Goal: Task Accomplishment & Management: Manage account settings

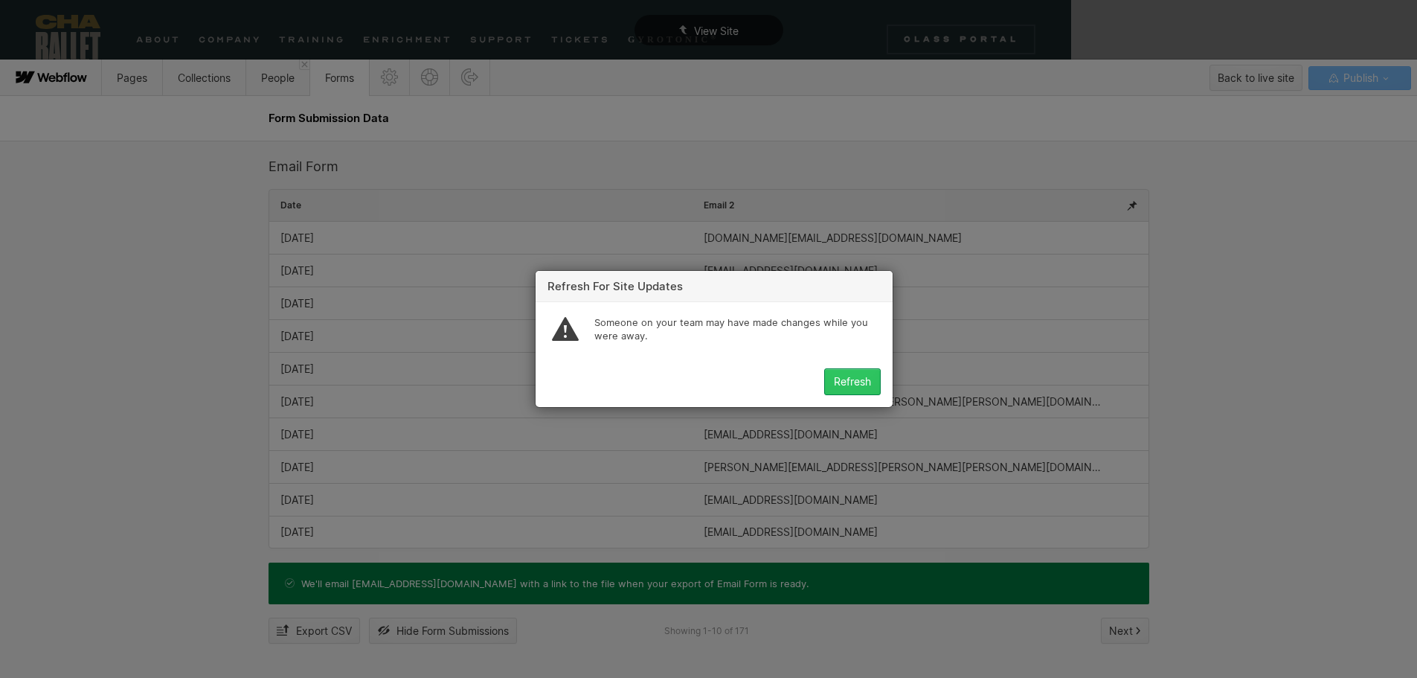
click at [852, 377] on div "Refresh" at bounding box center [852, 382] width 37 height 12
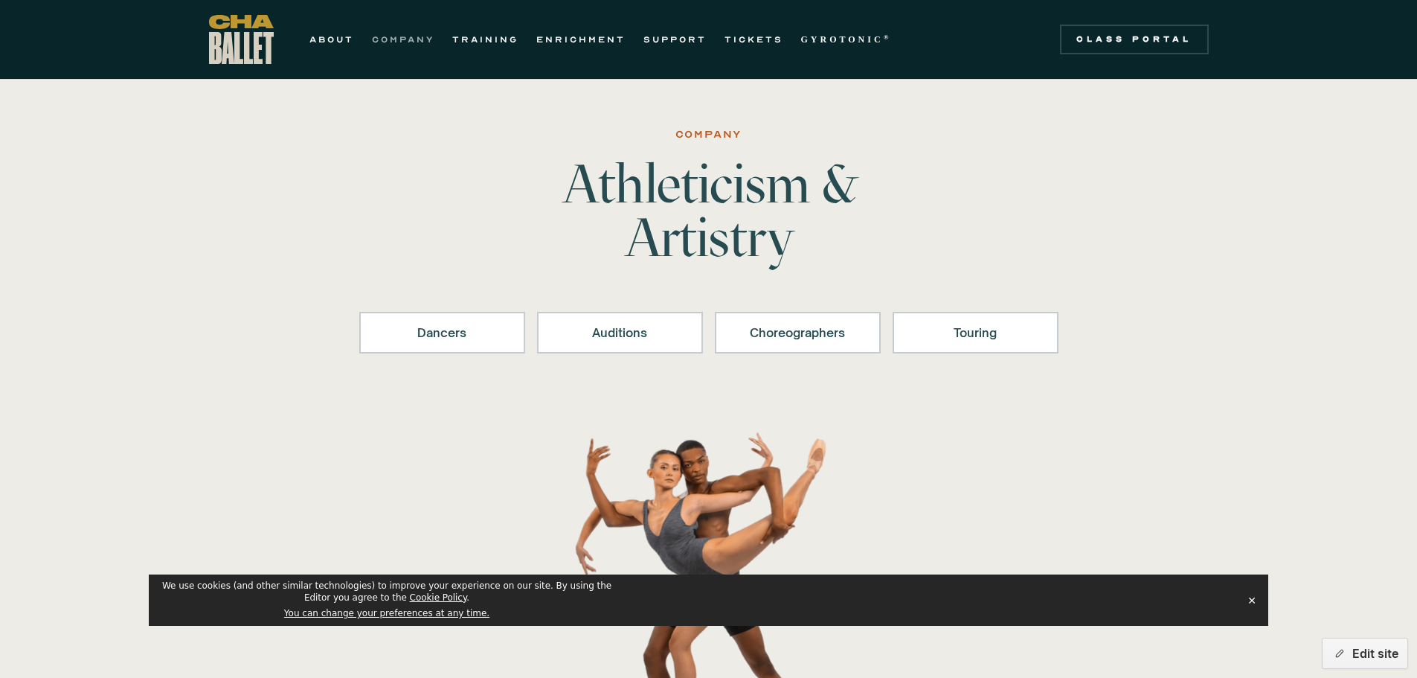
click at [408, 35] on link "COMPANY" at bounding box center [403, 39] width 62 height 18
click at [420, 33] on link "COMPANY" at bounding box center [403, 39] width 62 height 18
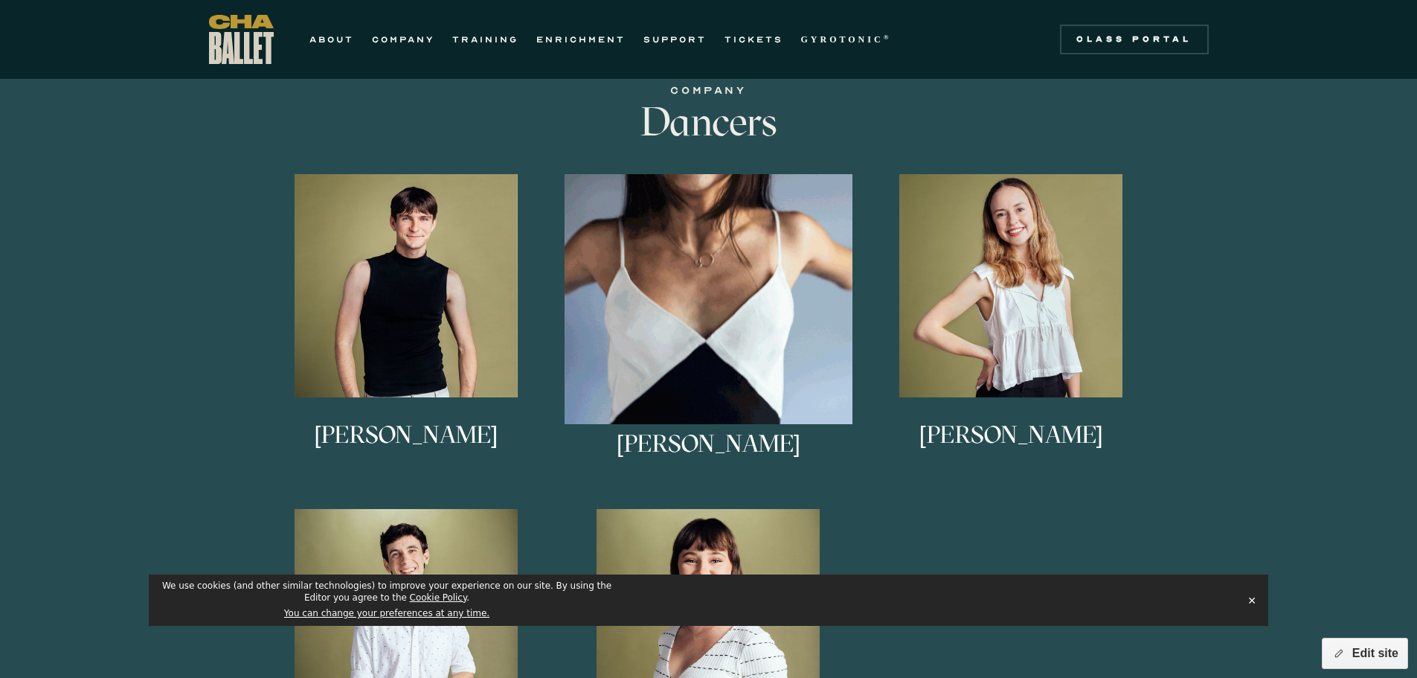
scroll to position [893, 0]
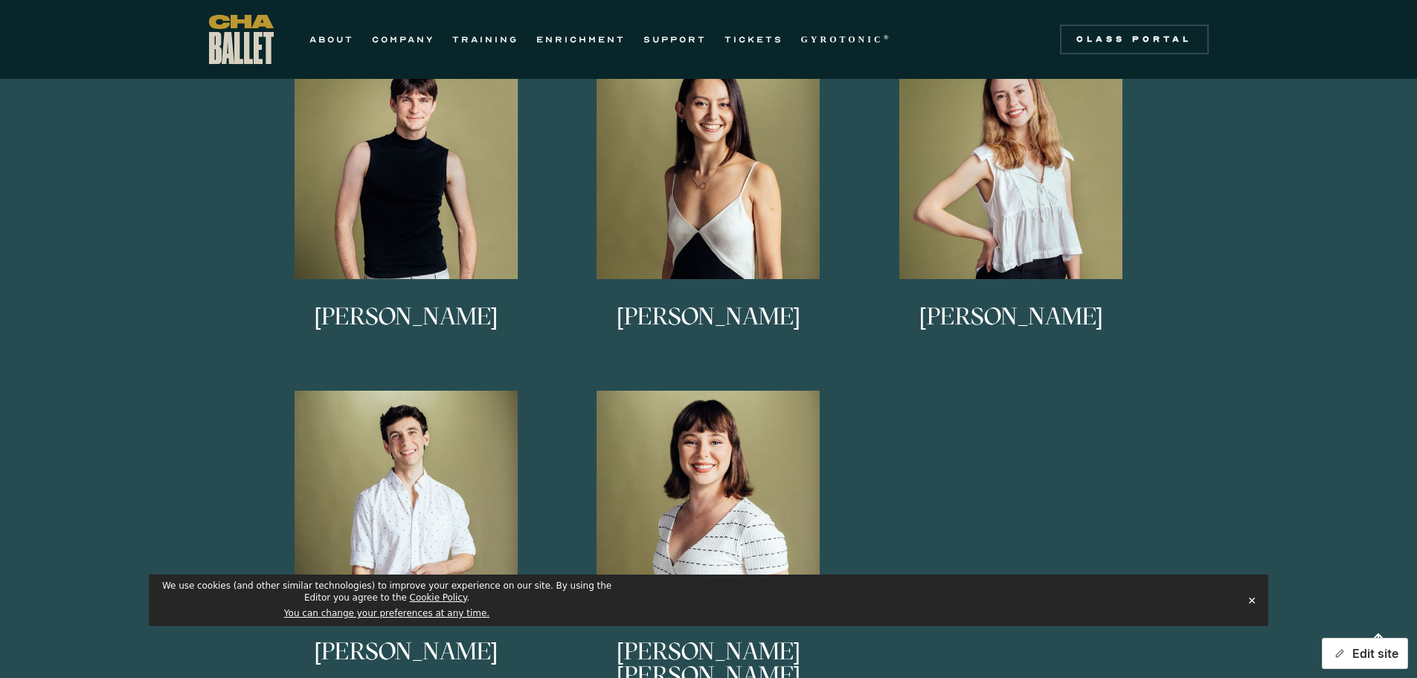
click at [1375, 653] on button "Edit site" at bounding box center [1365, 652] width 86 height 31
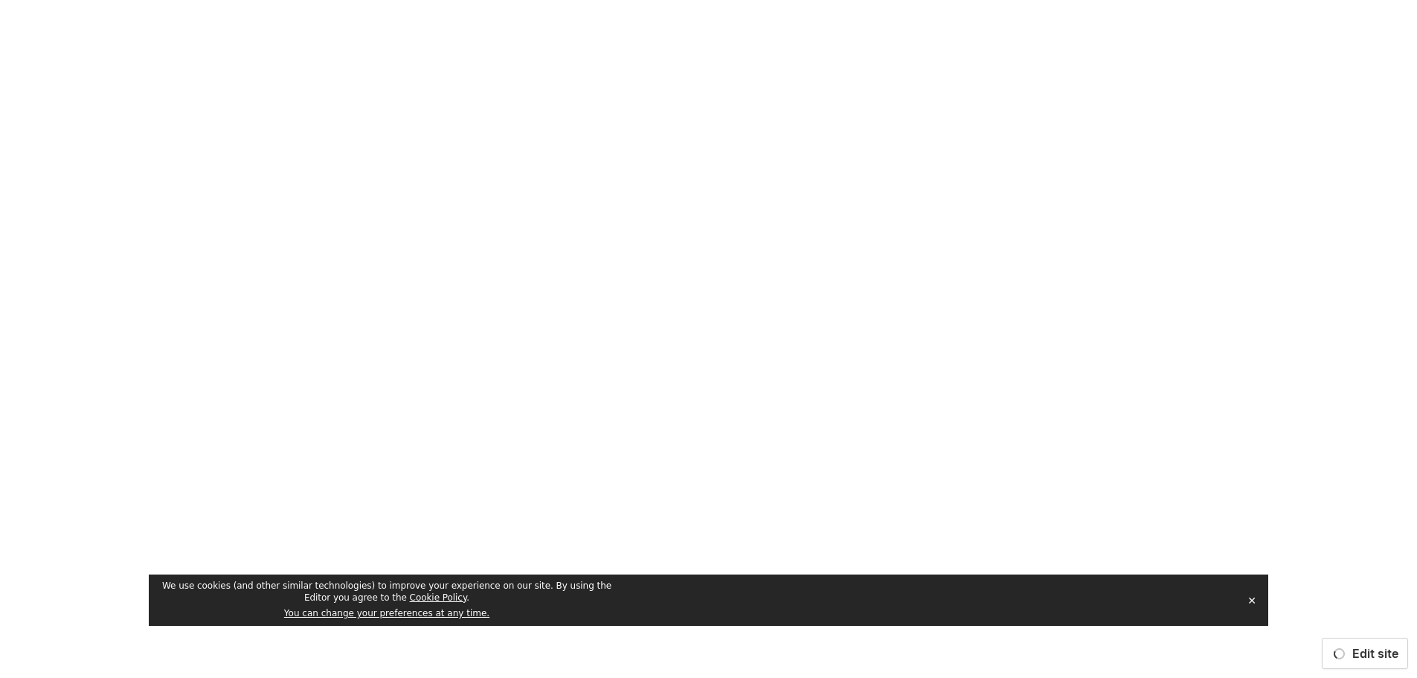
scroll to position [0, 0]
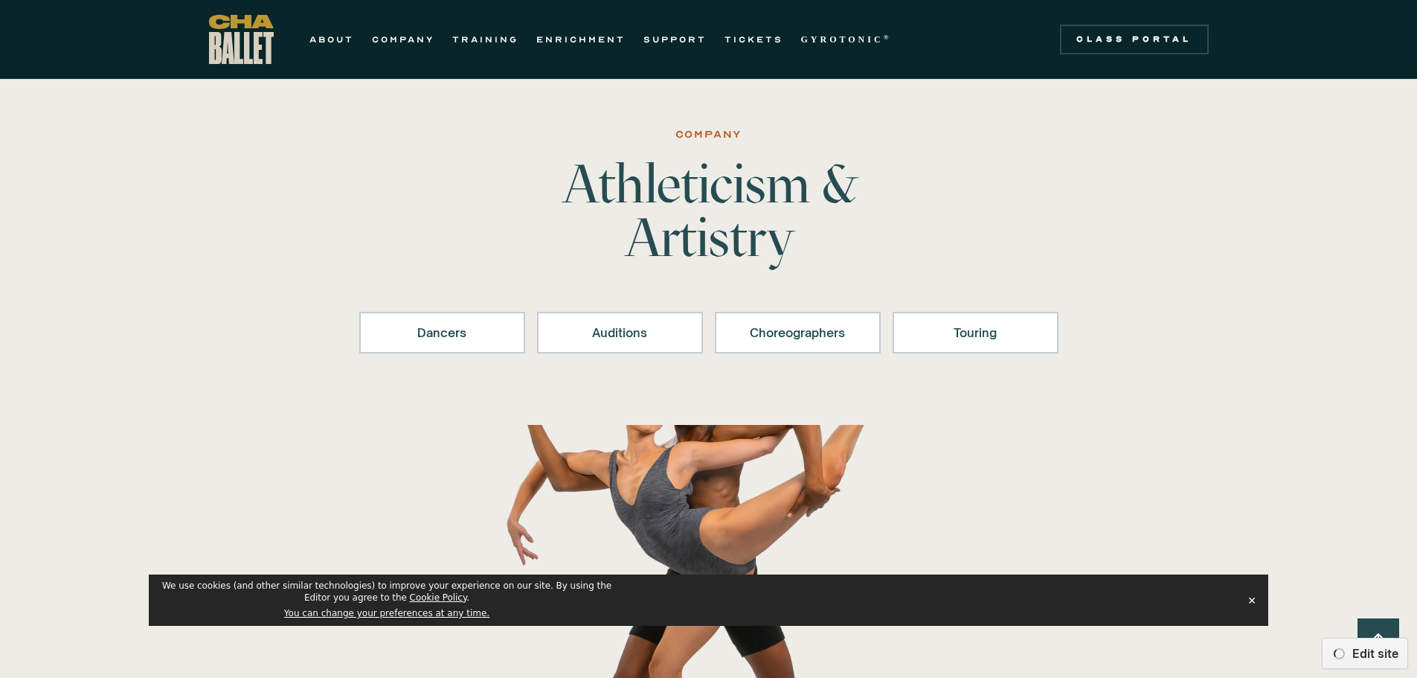
click at [1253, 600] on button "✕" at bounding box center [1251, 600] width 21 height 22
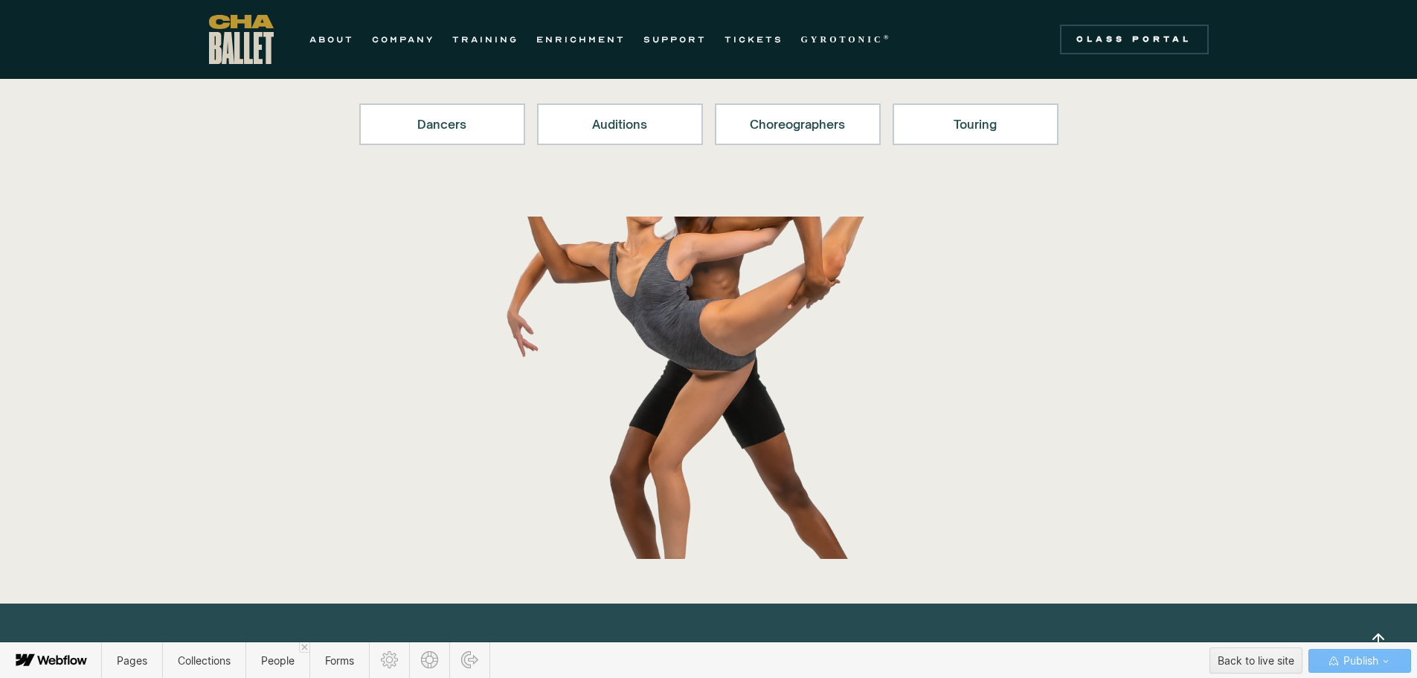
scroll to position [372, 0]
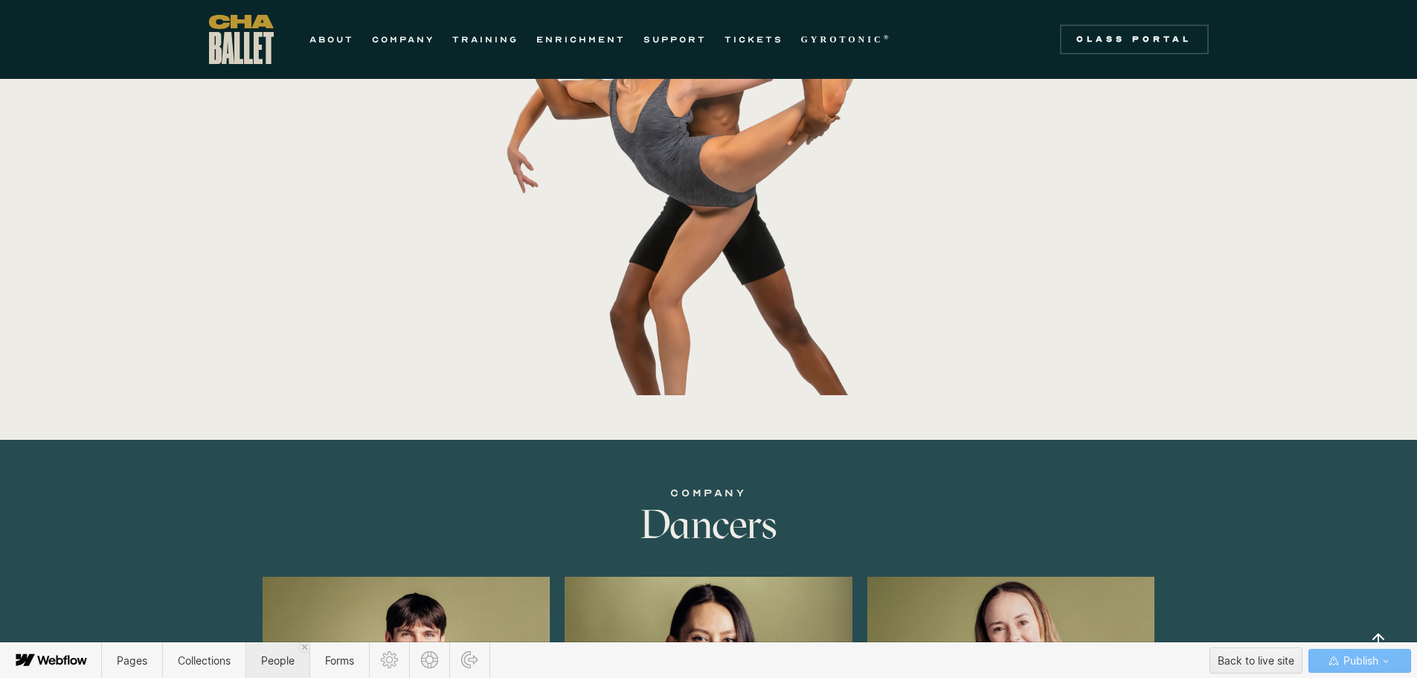
click at [282, 657] on span "People" at bounding box center [277, 660] width 33 height 13
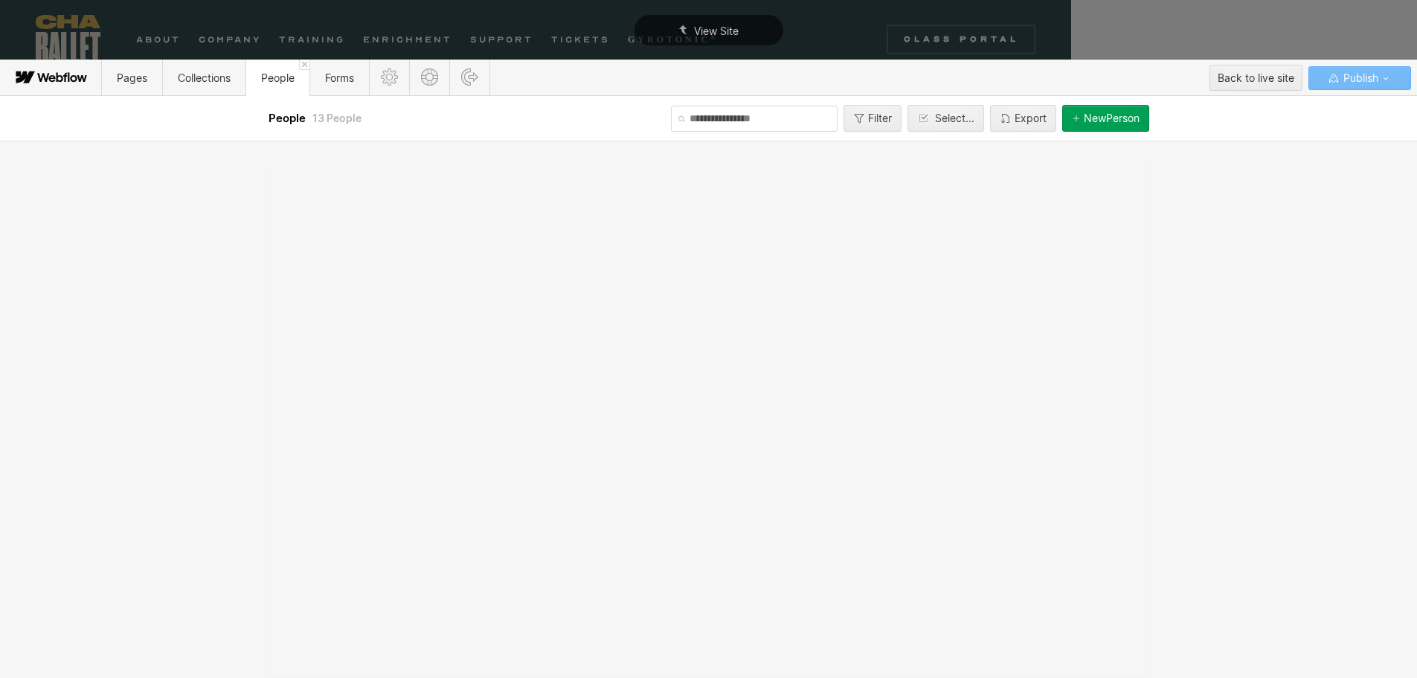
scroll to position [0, 0]
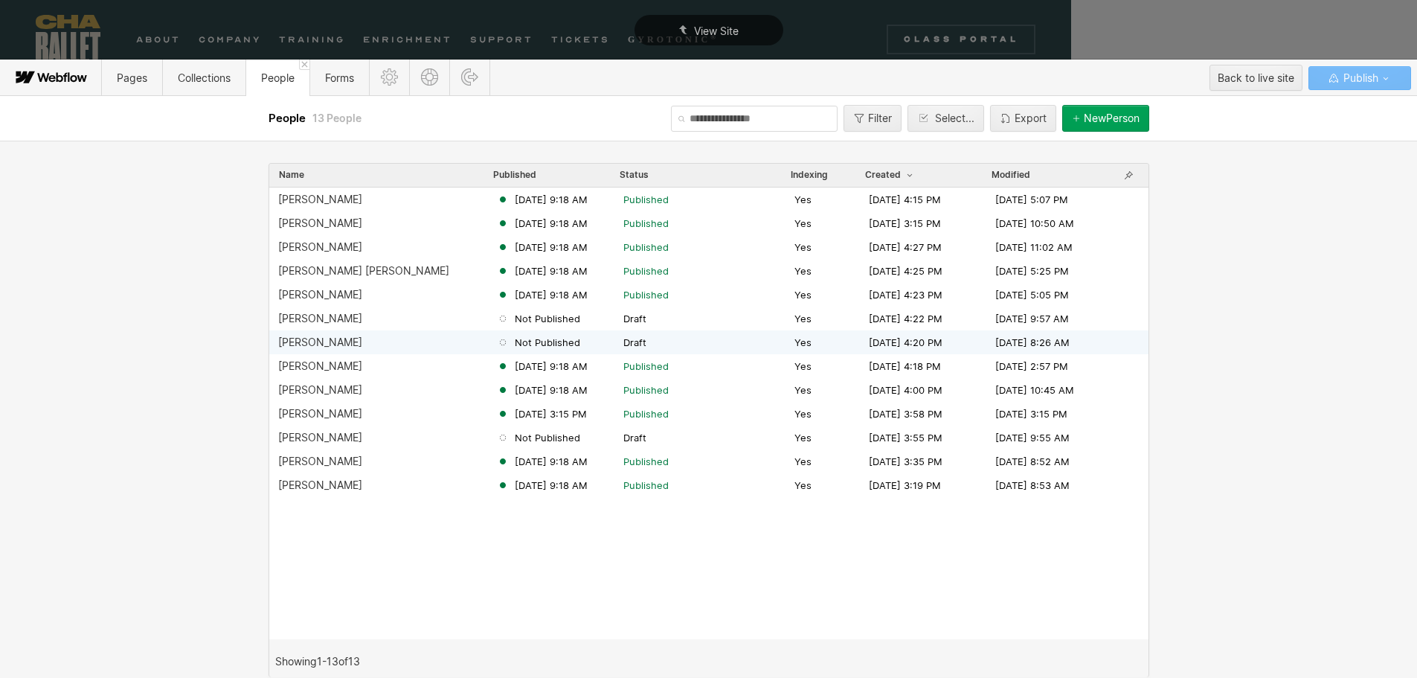
click at [327, 343] on div "[PERSON_NAME]" at bounding box center [320, 342] width 84 height 12
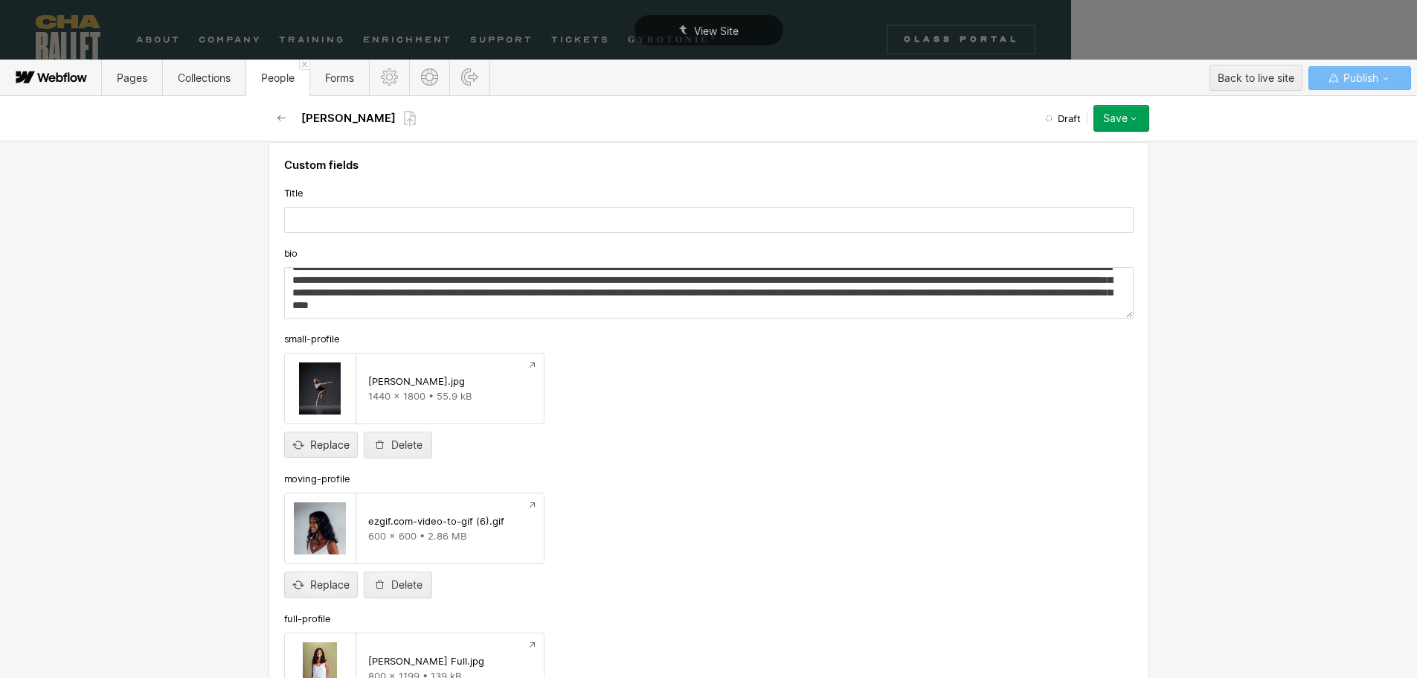
scroll to position [223, 0]
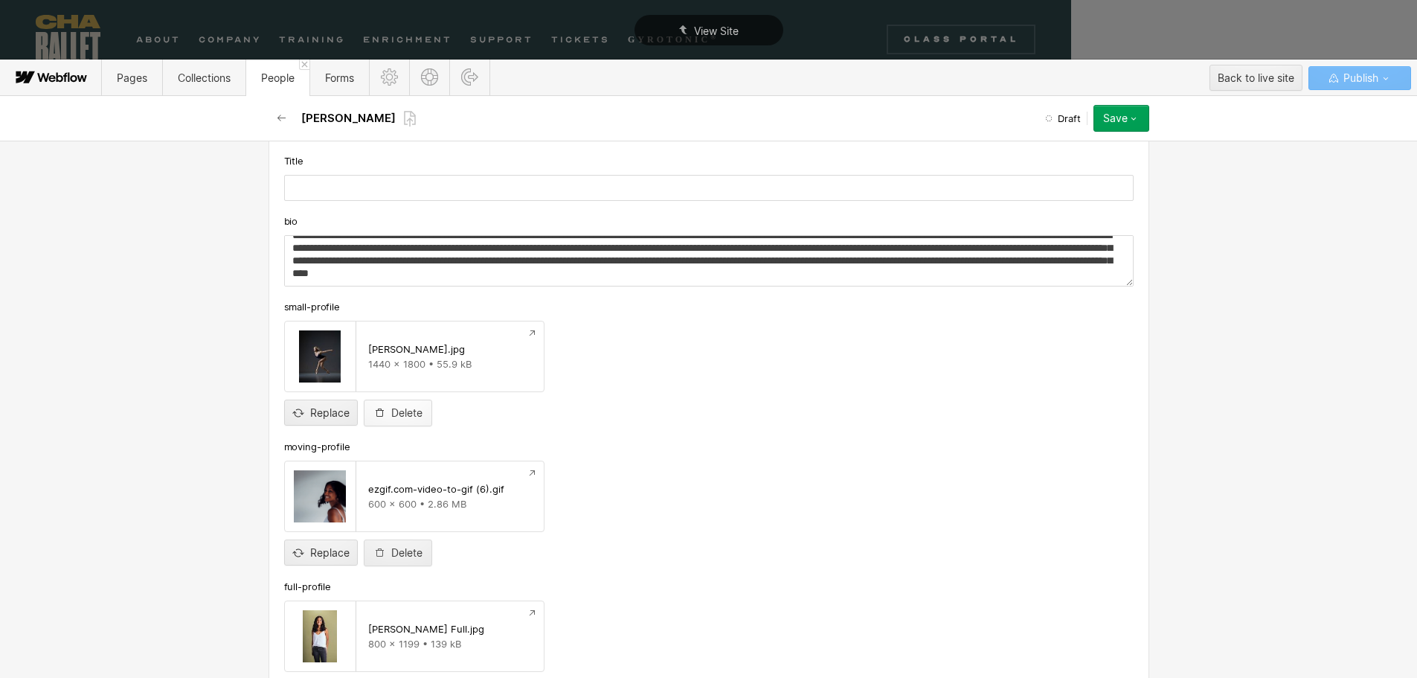
drag, startPoint x: 399, startPoint y: 416, endPoint x: 414, endPoint y: 410, distance: 15.3
click at [399, 416] on div "Delete" at bounding box center [406, 413] width 31 height 12
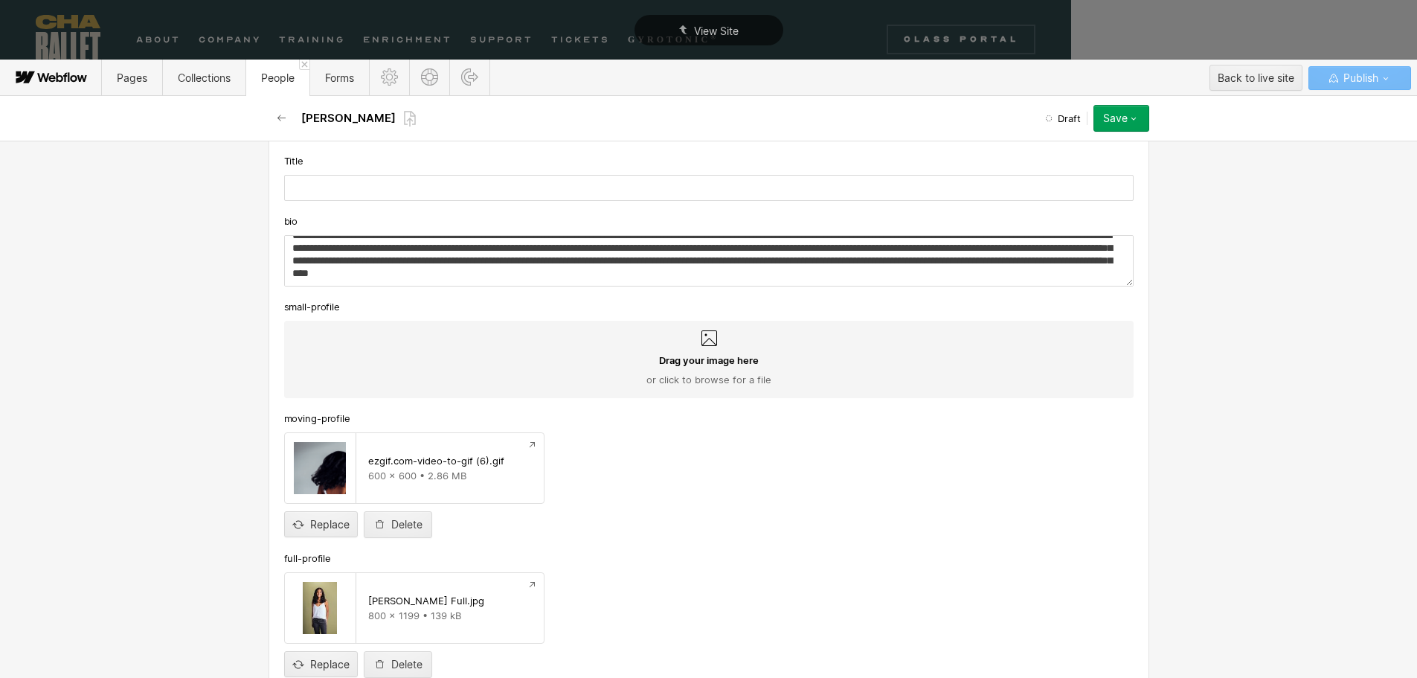
click at [692, 366] on span "Drag your image here" at bounding box center [709, 359] width 100 height 13
click at [0, 0] on input "Drag your image here or click to browse for a file" at bounding box center [0, 0] width 0 height 0
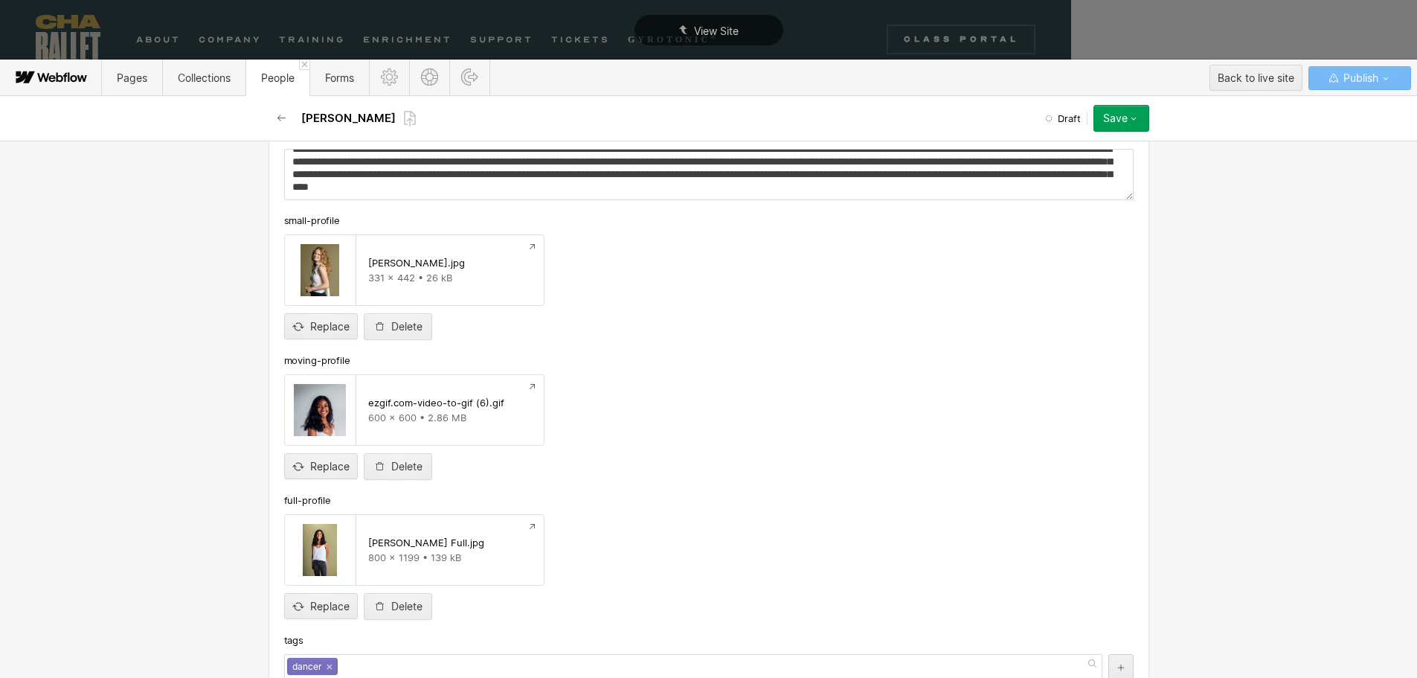
scroll to position [372, 0]
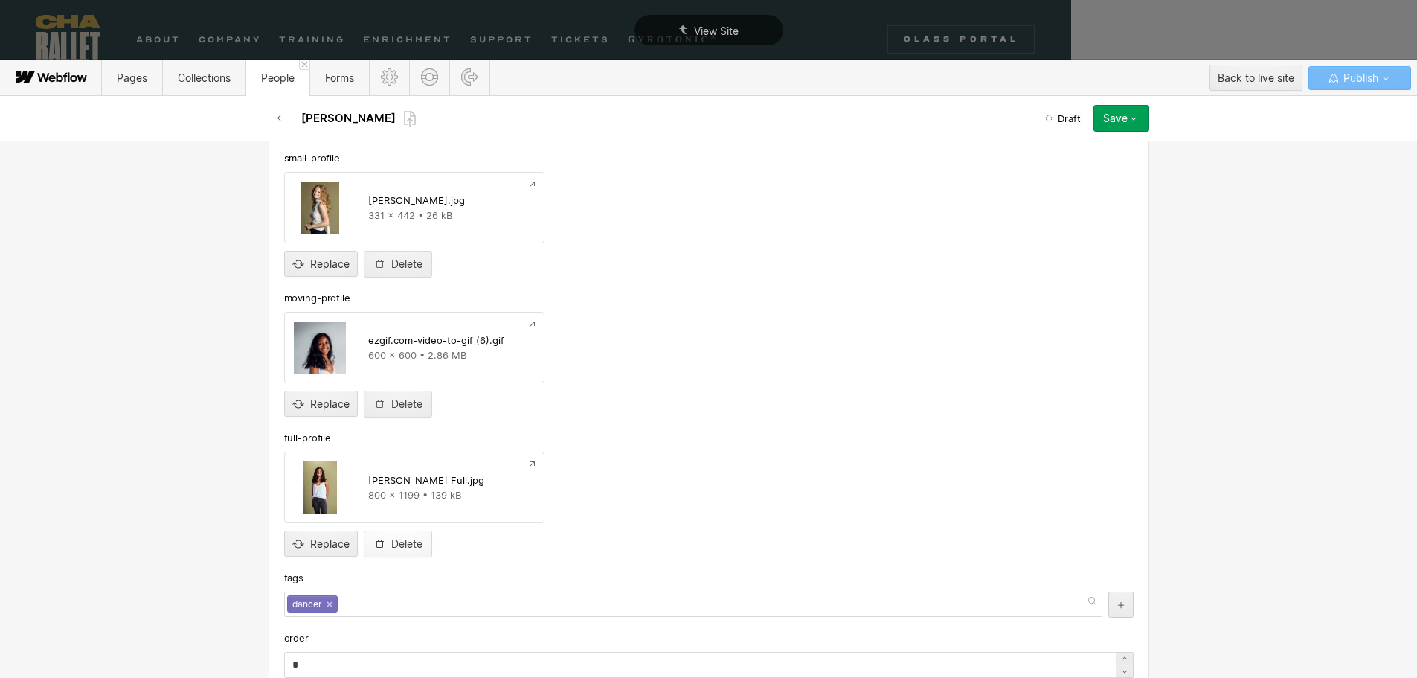
click at [395, 547] on div "Delete" at bounding box center [406, 544] width 31 height 12
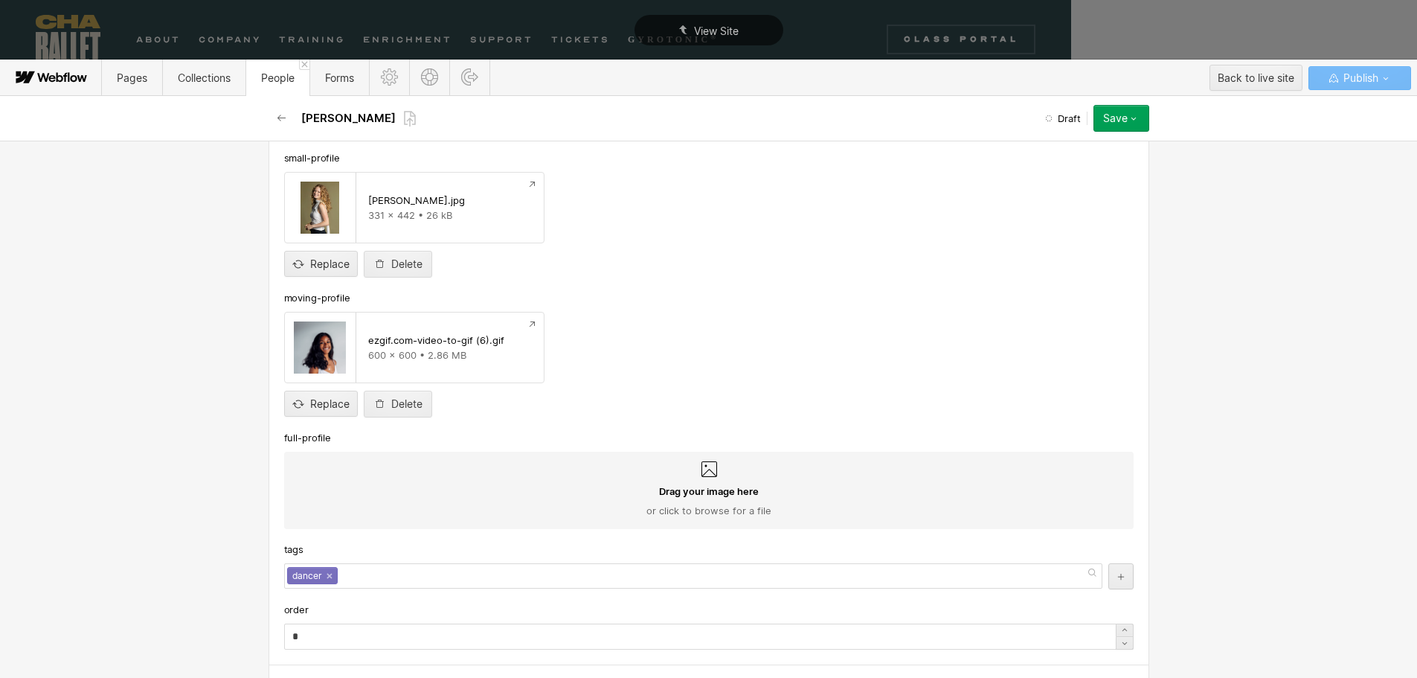
click at [673, 501] on div "Drag your image here or click to browse for a file" at bounding box center [709, 500] width 826 height 33
click at [0, 0] on input "Drag your image here or click to browse for a file" at bounding box center [0, 0] width 0 height 0
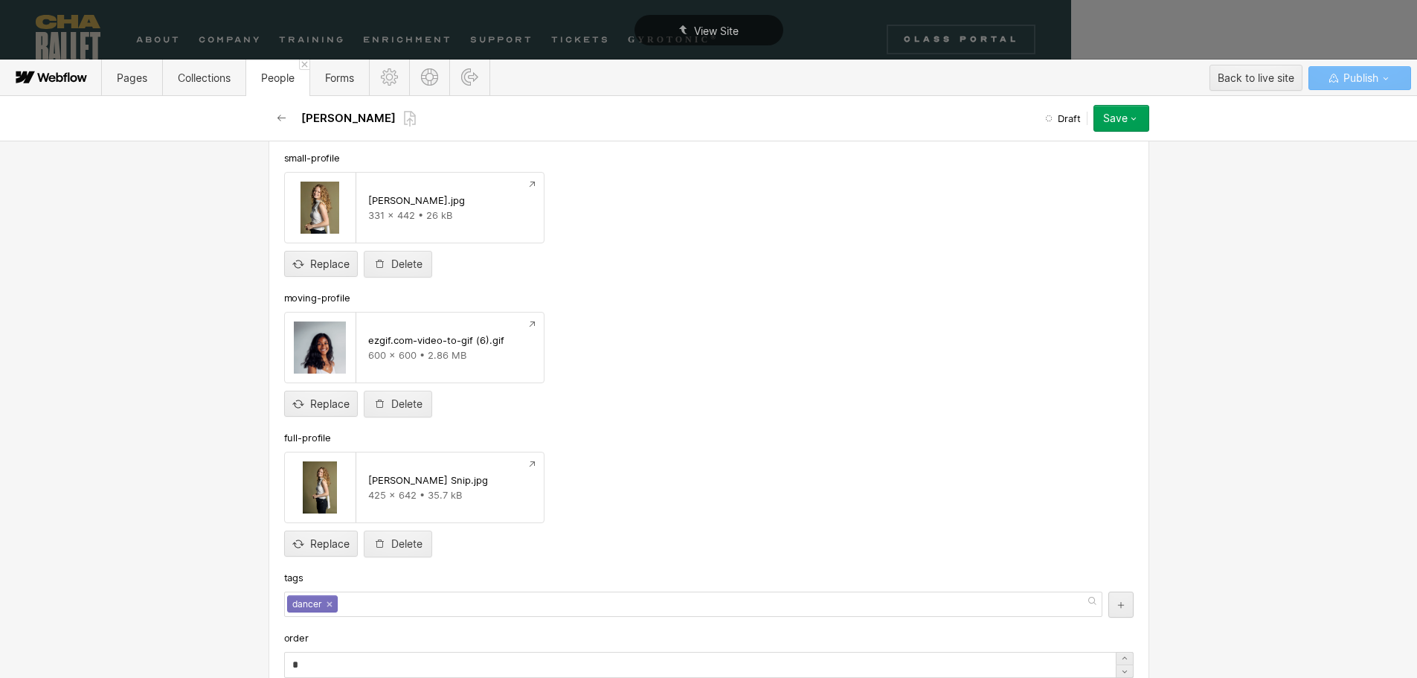
click at [1113, 120] on div "Save" at bounding box center [1115, 118] width 25 height 12
click at [1045, 148] on span "Save draft" at bounding box center [1033, 148] width 43 height 14
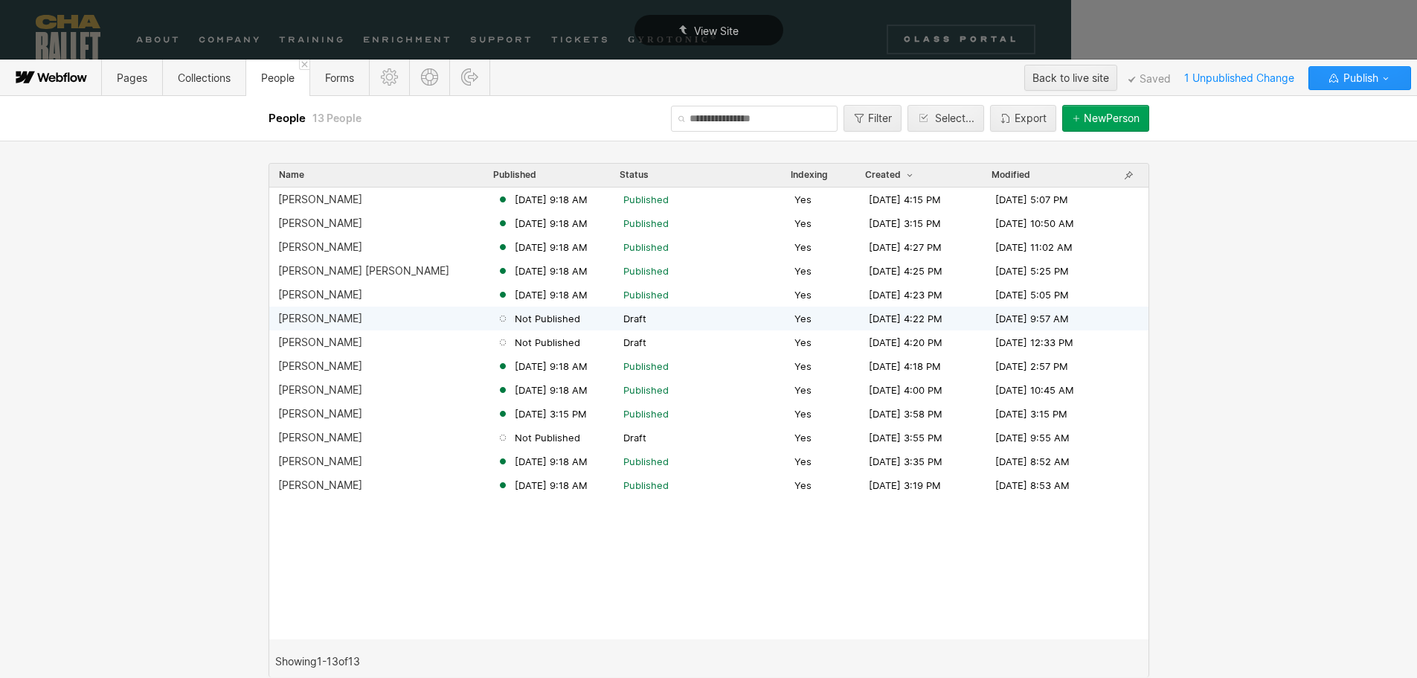
click at [324, 318] on div "Hannah Harvey" at bounding box center [320, 318] width 84 height 12
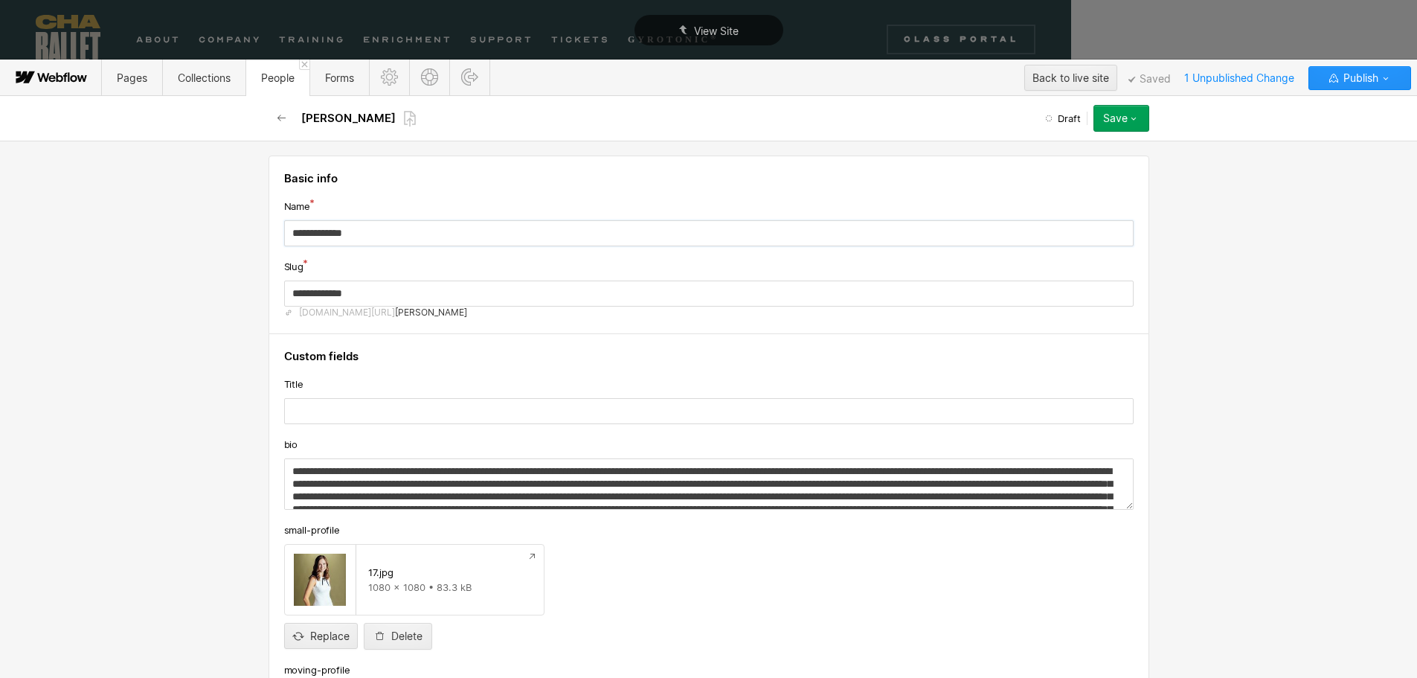
click at [389, 242] on input "**********" at bounding box center [708, 233] width 849 height 26
click at [388, 237] on input "**********" at bounding box center [708, 233] width 849 height 26
drag, startPoint x: 371, startPoint y: 236, endPoint x: 262, endPoint y: 237, distance: 109.3
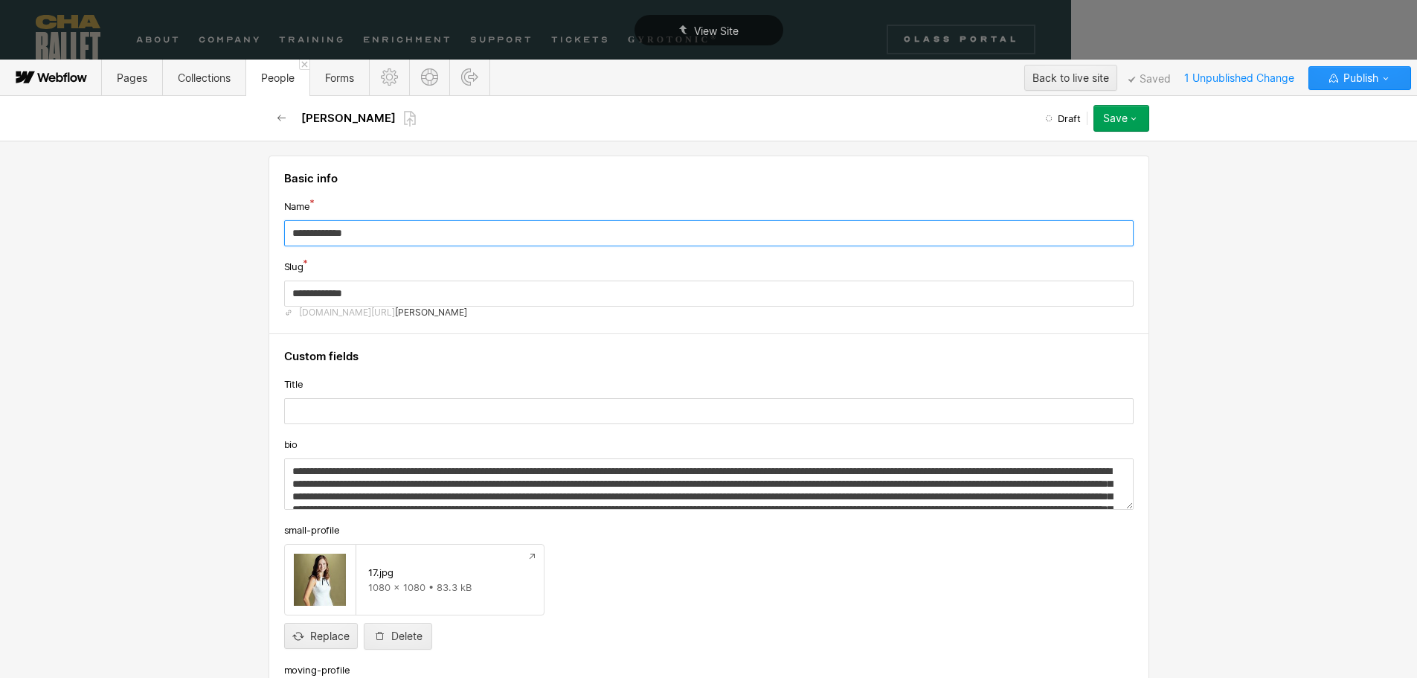
type input "**********"
click at [370, 289] on input "**********" at bounding box center [708, 293] width 849 height 26
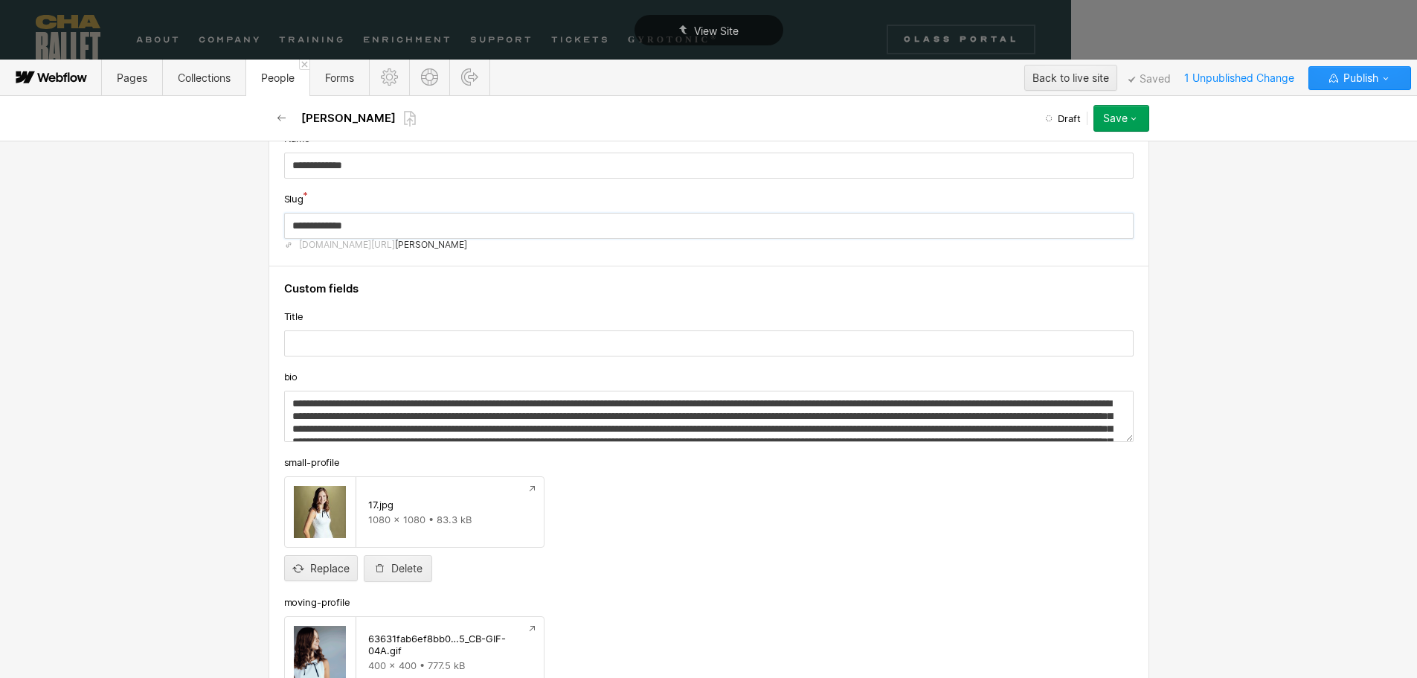
scroll to position [149, 0]
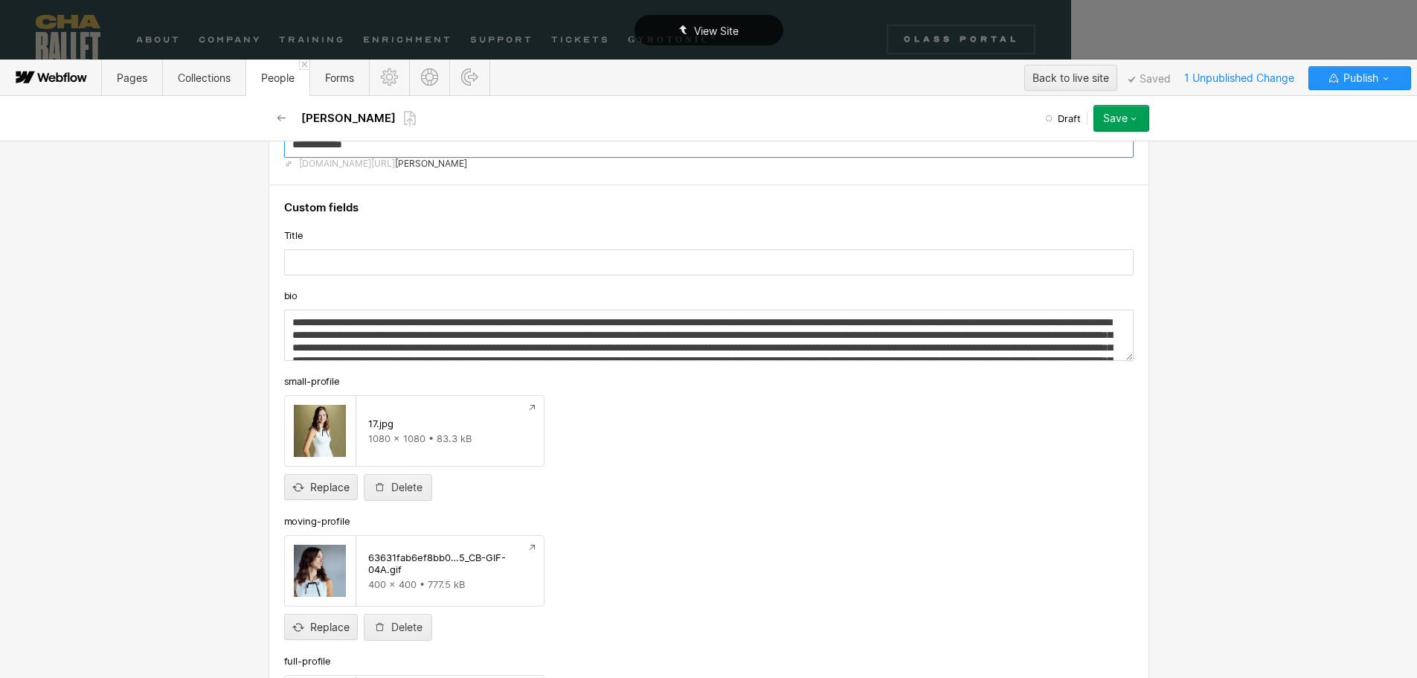
type input "**********"
click at [286, 322] on textarea at bounding box center [708, 334] width 849 height 51
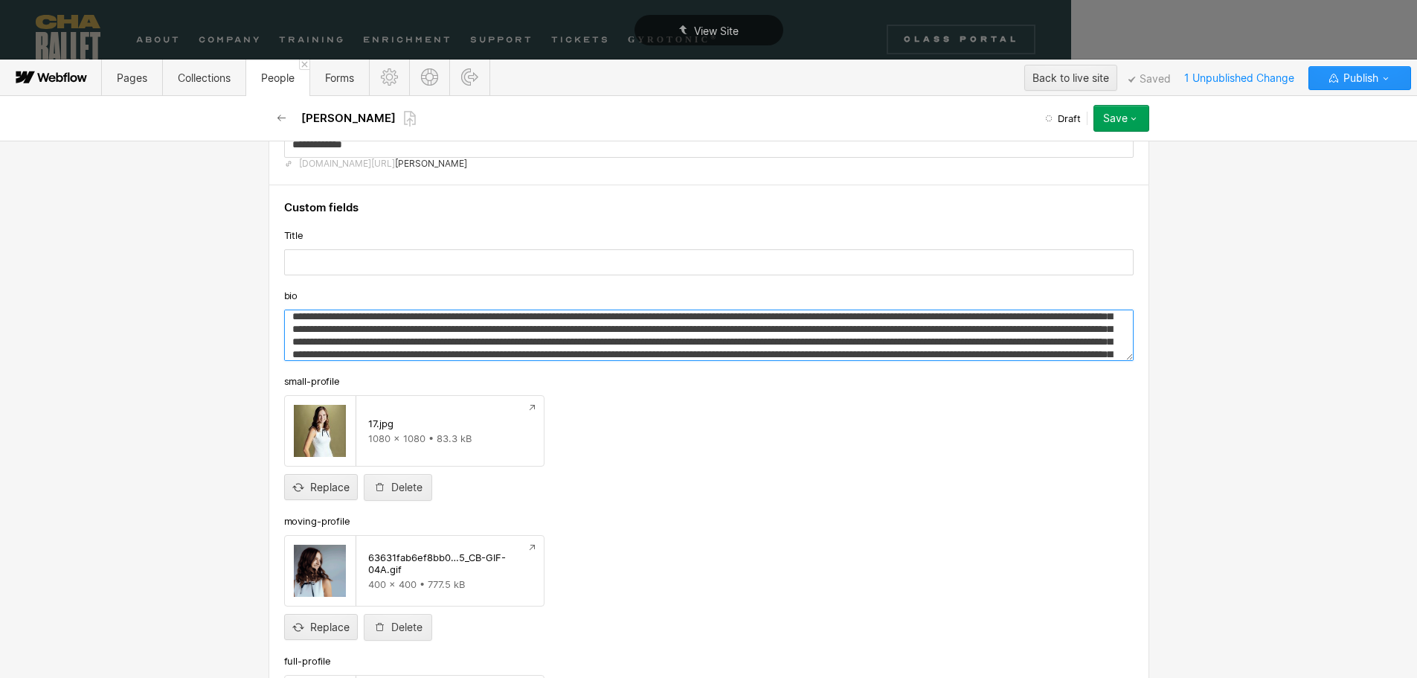
scroll to position [76, 0]
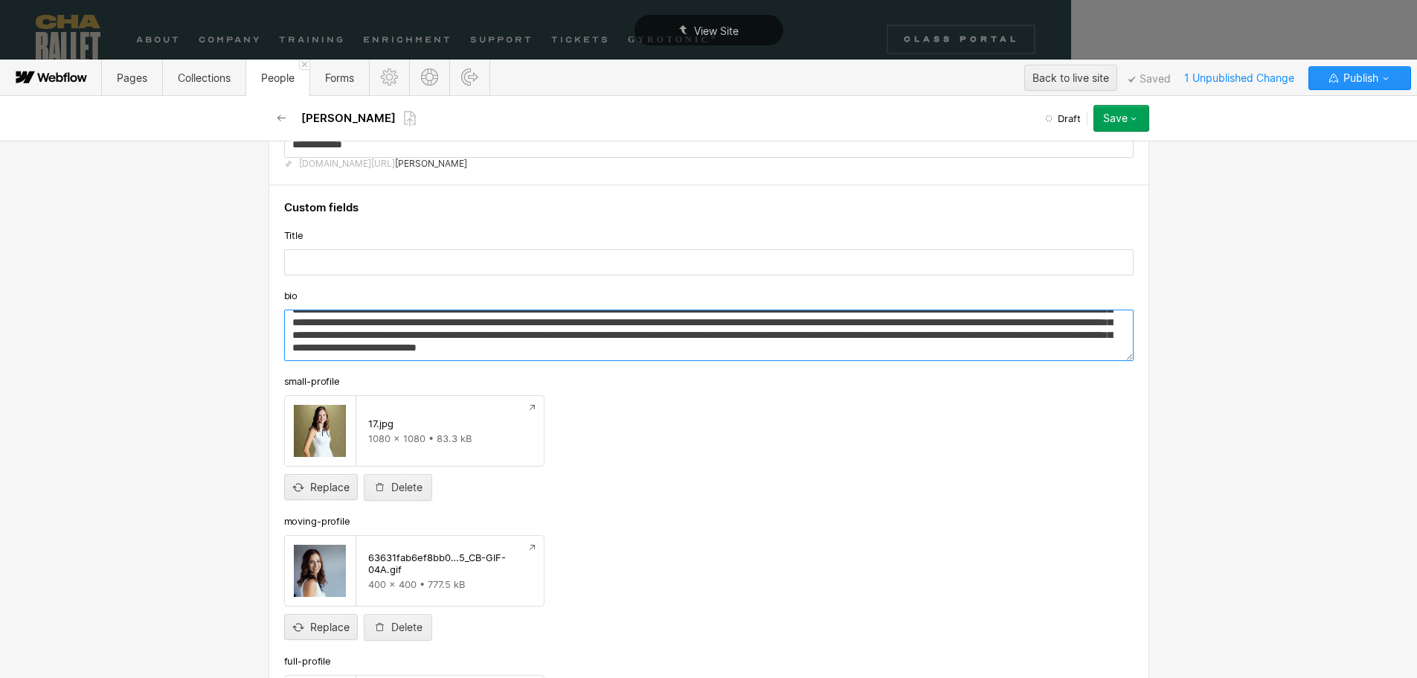
drag, startPoint x: 287, startPoint y: 318, endPoint x: 1032, endPoint y: 366, distance: 746.8
click at [1033, 366] on div "Custom fields Title bio small-profile 17.jpg 1080 x 1080 • 83.3 kB Replace Dele…" at bounding box center [709, 550] width 881 height 731
paste textarea
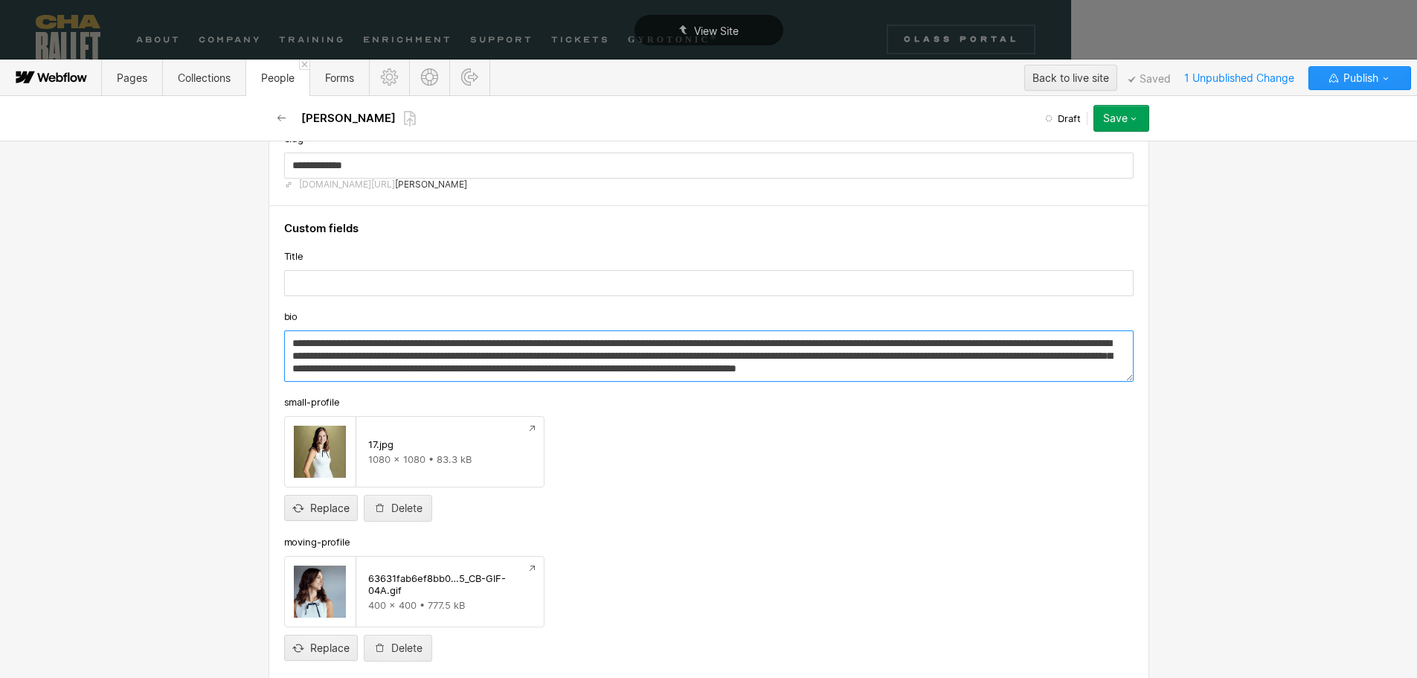
scroll to position [223, 0]
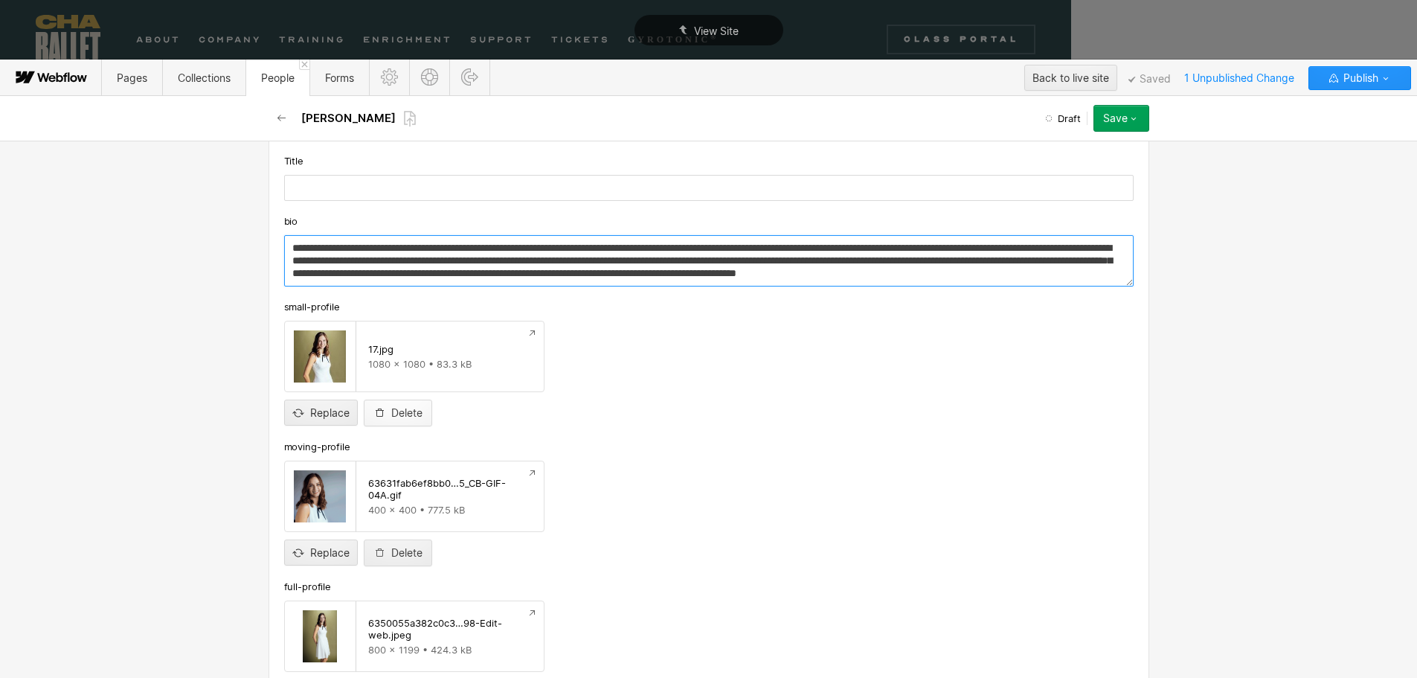
type textarea "**********"
click at [395, 414] on div "Delete" at bounding box center [406, 413] width 31 height 12
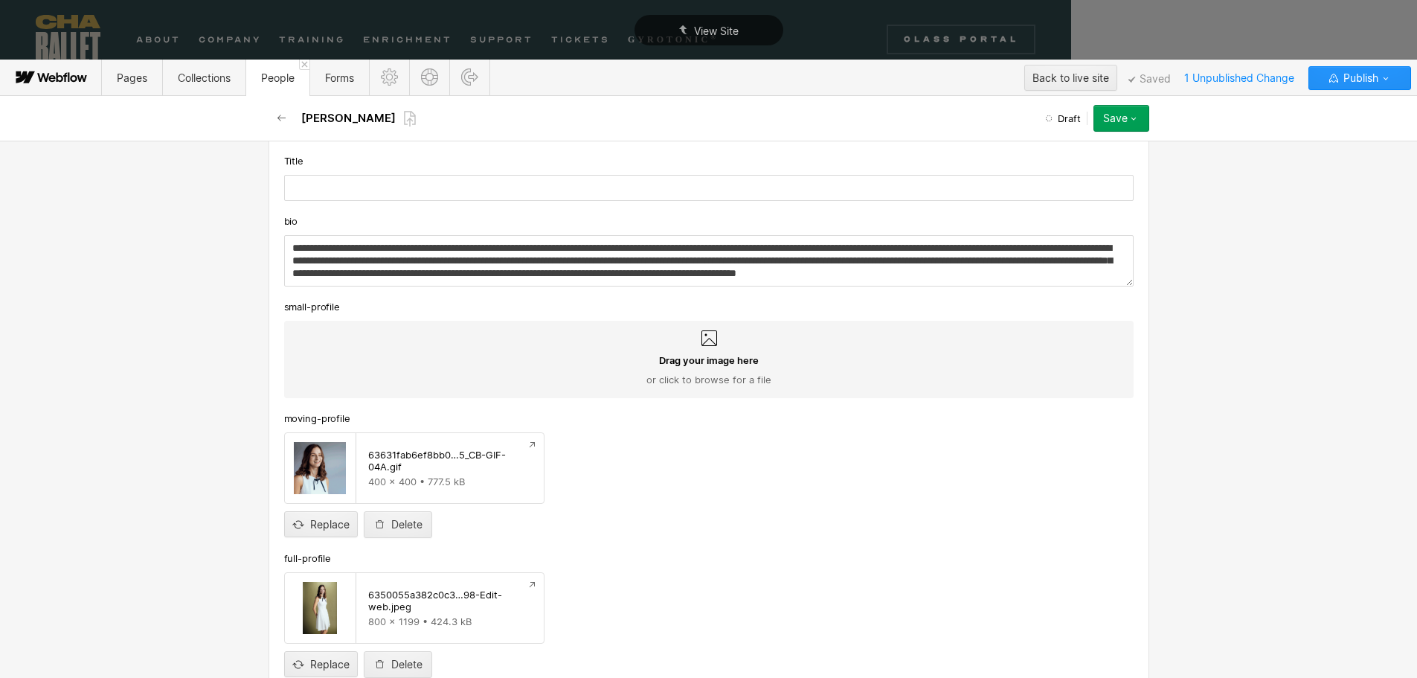
click at [690, 357] on span "Drag your image here" at bounding box center [709, 359] width 100 height 13
click at [0, 0] on input "Drag your image here or click to browse for a file" at bounding box center [0, 0] width 0 height 0
click at [711, 363] on span "Drag your image here" at bounding box center [709, 359] width 100 height 13
click at [0, 0] on input "Drag your image here or click to browse for a file" at bounding box center [0, 0] width 0 height 0
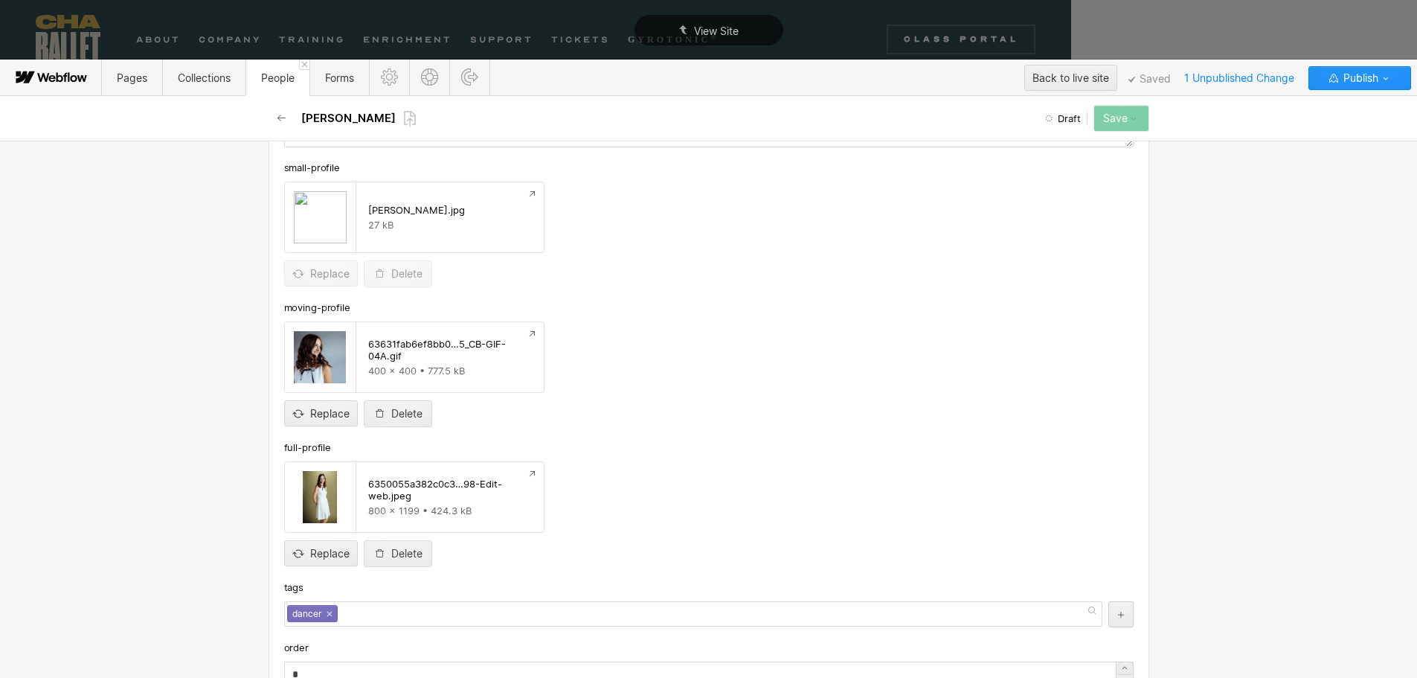
scroll to position [372, 0]
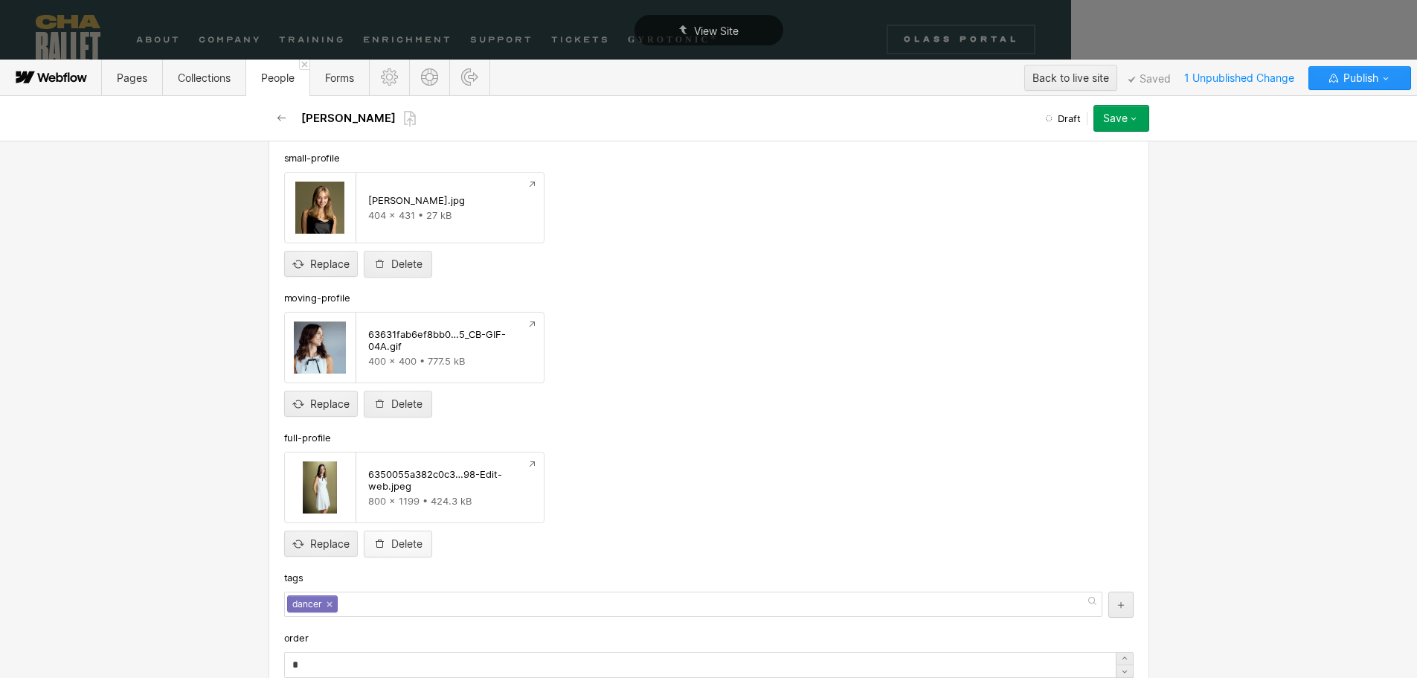
click at [405, 546] on div "Delete" at bounding box center [406, 544] width 31 height 12
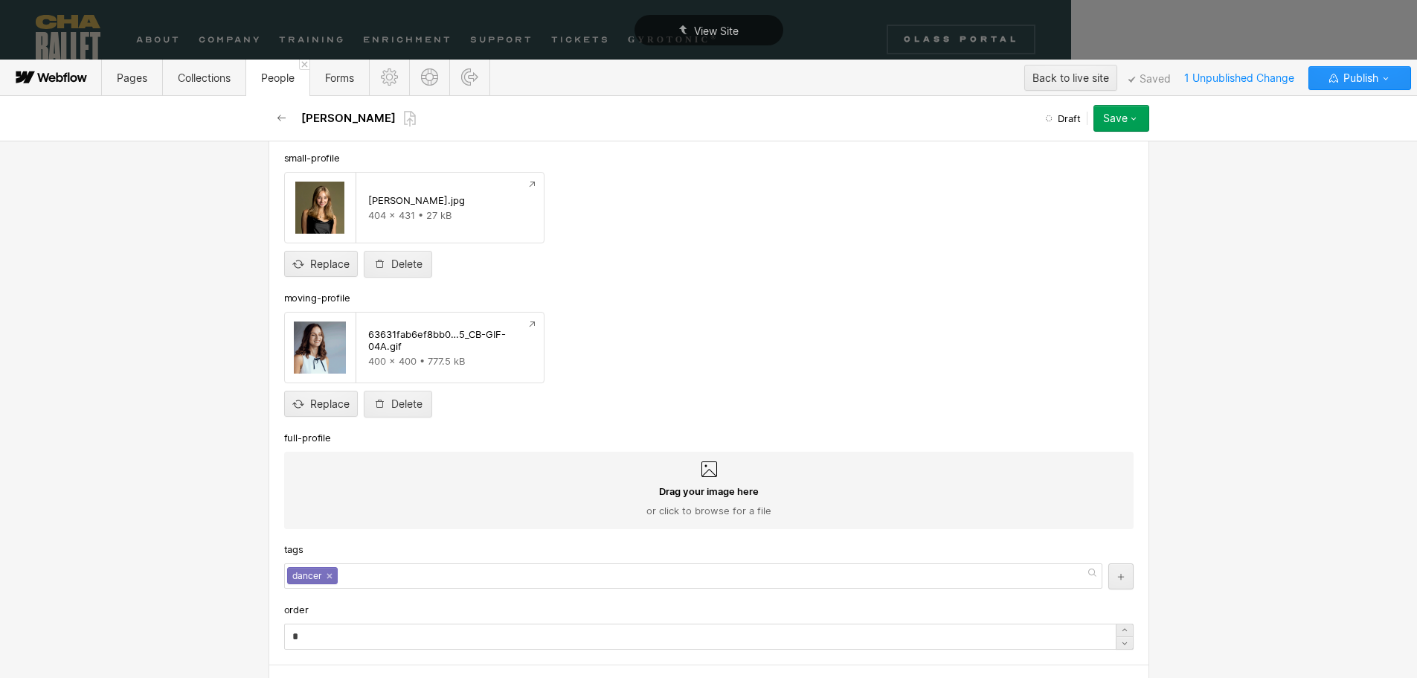
click at [689, 494] on span "Drag your image here" at bounding box center [709, 490] width 100 height 13
click at [0, 0] on input "Drag your image here or click to browse for a file" at bounding box center [0, 0] width 0 height 0
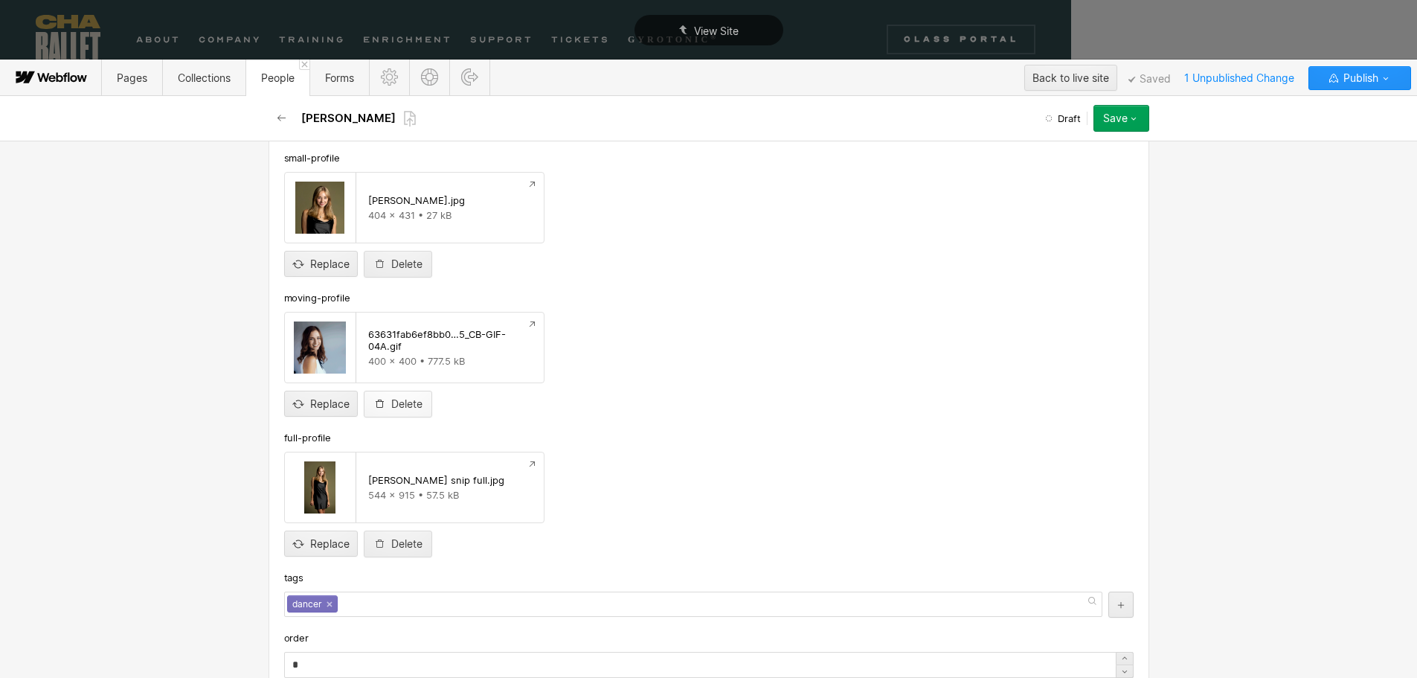
click at [396, 406] on div "Delete" at bounding box center [406, 404] width 31 height 12
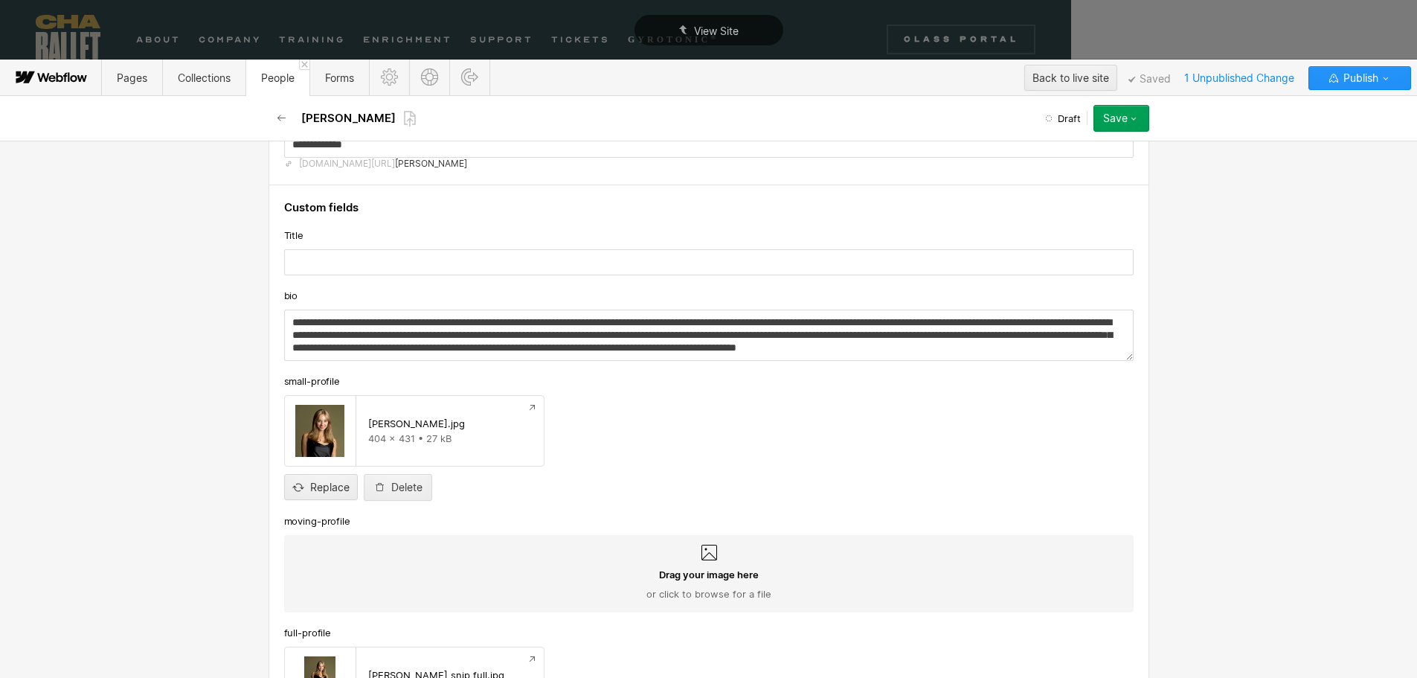
scroll to position [0, 0]
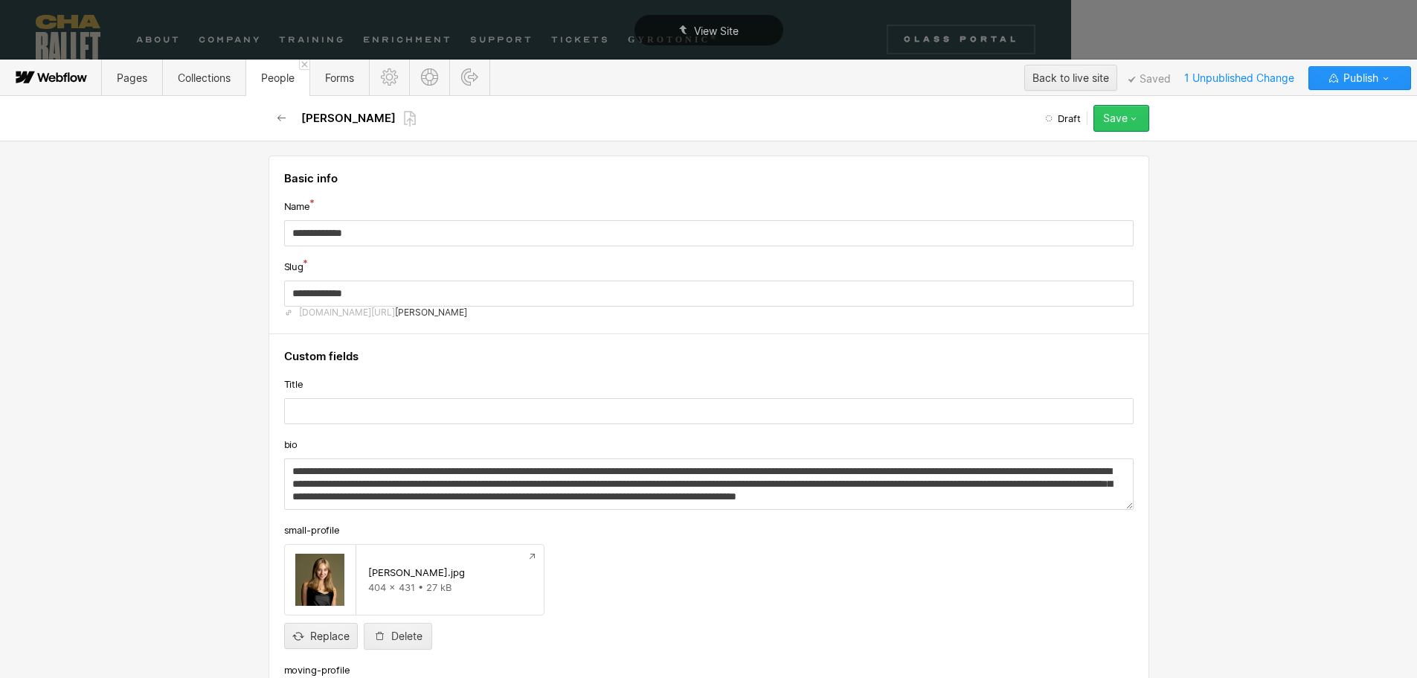
click at [1113, 115] on div "Save" at bounding box center [1115, 118] width 25 height 12
click at [1046, 147] on span "Save draft" at bounding box center [1033, 148] width 43 height 14
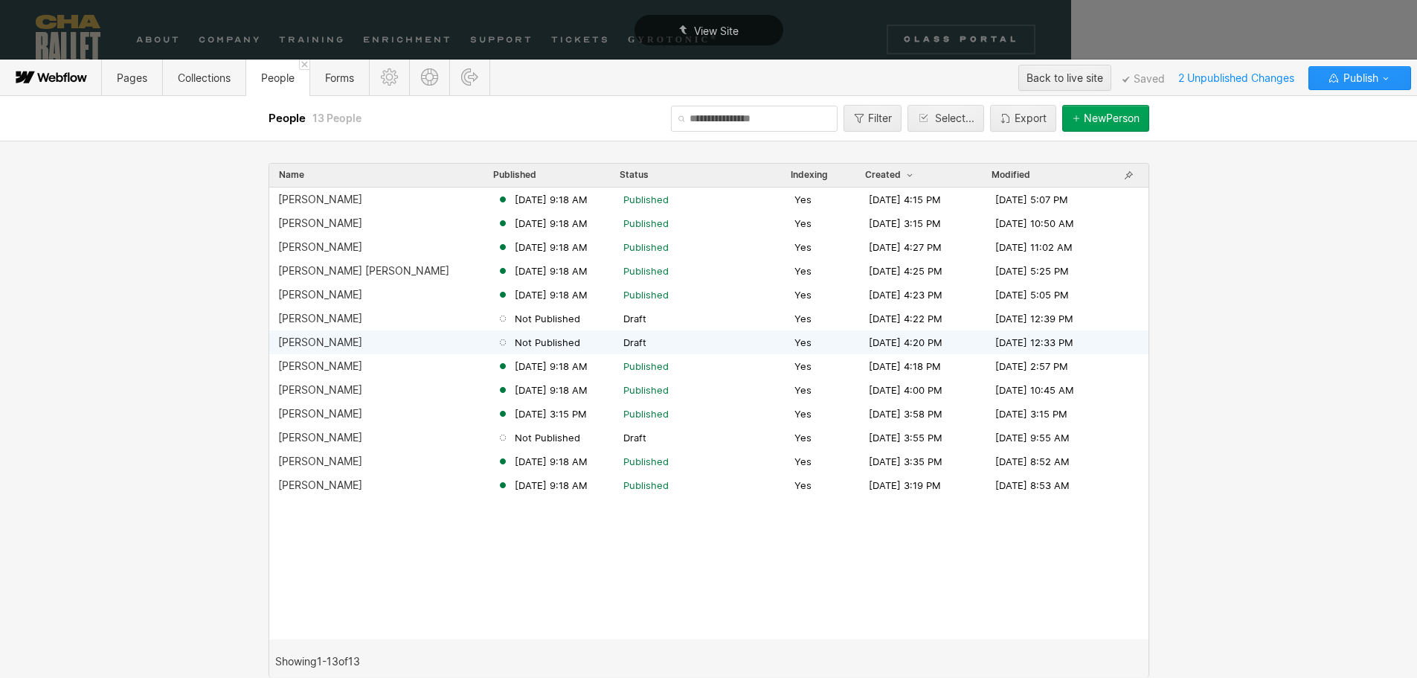
click at [315, 347] on div "Lucy Sheppard" at bounding box center [320, 342] width 84 height 12
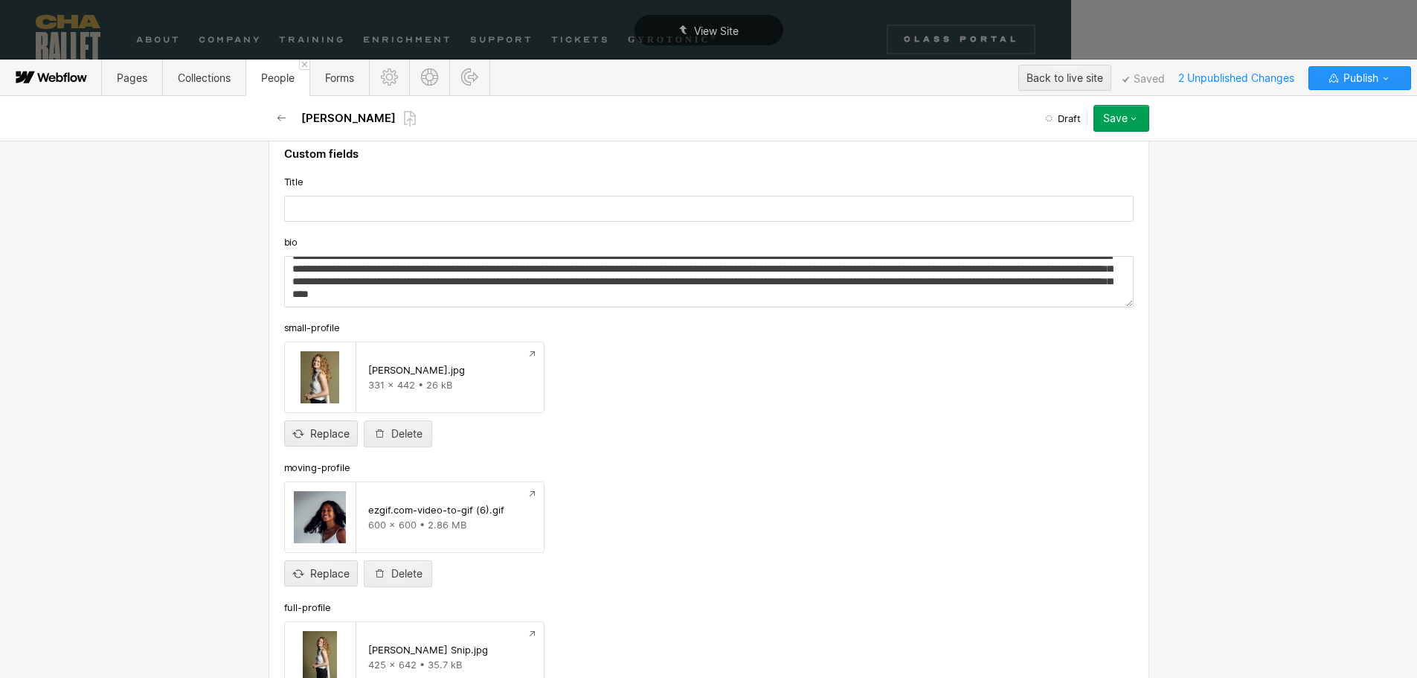
scroll to position [223, 0]
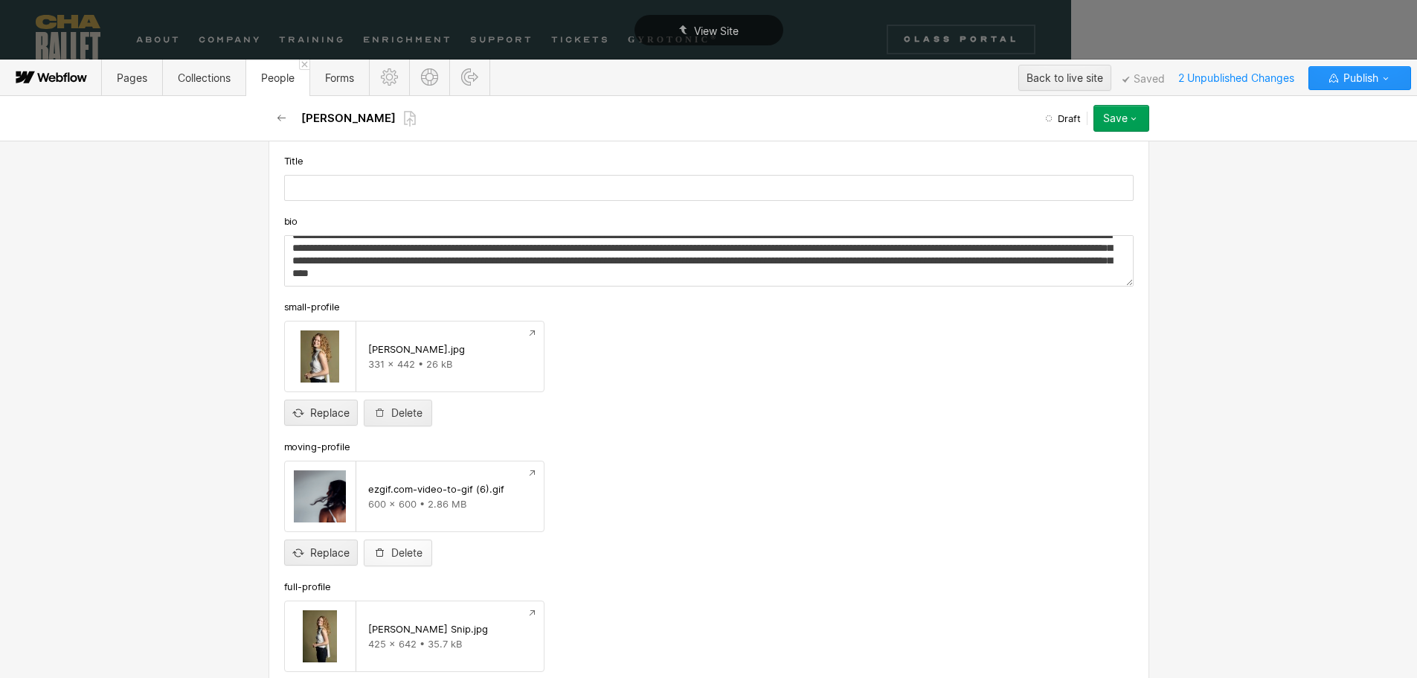
click at [390, 546] on button "Delete" at bounding box center [398, 552] width 68 height 27
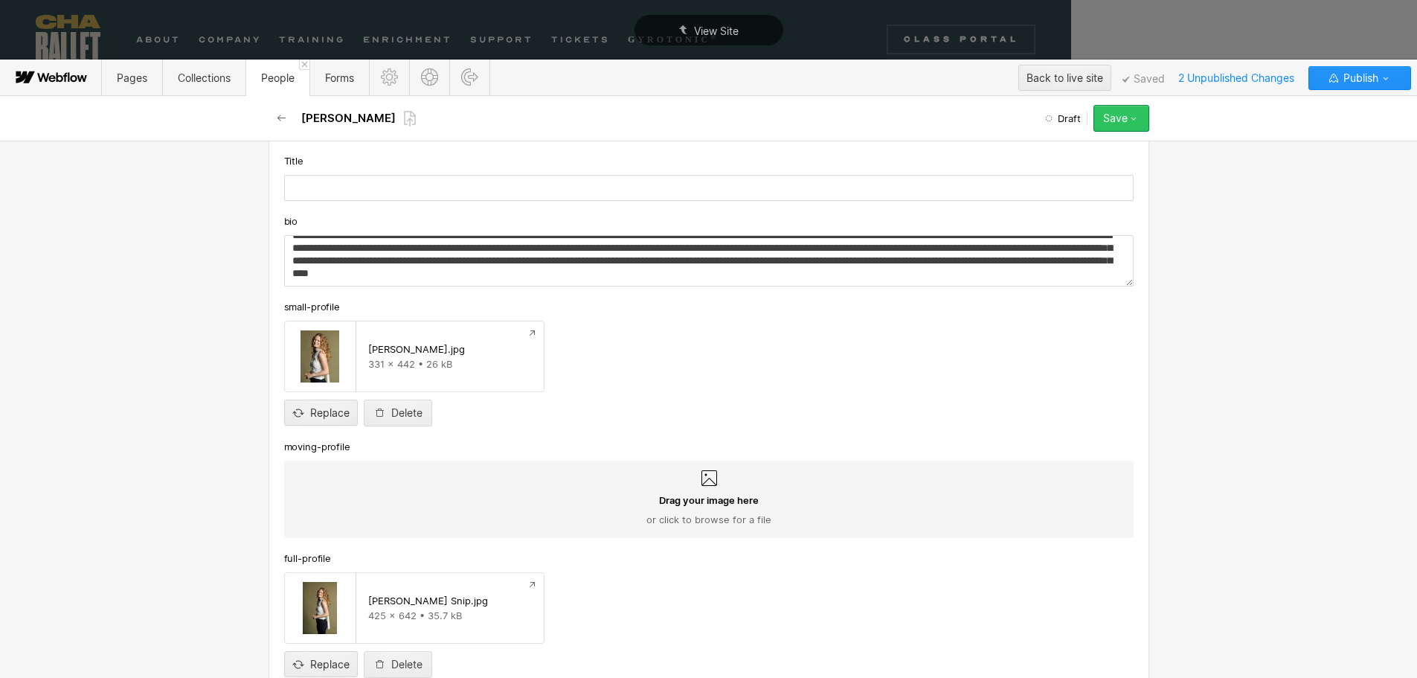
click at [1113, 115] on div "Save" at bounding box center [1115, 118] width 25 height 12
click at [1113, 123] on div "Save" at bounding box center [1115, 118] width 25 height 12
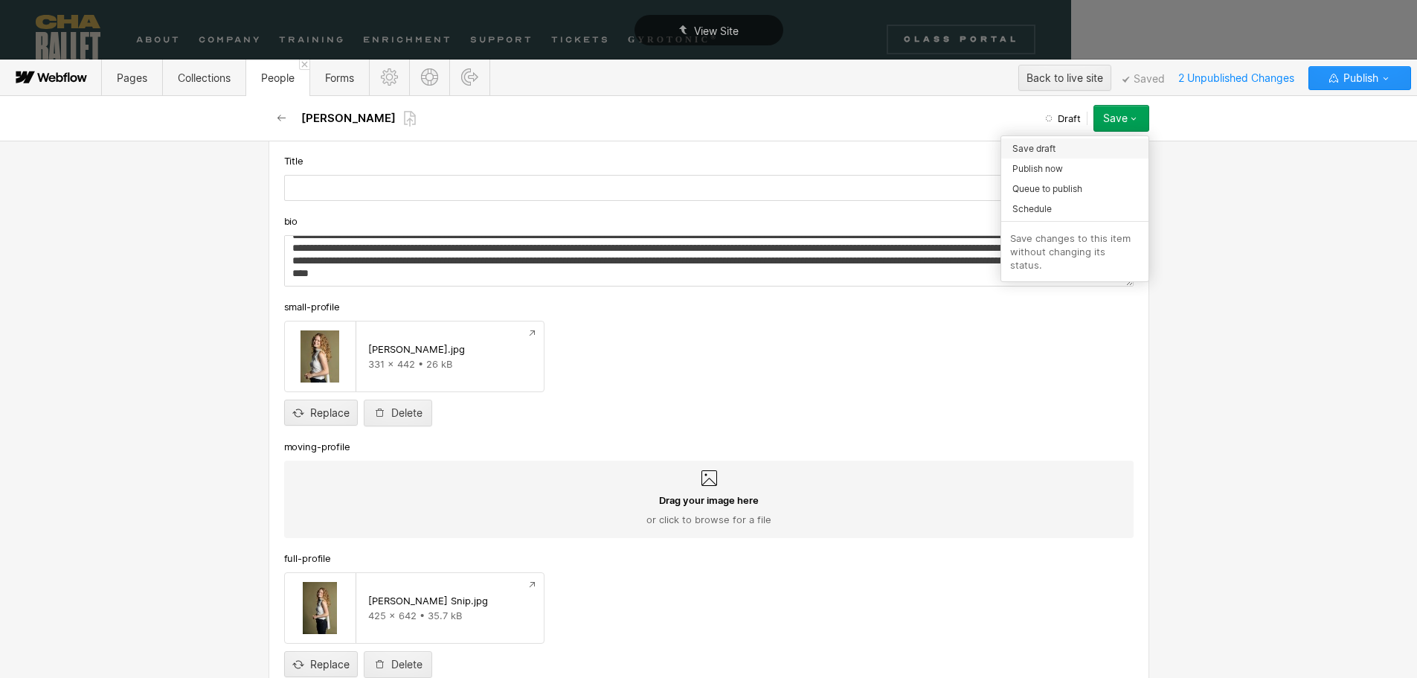
click at [1031, 148] on span "Save draft" at bounding box center [1033, 148] width 43 height 14
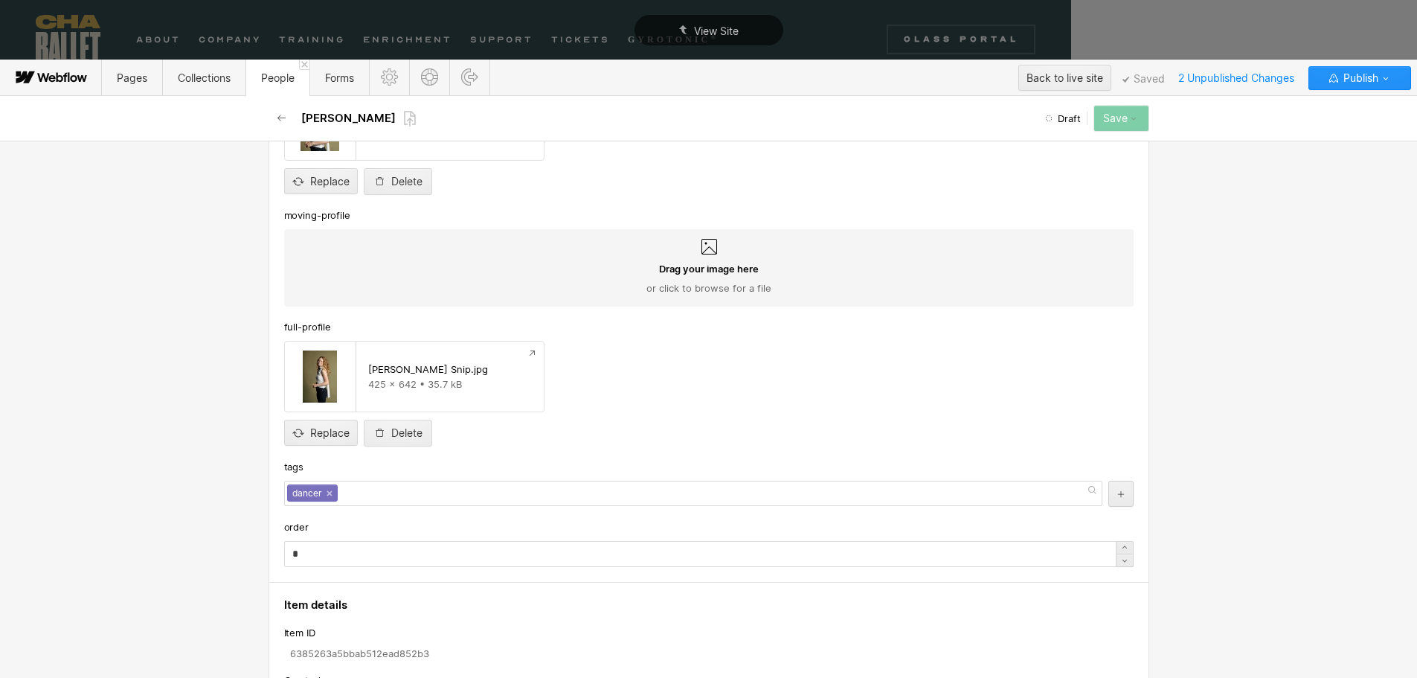
scroll to position [0, 0]
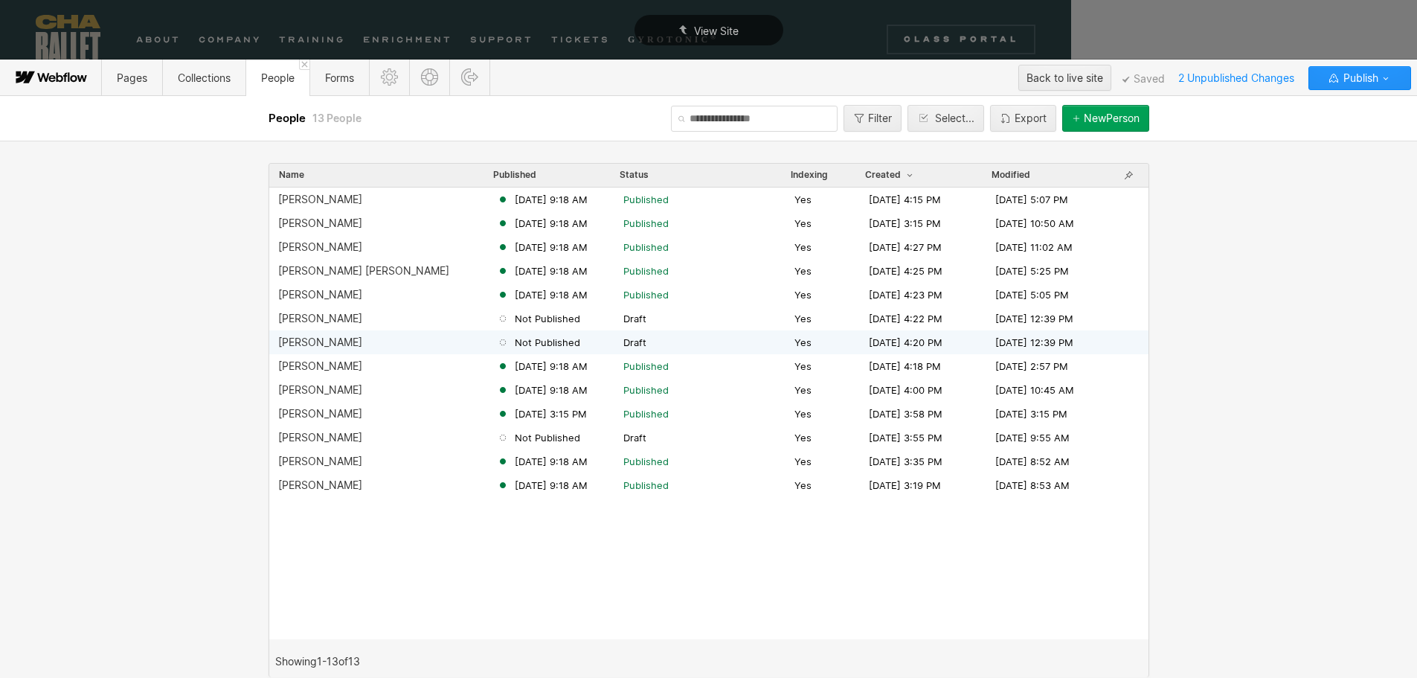
click at [332, 341] on div "Lucy Sheppard" at bounding box center [320, 342] width 84 height 12
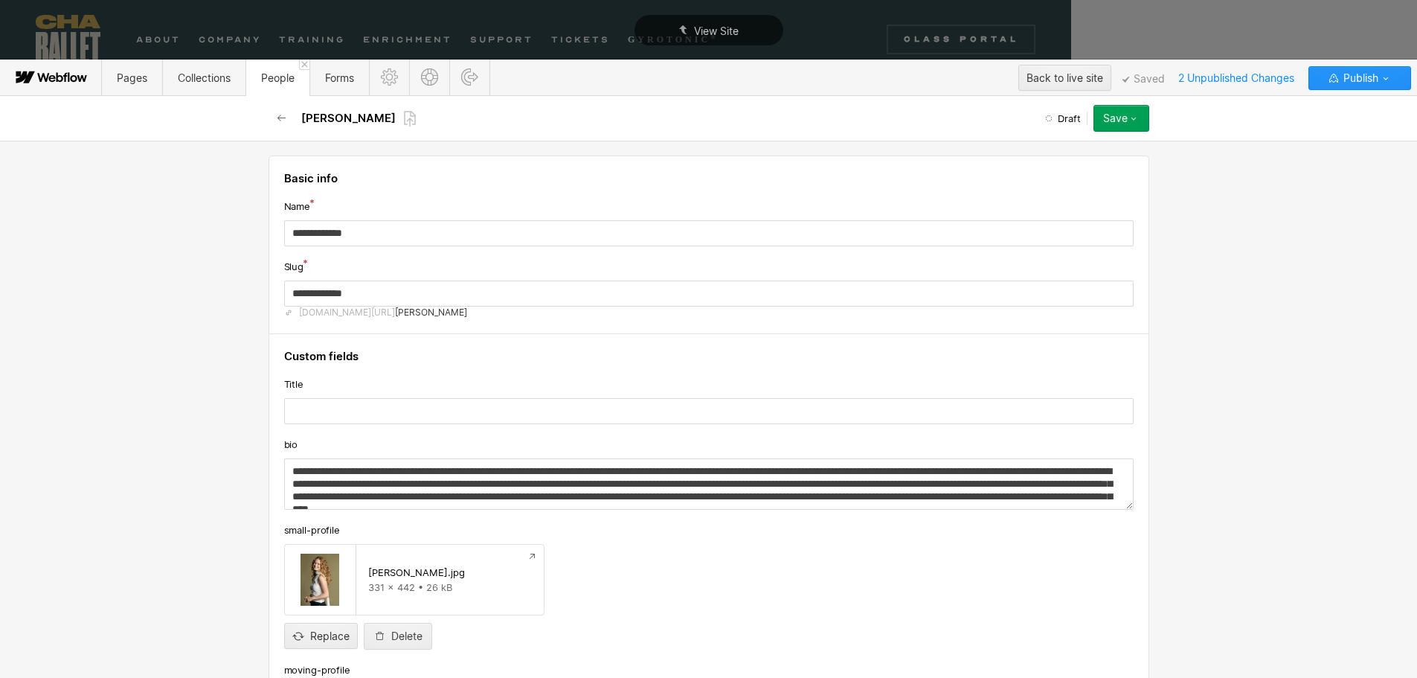
scroll to position [298, 0]
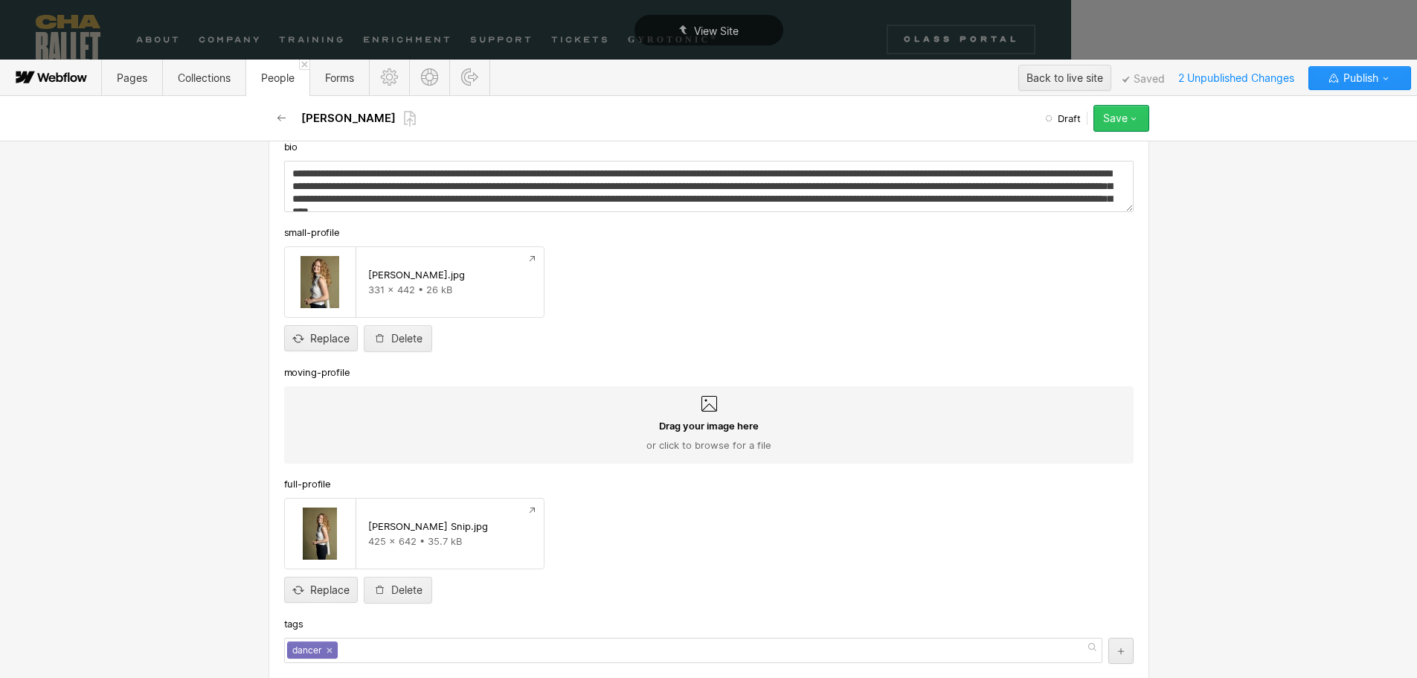
click at [1105, 116] on div "Save" at bounding box center [1115, 118] width 25 height 12
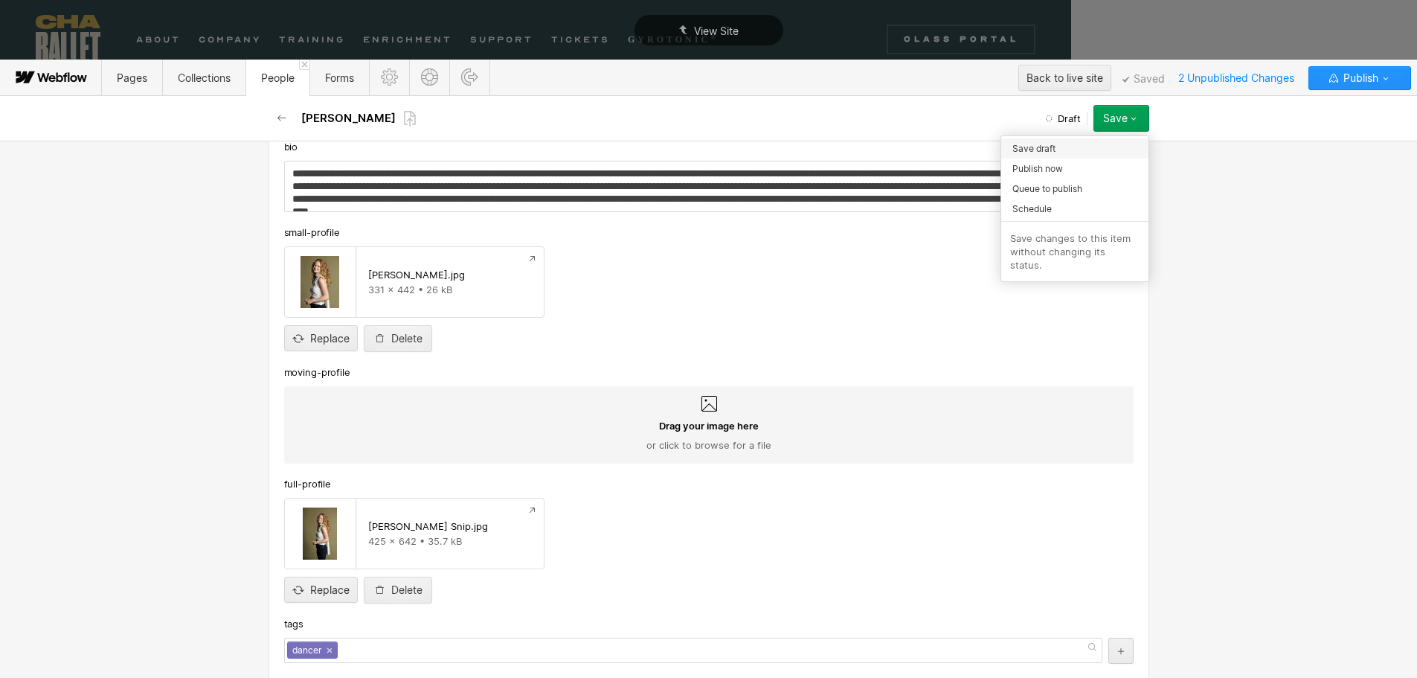
click at [1032, 144] on span "Save draft" at bounding box center [1033, 148] width 43 height 14
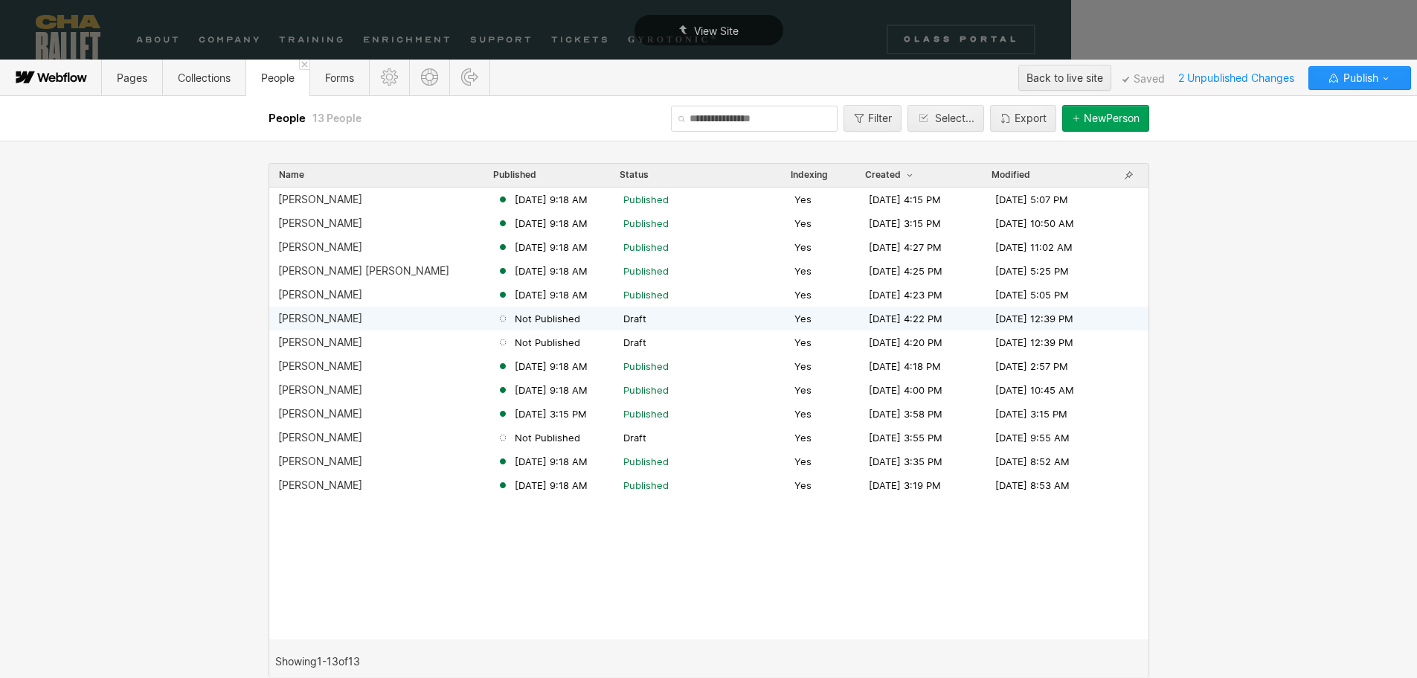
click at [324, 317] on div "Anna Anderson" at bounding box center [320, 318] width 84 height 12
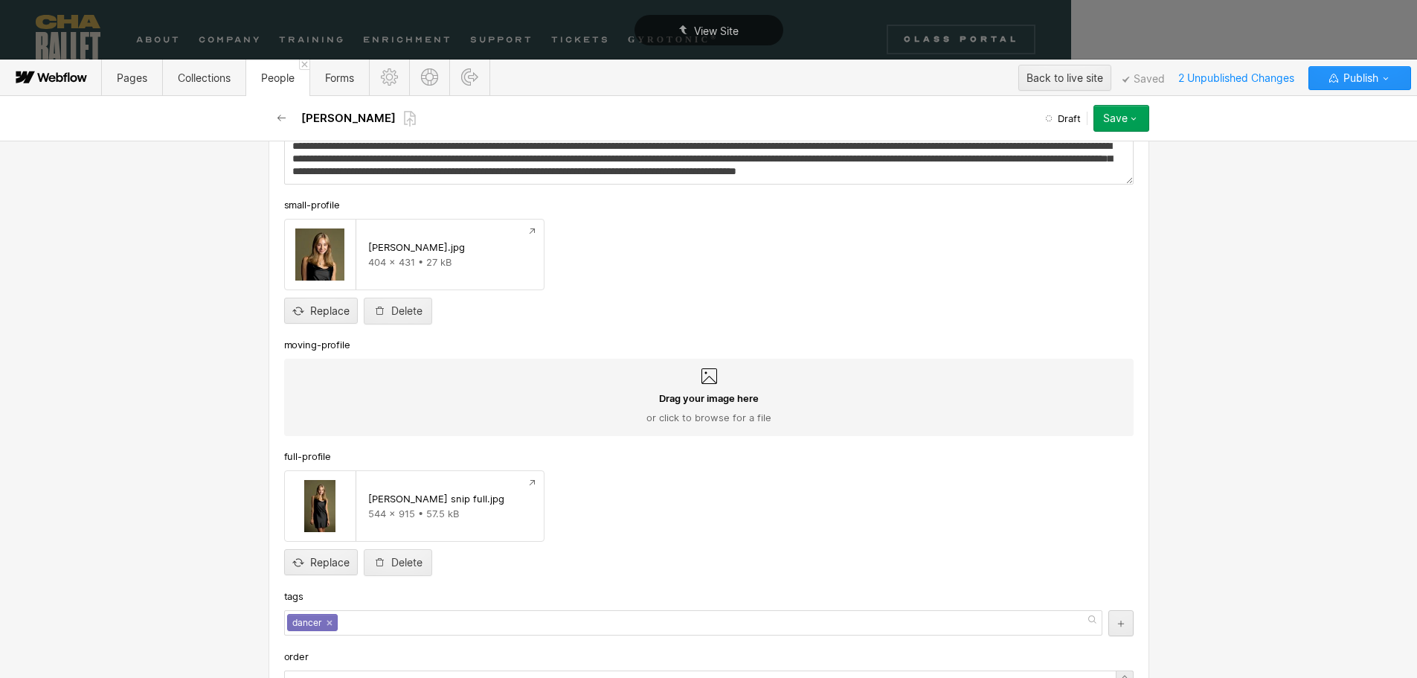
scroll to position [102, 0]
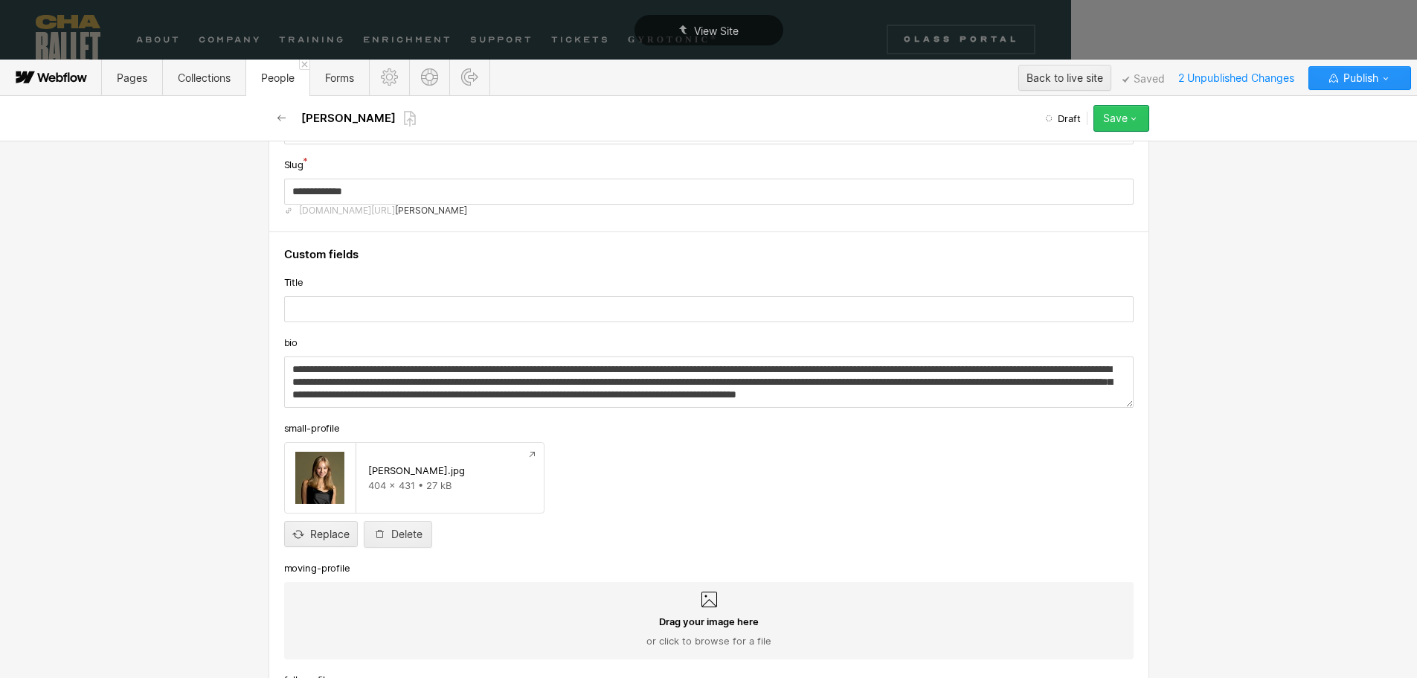
click at [1116, 120] on div "Save" at bounding box center [1115, 118] width 25 height 12
click at [1029, 148] on span "Save draft" at bounding box center [1033, 148] width 43 height 14
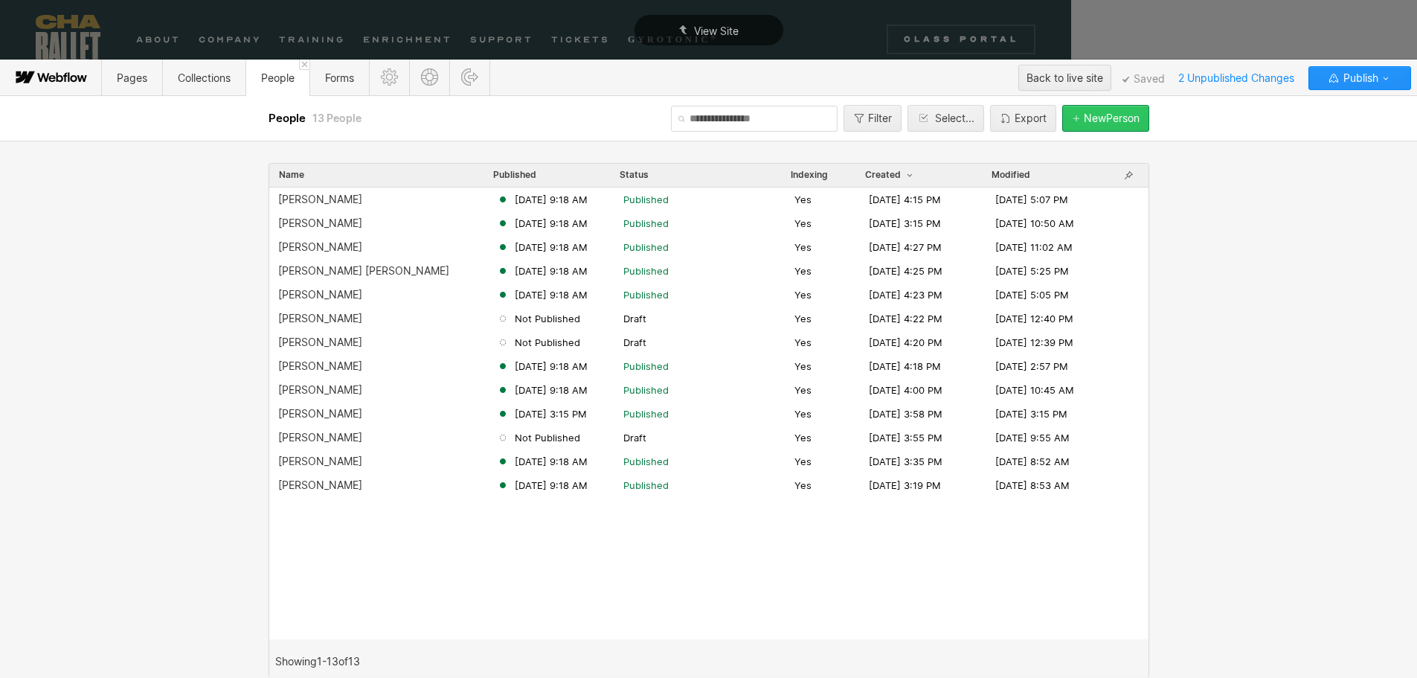
click at [1111, 117] on div "New Person" at bounding box center [1112, 118] width 56 height 12
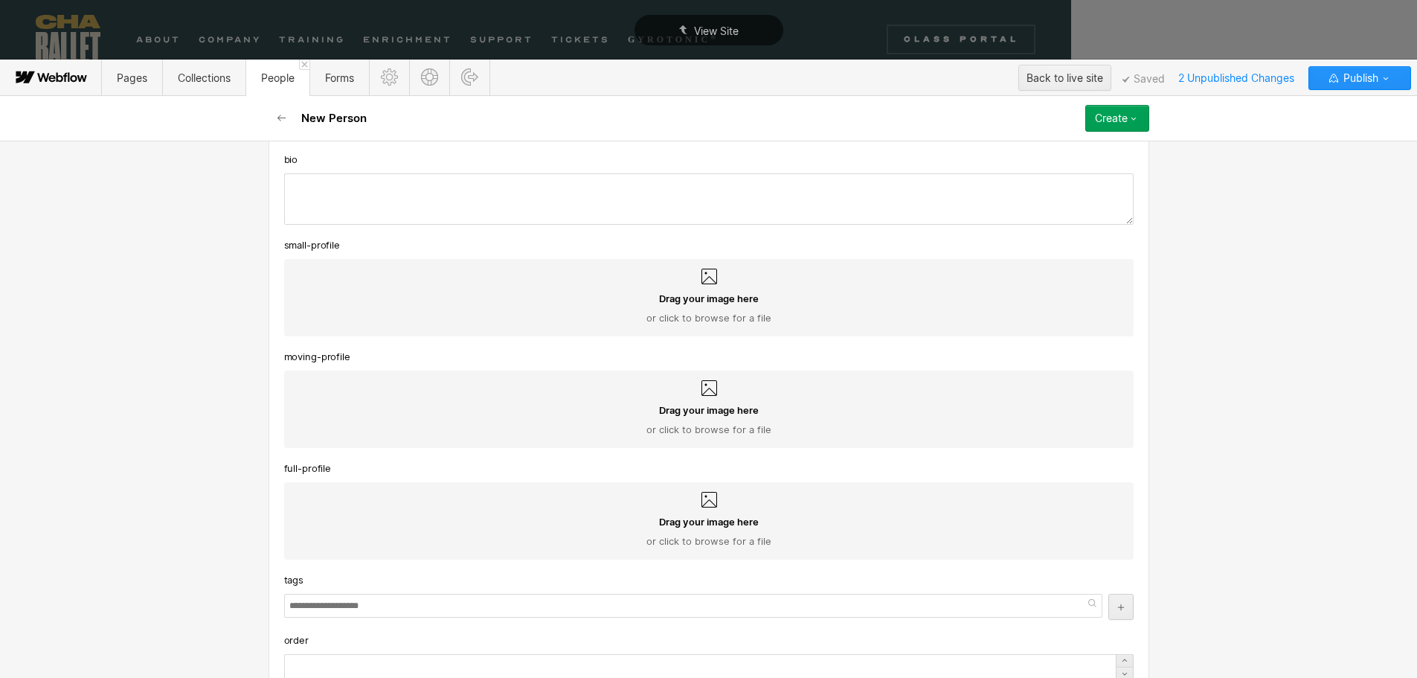
scroll to position [318, 0]
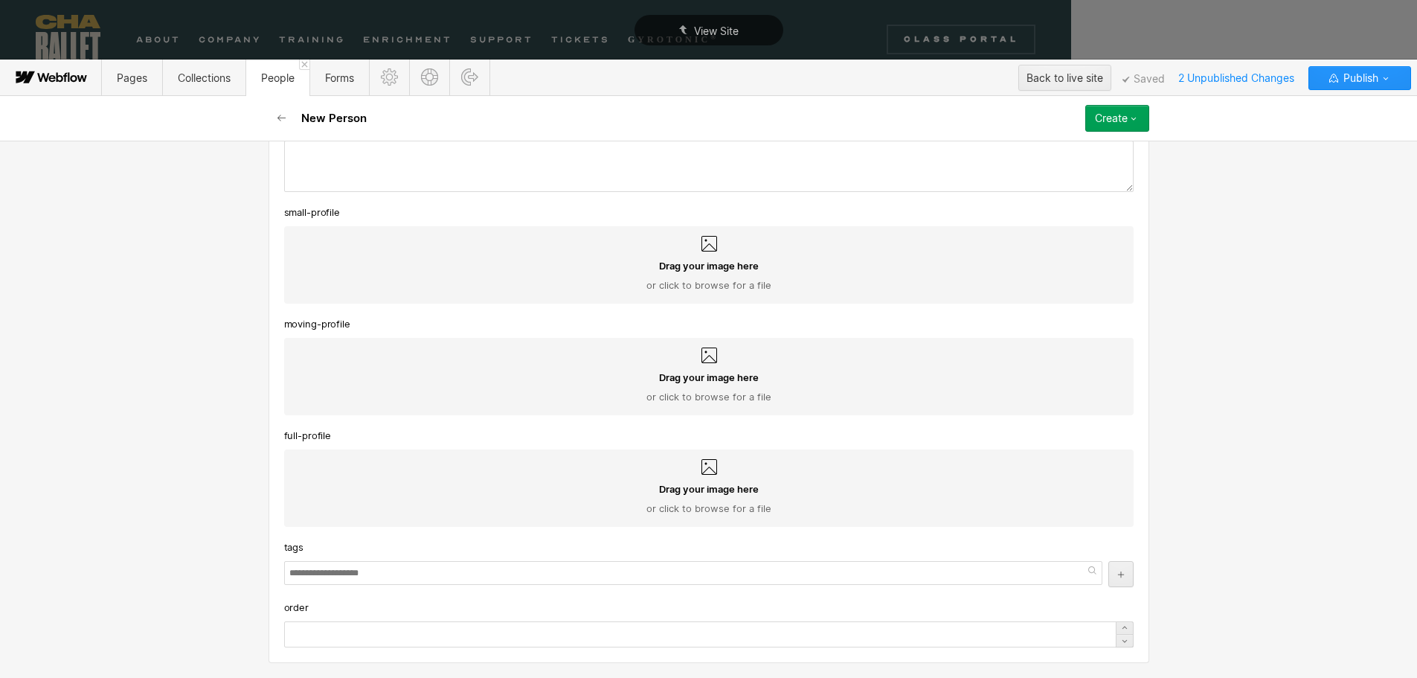
click at [385, 571] on div at bounding box center [693, 573] width 818 height 24
click at [321, 634] on input "text" at bounding box center [708, 634] width 849 height 26
type input "*"
click at [1285, 417] on div "Basic info Name Slug www.chaballet.org/people/ Custom fields Title bio small-pr…" at bounding box center [708, 409] width 1417 height 537
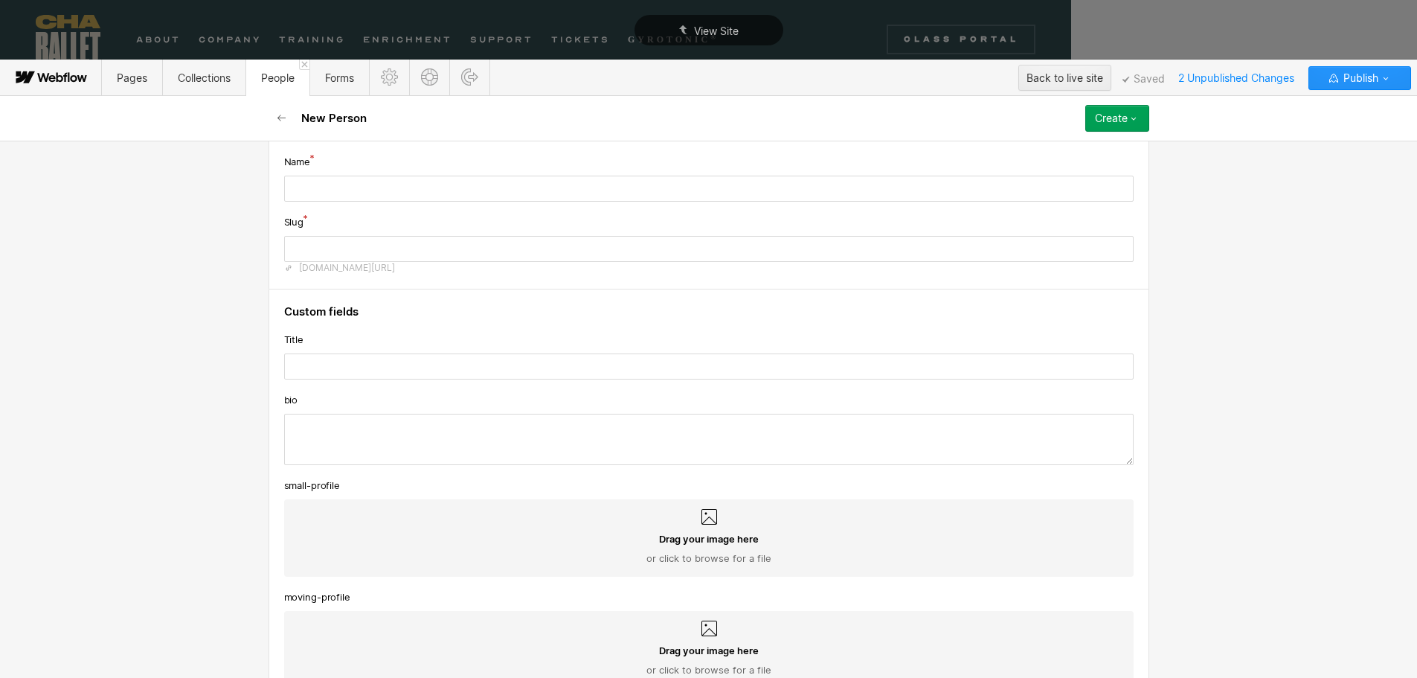
scroll to position [0, 0]
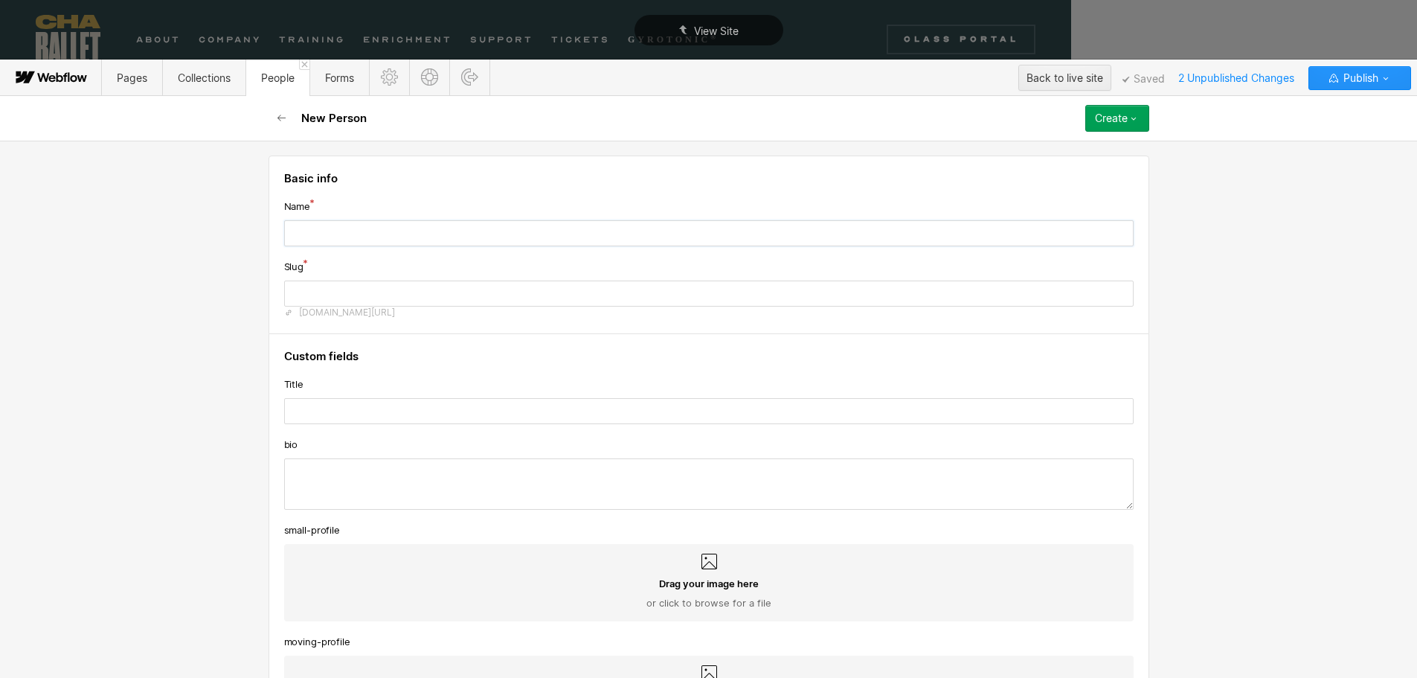
click at [305, 234] on input "text" at bounding box center [708, 233] width 849 height 26
paste input "**********"
type input "**********"
click at [323, 220] on input "**********" at bounding box center [708, 233] width 849 height 26
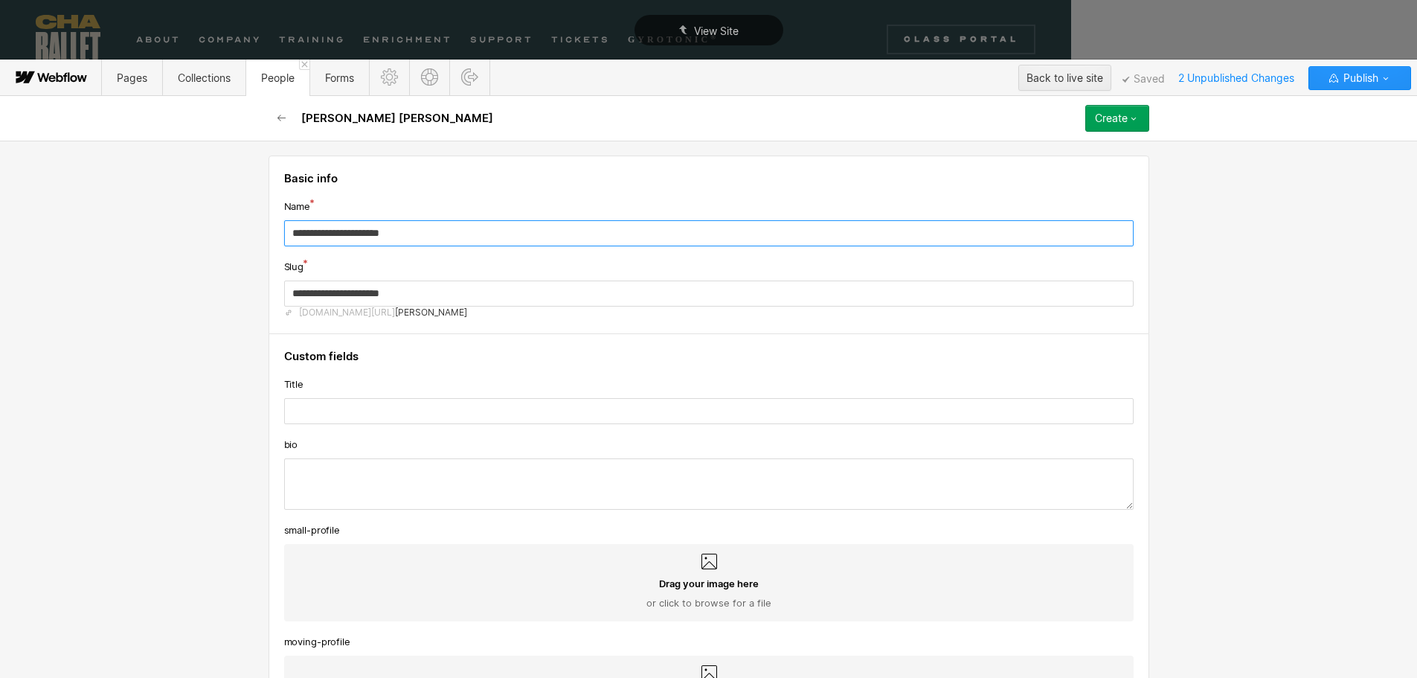
type input "**********"
click at [315, 402] on input "text" at bounding box center [708, 411] width 849 height 26
click at [303, 469] on textarea at bounding box center [708, 483] width 849 height 51
paste textarea "**********"
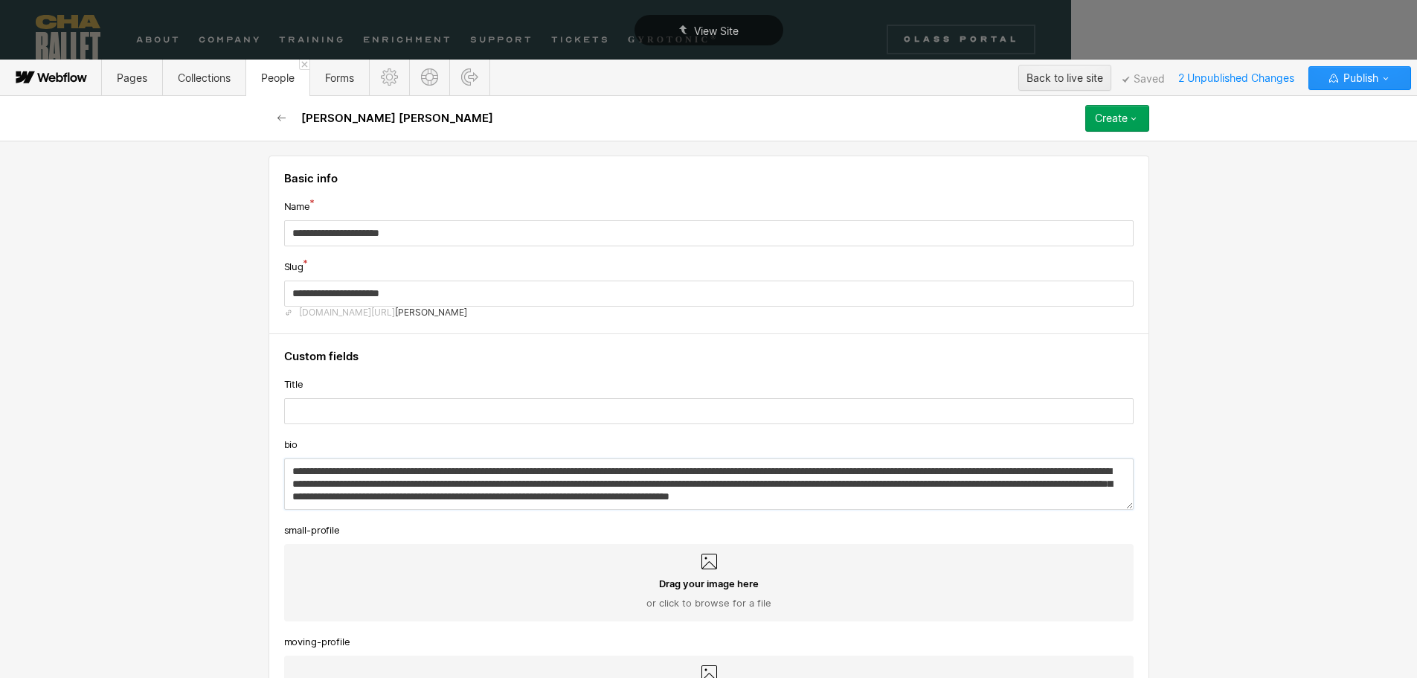
scroll to position [7, 0]
click at [364, 463] on textarea "**********" at bounding box center [708, 483] width 849 height 51
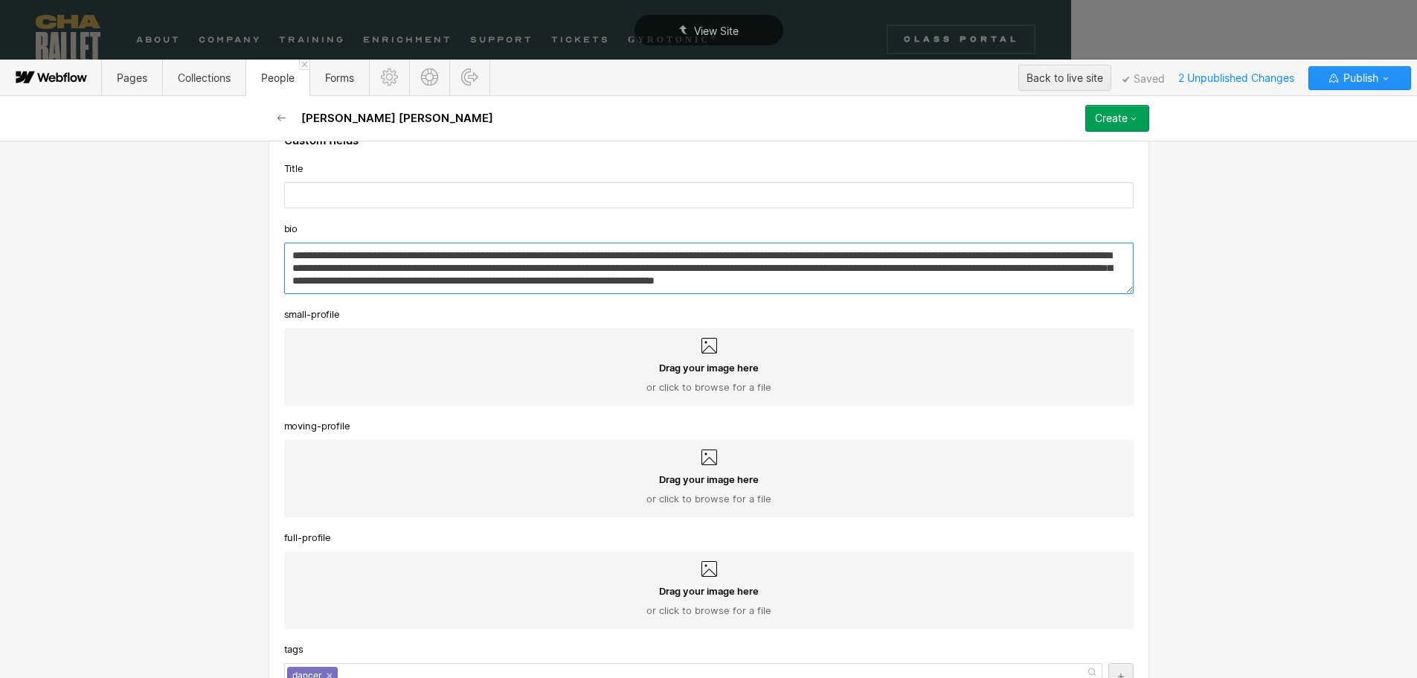
scroll to position [223, 0]
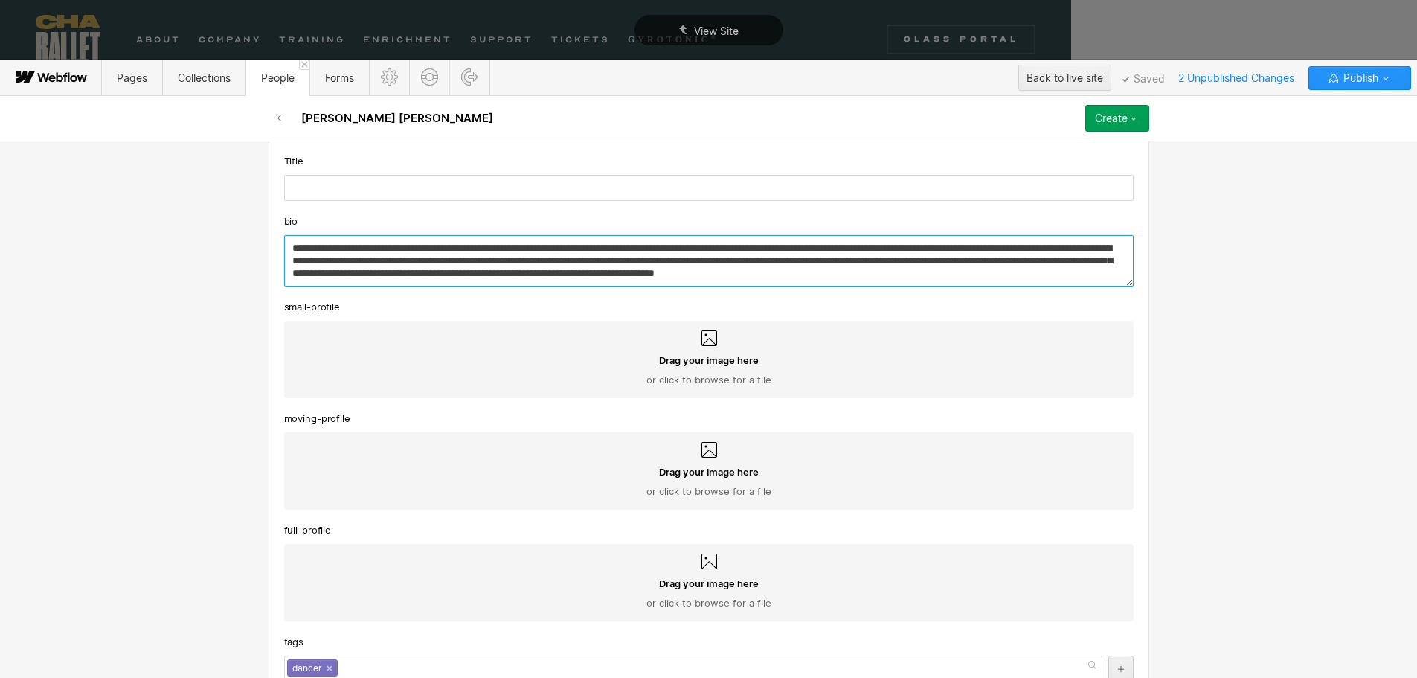
type textarea "**********"
click at [702, 359] on span "Drag your image here" at bounding box center [709, 359] width 100 height 13
click at [0, 0] on input "Drag your image here or click to browse for a file" at bounding box center [0, 0] width 0 height 0
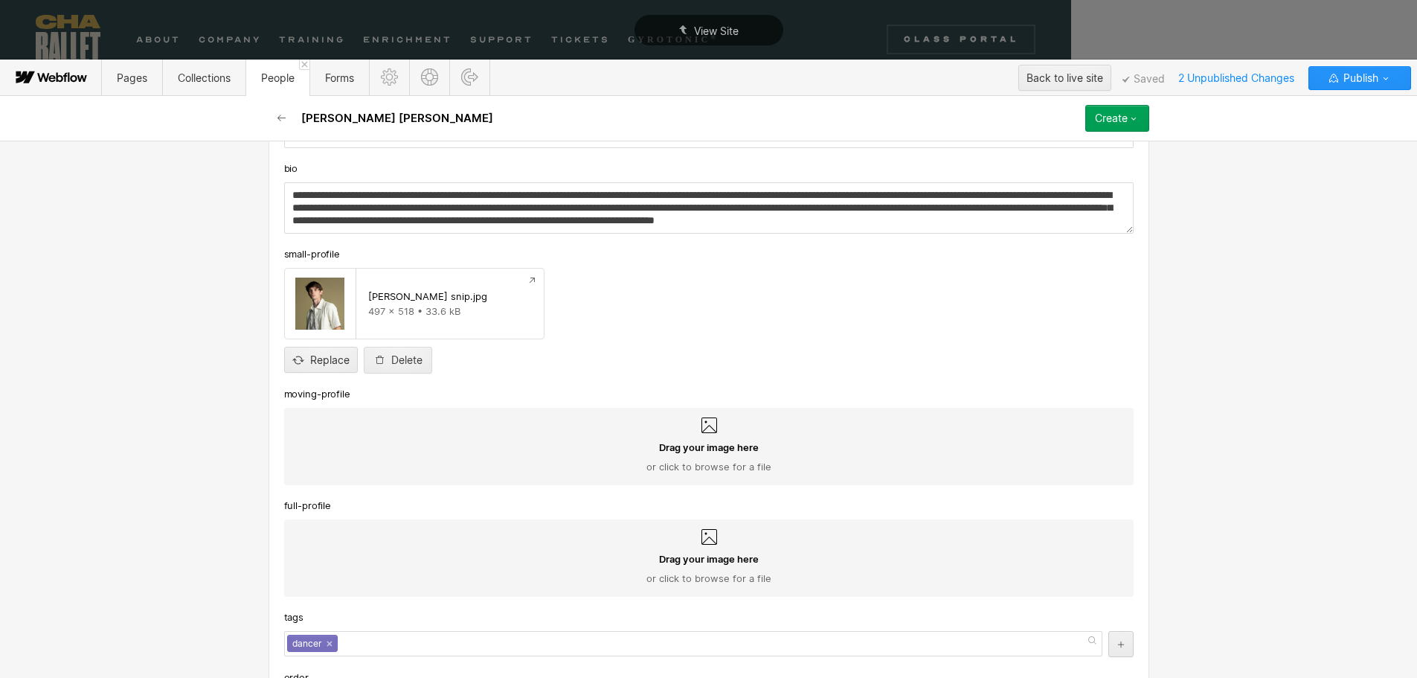
scroll to position [346, 0]
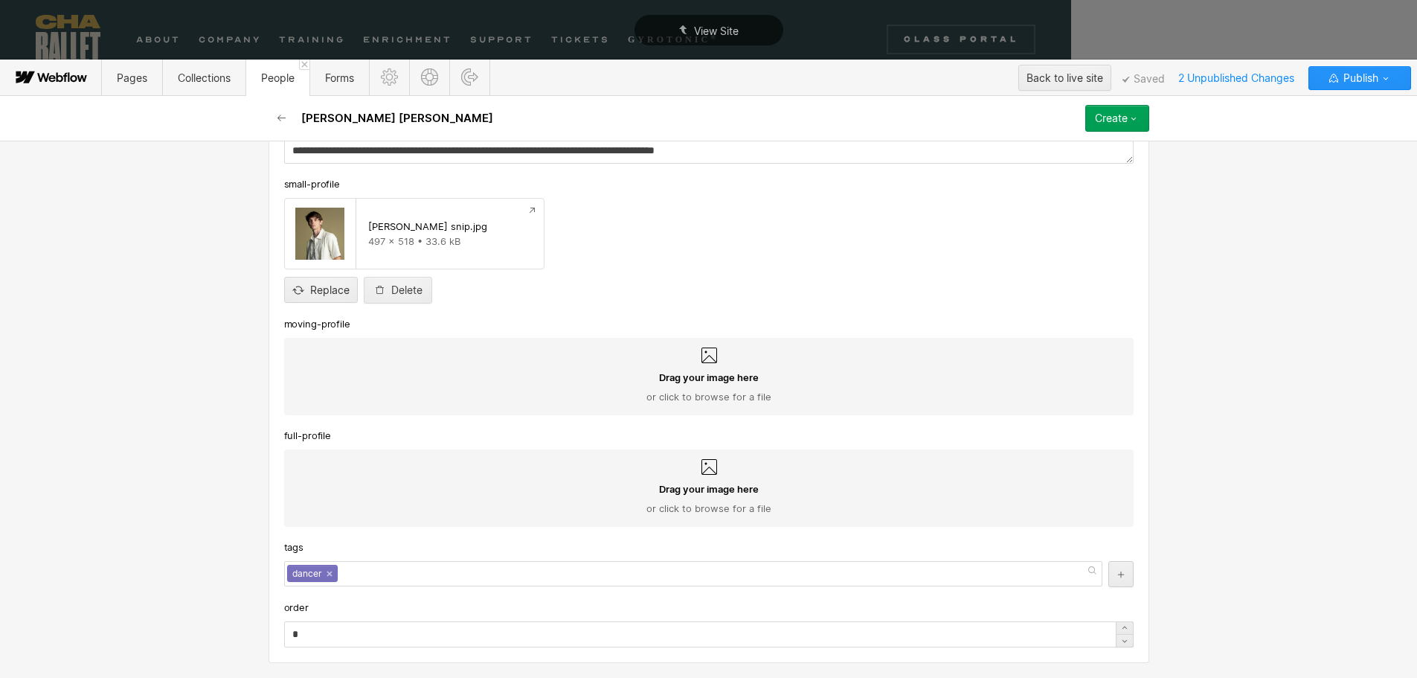
click at [707, 493] on span "Drag your image here" at bounding box center [709, 488] width 100 height 13
click at [0, 0] on input "Drag your image here or click to browse for a file" at bounding box center [0, 0] width 0 height 0
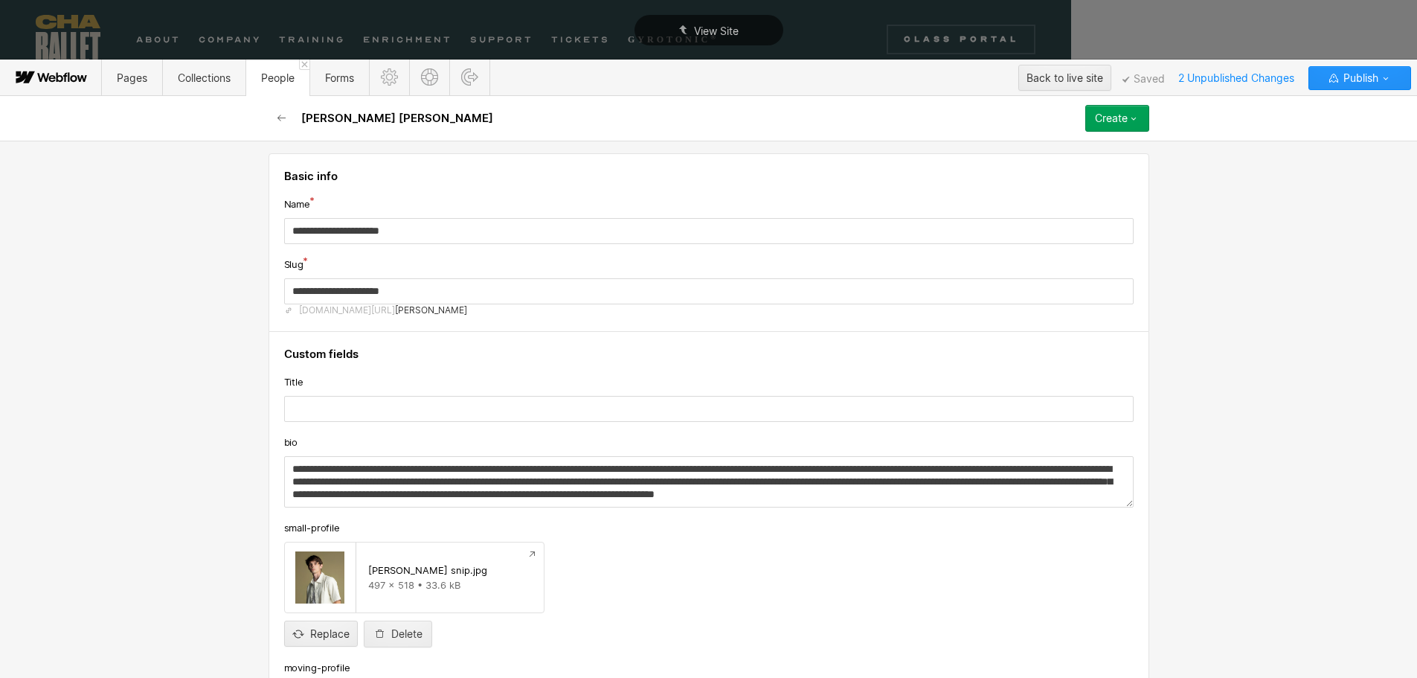
scroll to position [0, 0]
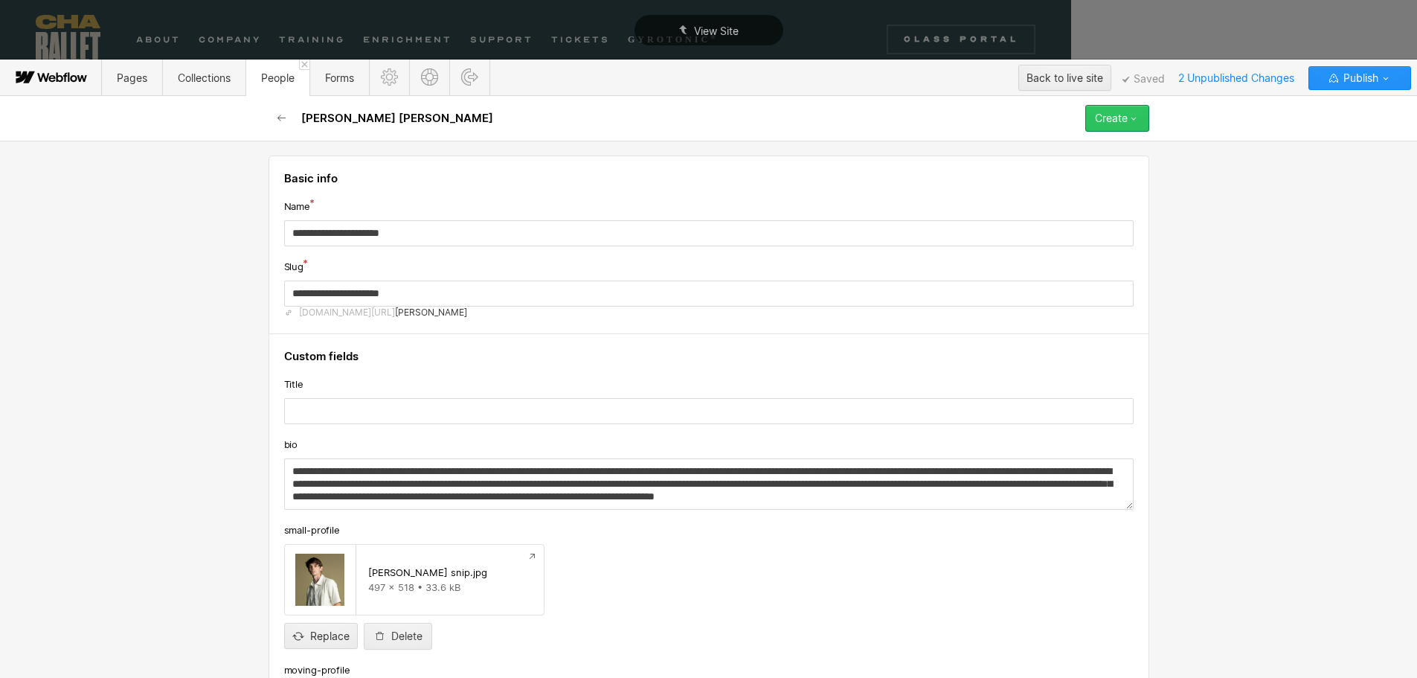
click at [1110, 120] on div "Create" at bounding box center [1111, 118] width 33 height 12
click at [1039, 149] on span "Save draft" at bounding box center [1033, 148] width 43 height 14
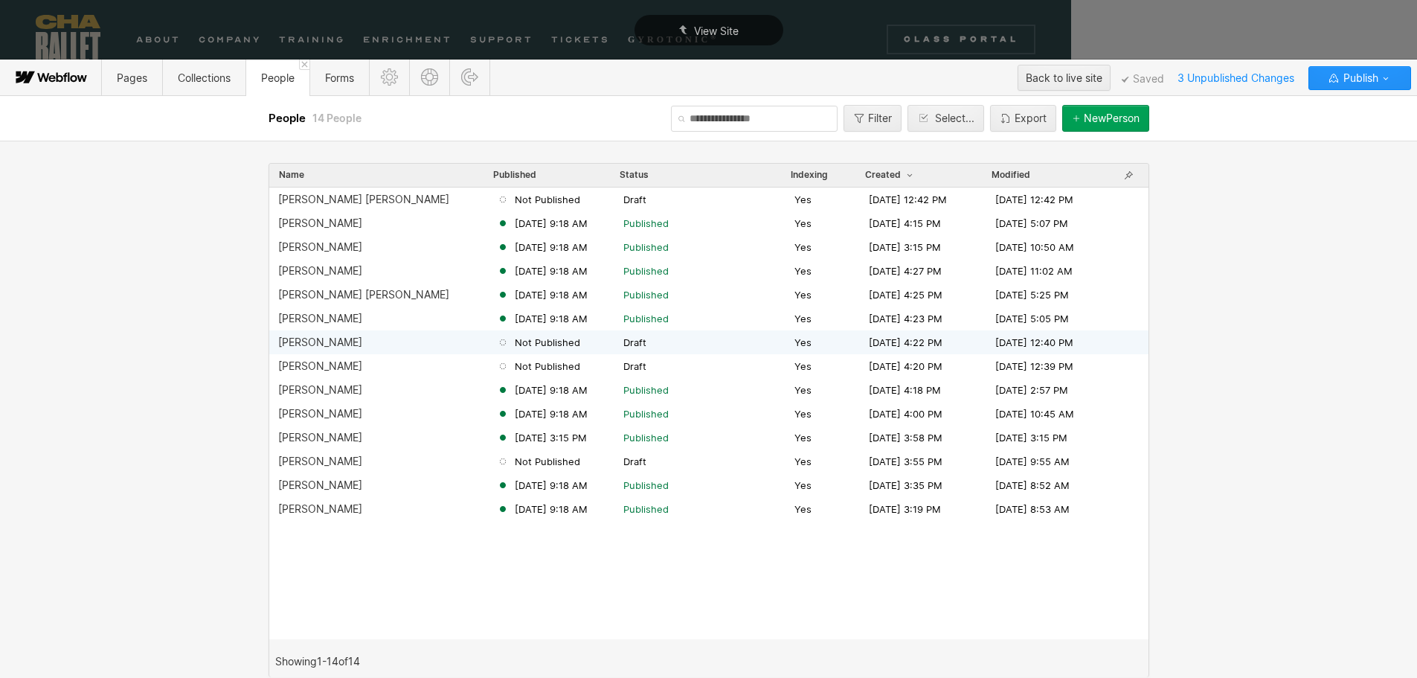
click at [557, 341] on span "Not Published" at bounding box center [547, 341] width 65 height 13
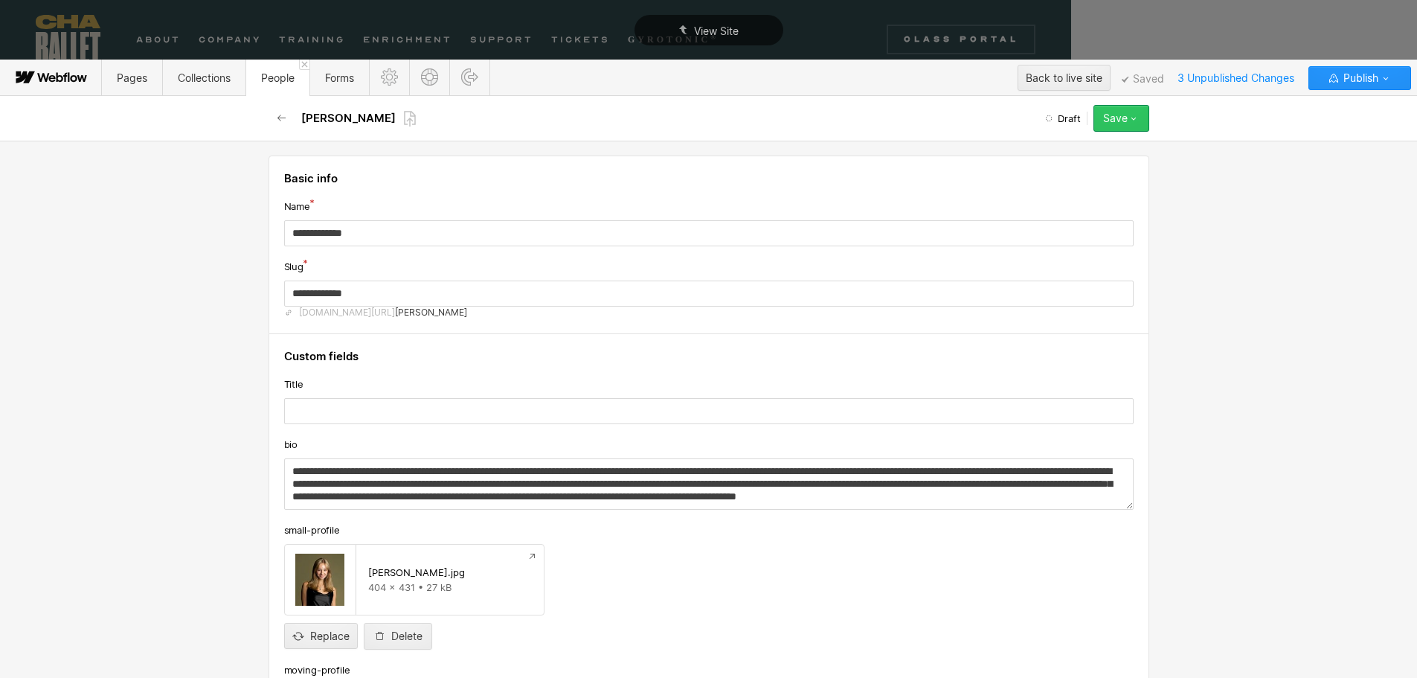
click at [1137, 119] on icon "button" at bounding box center [1134, 118] width 12 height 12
click at [1047, 167] on span "Publish now" at bounding box center [1037, 168] width 51 height 14
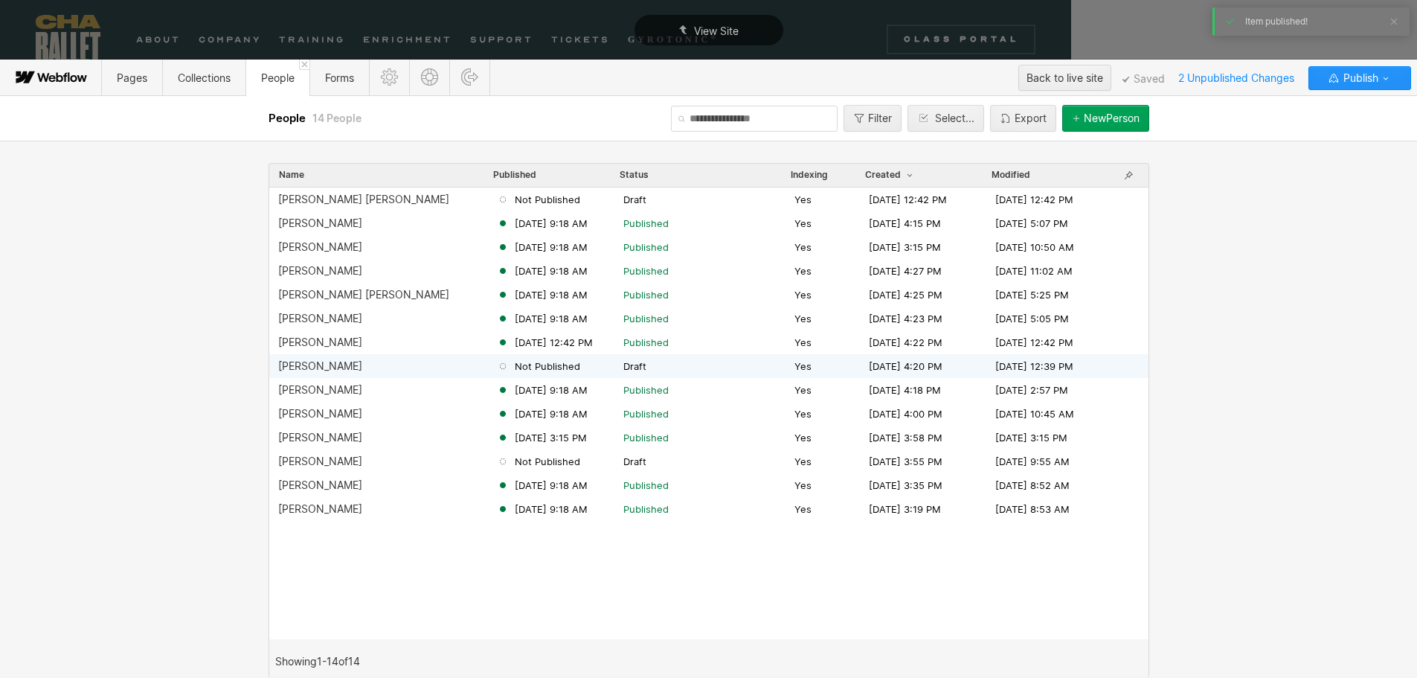
click at [345, 366] on div "Lucy Sheppard" at bounding box center [320, 366] width 84 height 12
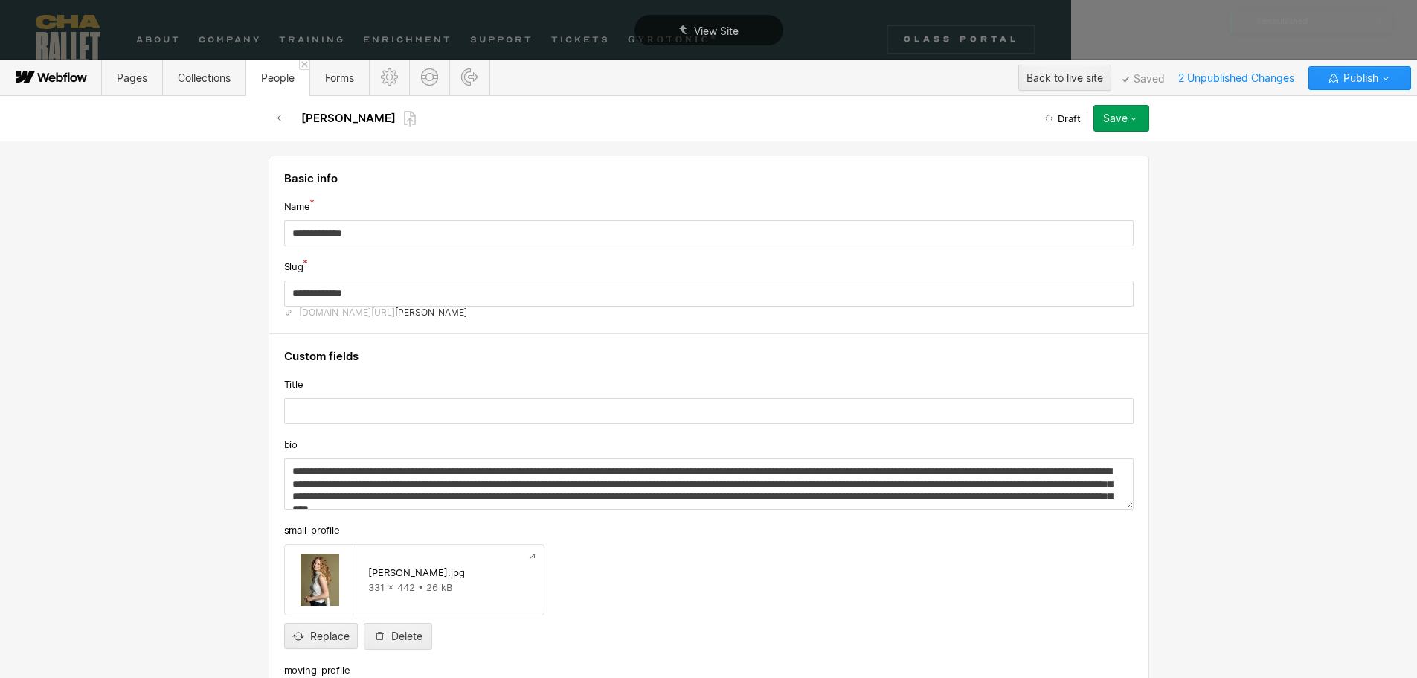
click at [1130, 121] on icon "button" at bounding box center [1134, 118] width 12 height 12
click at [1055, 170] on span "Publish now" at bounding box center [1037, 168] width 51 height 14
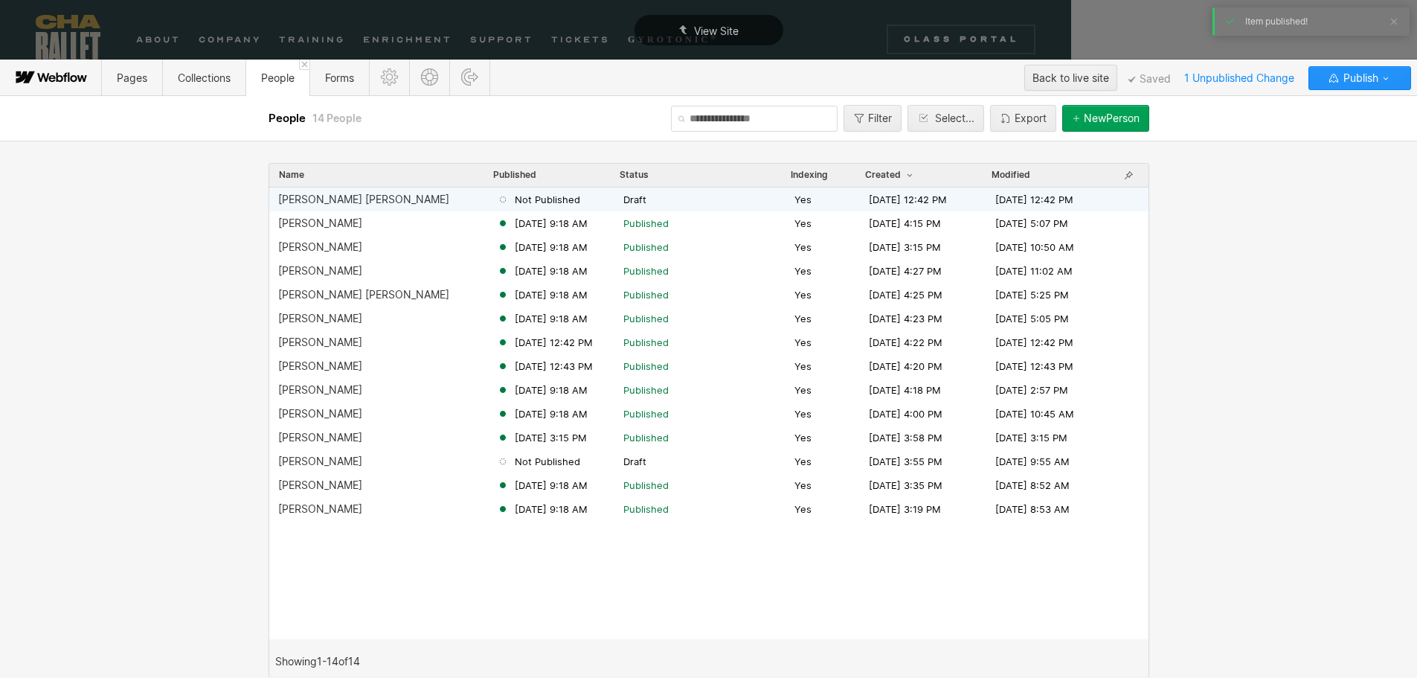
click at [344, 194] on div "Bishop Kaschock-Marenda" at bounding box center [363, 199] width 171 height 12
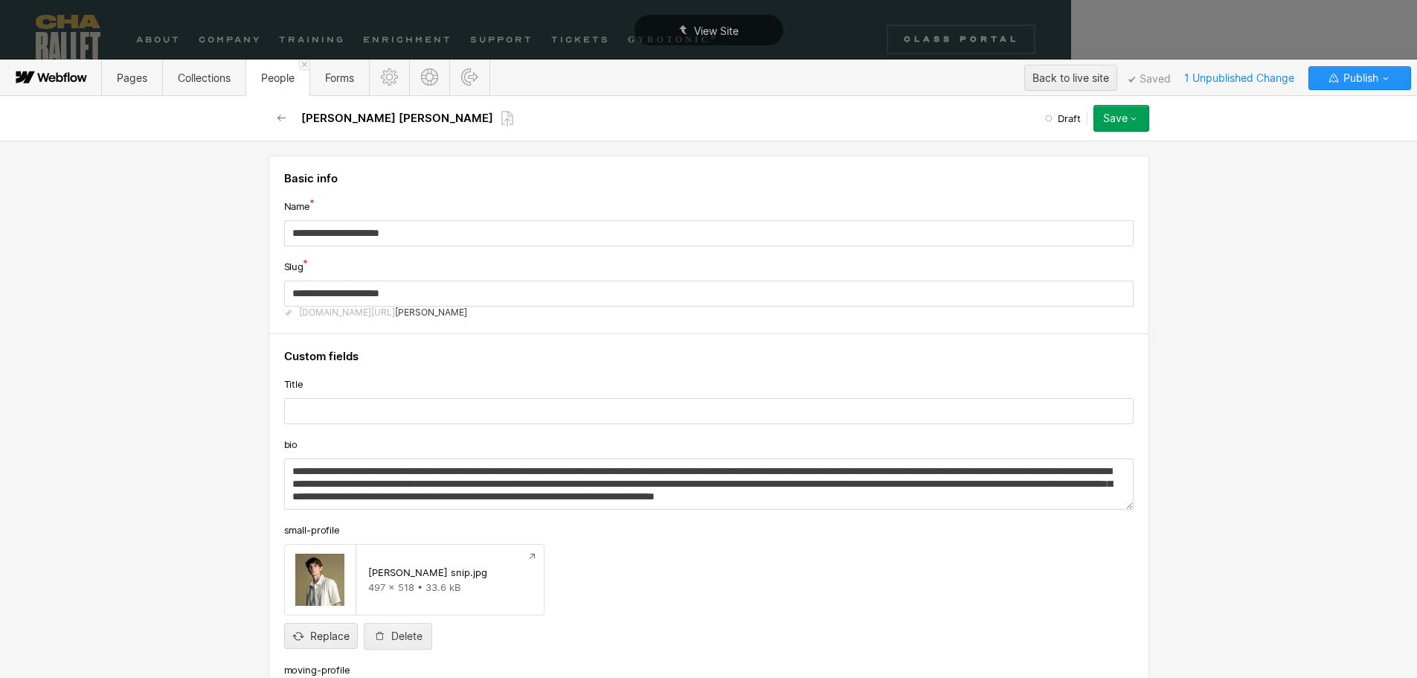
click at [1131, 124] on icon "button" at bounding box center [1134, 118] width 12 height 12
click at [1046, 167] on span "Publish now" at bounding box center [1037, 168] width 51 height 14
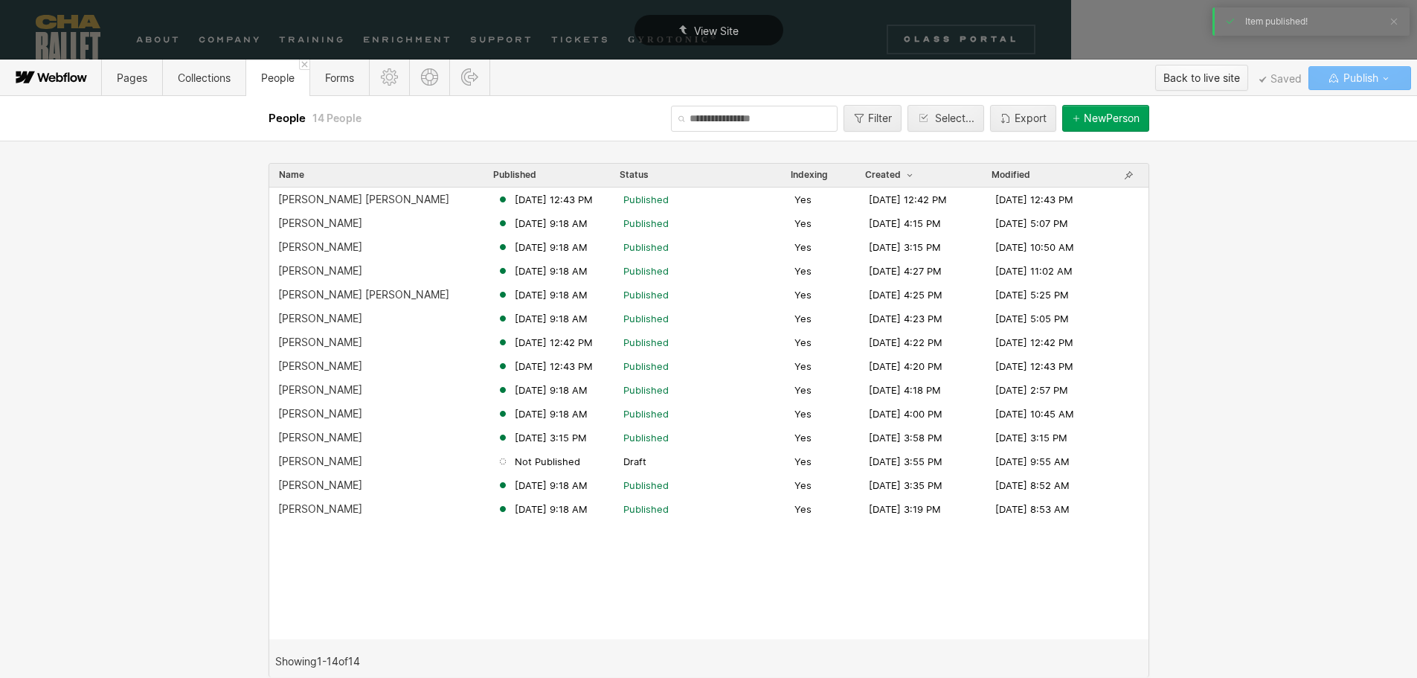
click at [1197, 79] on div "Back to live site" at bounding box center [1201, 78] width 77 height 22
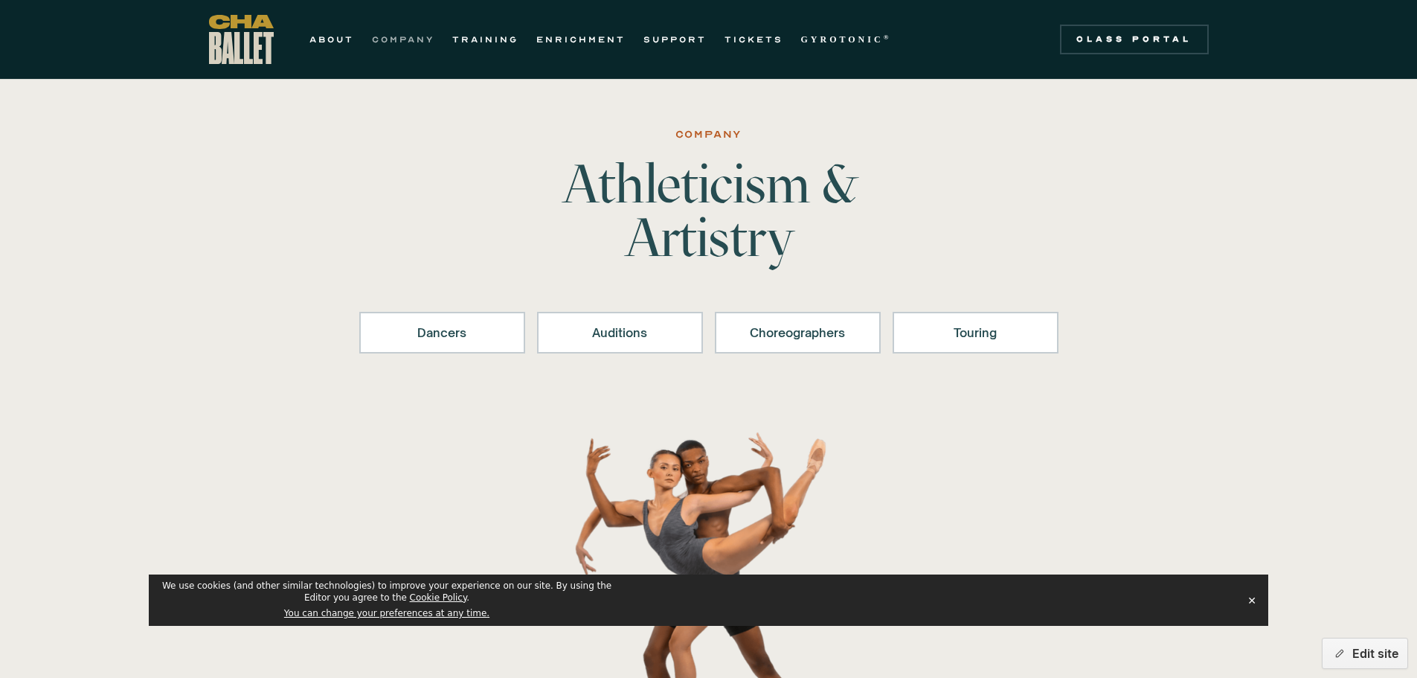
click at [388, 29] on div "ABOUT COMPANY TRAINING ENRICHMENT SUPPORT TICKETS GYROTONIC ® Information Style…" at bounding box center [555, 39] width 692 height 49
click at [391, 40] on link "COMPANY" at bounding box center [403, 39] width 62 height 18
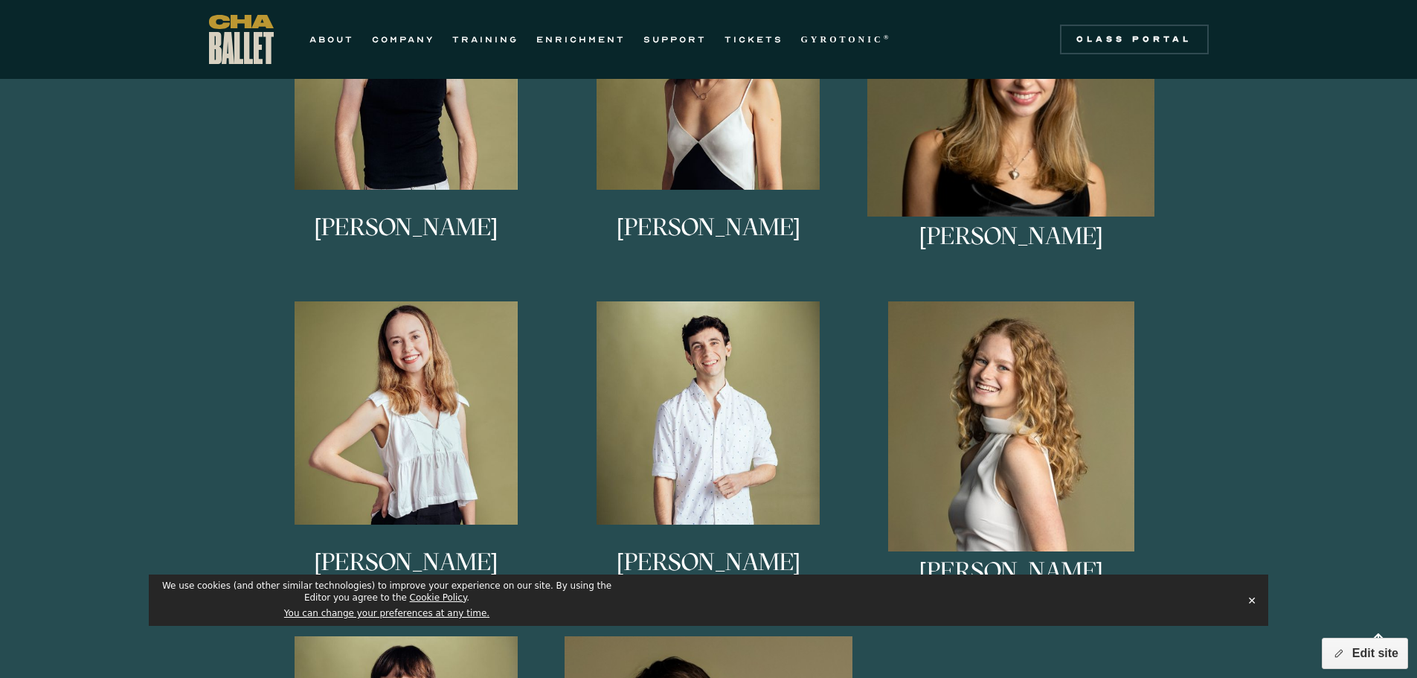
scroll to position [1116, 0]
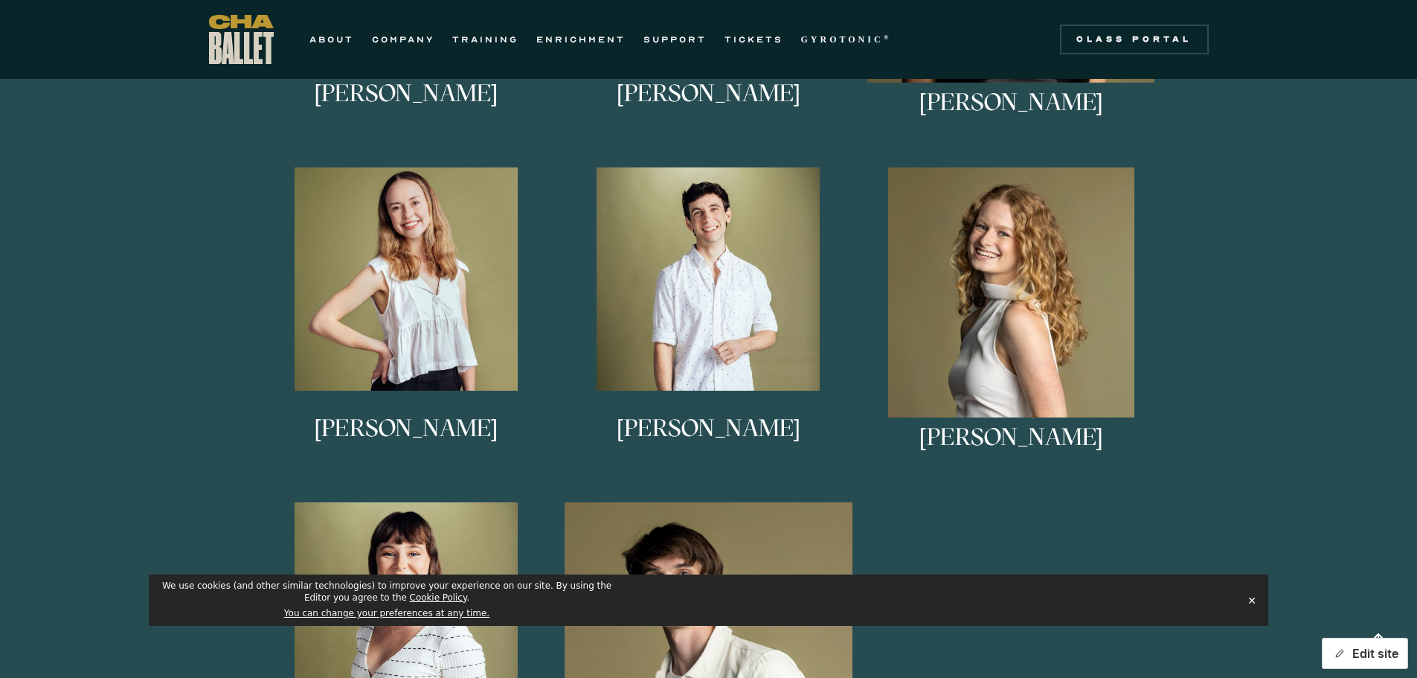
click at [1374, 646] on button "Edit site" at bounding box center [1365, 652] width 86 height 31
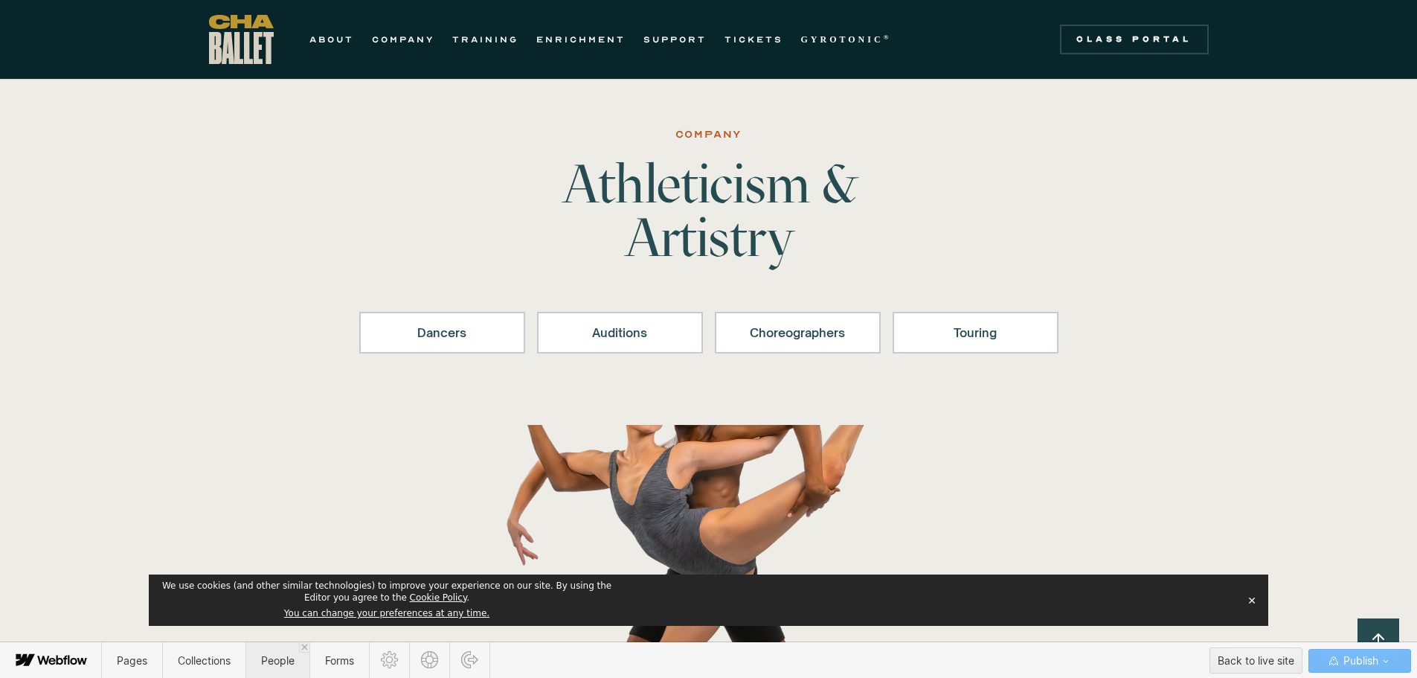
click at [284, 660] on span "People" at bounding box center [277, 660] width 33 height 13
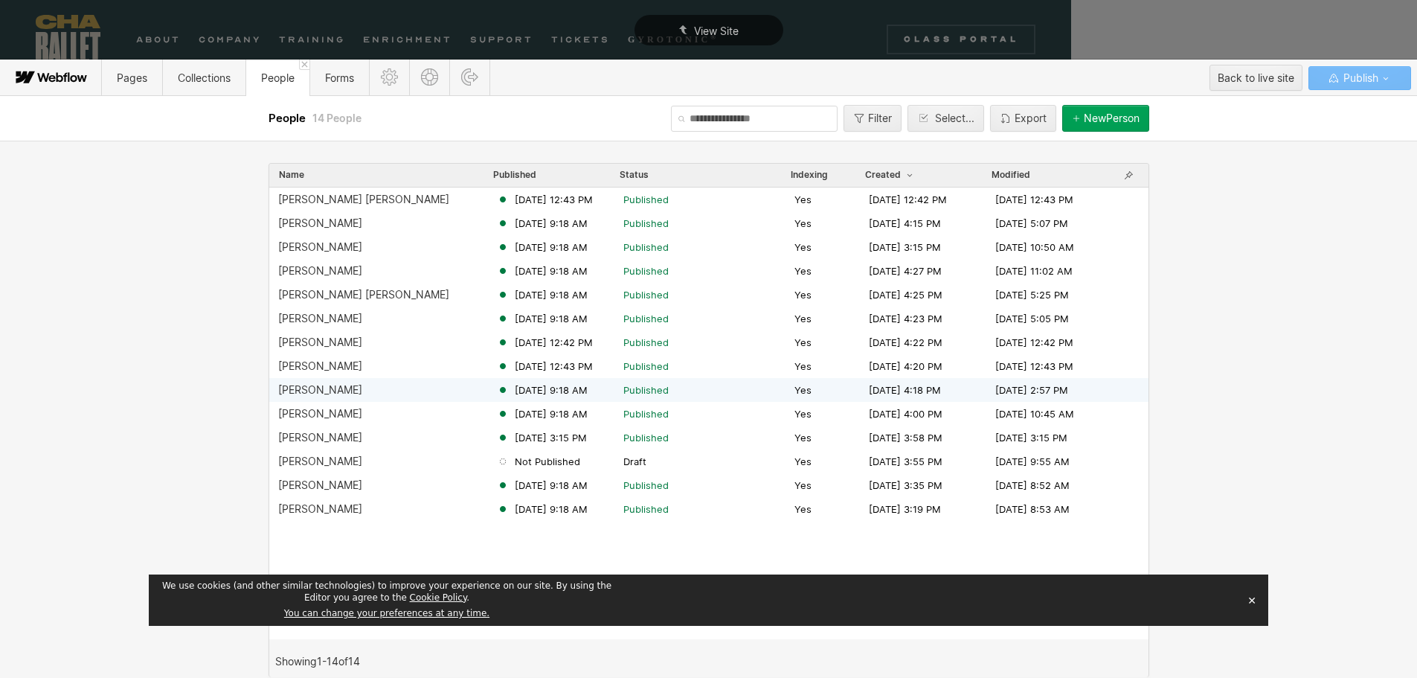
click at [323, 397] on div "Alessandra Ferrari-Wong Jun 18, 2025 9:18 AM Published Yes Nov 28, 2022 4:18 PM…" at bounding box center [708, 390] width 879 height 24
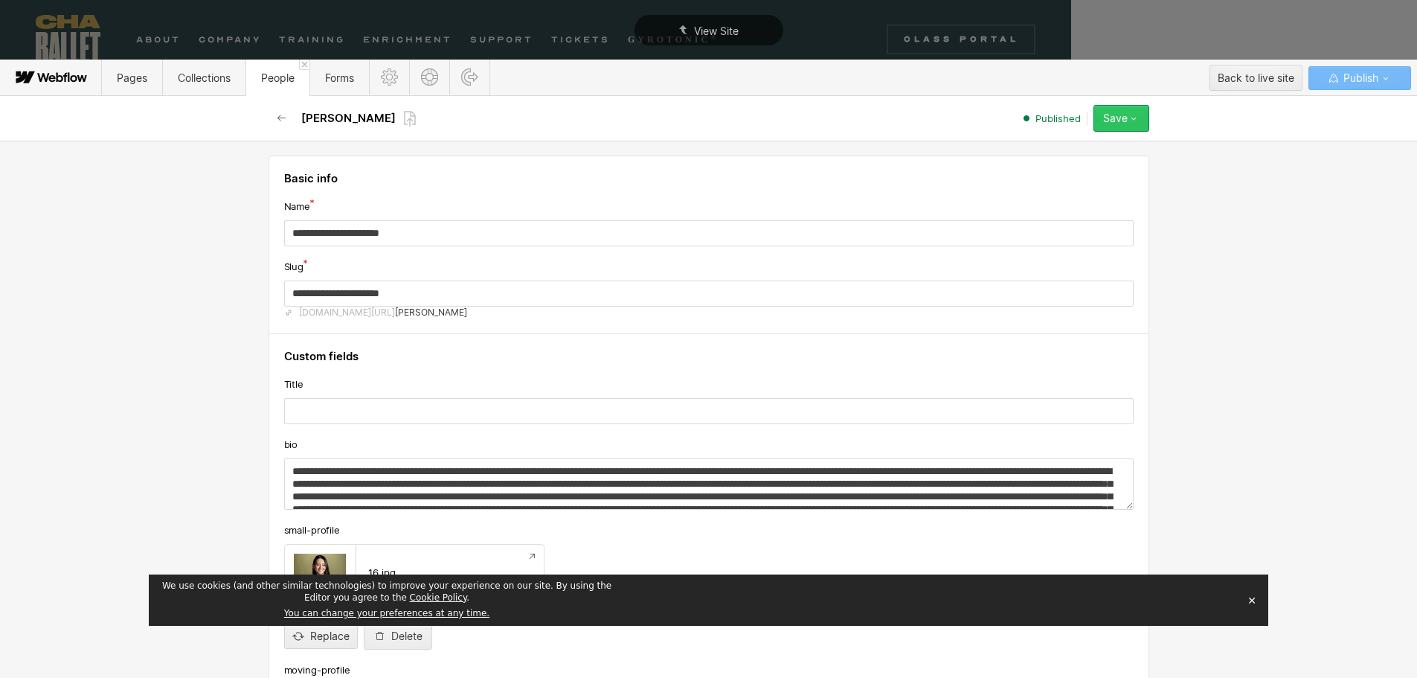
click at [1117, 119] on div "Save" at bounding box center [1115, 118] width 25 height 12
click at [1060, 144] on span "Save changes" at bounding box center [1042, 148] width 60 height 14
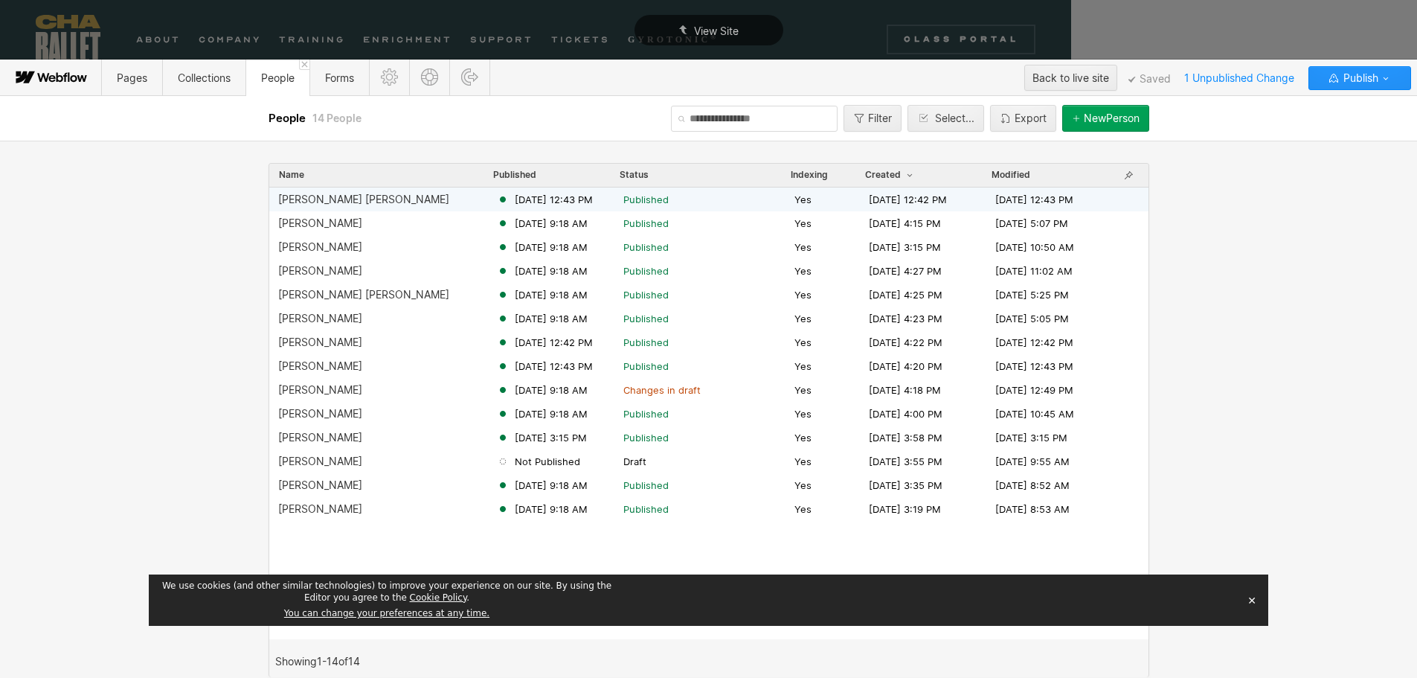
click at [385, 199] on div "[PERSON_NAME] [PERSON_NAME]" at bounding box center [363, 199] width 171 height 12
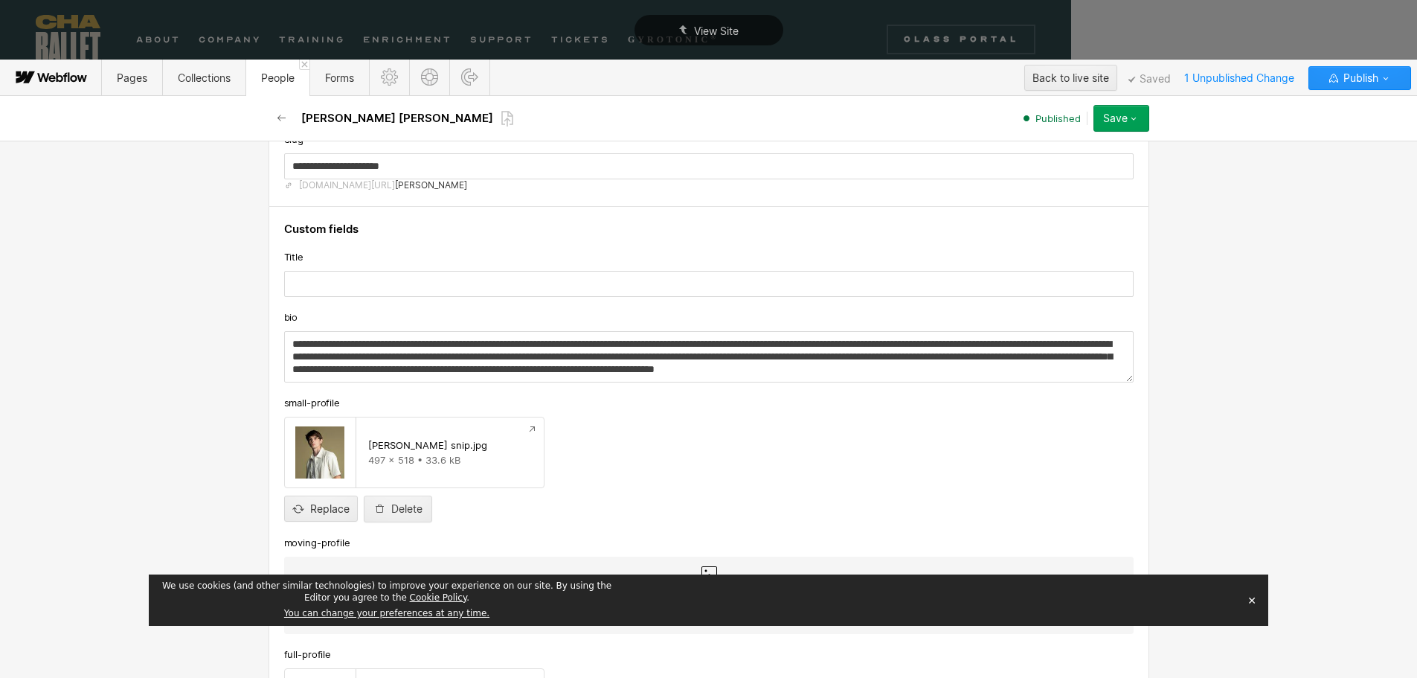
scroll to position [223, 0]
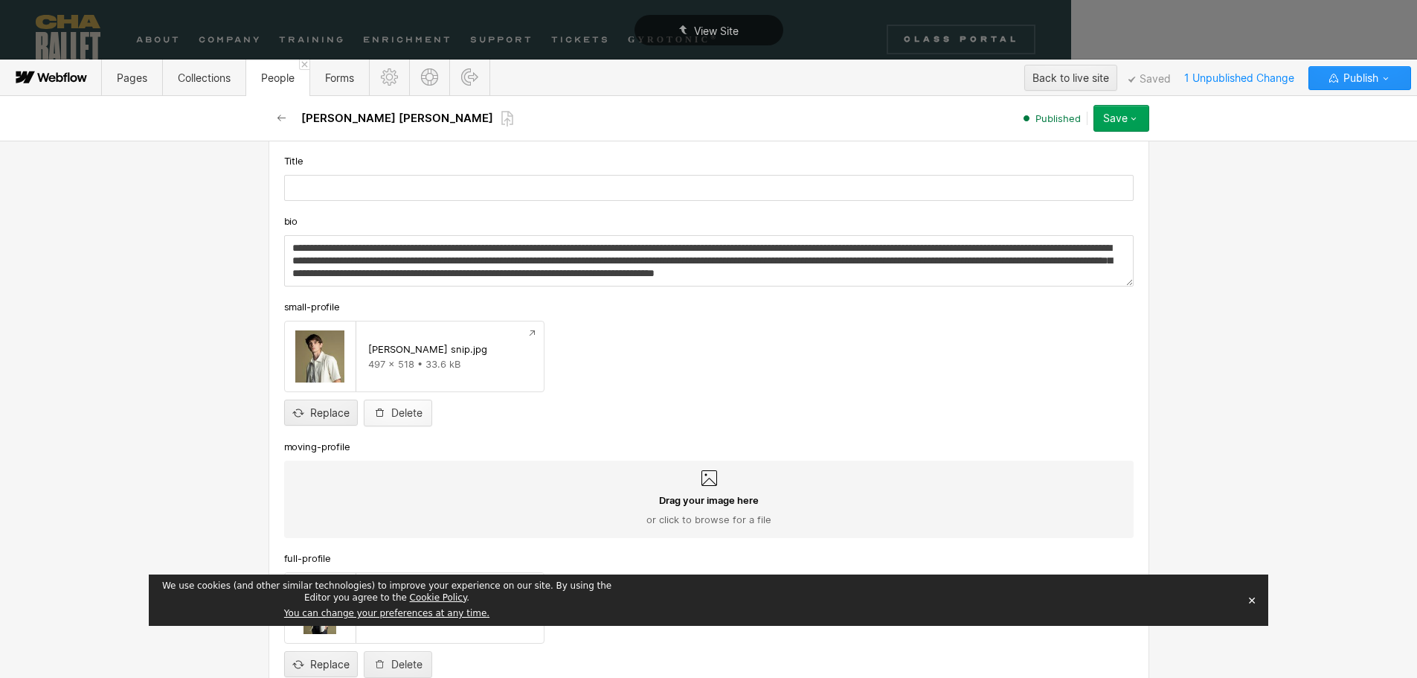
click at [391, 410] on div "Delete" at bounding box center [406, 413] width 31 height 12
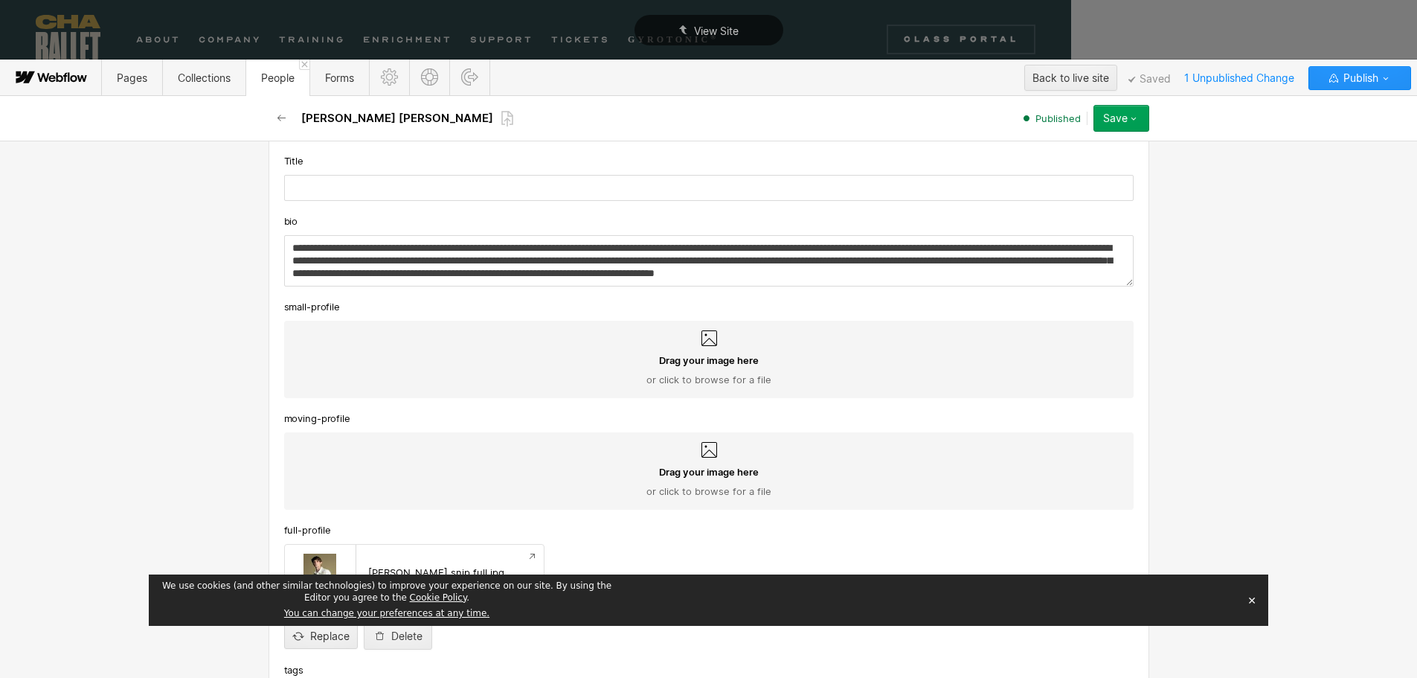
click at [712, 360] on span "Drag your image here" at bounding box center [709, 359] width 100 height 13
click at [0, 0] on input "Drag your image here or click to browse for a file" at bounding box center [0, 0] width 0 height 0
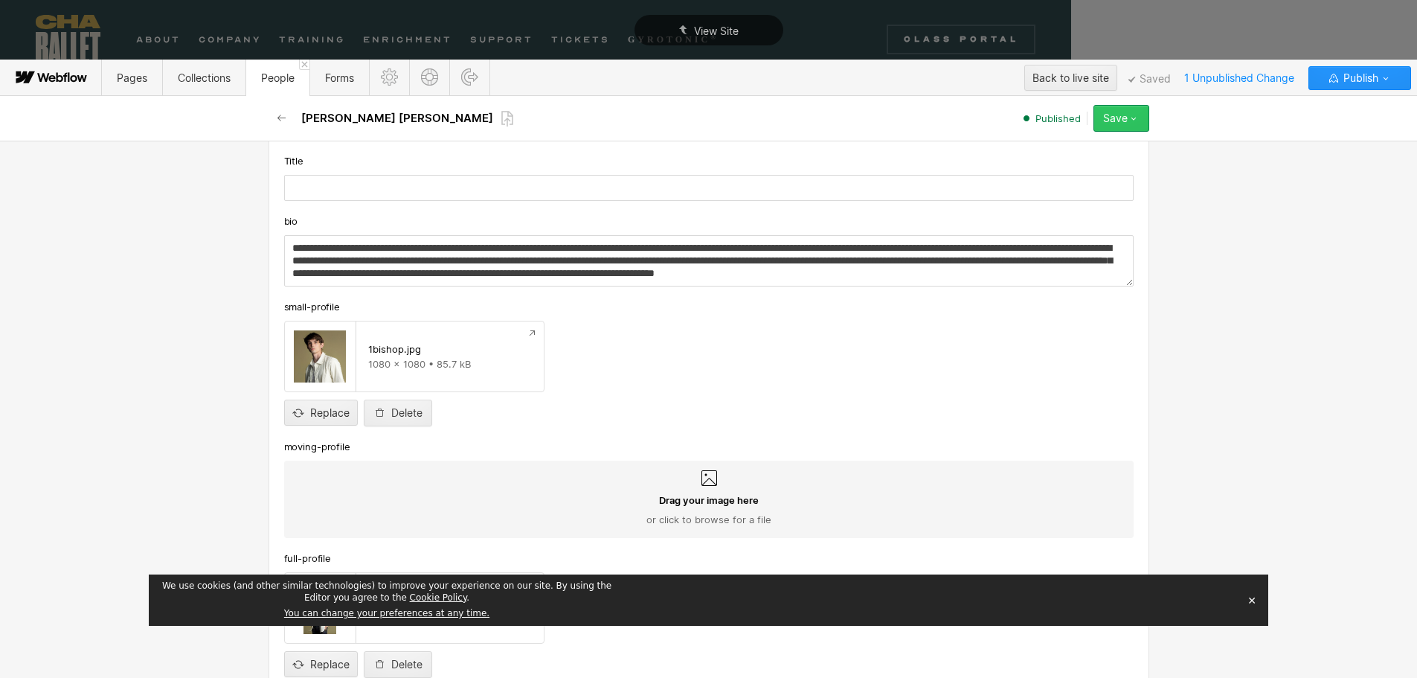
click at [1110, 119] on div "Save" at bounding box center [1115, 118] width 25 height 12
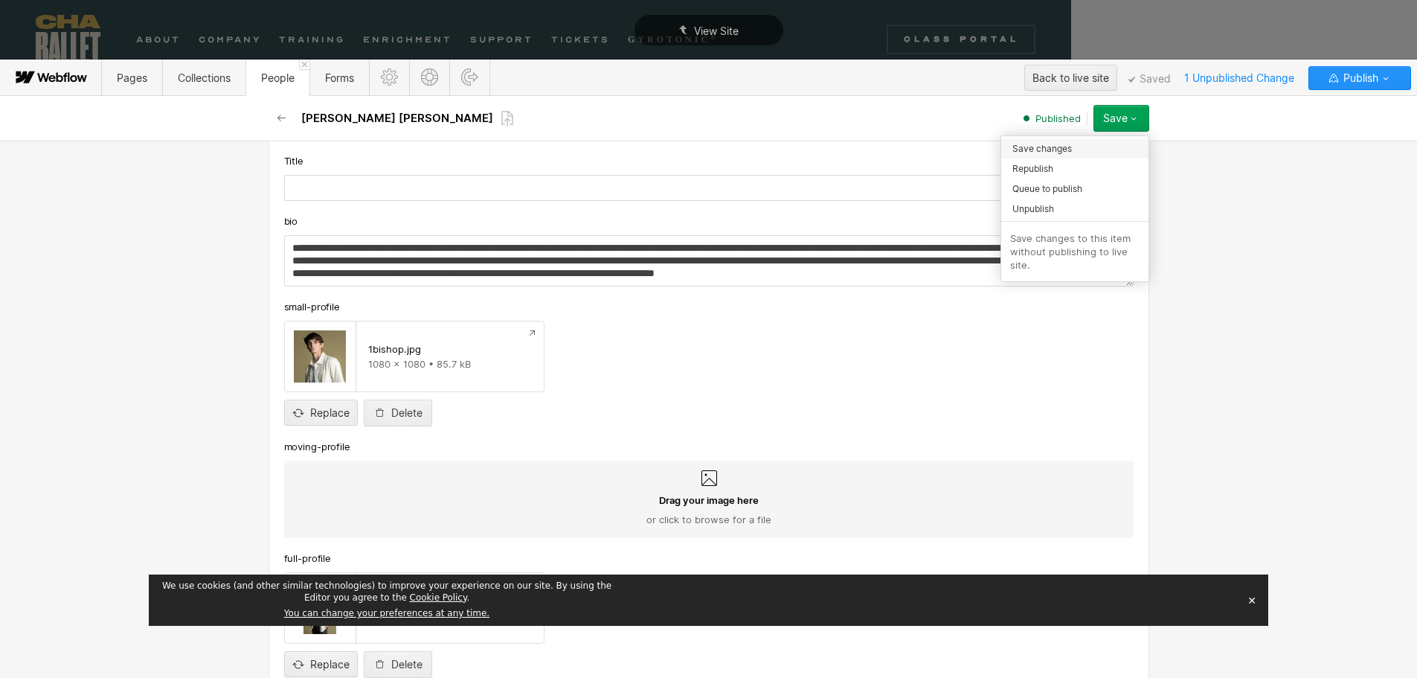
click at [1027, 143] on span "Save changes" at bounding box center [1042, 148] width 60 height 14
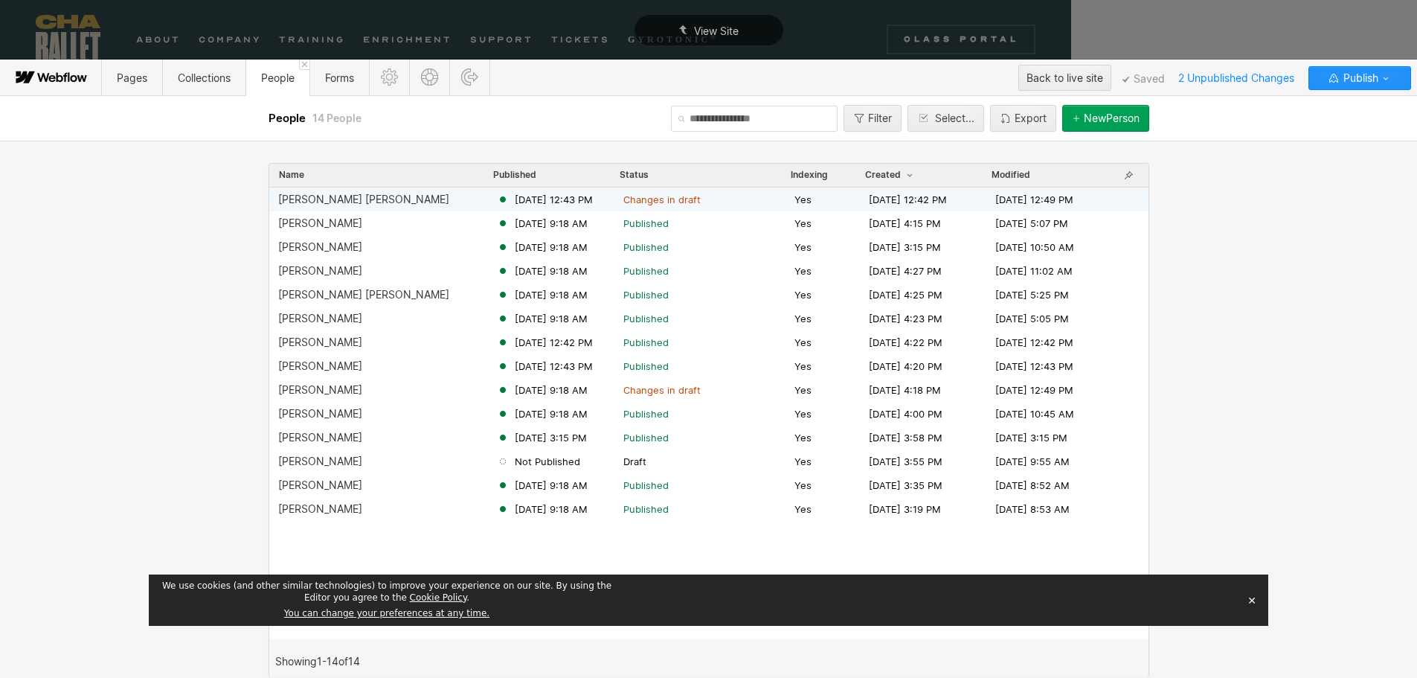
click at [347, 205] on div "[PERSON_NAME] [PERSON_NAME]" at bounding box center [363, 199] width 171 height 12
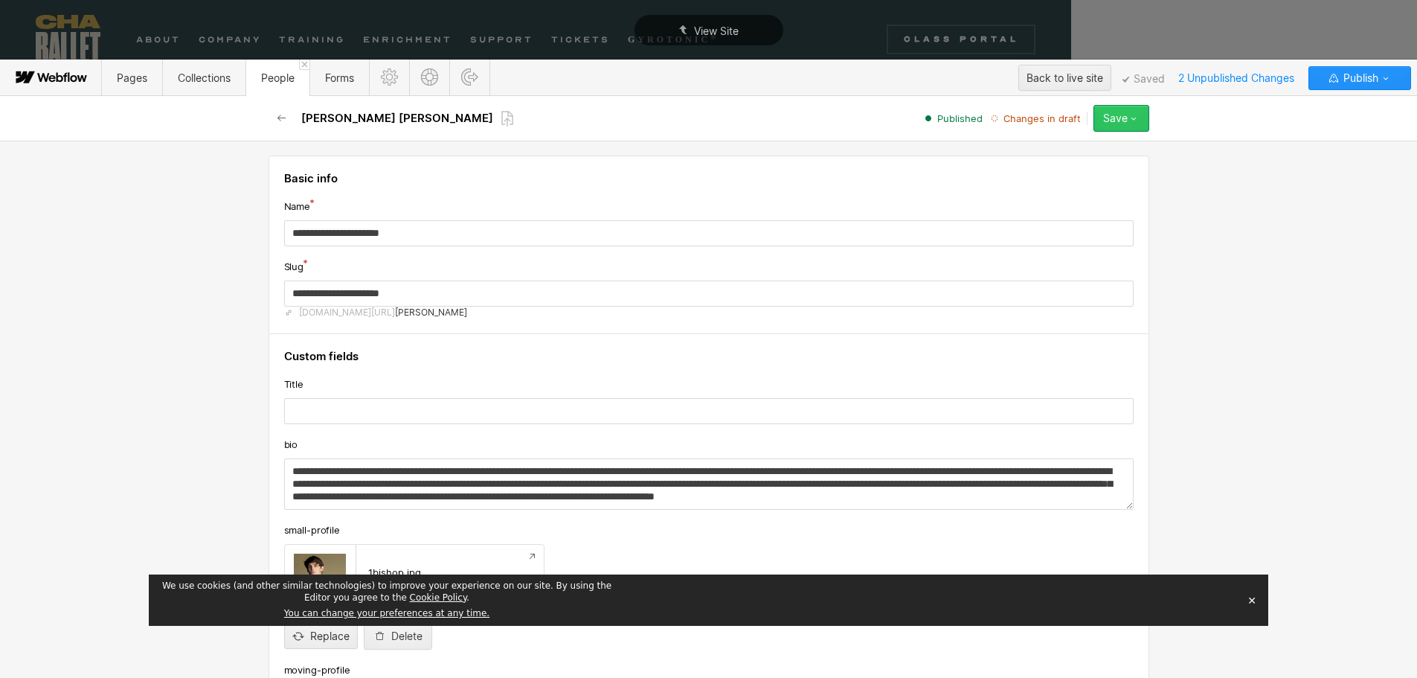
click at [1134, 116] on icon "button" at bounding box center [1134, 118] width 12 height 12
click at [1038, 167] on span "Publish now" at bounding box center [1037, 168] width 51 height 14
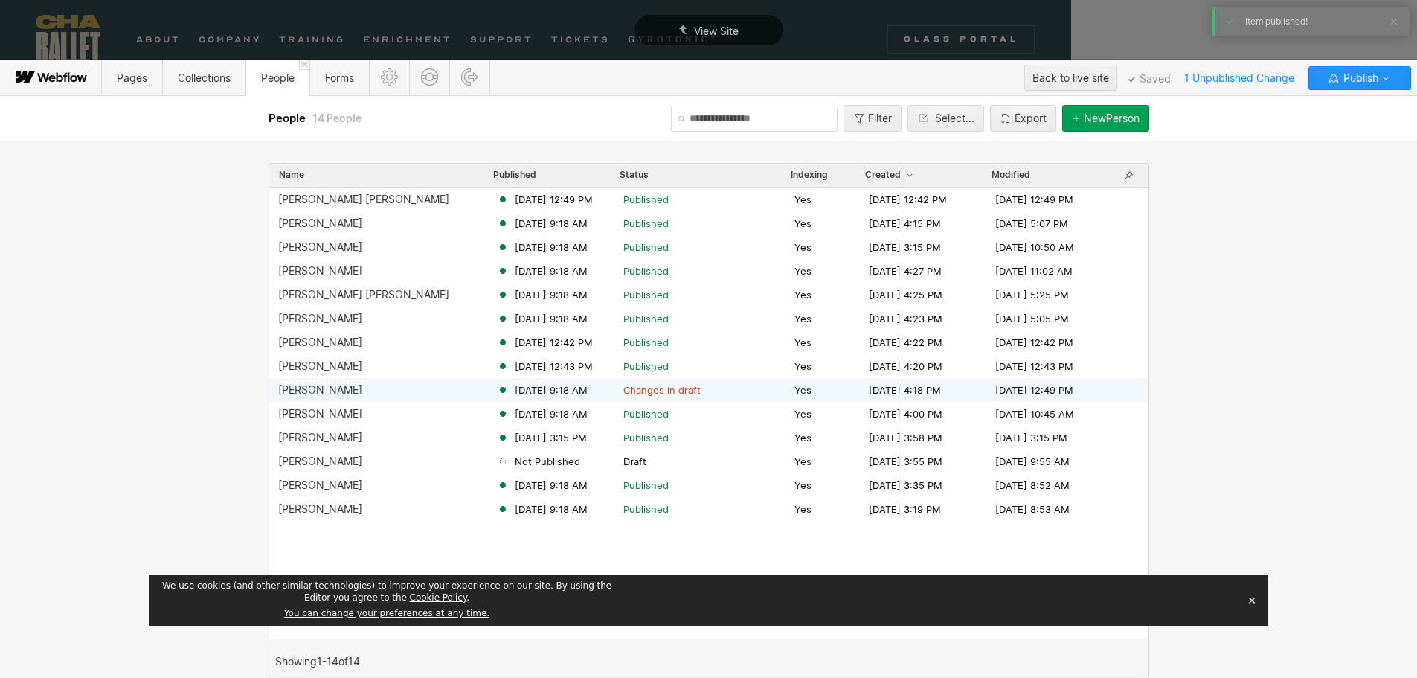
click at [330, 386] on div "[PERSON_NAME]" at bounding box center [320, 390] width 84 height 12
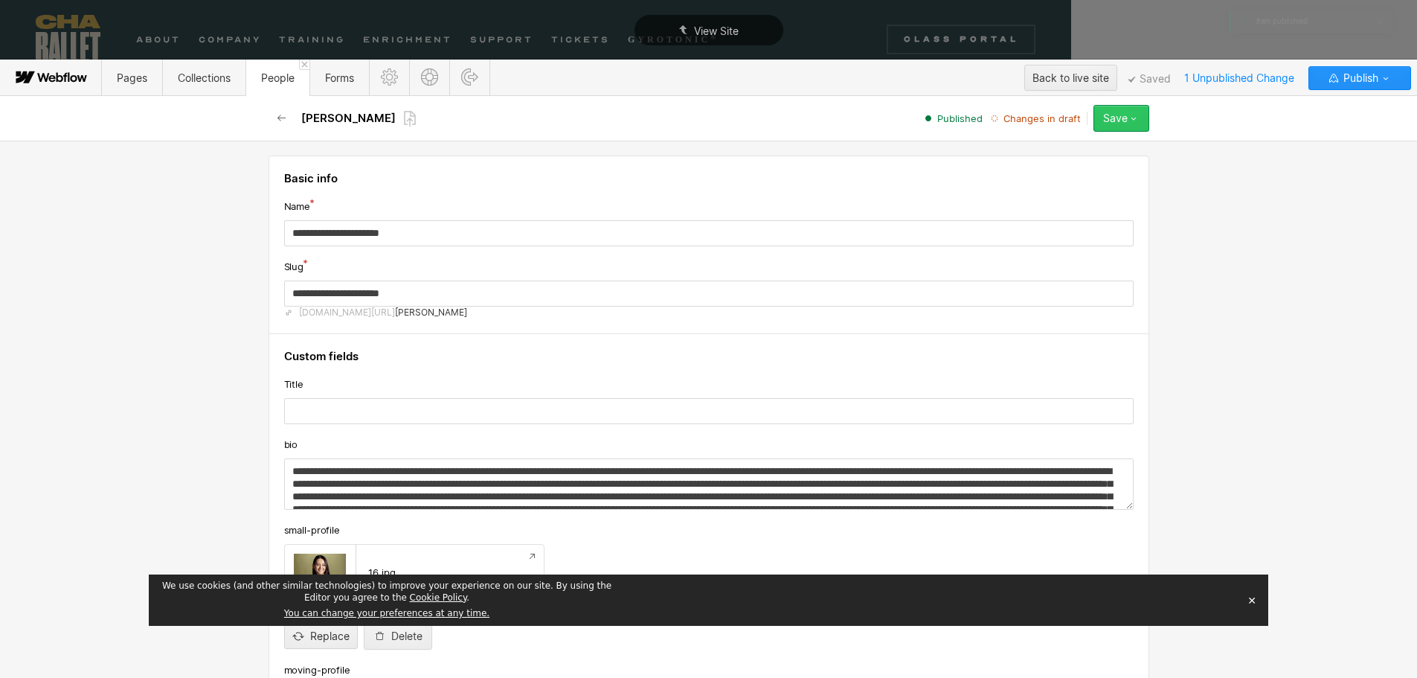
click at [1126, 116] on div "Save" at bounding box center [1115, 118] width 25 height 12
click at [1036, 167] on span "Publish now" at bounding box center [1037, 168] width 51 height 14
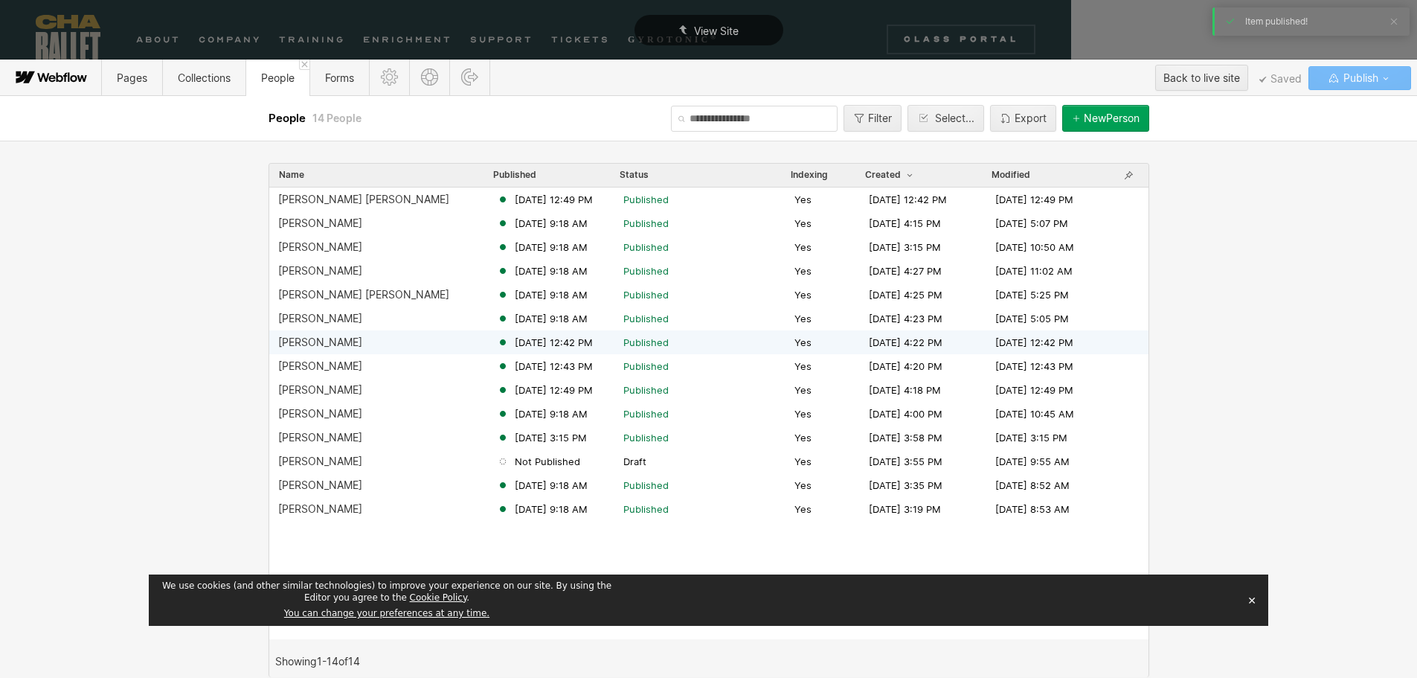
click at [312, 341] on div "Anna Anderson" at bounding box center [320, 342] width 84 height 12
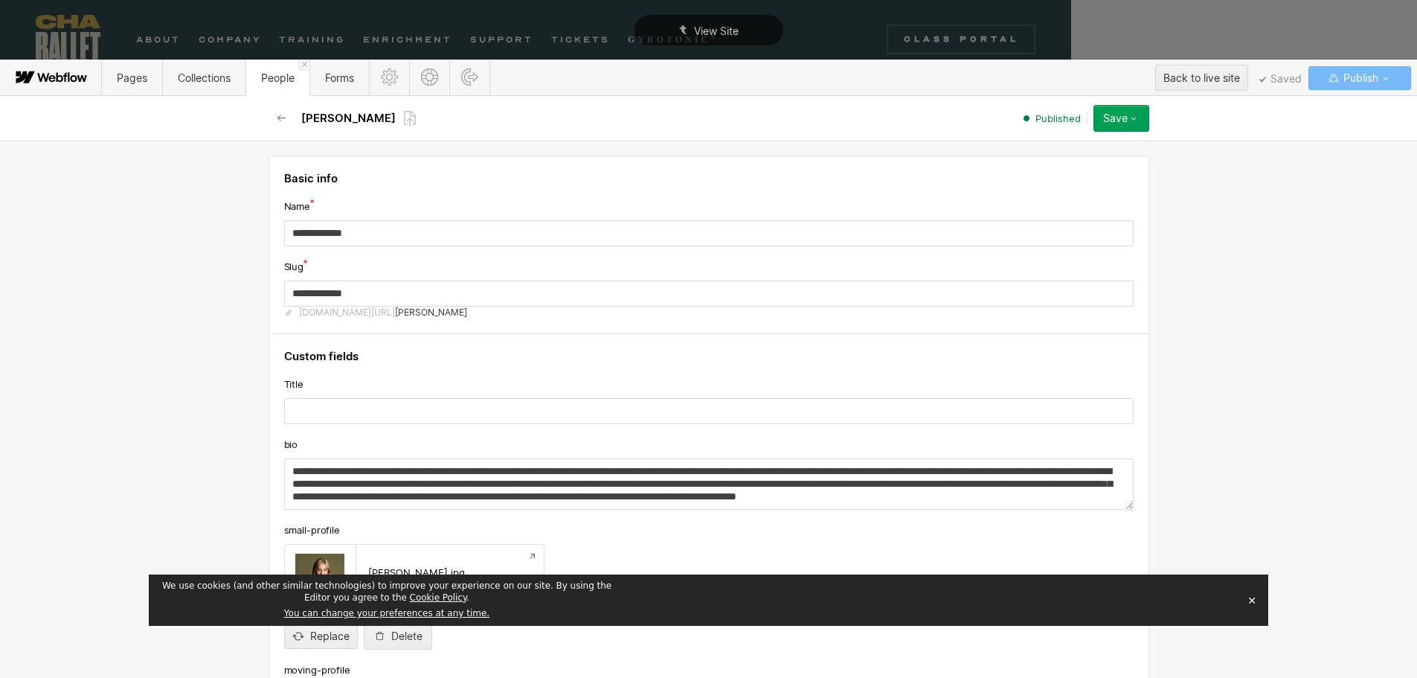
scroll to position [13, 0]
click at [1249, 597] on button "✕" at bounding box center [1251, 600] width 21 height 22
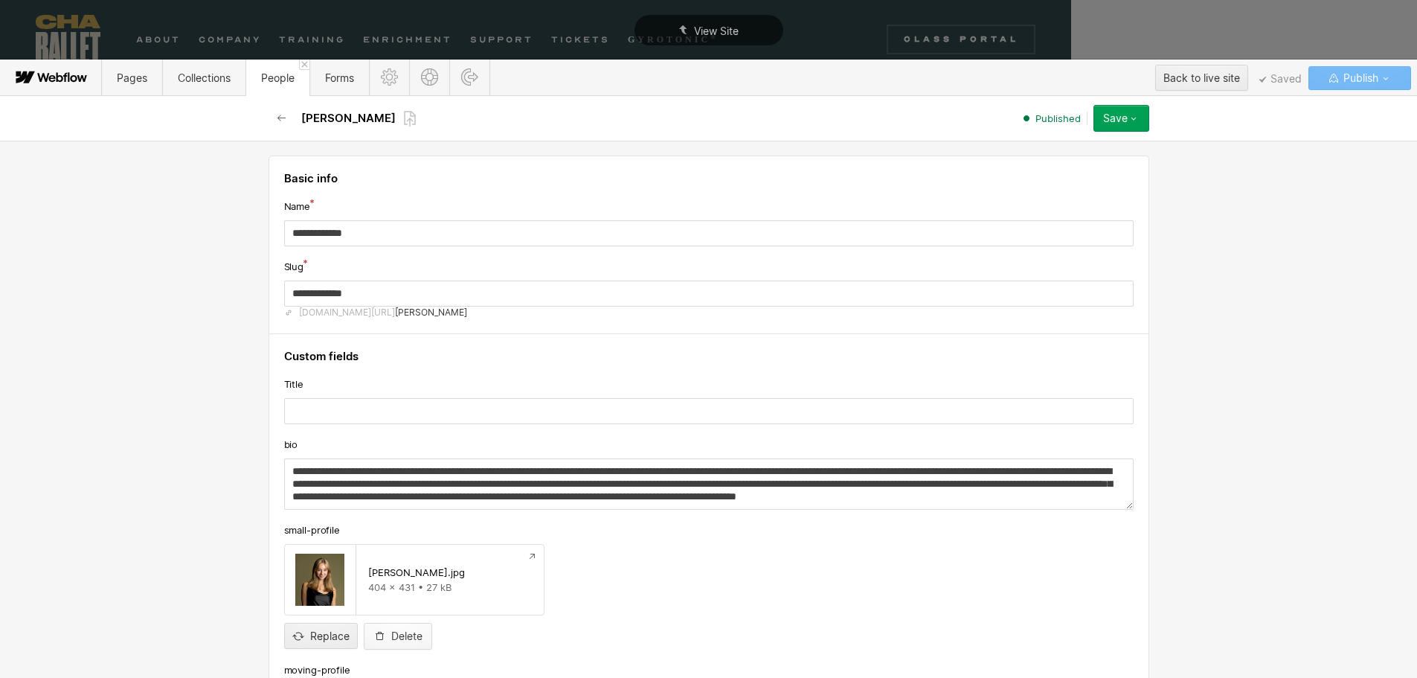
click at [391, 635] on div "Delete" at bounding box center [406, 636] width 31 height 12
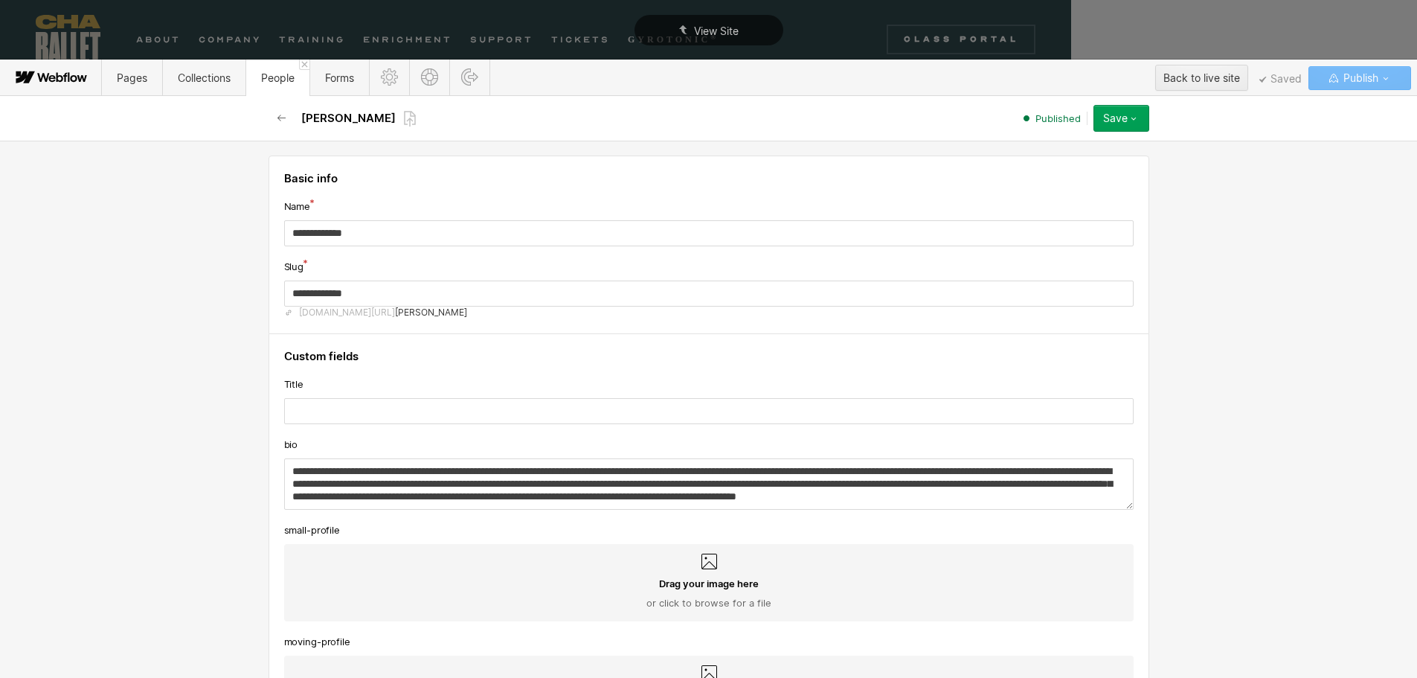
click at [695, 585] on span "Drag your image here" at bounding box center [709, 582] width 100 height 13
click at [0, 0] on input "Drag your image here or click to browse for a file" at bounding box center [0, 0] width 0 height 0
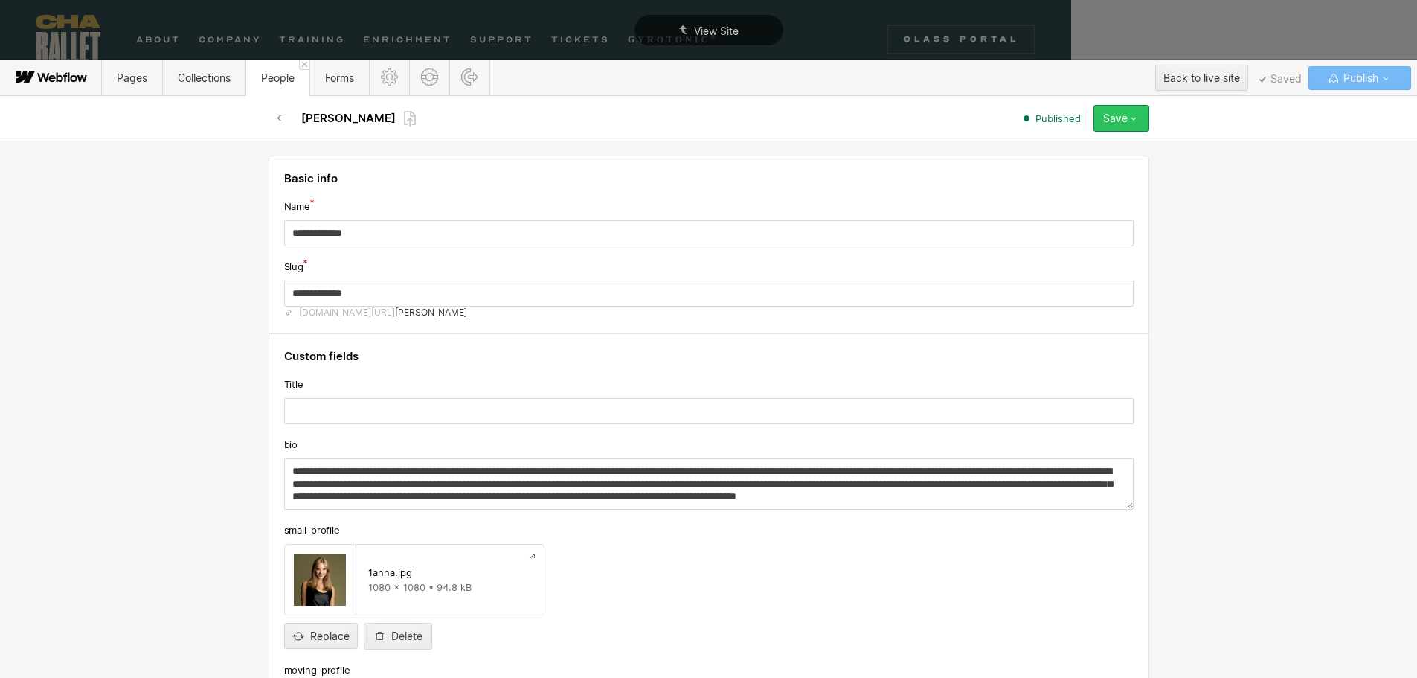
click at [1119, 118] on div "Save" at bounding box center [1115, 118] width 25 height 12
click at [1053, 150] on span "Save changes" at bounding box center [1042, 148] width 60 height 14
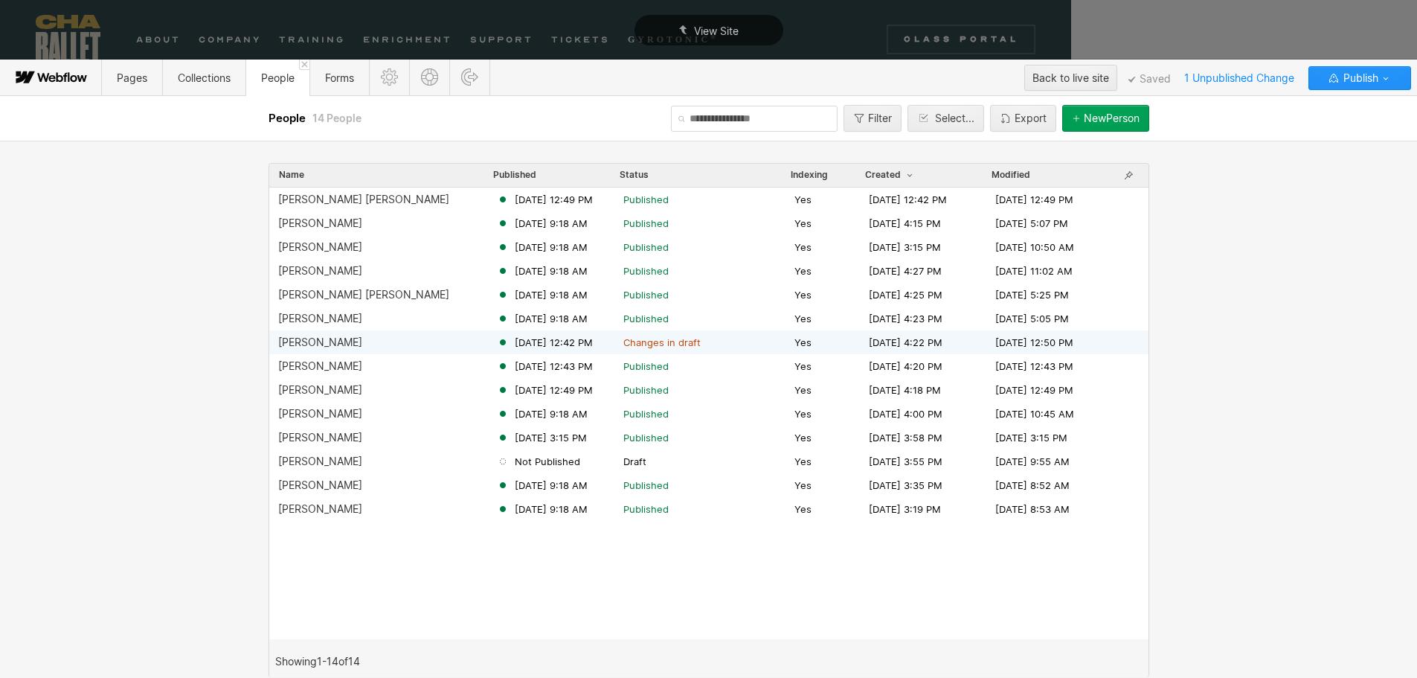
click at [335, 347] on div "Anna Anderson" at bounding box center [320, 342] width 84 height 12
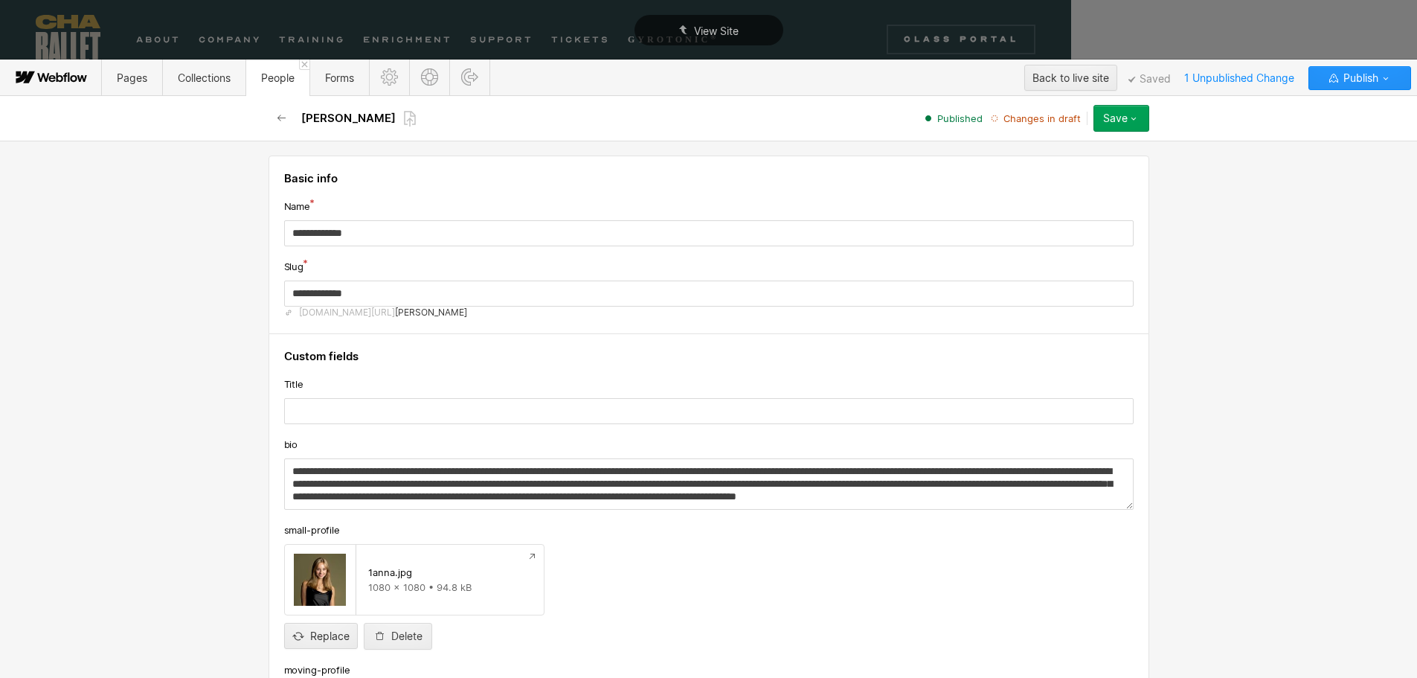
click at [1130, 115] on icon "button" at bounding box center [1134, 118] width 12 height 12
click at [1041, 166] on span "Publish now" at bounding box center [1037, 168] width 51 height 14
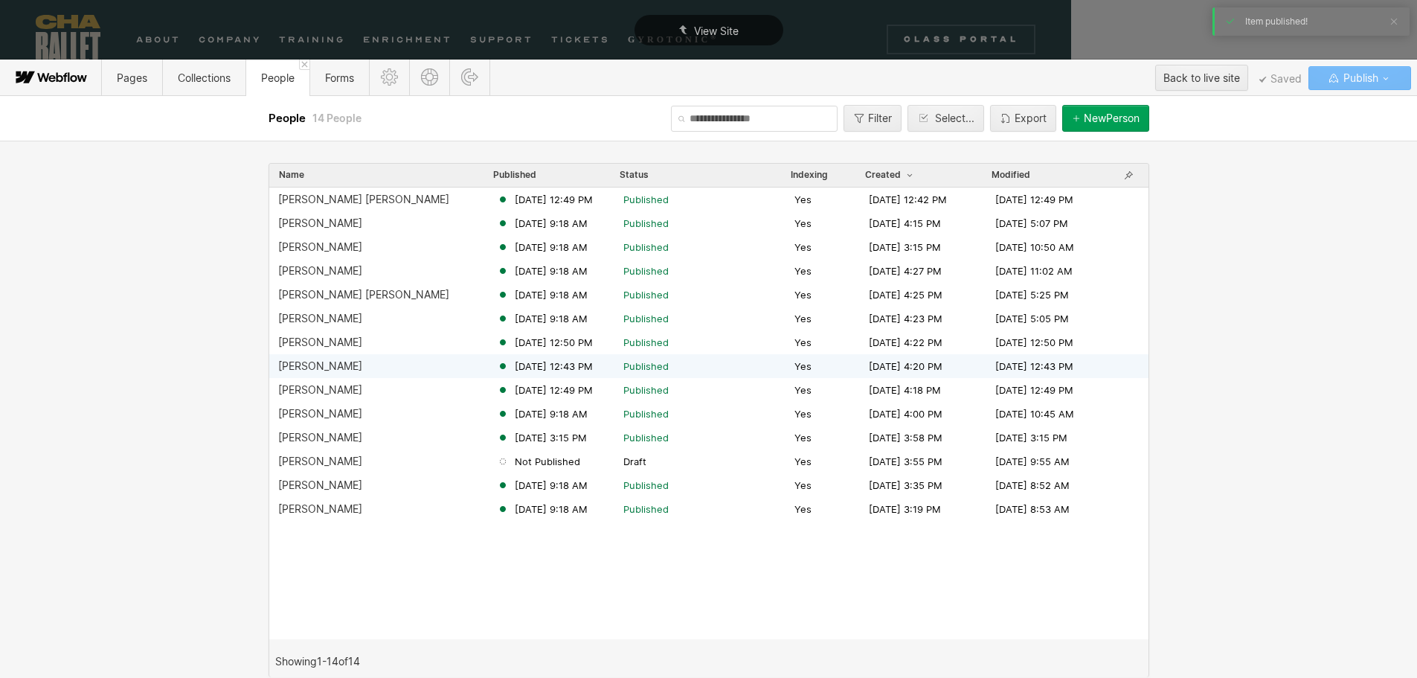
click at [308, 361] on div "Lucy Sheppard" at bounding box center [320, 366] width 84 height 12
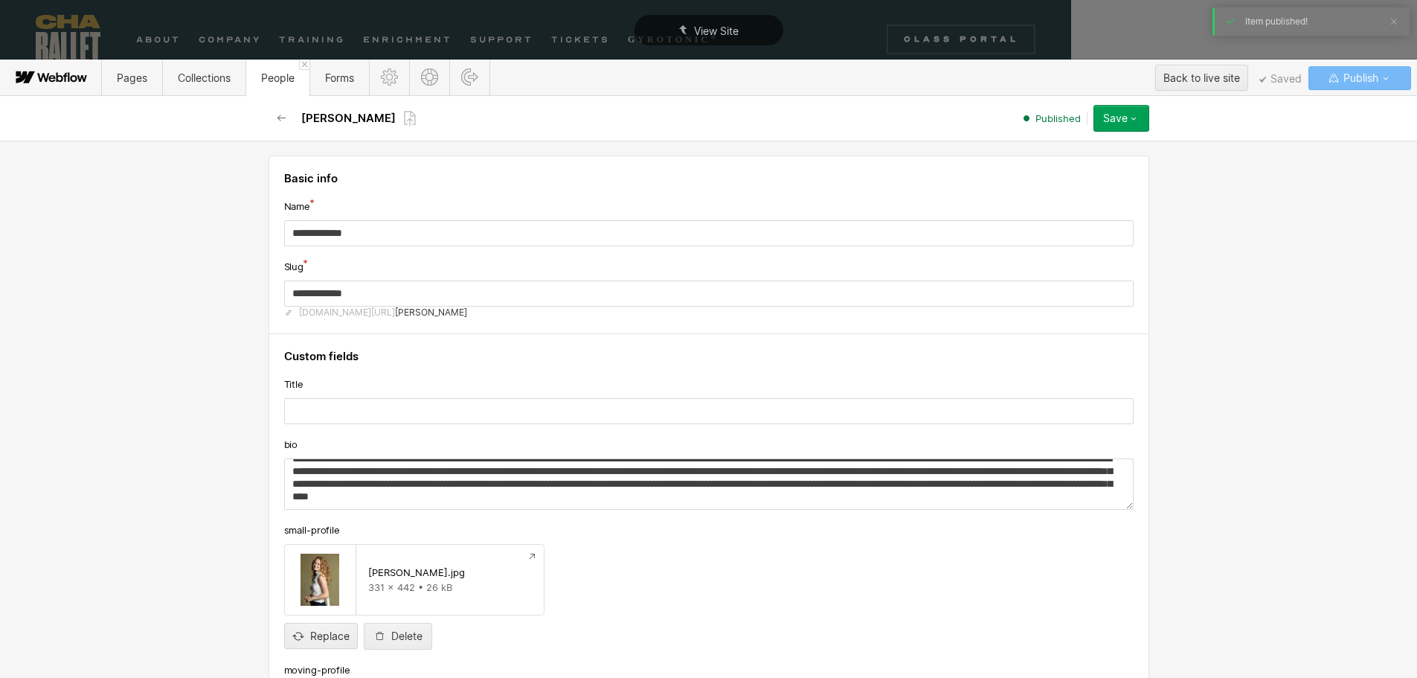
scroll to position [223, 0]
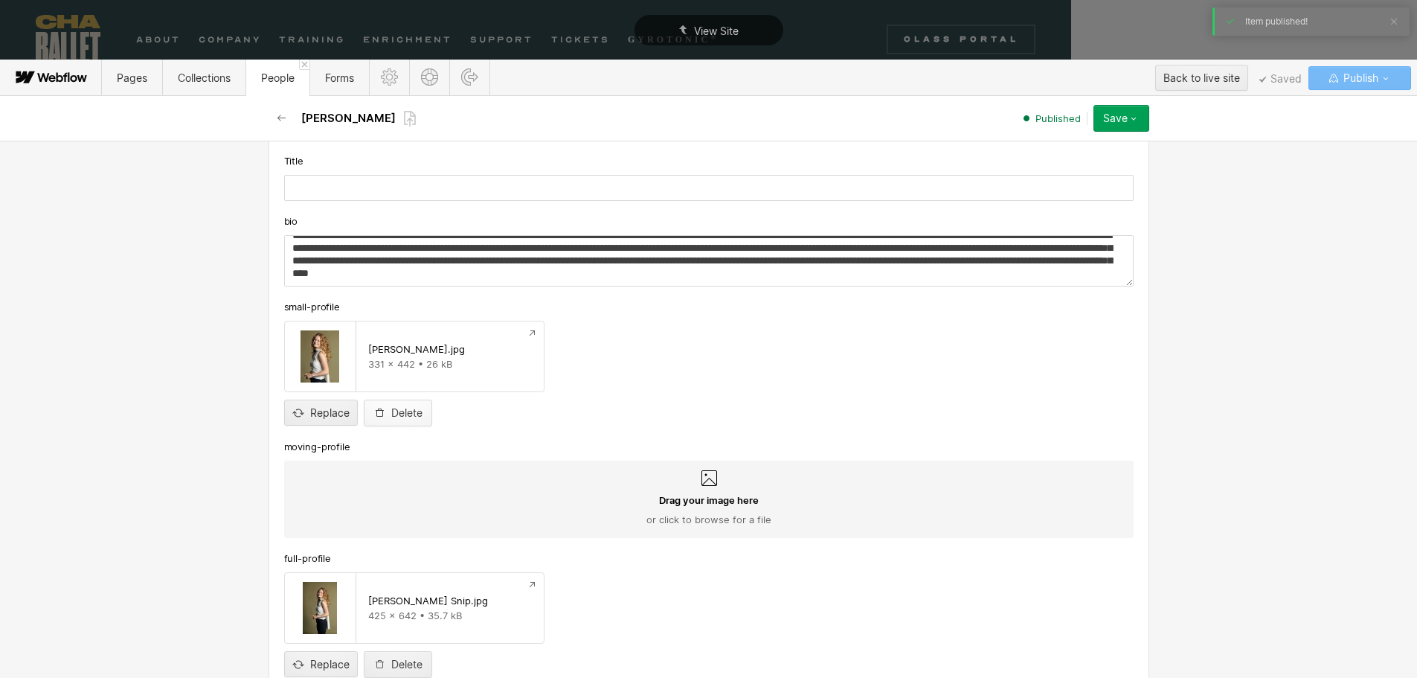
click at [396, 416] on div "Delete" at bounding box center [406, 413] width 31 height 12
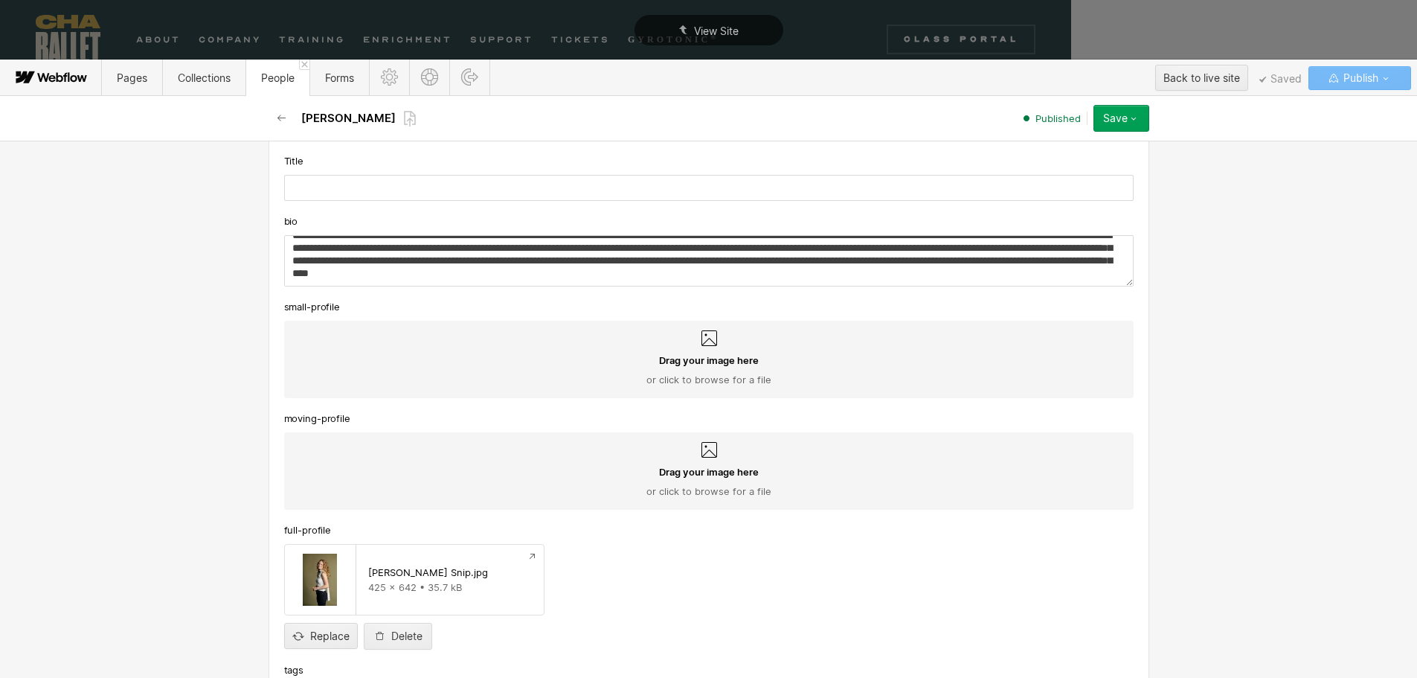
click at [678, 364] on span "Drag your image here" at bounding box center [709, 359] width 100 height 13
click at [0, 0] on input "Drag your image here or click to browse for a file" at bounding box center [0, 0] width 0 height 0
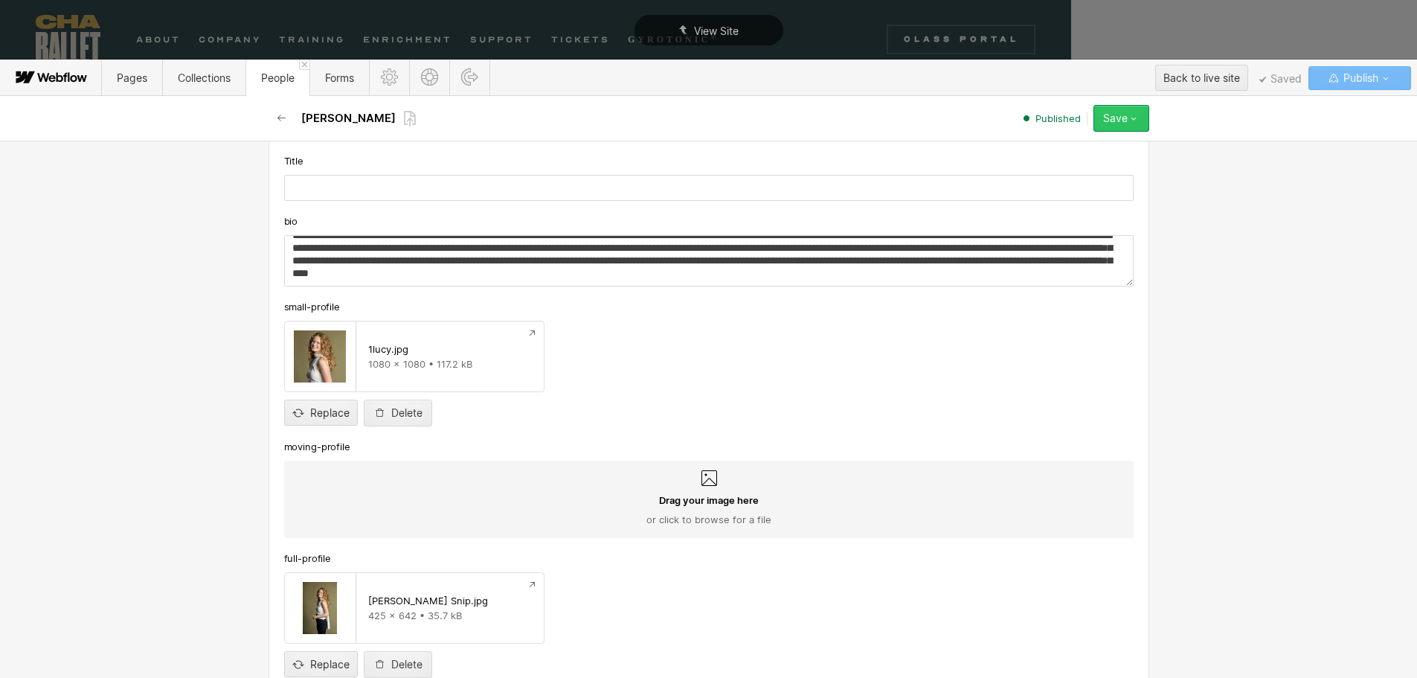
click at [1113, 116] on div "Save" at bounding box center [1115, 118] width 25 height 12
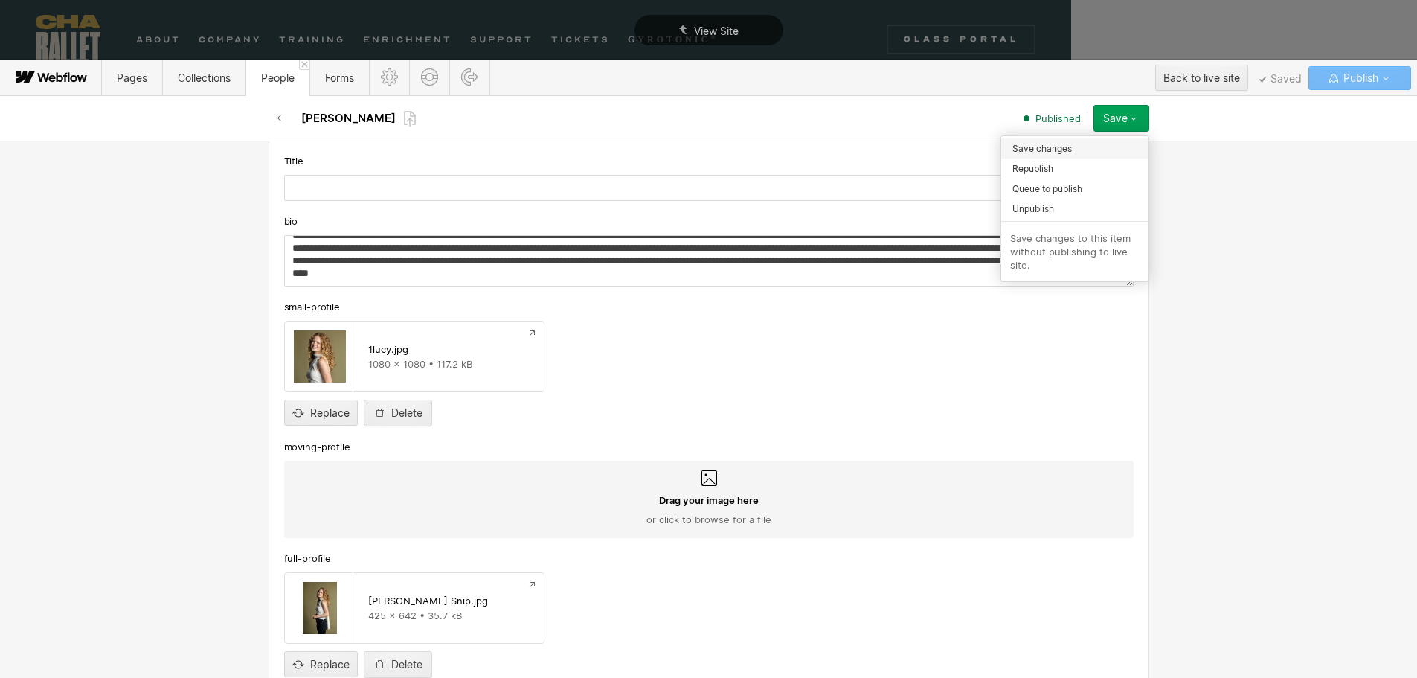
click at [1043, 151] on span "Save changes" at bounding box center [1042, 148] width 60 height 14
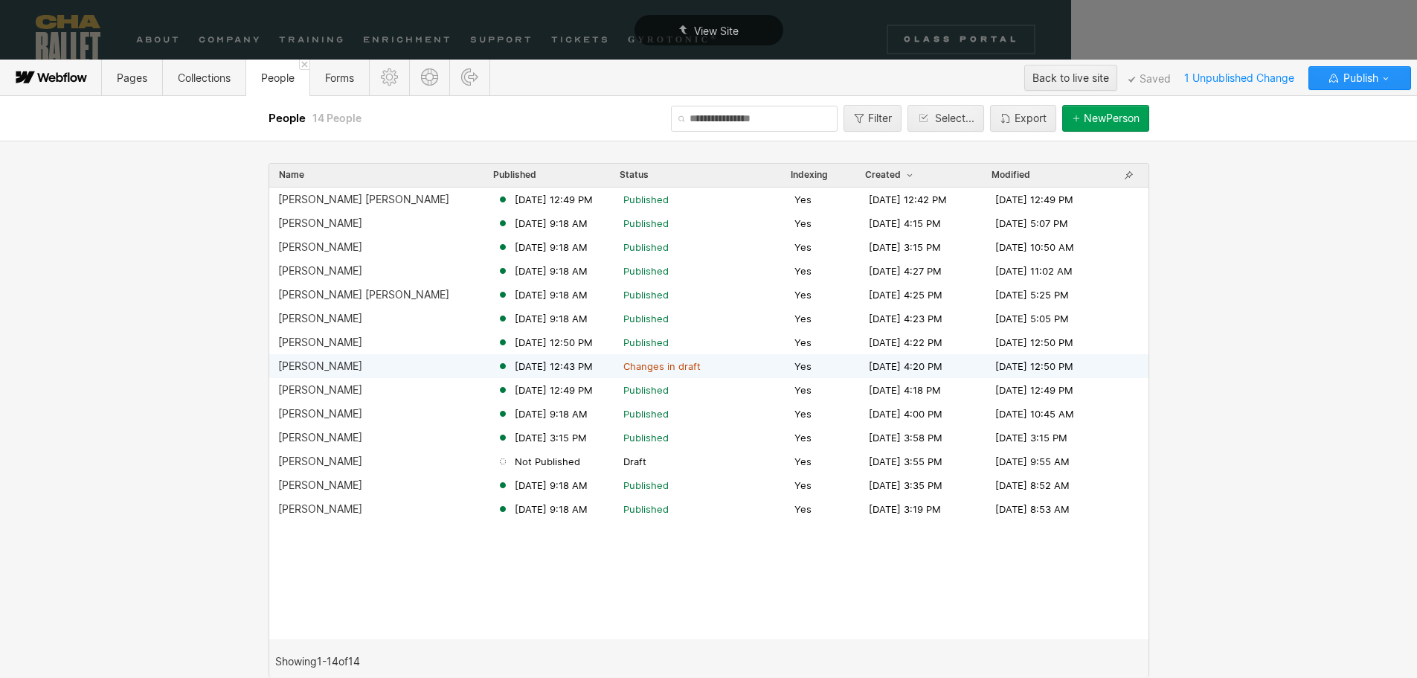
click at [310, 367] on div "Lucy Sheppard" at bounding box center [320, 366] width 84 height 12
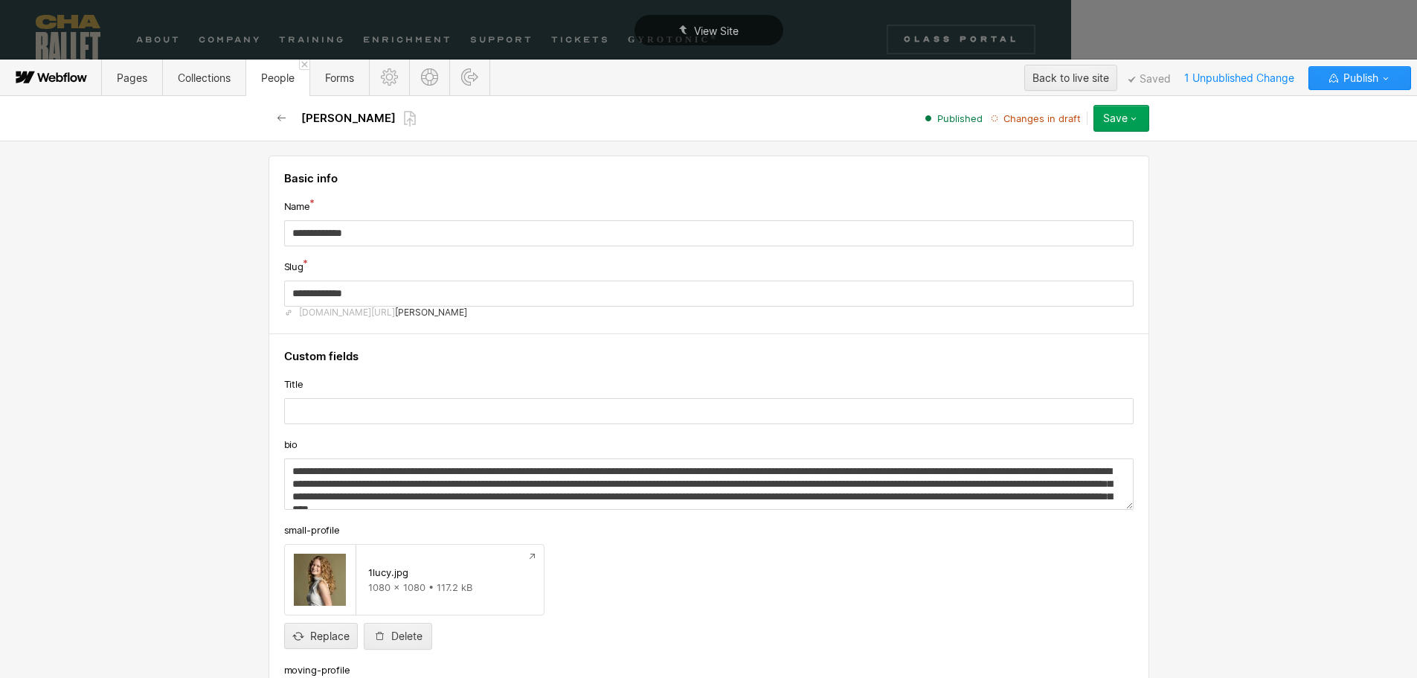
click at [1125, 115] on div "Save" at bounding box center [1115, 118] width 25 height 12
click at [1046, 168] on span "Publish now" at bounding box center [1037, 168] width 51 height 14
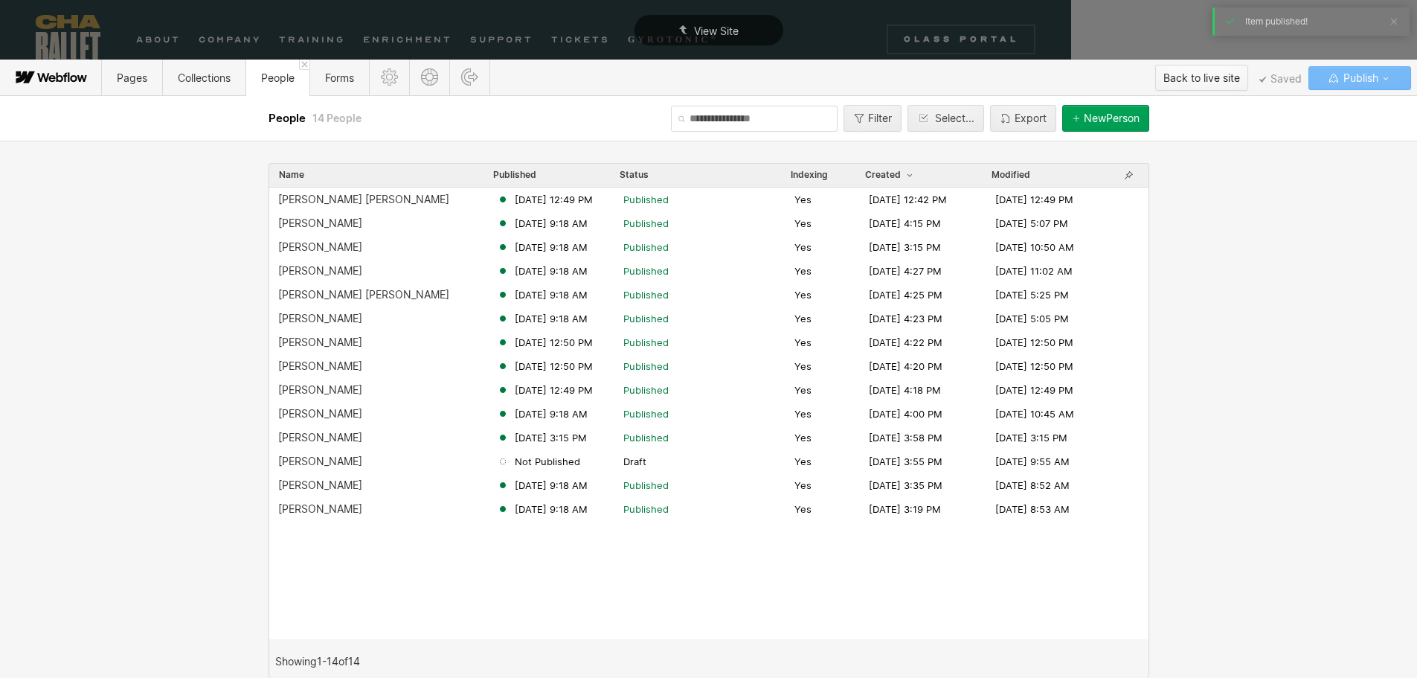
click at [1192, 74] on div "Back to live site" at bounding box center [1201, 78] width 77 height 22
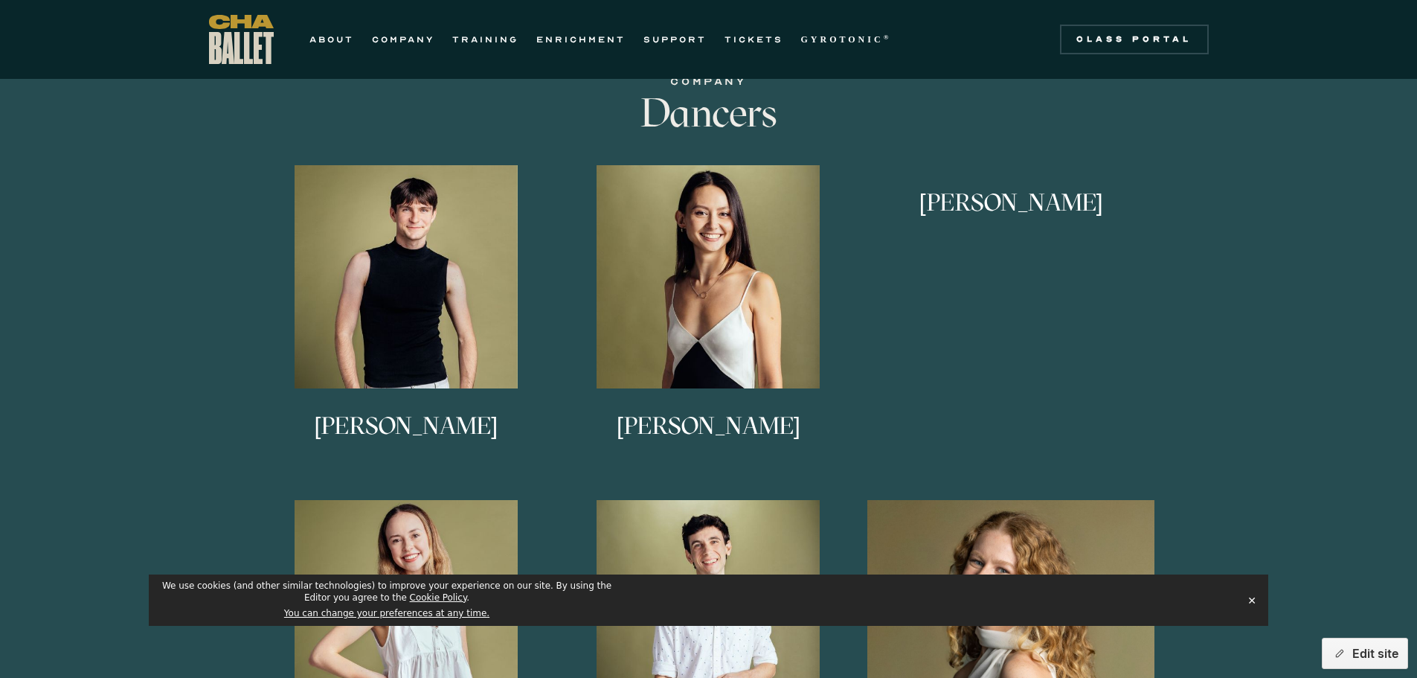
scroll to position [669, 0]
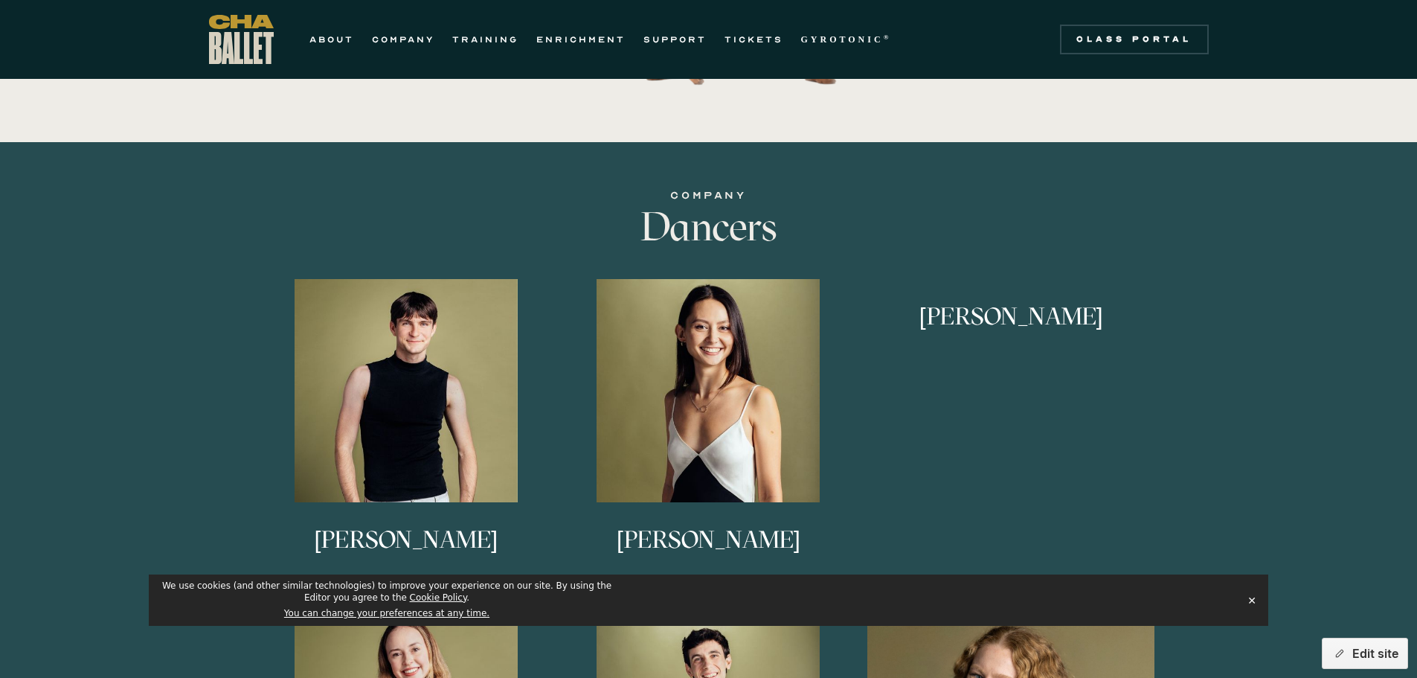
click at [0, 0] on img at bounding box center [0, 0] width 0 height 0
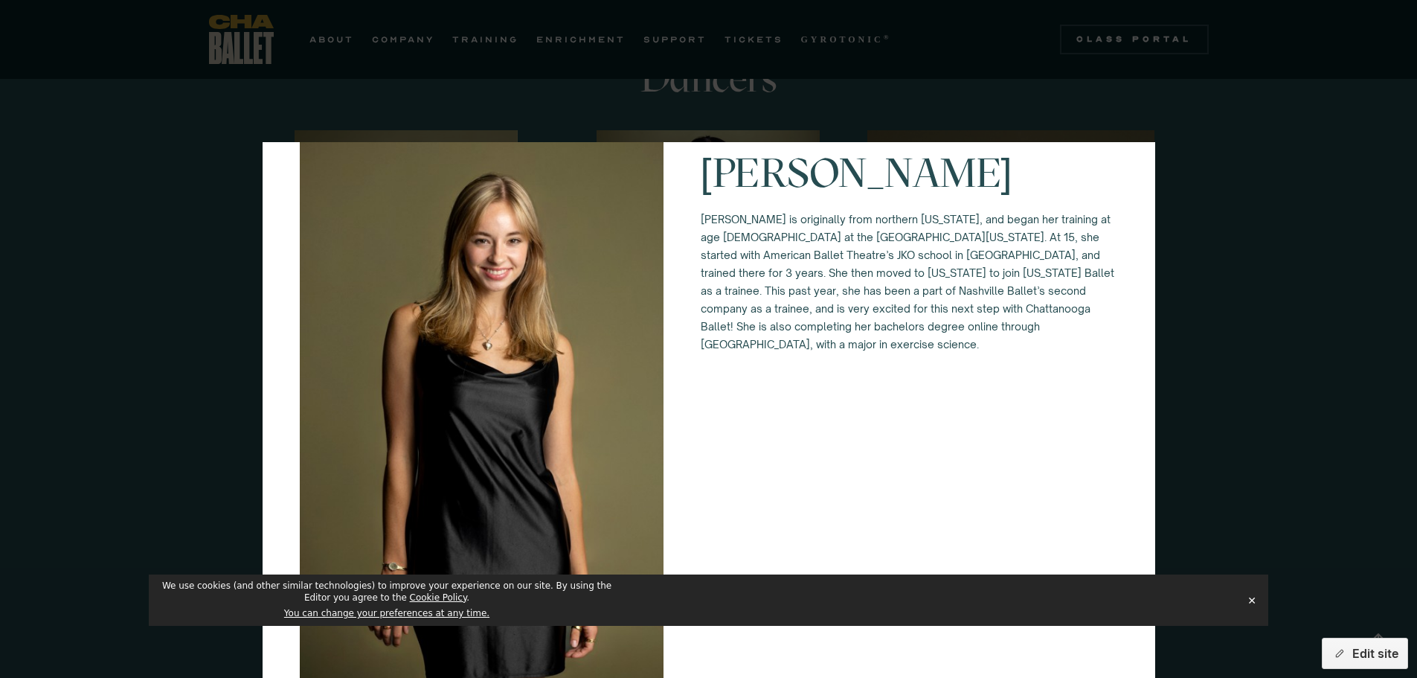
scroll to position [112, 0]
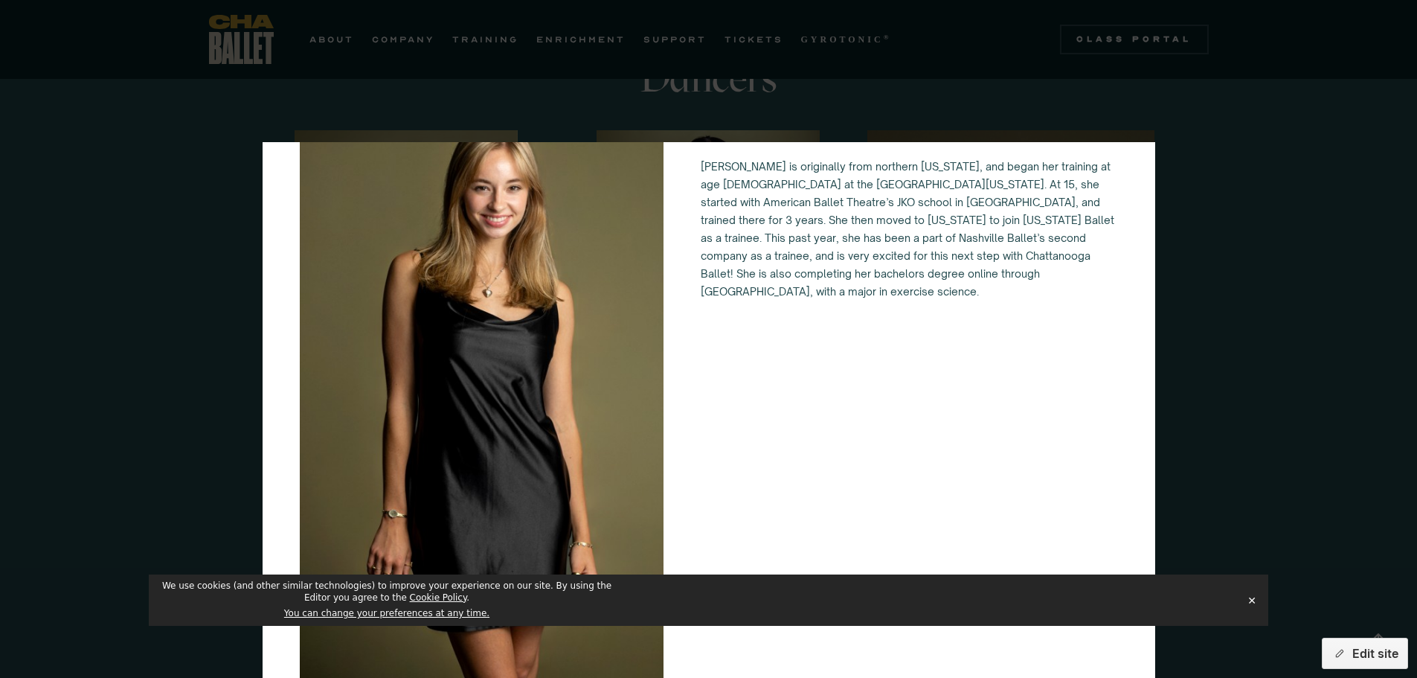
click at [1252, 603] on button "✕" at bounding box center [1251, 600] width 21 height 22
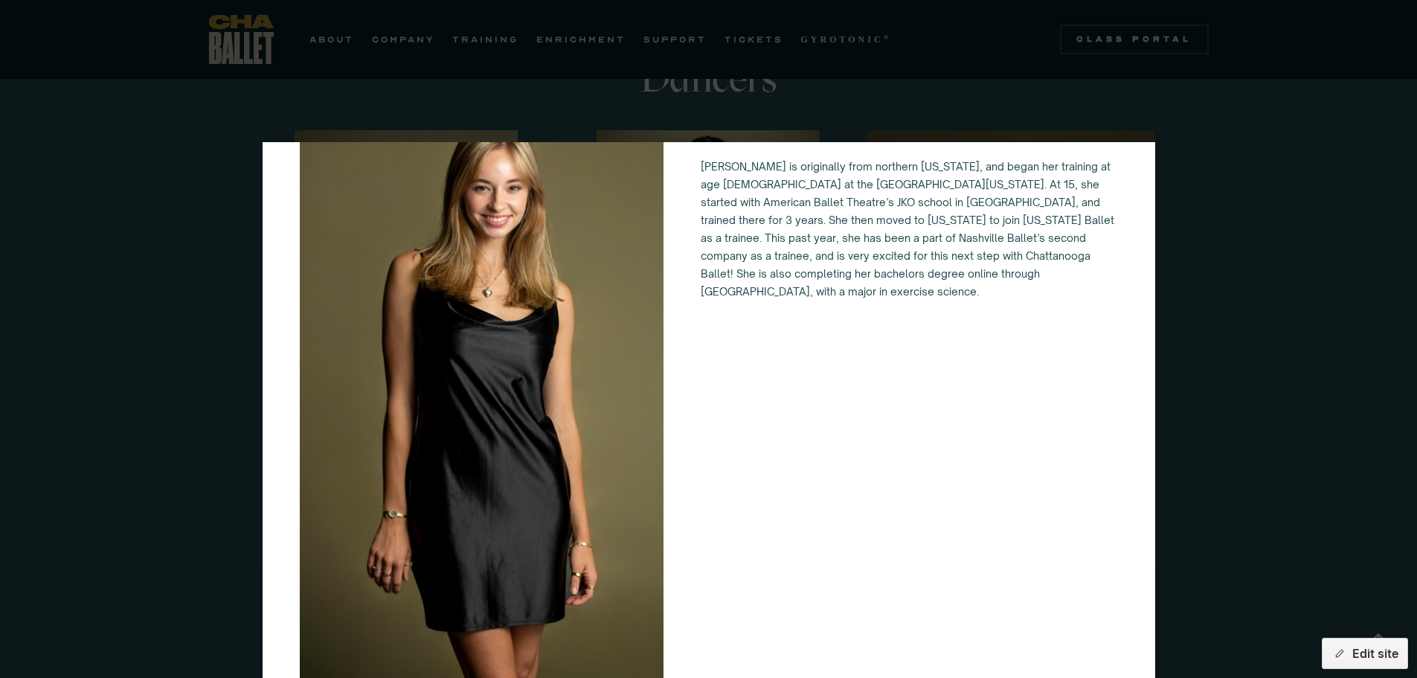
scroll to position [521, 0]
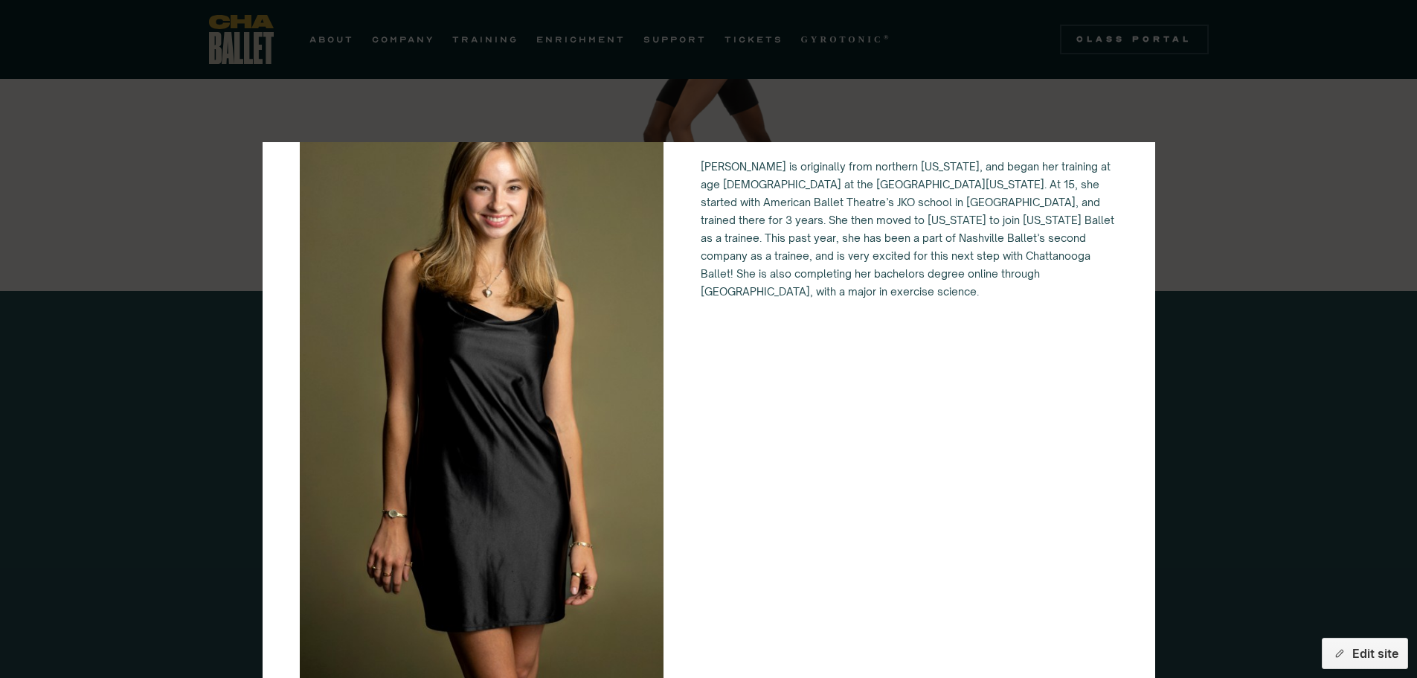
click at [1276, 243] on div "Anna Anderson Anna Anderson is originally from northern Vermont, and began her …" at bounding box center [708, 339] width 1417 height 678
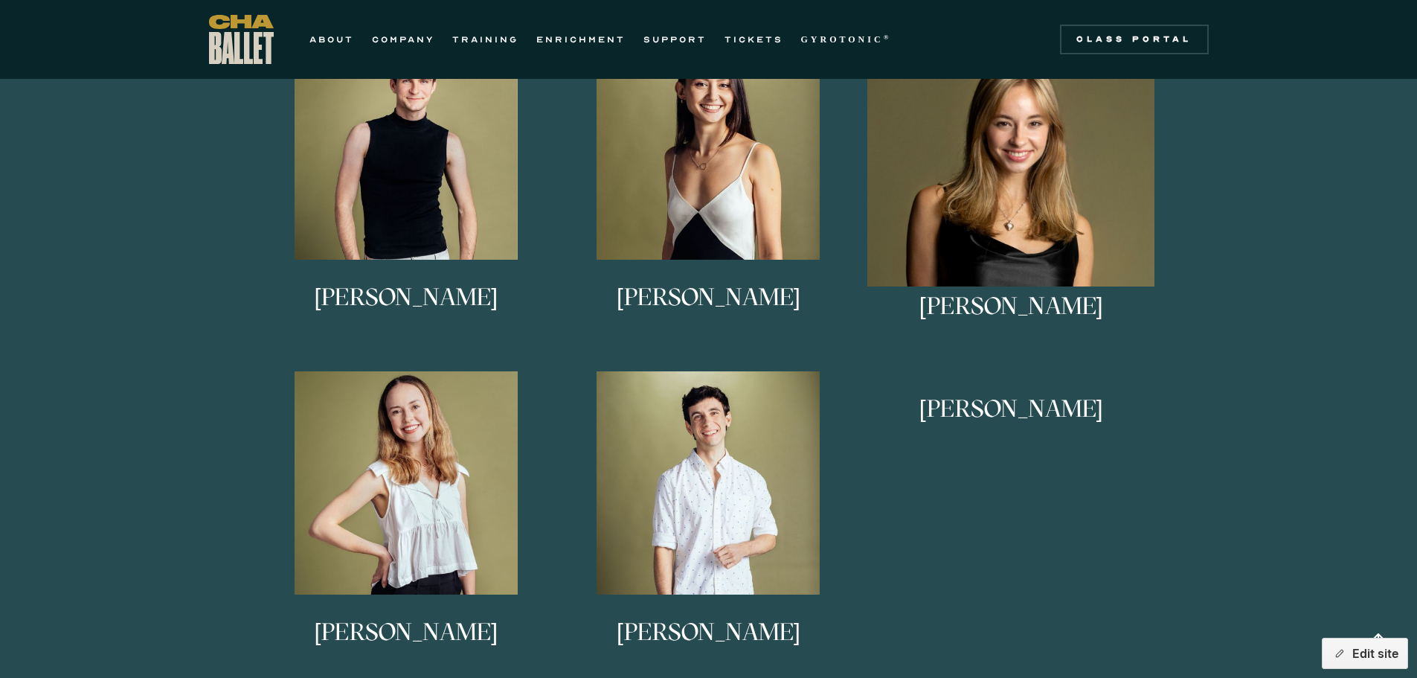
scroll to position [967, 0]
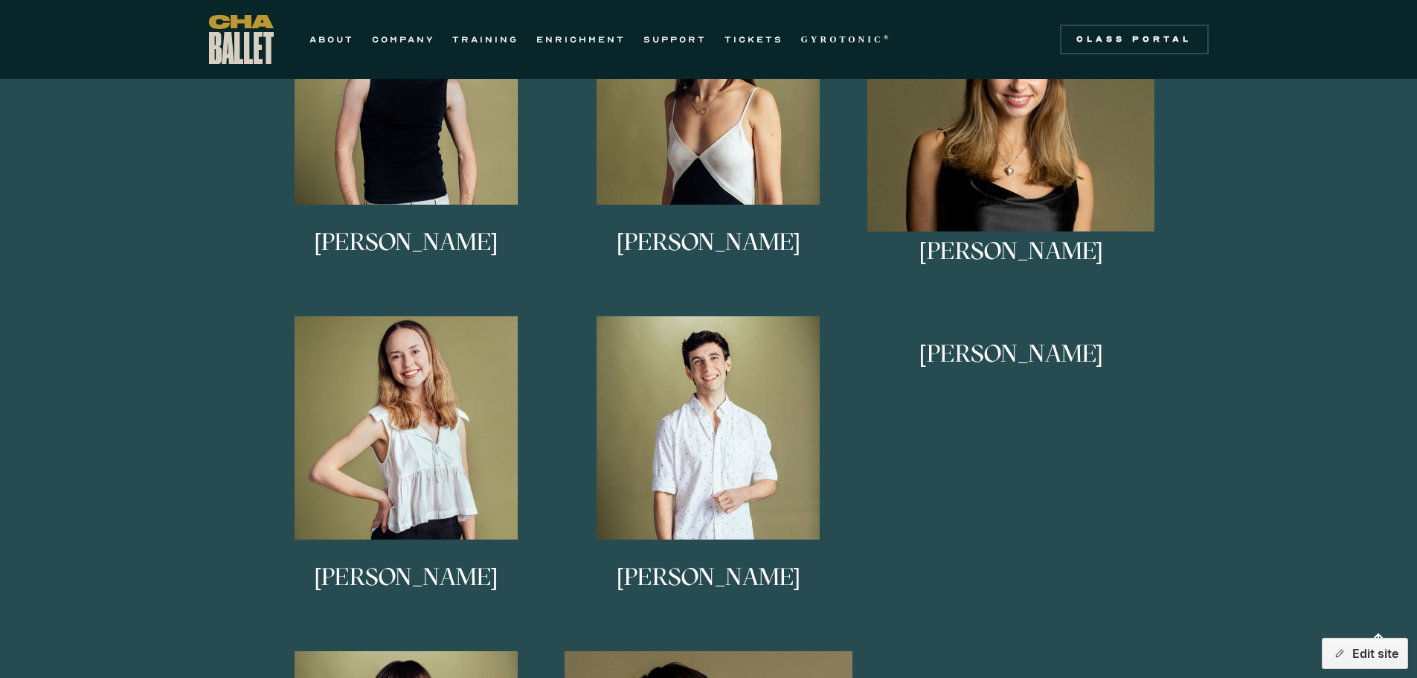
click at [1021, 530] on link "Lucy Sheppard Lucy Sheppard is from Columbus, Georgia. She studied under Alice …" at bounding box center [1011, 472] width 288 height 312
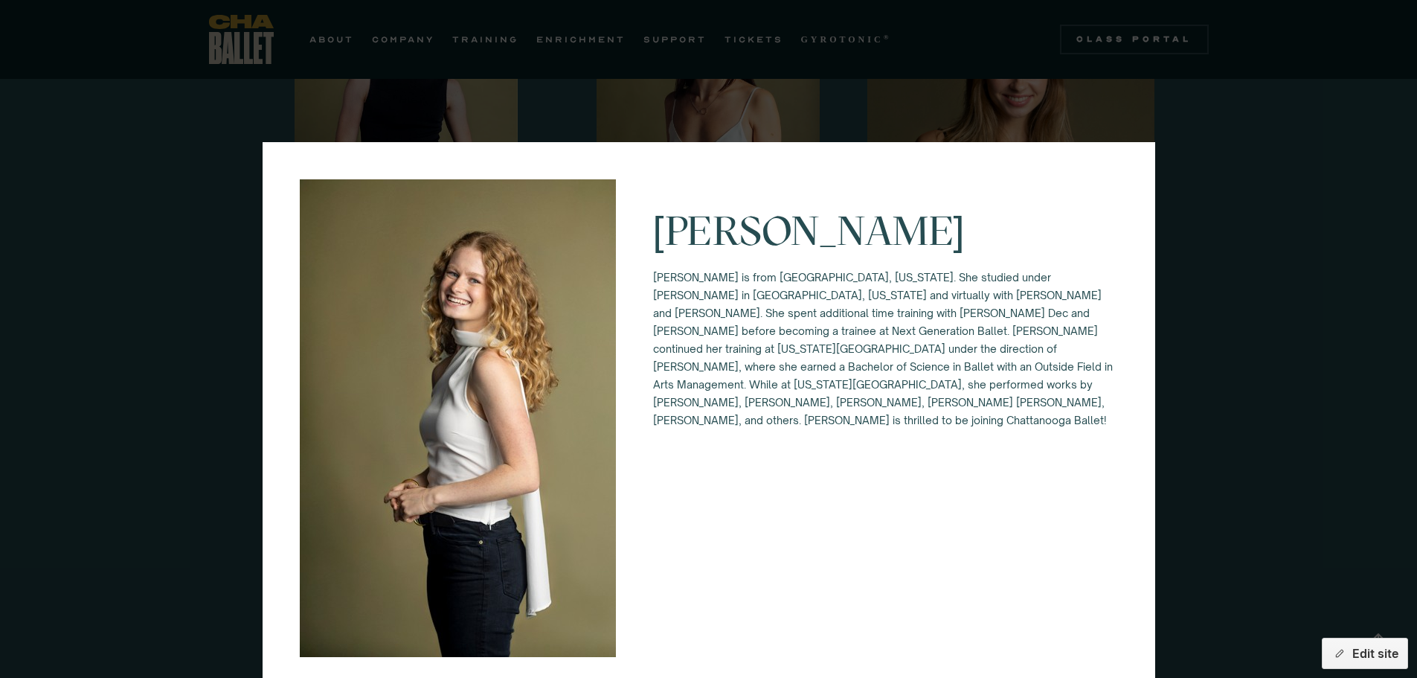
click at [1272, 297] on div "Lucy Sheppard Lucy Sheppard is from Columbus, Georgia. She studied under Alice …" at bounding box center [708, 339] width 1417 height 678
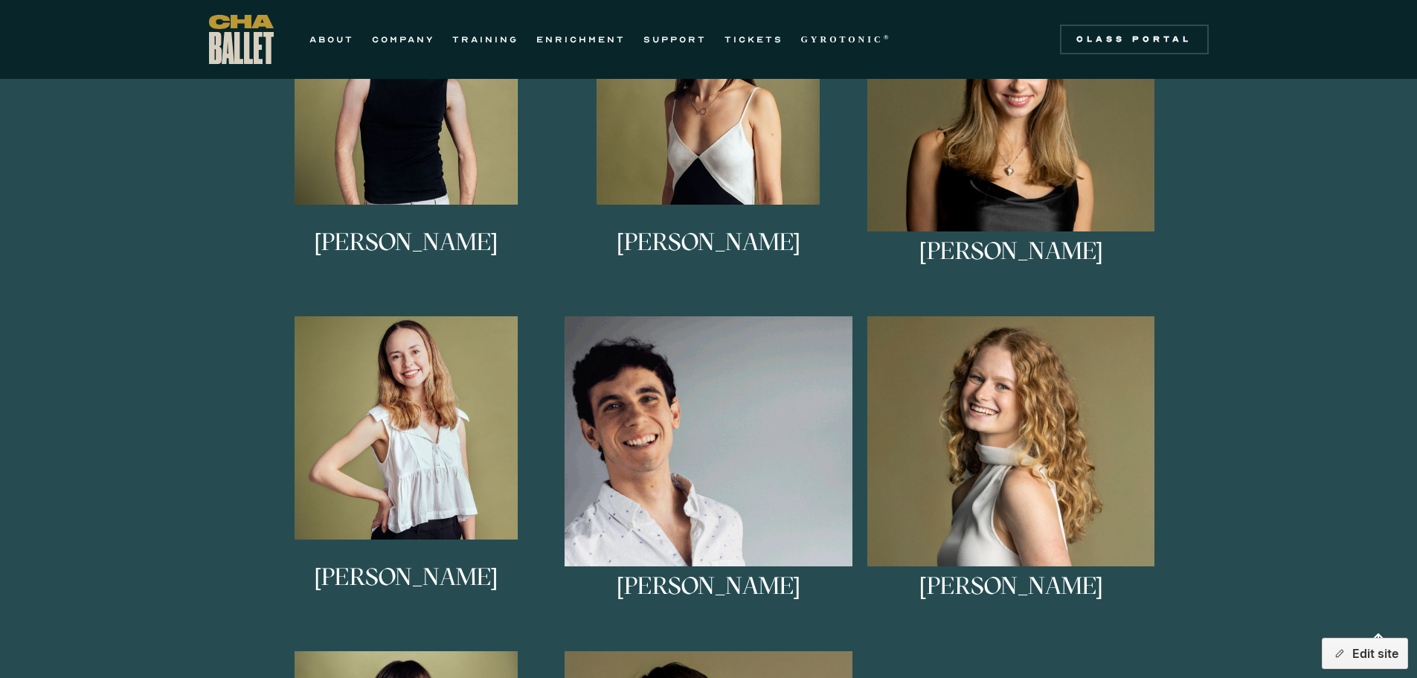
click at [765, 462] on img at bounding box center [709, 460] width 288 height 288
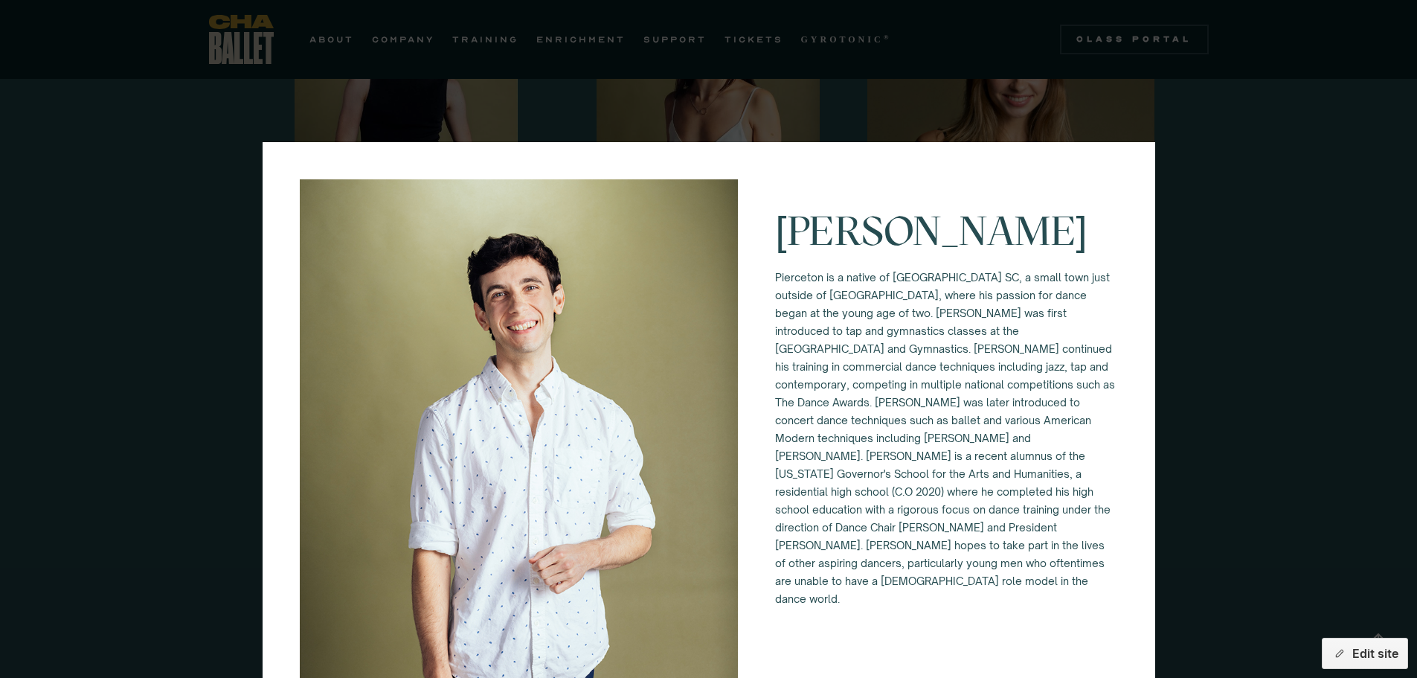
click at [1262, 293] on div "[PERSON_NAME]" at bounding box center [708, 339] width 1417 height 678
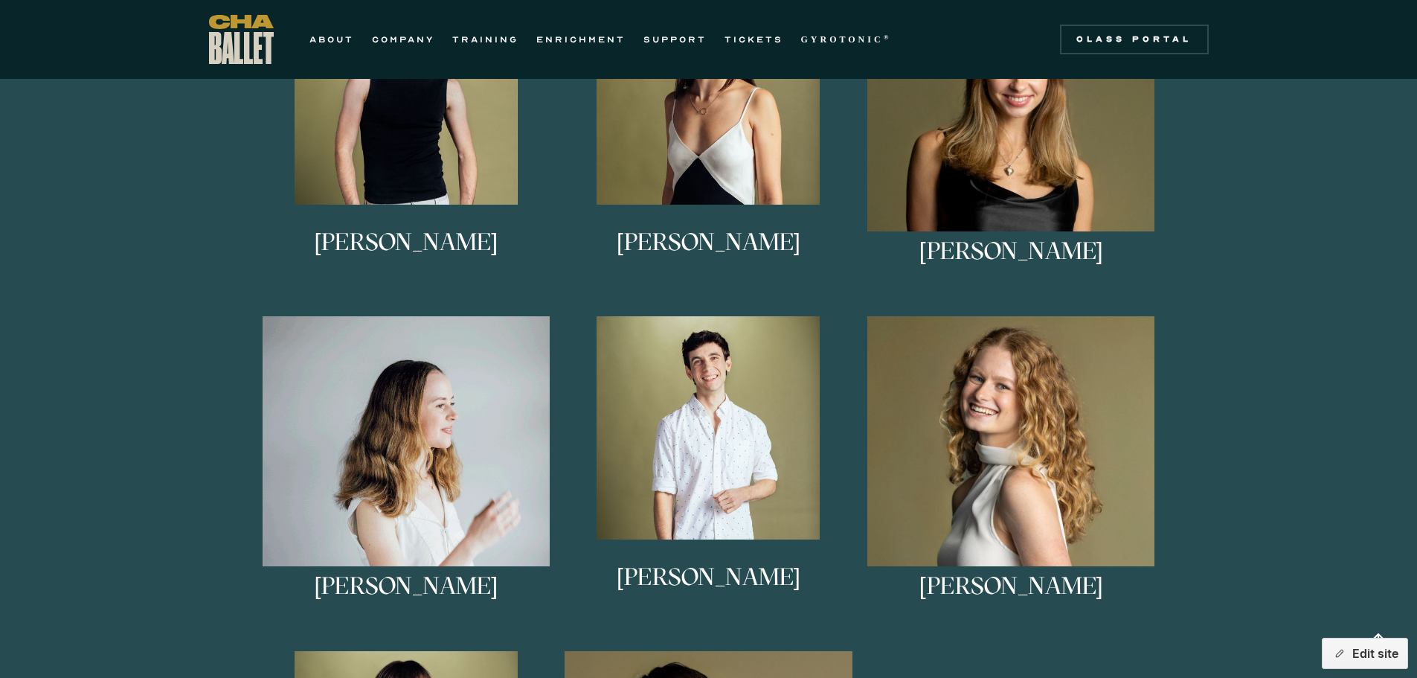
click at [486, 406] on img at bounding box center [407, 460] width 288 height 288
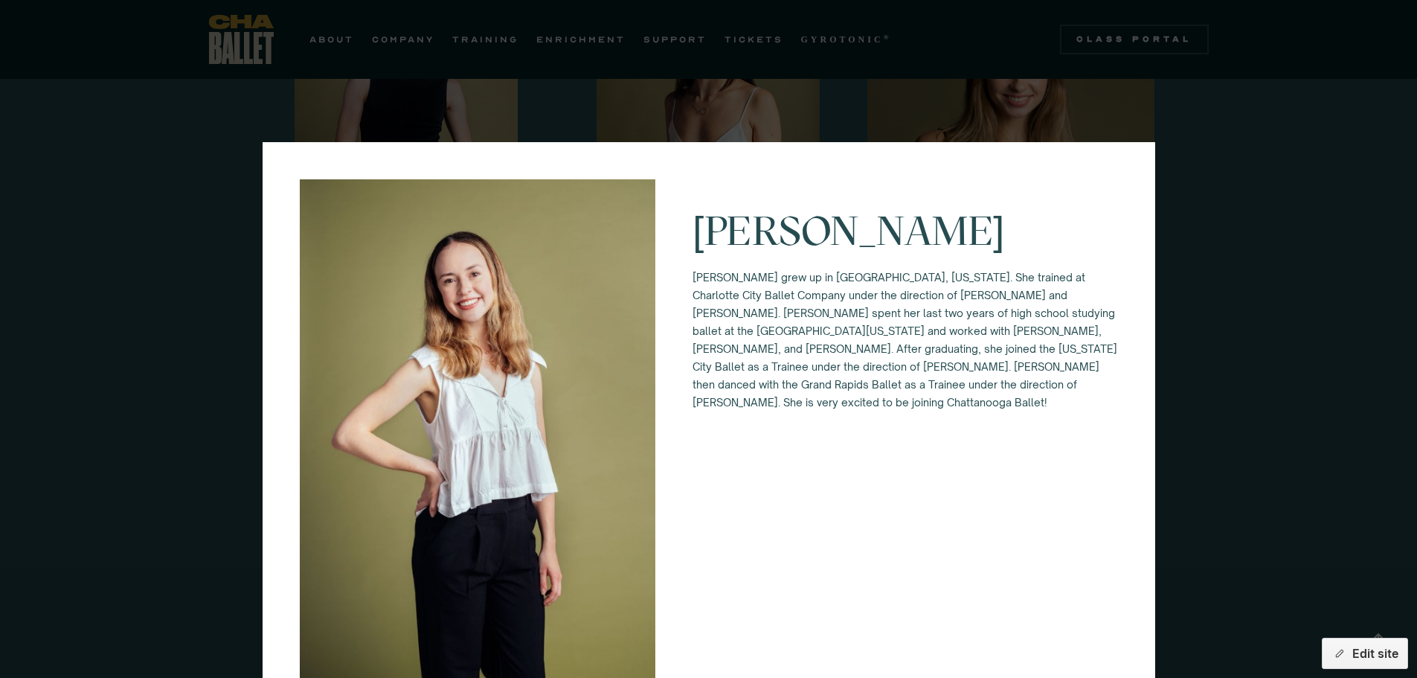
click at [1350, 274] on div "Keira Holland Keira grew up in Waxhaw, North Carolina. She trained at Charlotte…" at bounding box center [708, 339] width 1417 height 678
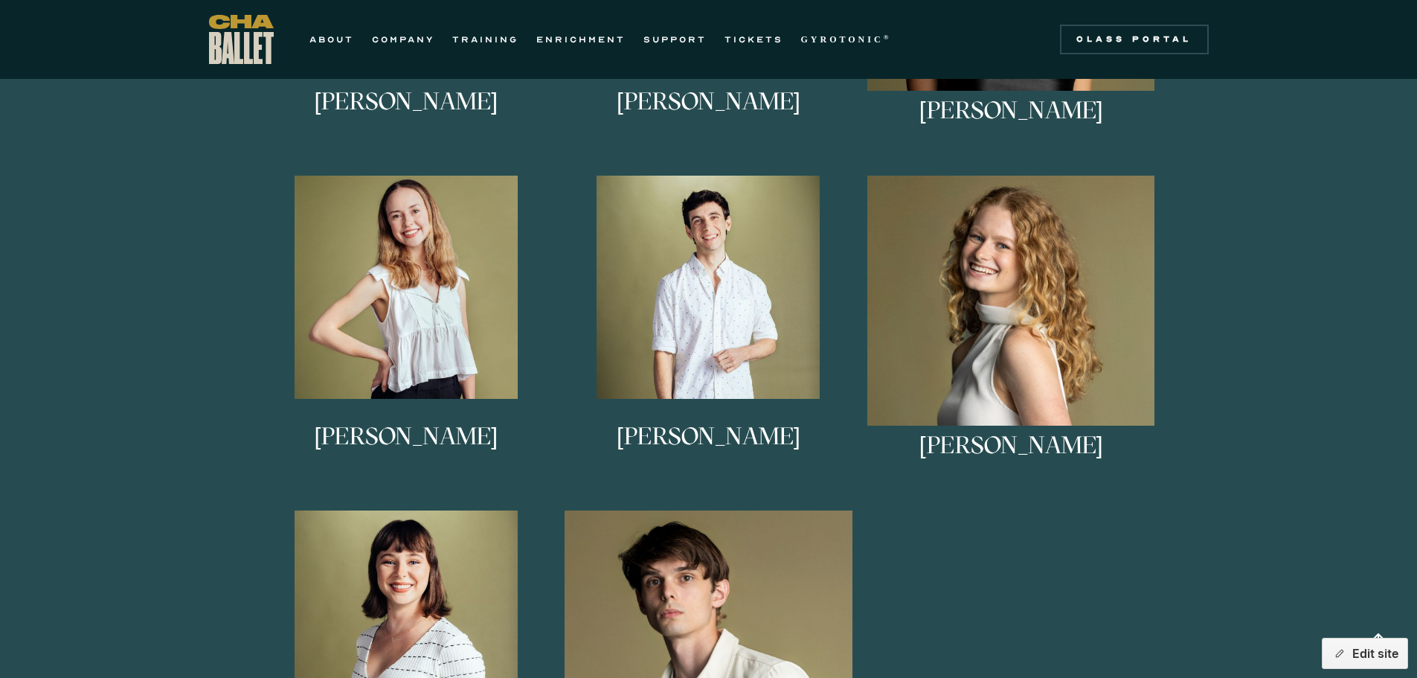
scroll to position [1264, 0]
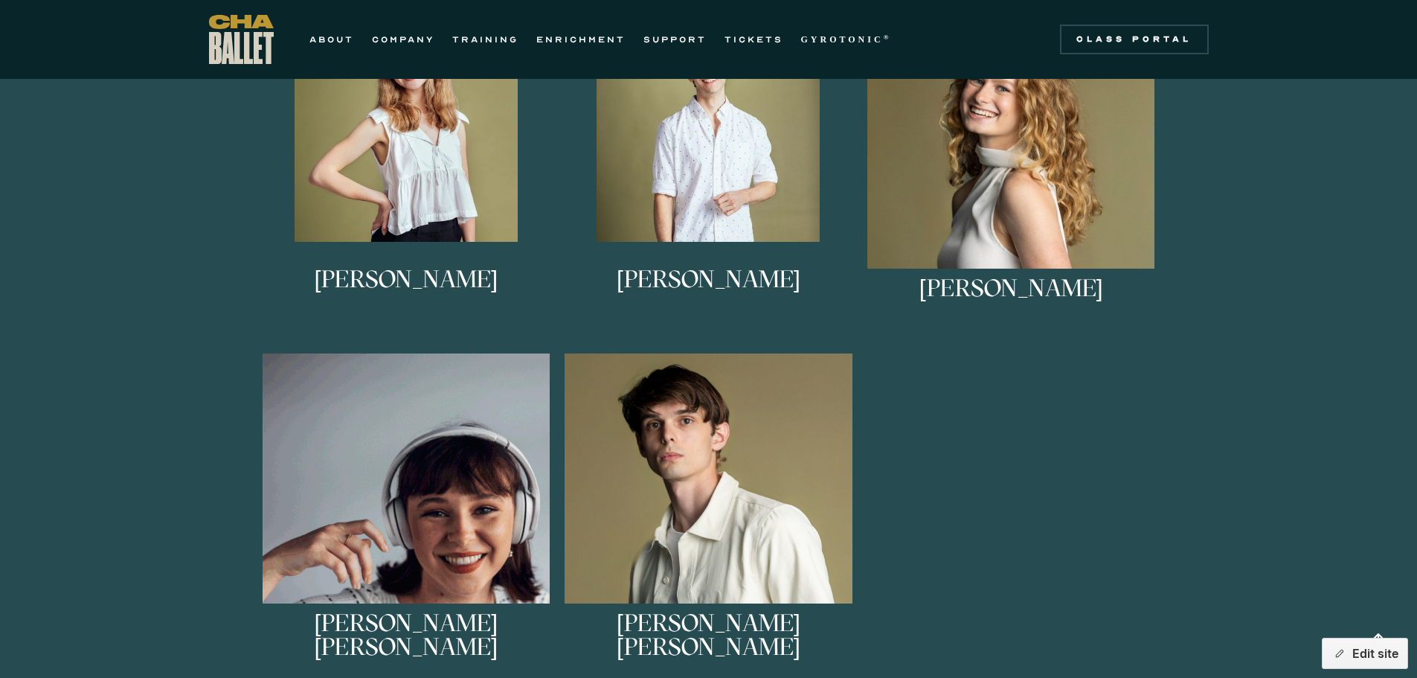
click at [413, 478] on img at bounding box center [407, 497] width 288 height 288
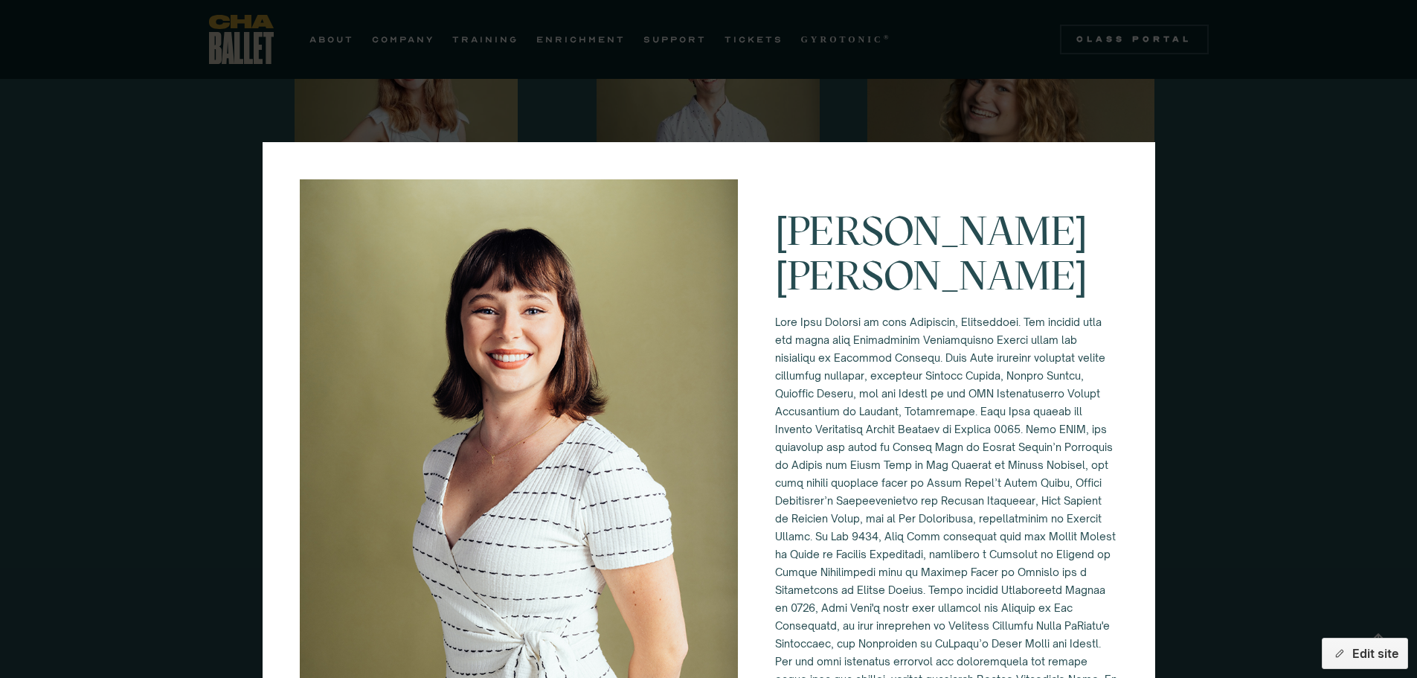
click at [1242, 303] on div "[PERSON_NAME] [PERSON_NAME]" at bounding box center [708, 339] width 1417 height 678
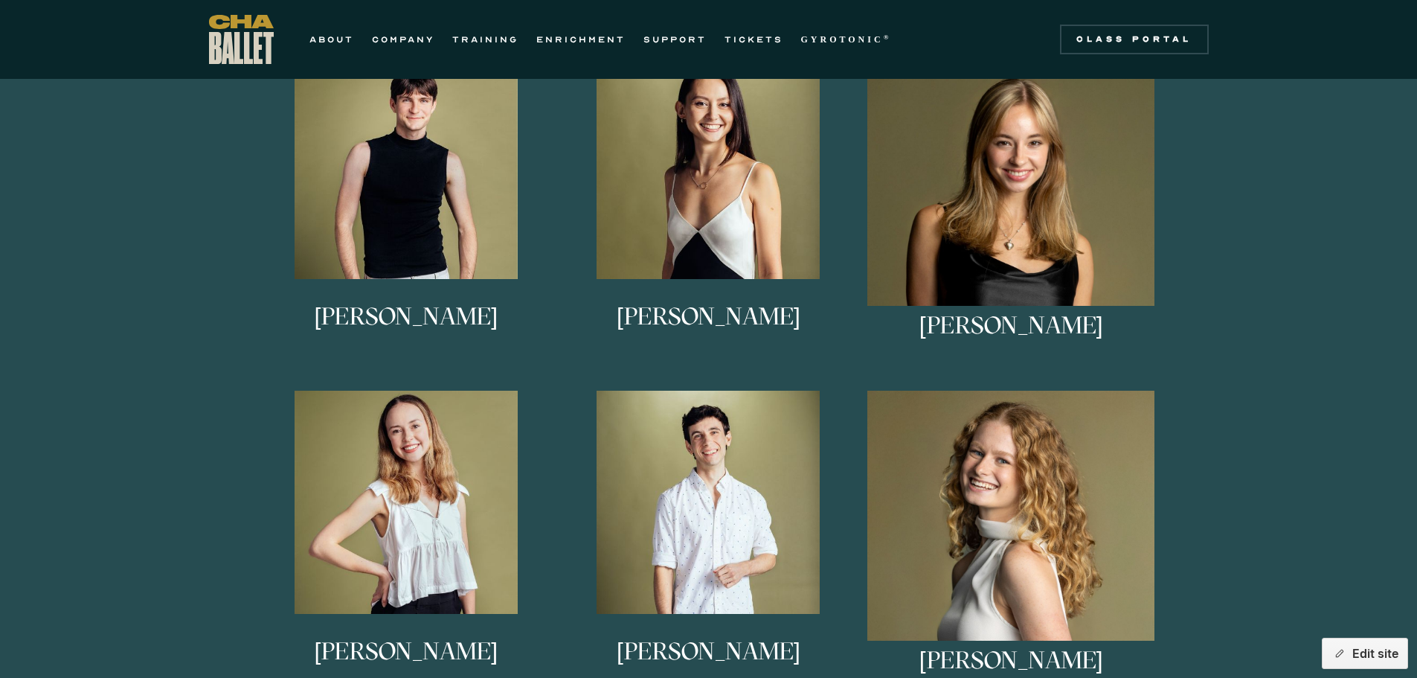
scroll to position [595, 0]
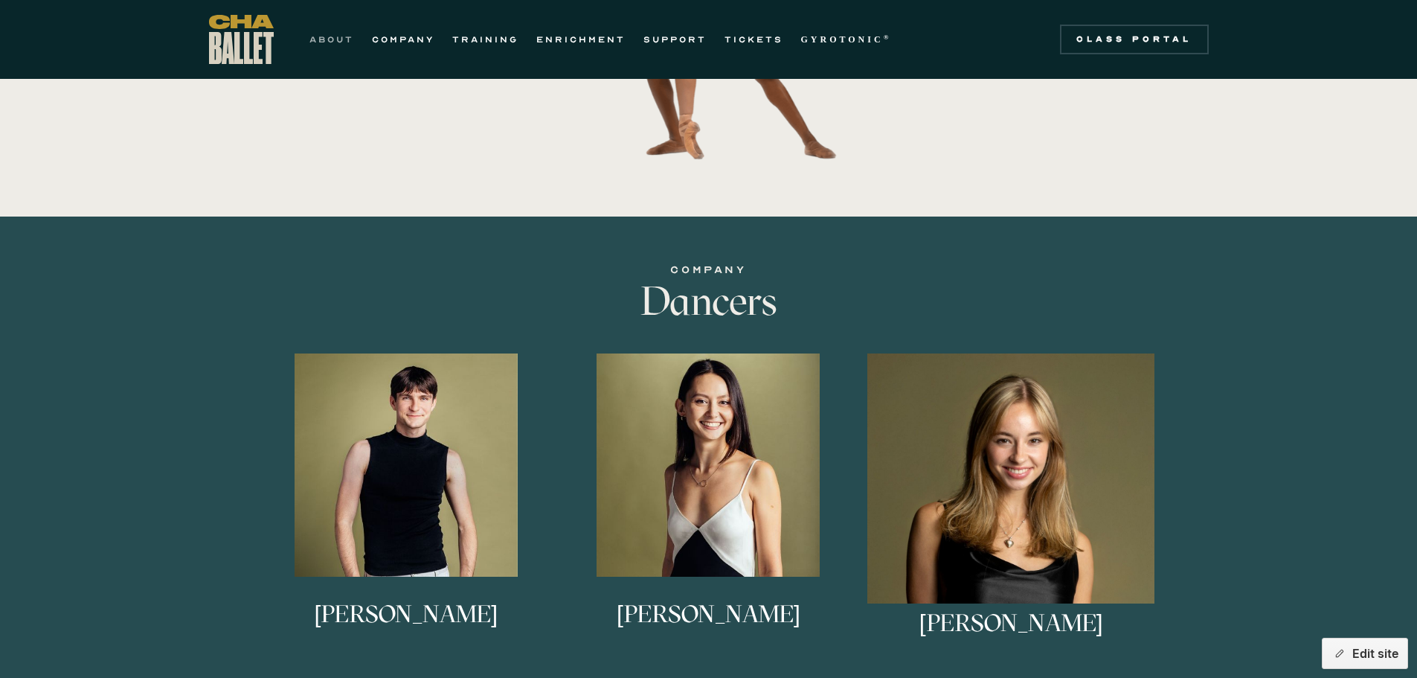
click at [321, 37] on link "ABOUT" at bounding box center [331, 39] width 45 height 18
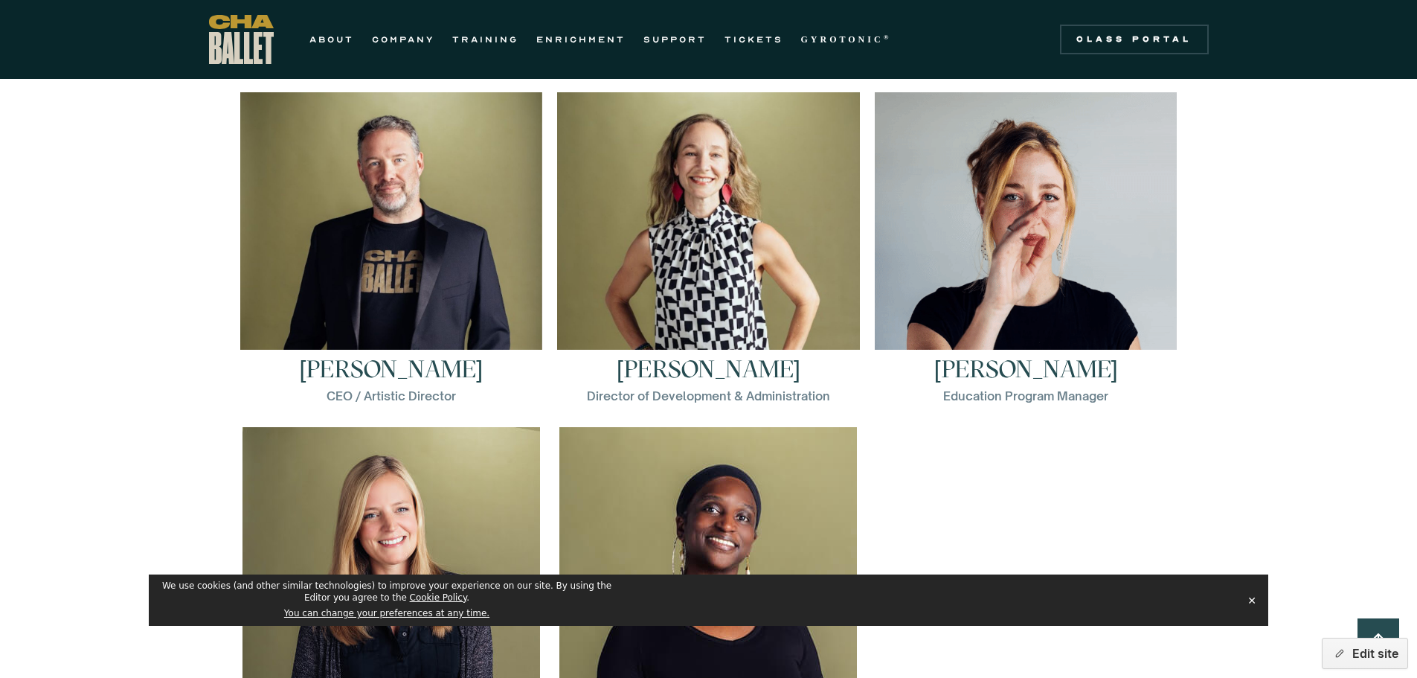
scroll to position [2083, 0]
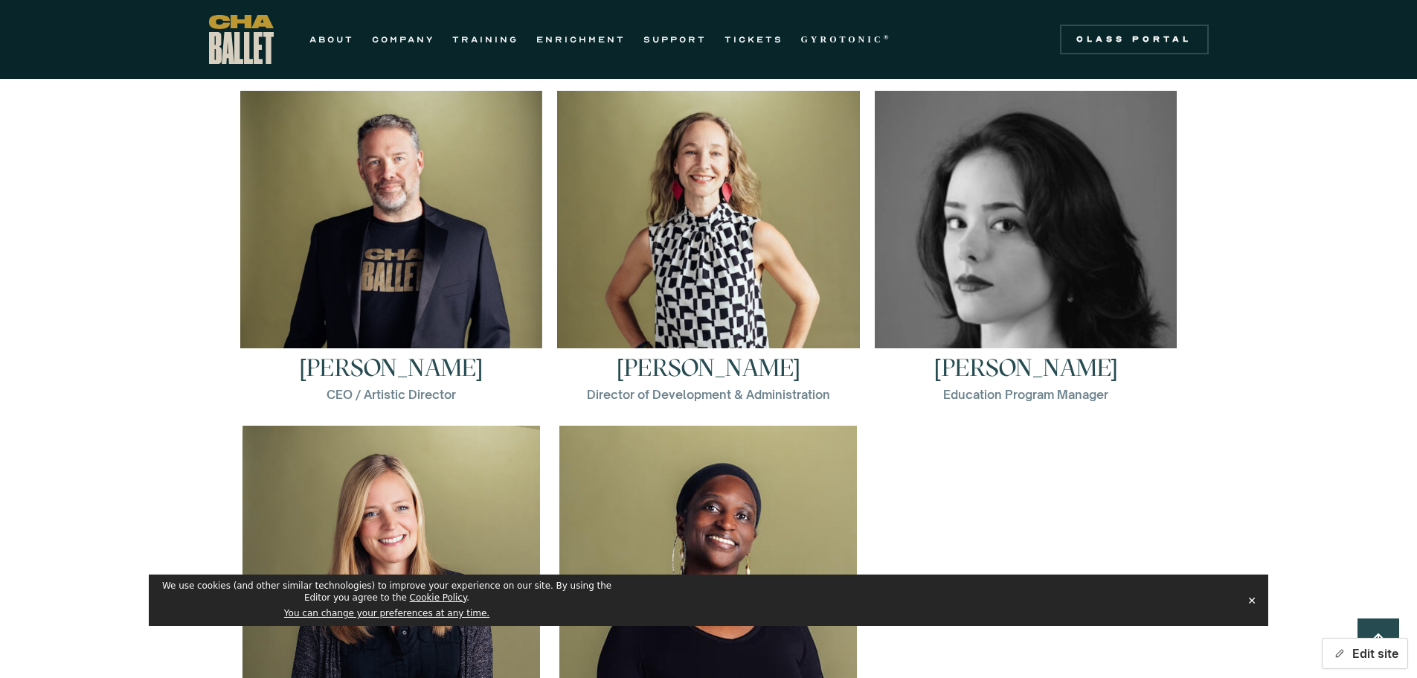
click at [1357, 653] on button "Edit site" at bounding box center [1365, 652] width 86 height 31
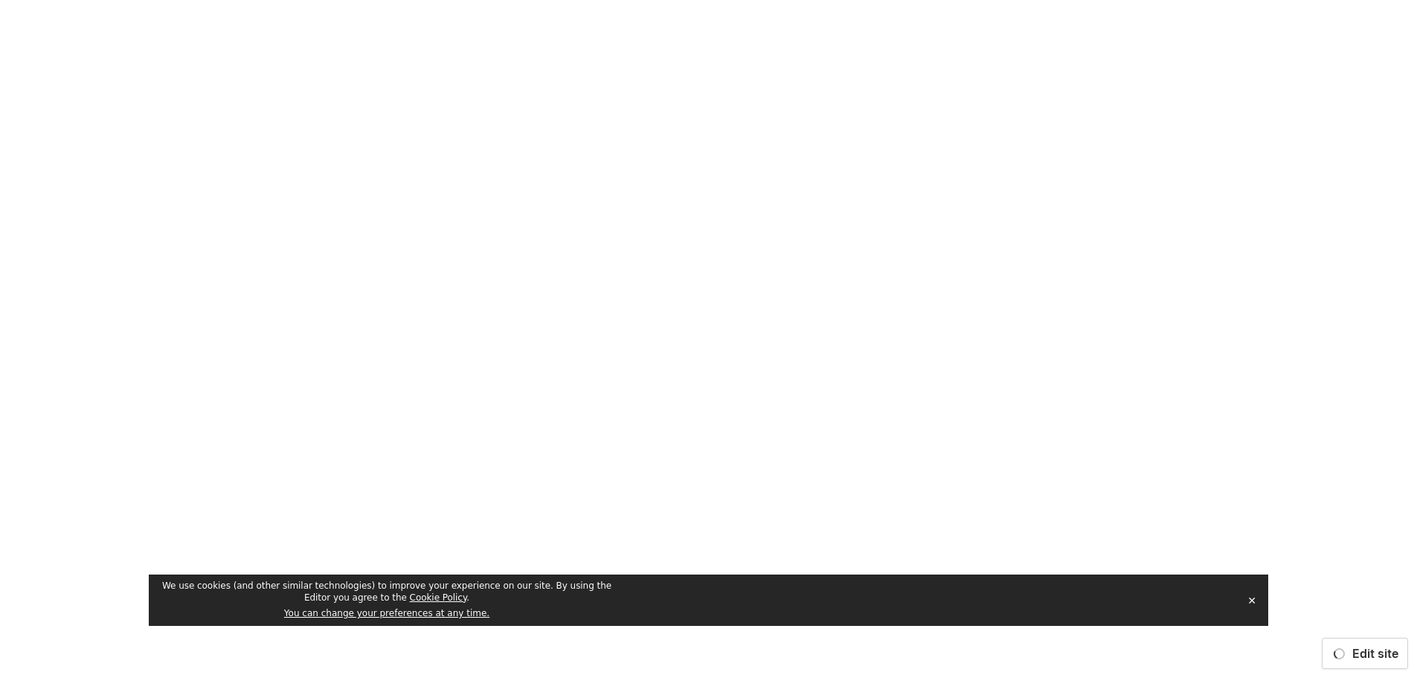
scroll to position [0, 0]
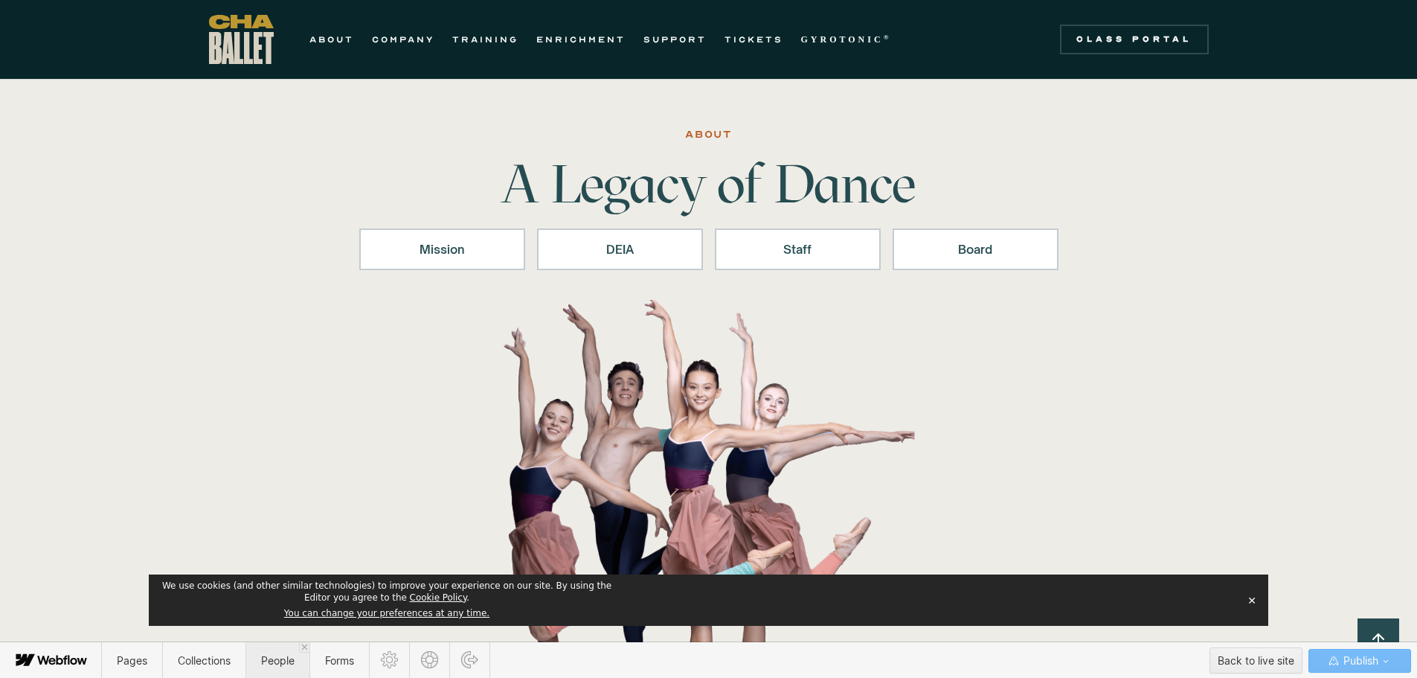
click at [274, 660] on span "People" at bounding box center [277, 660] width 33 height 13
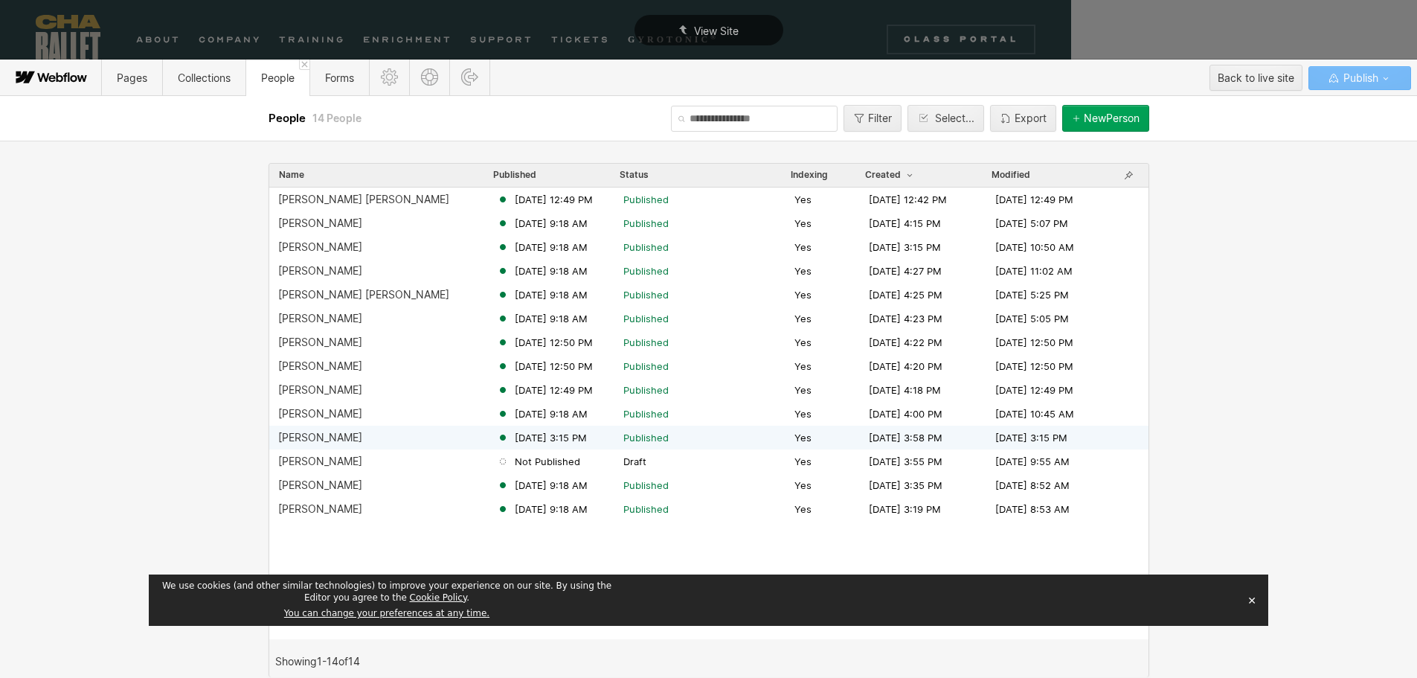
click at [306, 445] on div "[PERSON_NAME] [DATE] 3:15 PM Published Yes [DATE] 3:58 PM [DATE] 3:15 PM" at bounding box center [708, 437] width 879 height 24
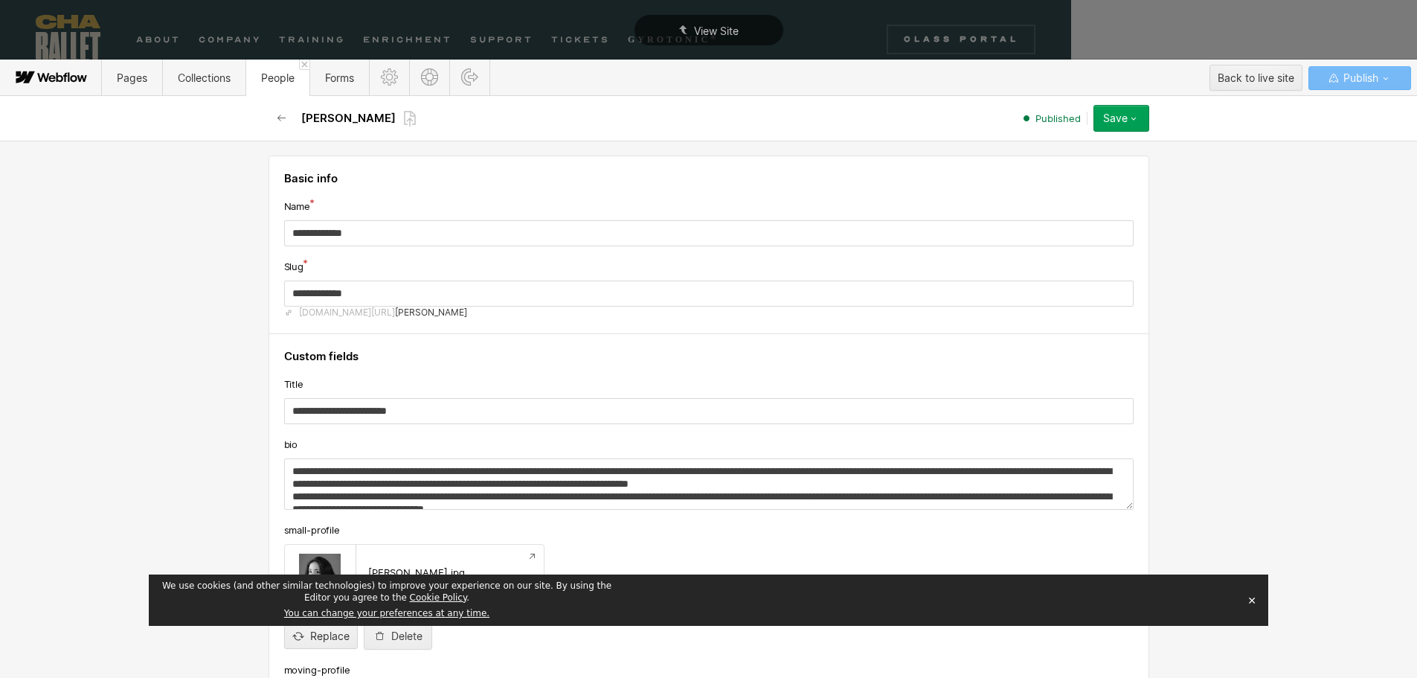
scroll to position [223, 0]
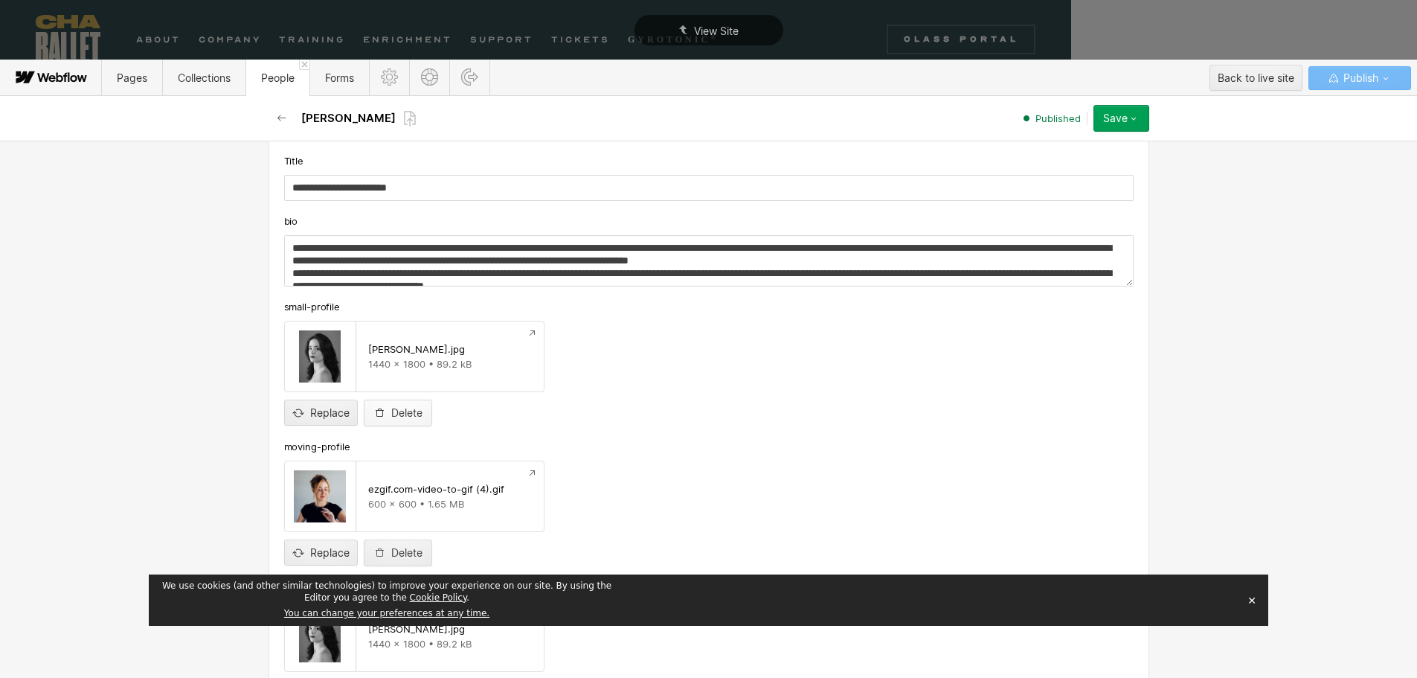
click at [395, 415] on div "Delete" at bounding box center [406, 413] width 31 height 12
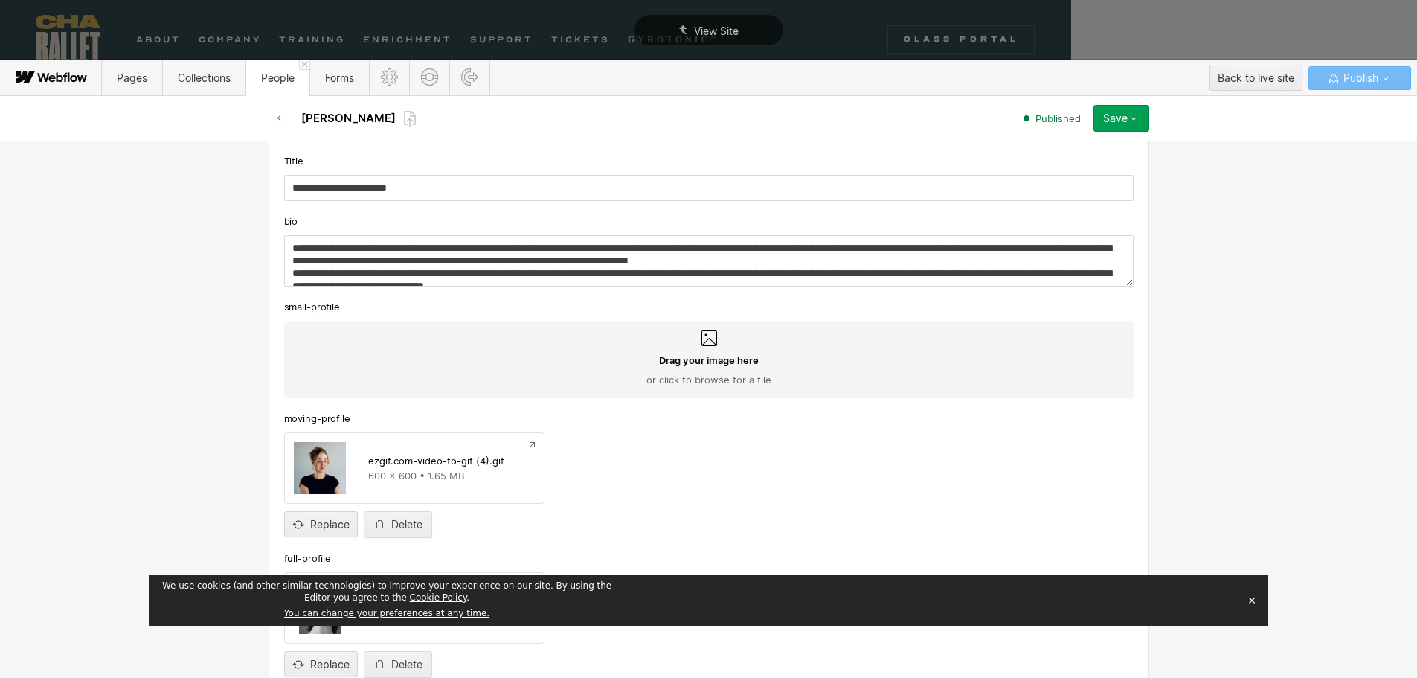
click at [715, 360] on span "Drag your image here" at bounding box center [709, 359] width 100 height 13
click at [0, 0] on input "Drag your image here or click to browse for a file" at bounding box center [0, 0] width 0 height 0
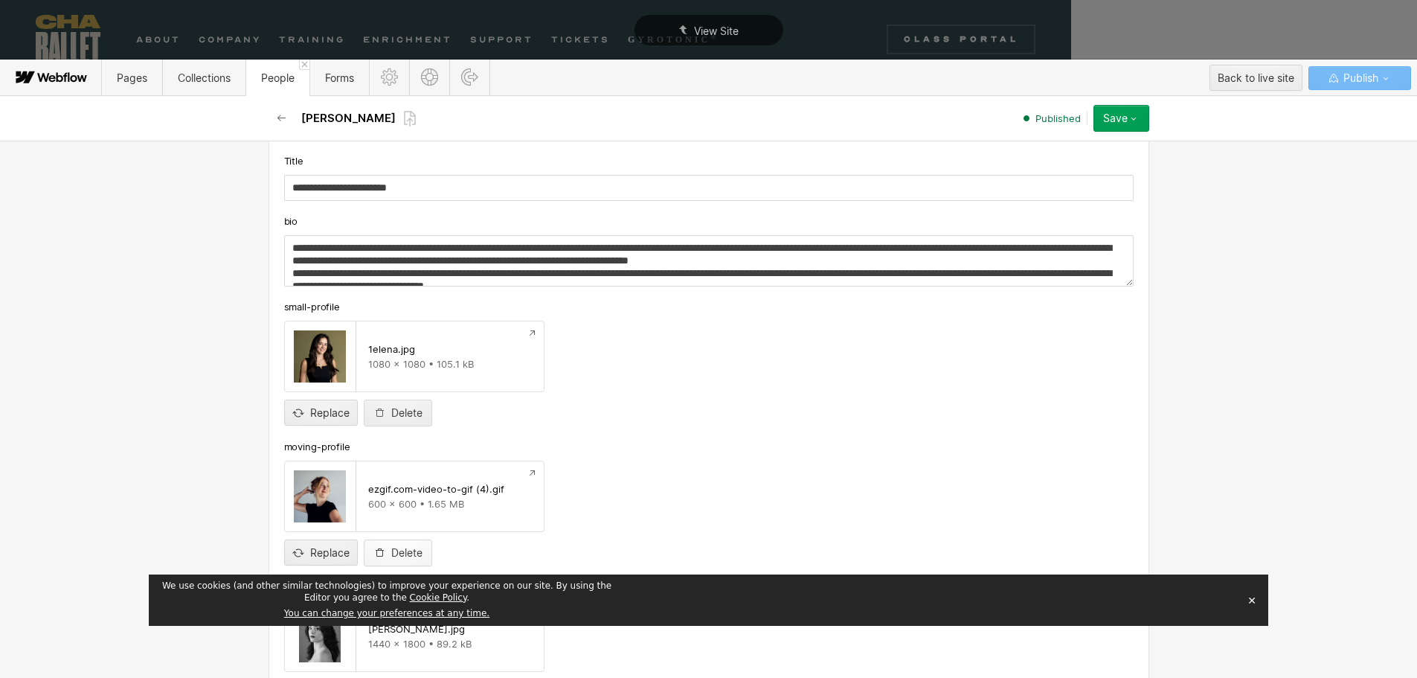
click at [393, 550] on div "Delete" at bounding box center [406, 553] width 31 height 12
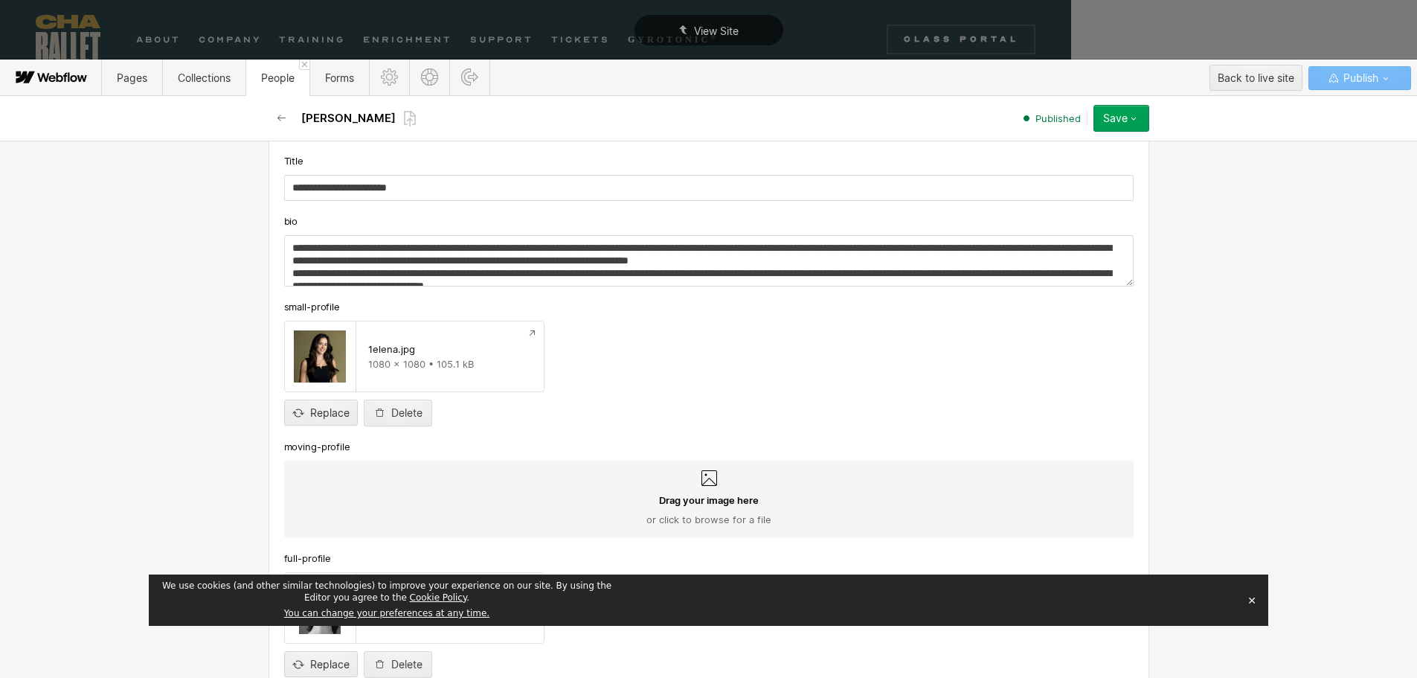
scroll to position [446, 0]
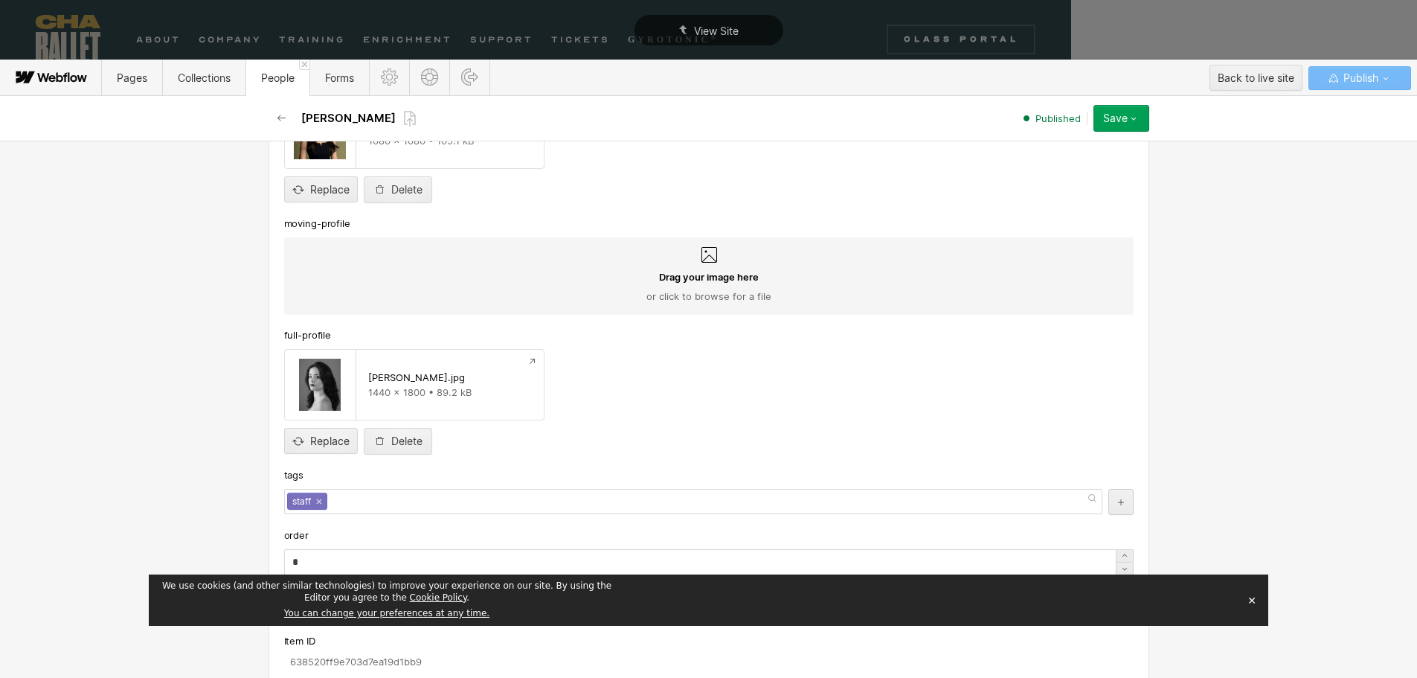
click at [1124, 119] on div "Save" at bounding box center [1115, 118] width 25 height 12
click at [1061, 148] on span "Save changes" at bounding box center [1042, 148] width 60 height 14
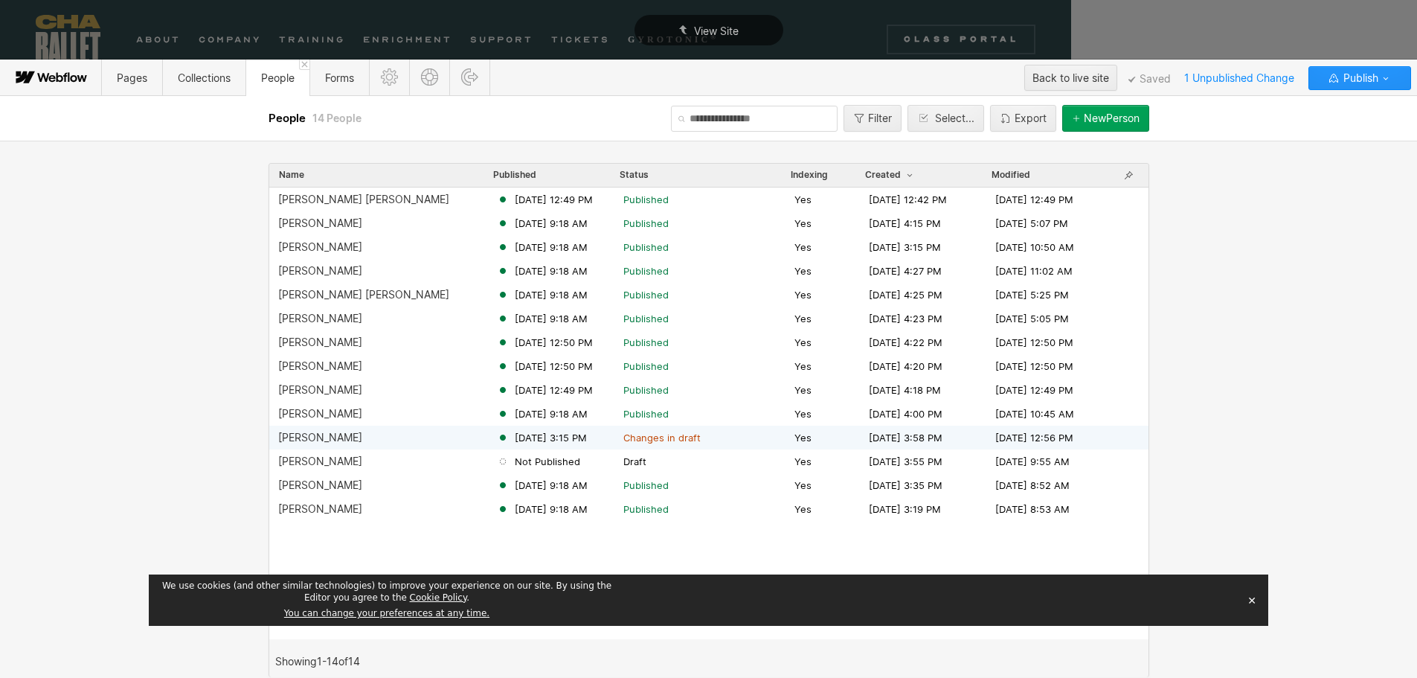
click at [326, 441] on div "[PERSON_NAME]" at bounding box center [320, 437] width 84 height 12
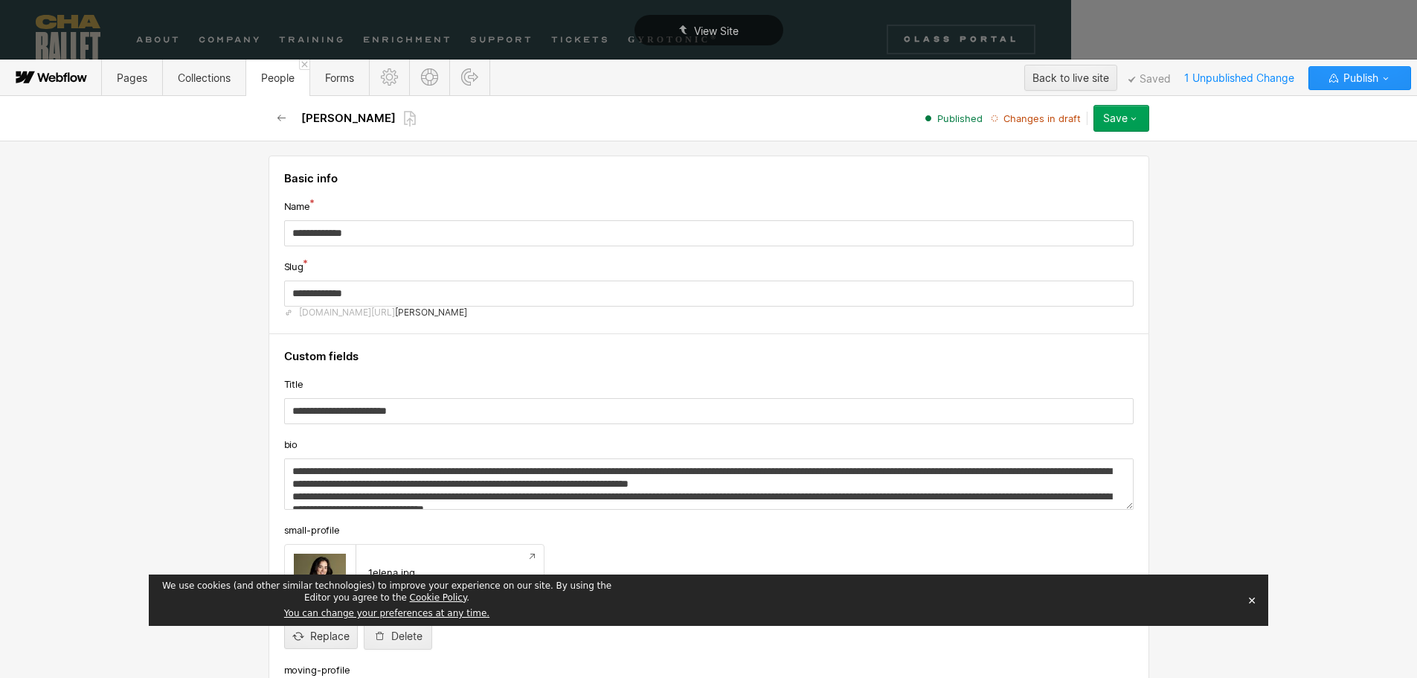
click at [1122, 115] on div "Save" at bounding box center [1115, 118] width 25 height 12
click at [1033, 172] on span "Publish now" at bounding box center [1037, 168] width 51 height 14
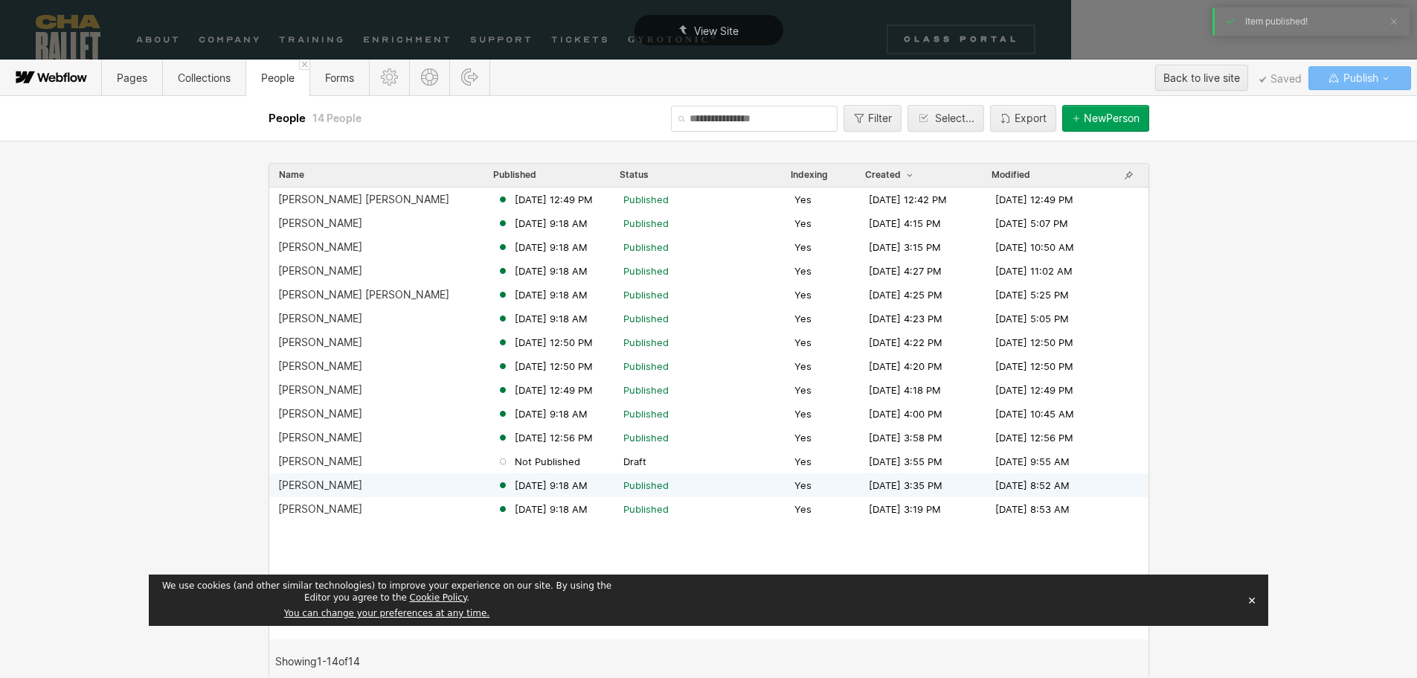
click at [310, 483] on div "[PERSON_NAME]" at bounding box center [320, 485] width 84 height 12
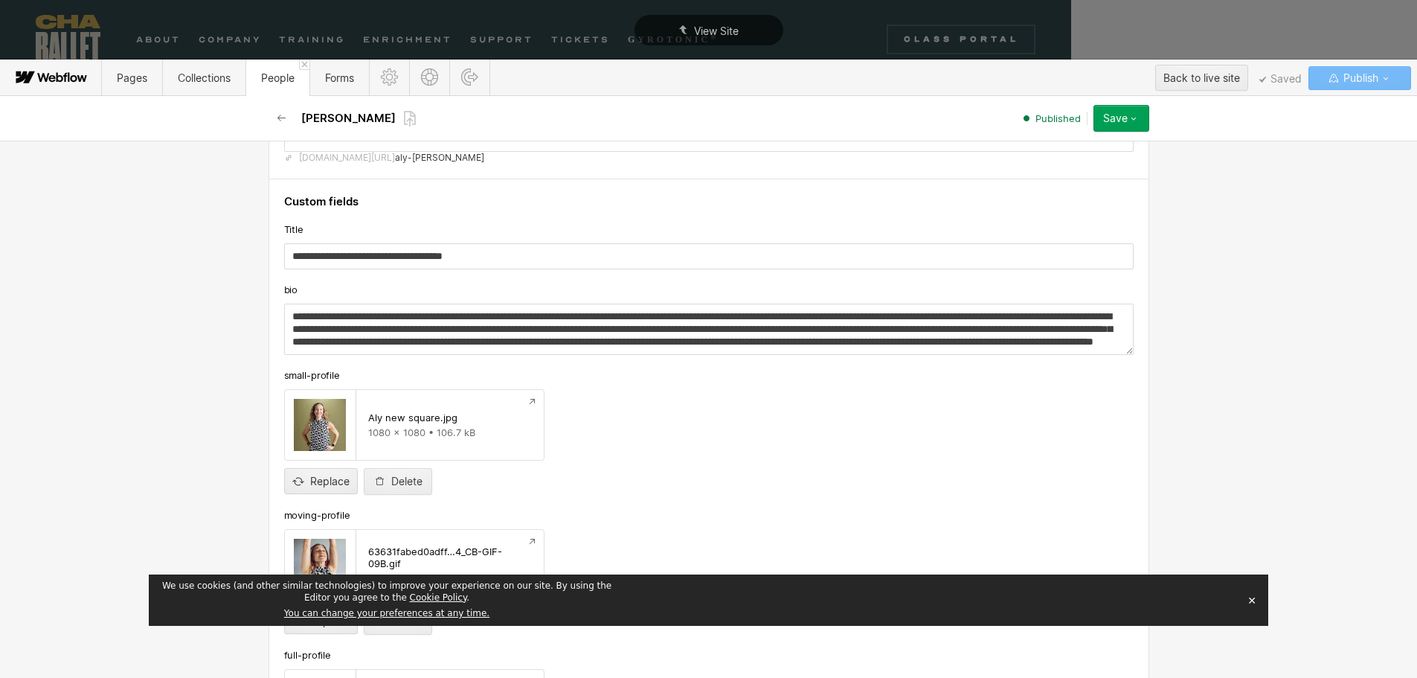
scroll to position [0, 0]
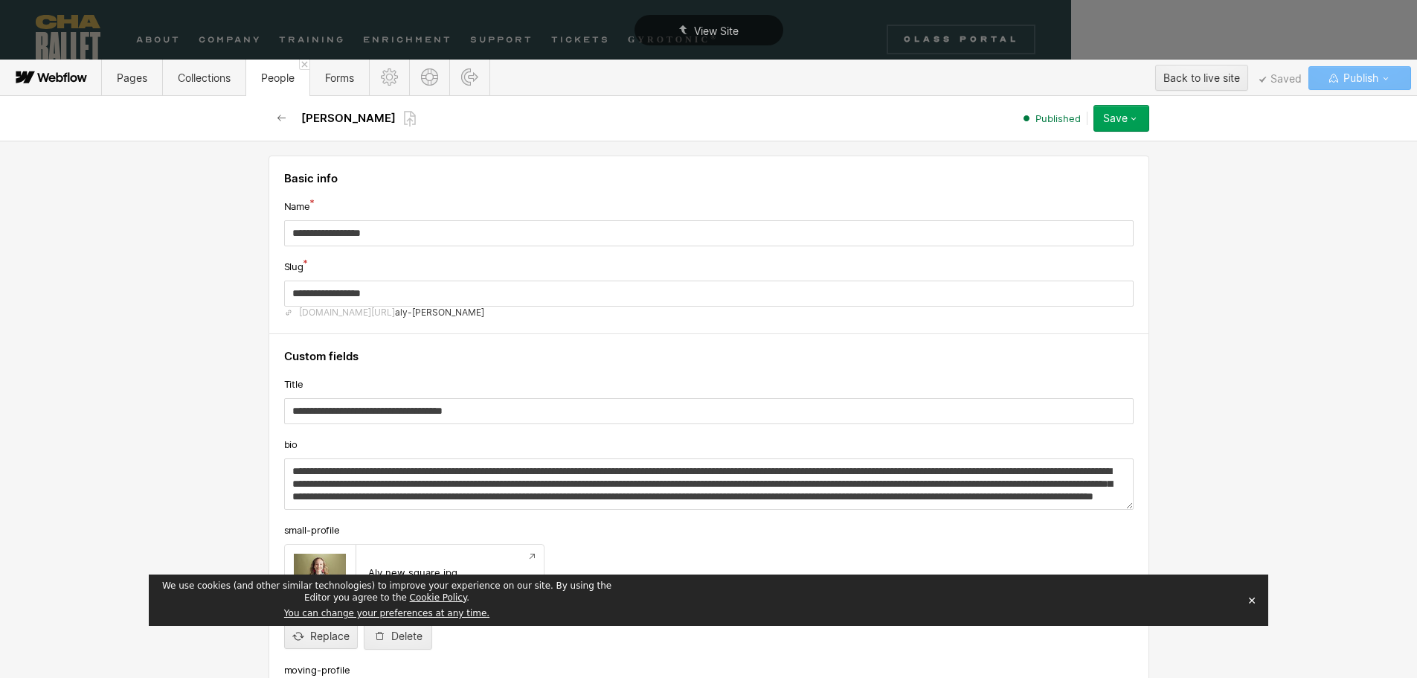
click at [1118, 120] on div "Save" at bounding box center [1115, 118] width 25 height 12
click at [1050, 173] on span "Republish" at bounding box center [1032, 168] width 41 height 14
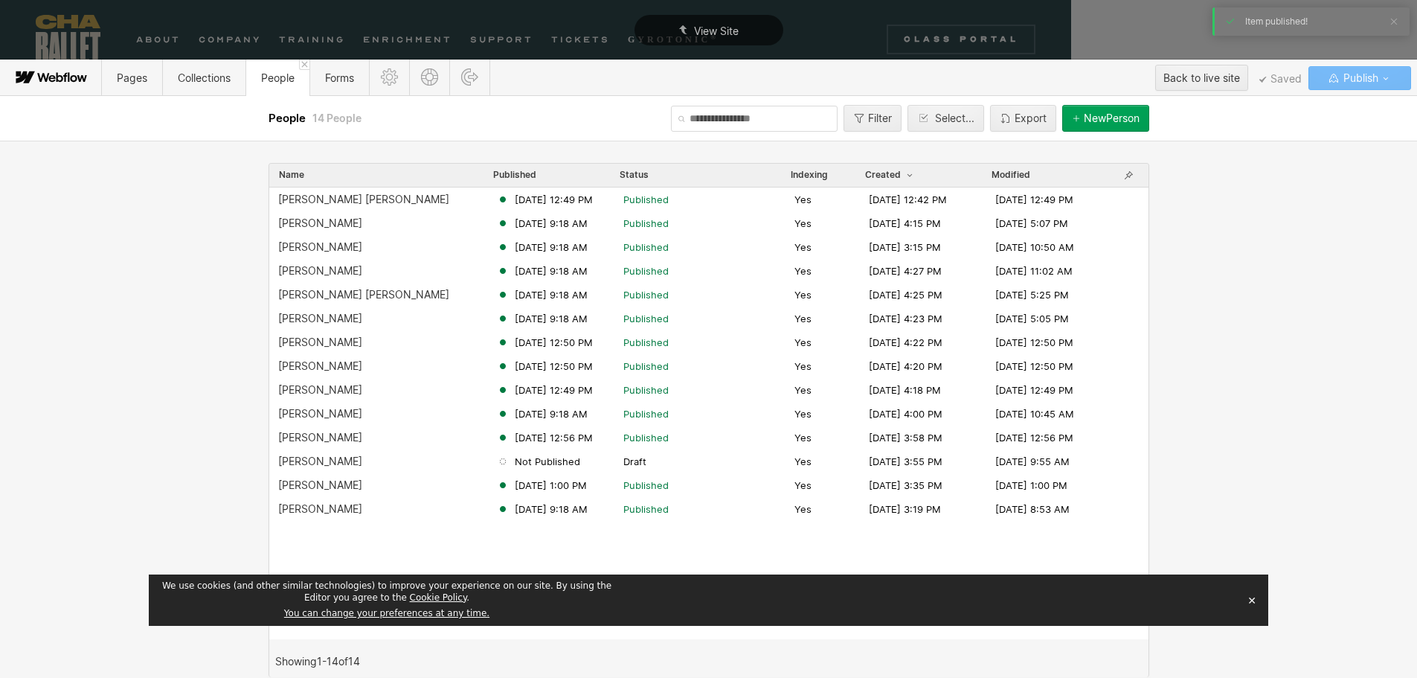
click at [1252, 601] on button "✕" at bounding box center [1251, 600] width 21 height 22
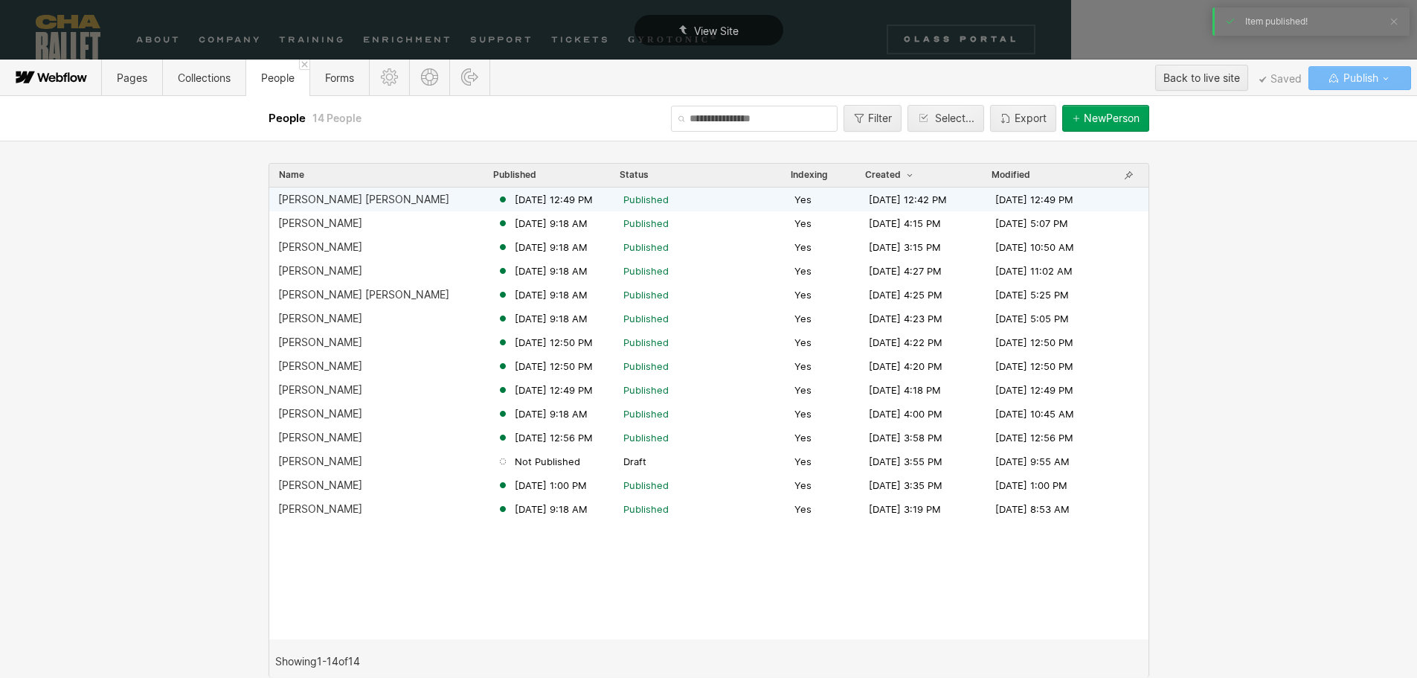
click at [331, 200] on div "Bishop Kaschock-Marenda" at bounding box center [363, 199] width 171 height 12
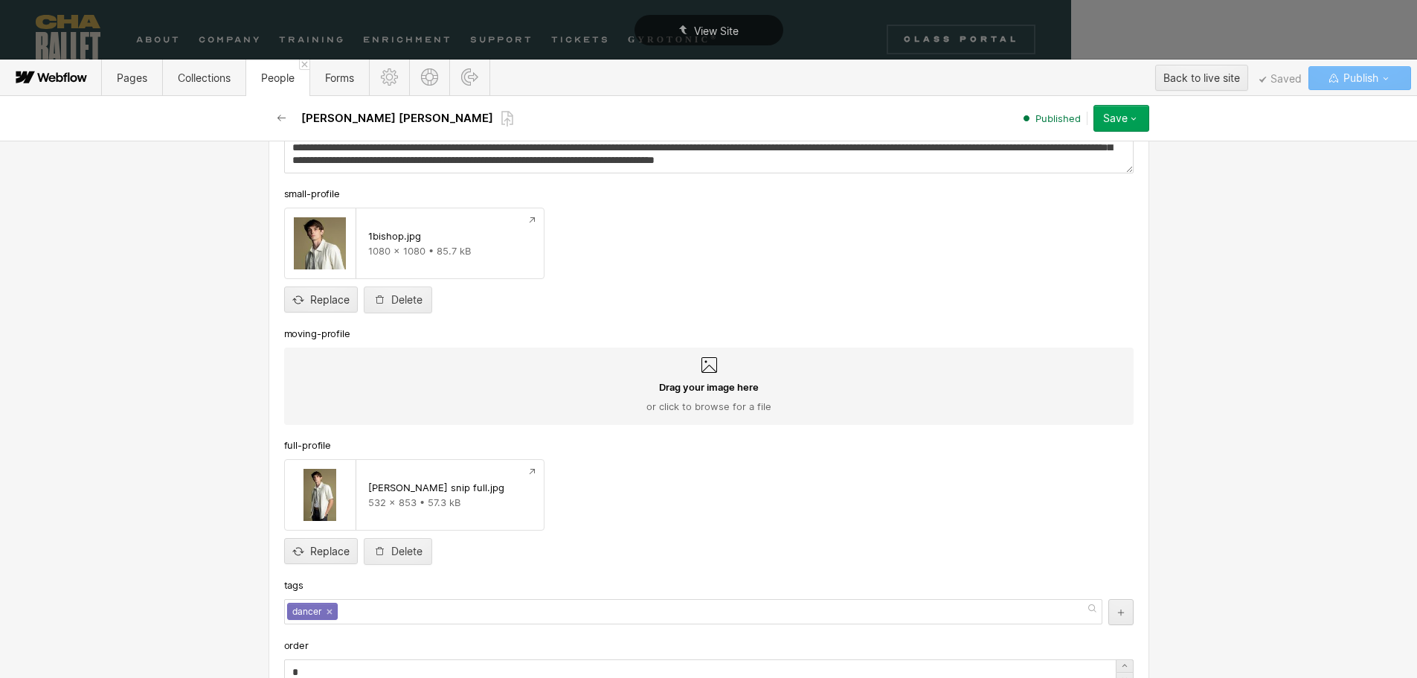
scroll to position [446, 0]
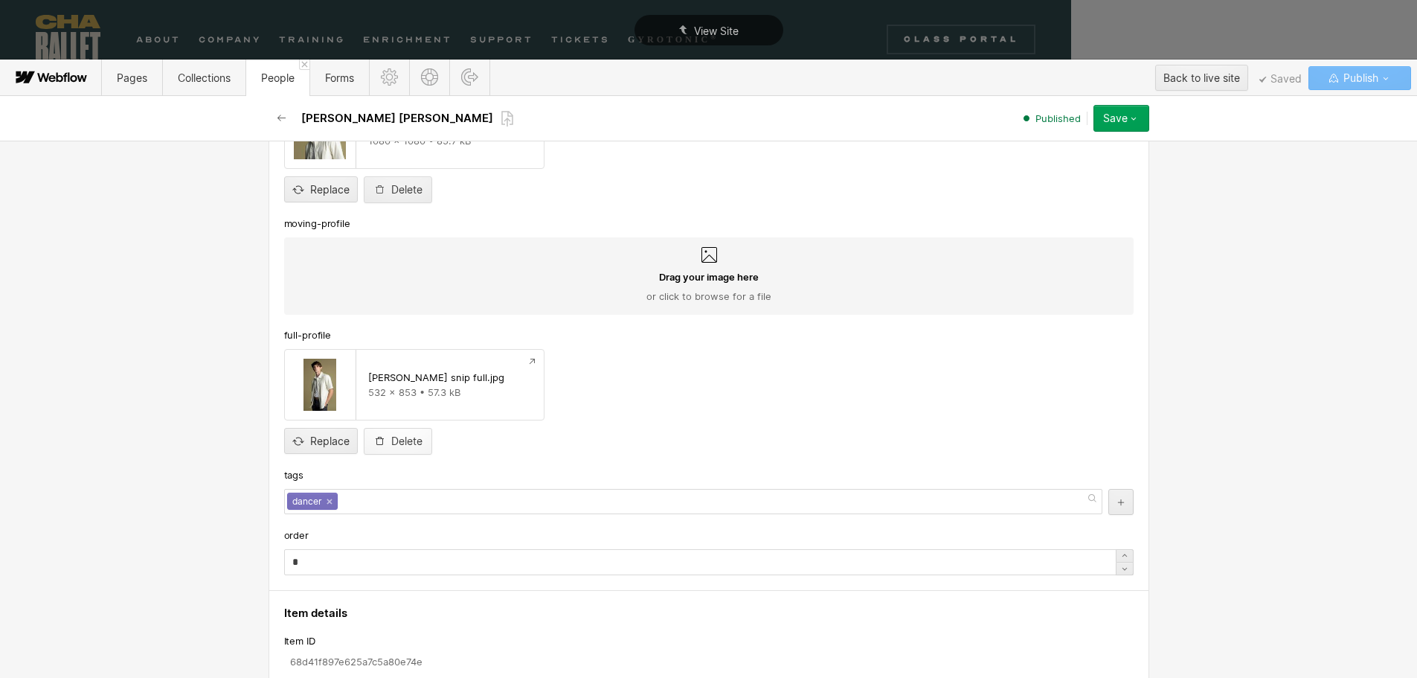
click at [406, 441] on div "Delete" at bounding box center [406, 441] width 31 height 12
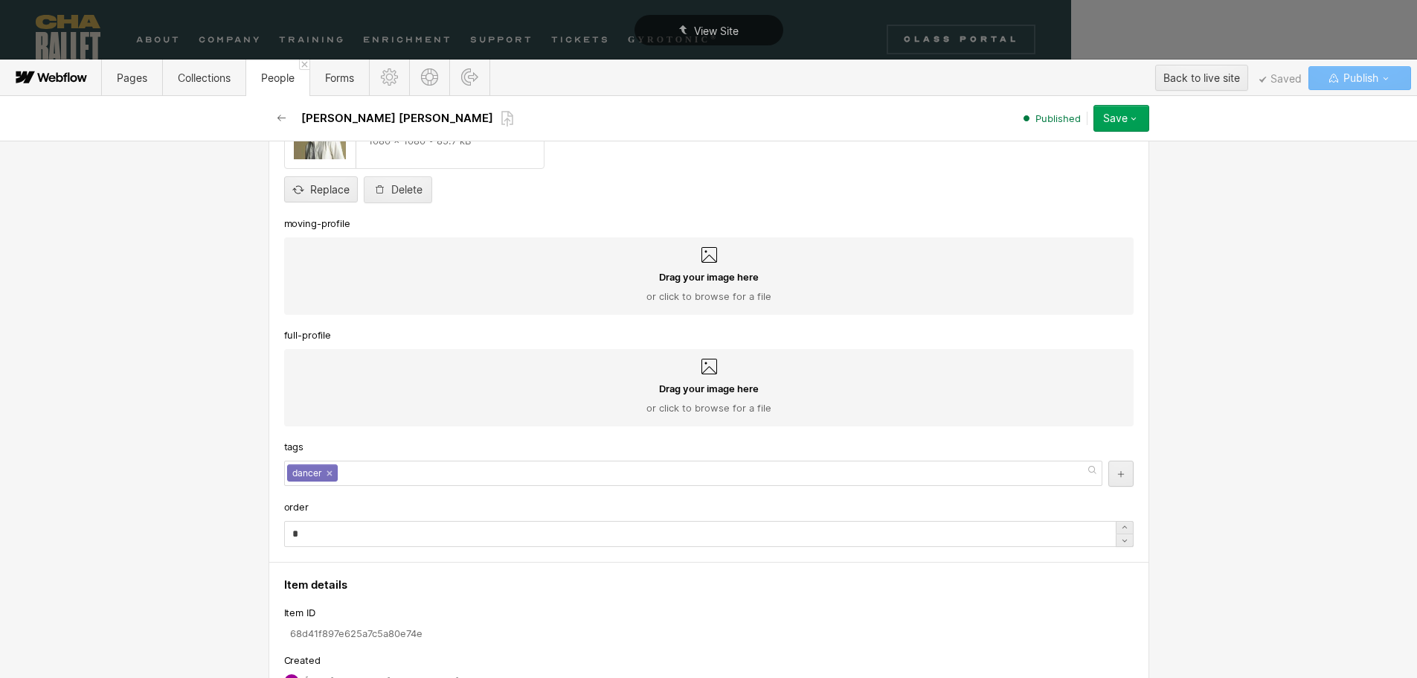
click at [719, 388] on span "Drag your image here" at bounding box center [709, 388] width 100 height 13
click at [0, 0] on input "Drag your image here or click to browse for a file" at bounding box center [0, 0] width 0 height 0
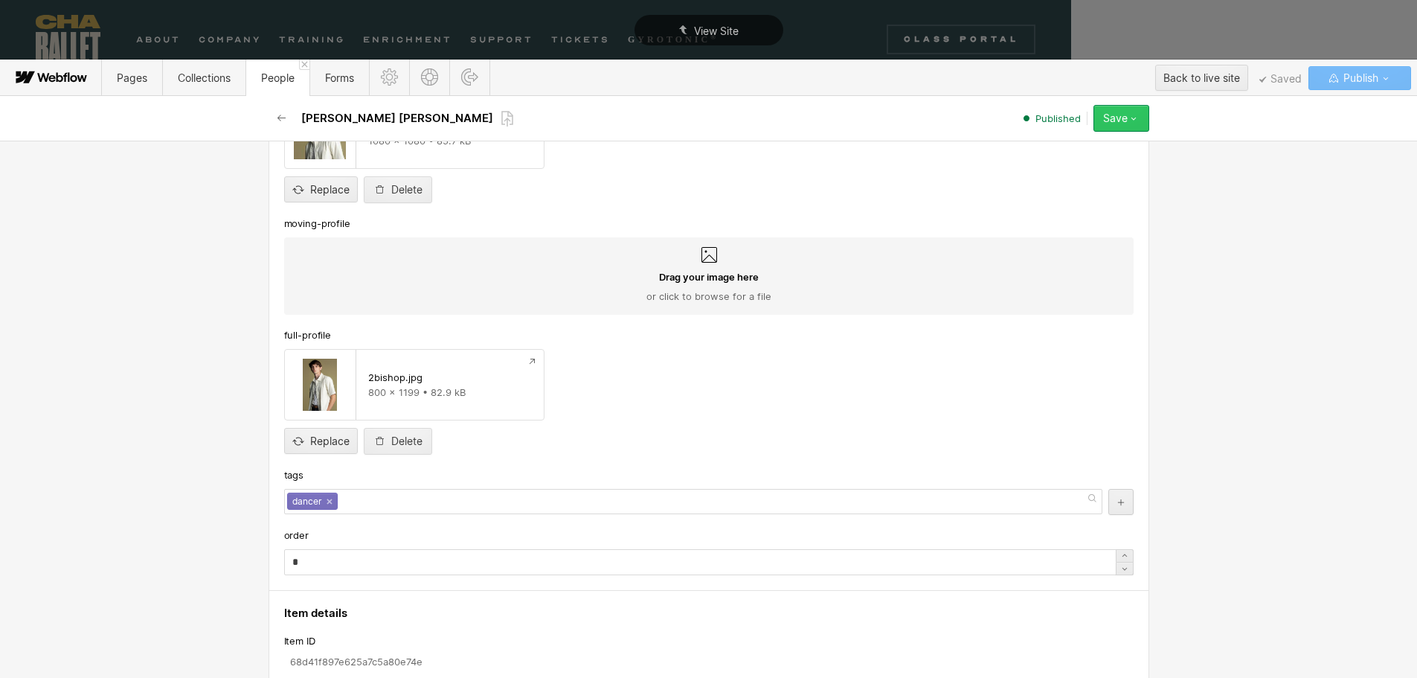
click at [1116, 116] on div "Save" at bounding box center [1115, 118] width 25 height 12
click at [1052, 152] on span "Save changes" at bounding box center [1042, 148] width 60 height 14
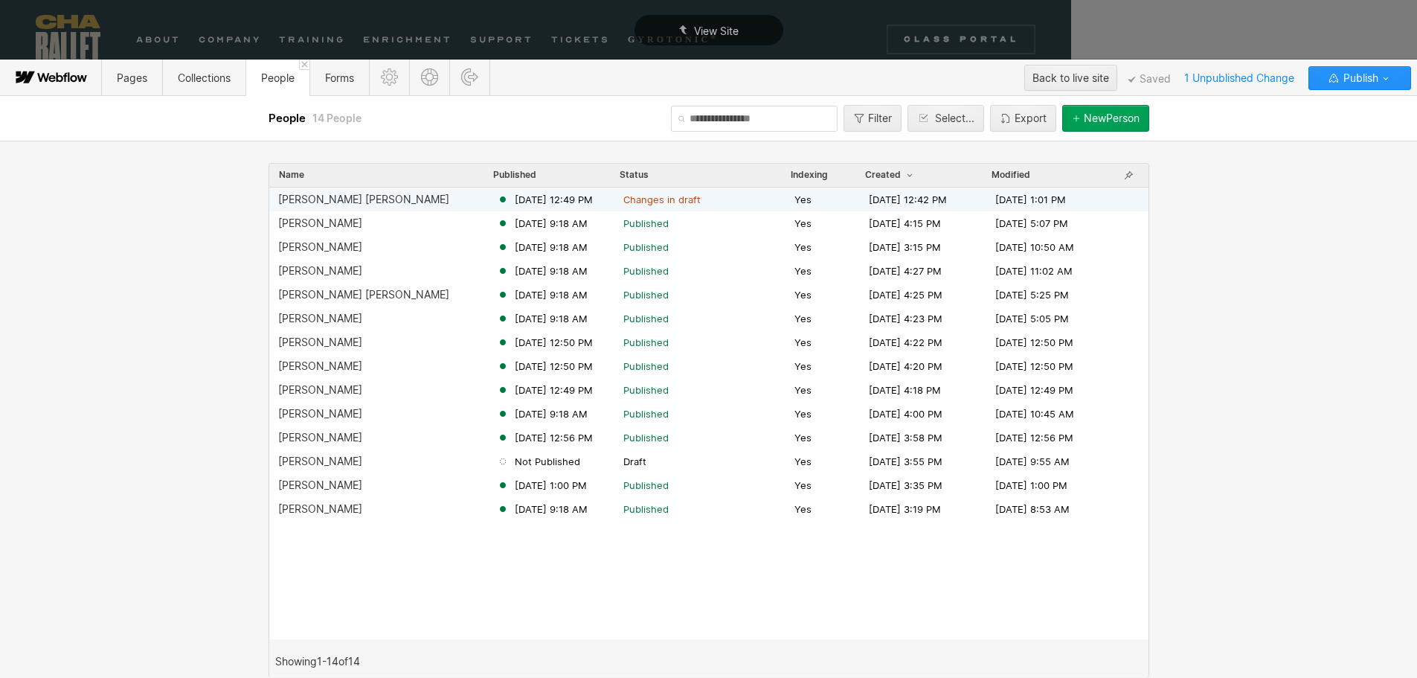
click at [364, 194] on div "Bishop Kaschock-Marenda" at bounding box center [363, 199] width 171 height 12
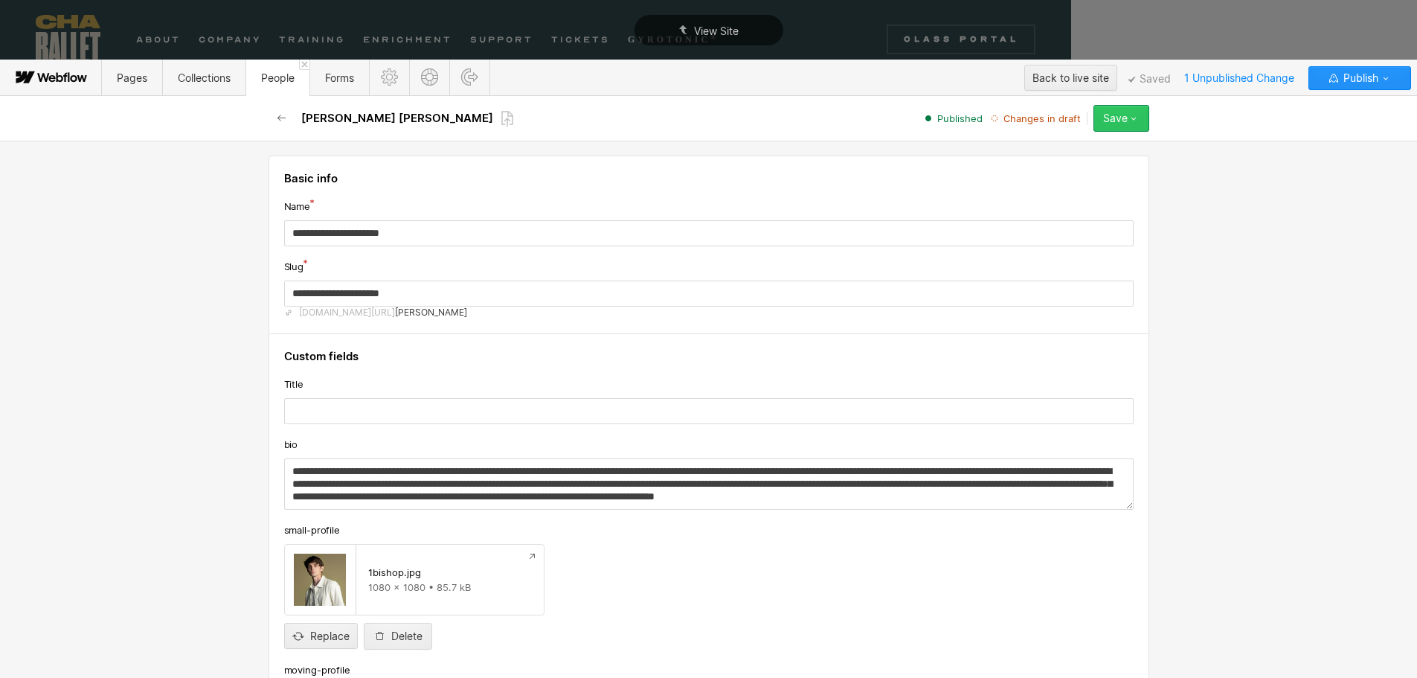
click at [1138, 118] on icon "button" at bounding box center [1134, 118] width 12 height 12
click at [1056, 167] on span "Publish now" at bounding box center [1037, 168] width 51 height 14
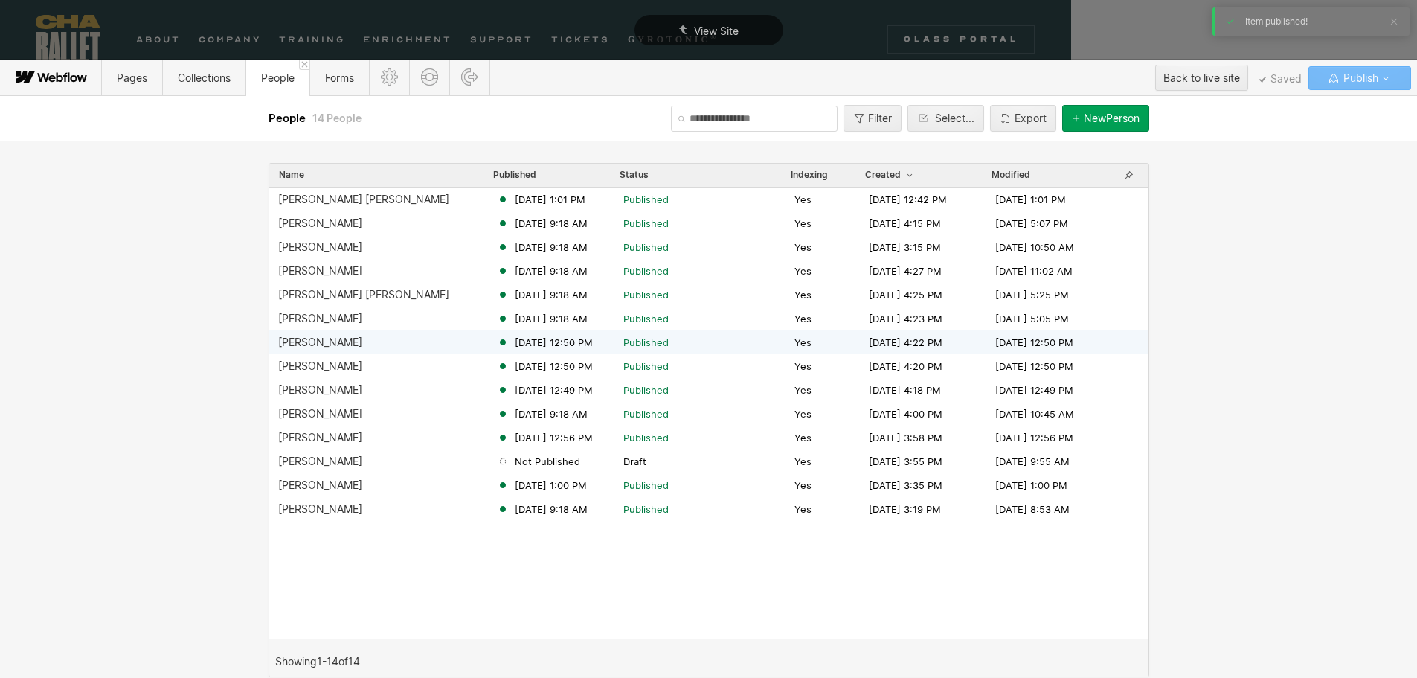
click at [318, 341] on div "Anna Anderson" at bounding box center [320, 342] width 84 height 12
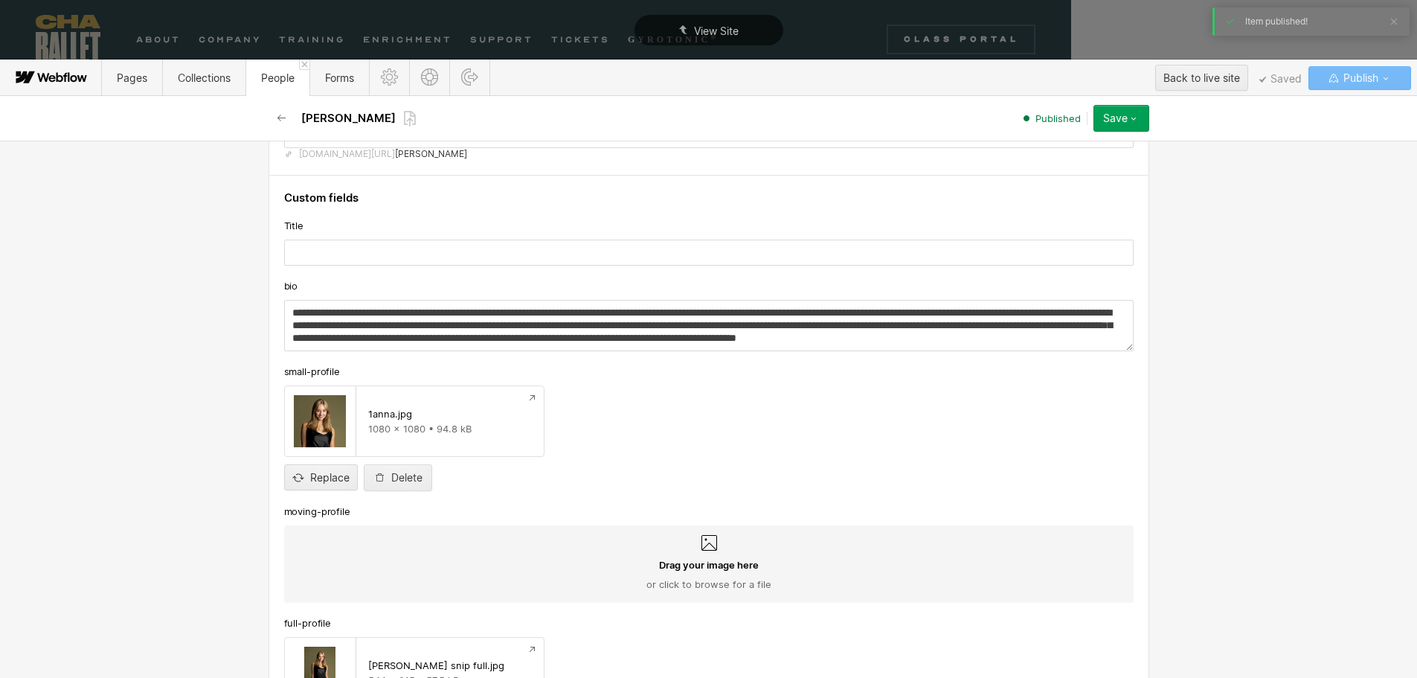
scroll to position [372, 0]
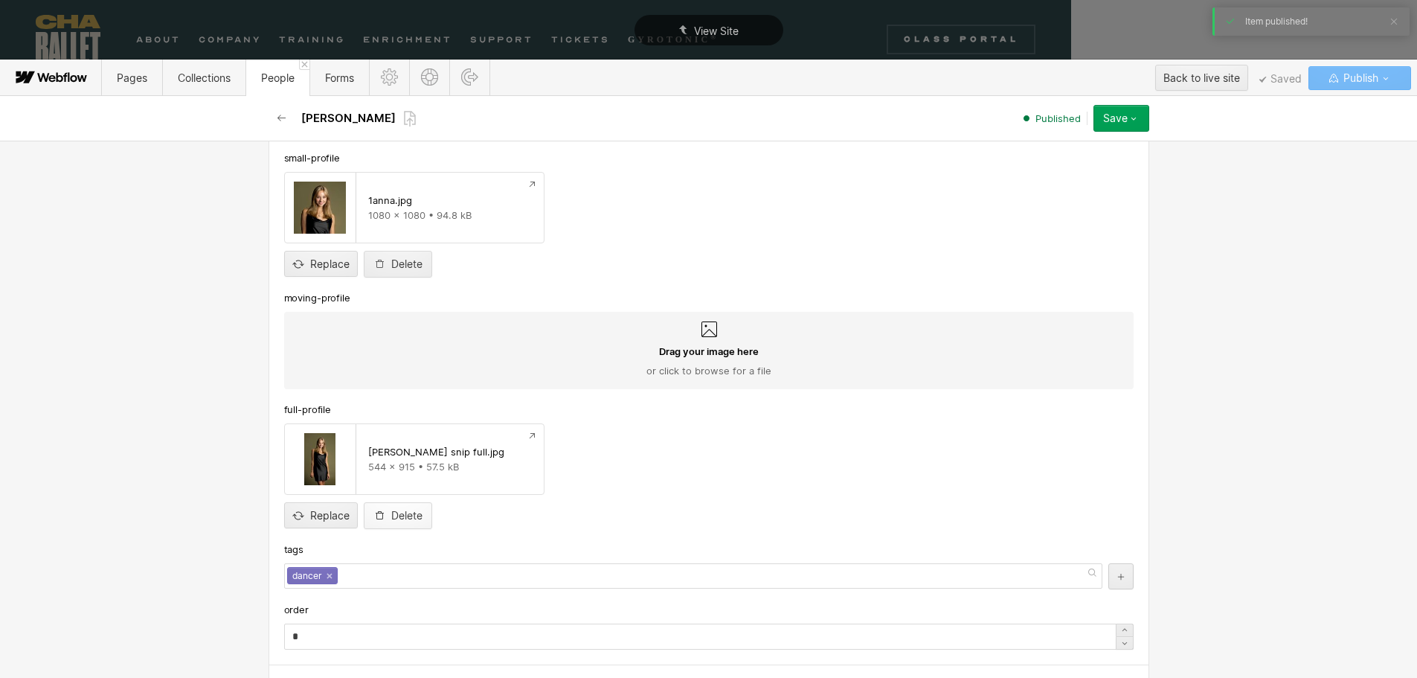
click at [403, 516] on div "Delete" at bounding box center [406, 515] width 31 height 12
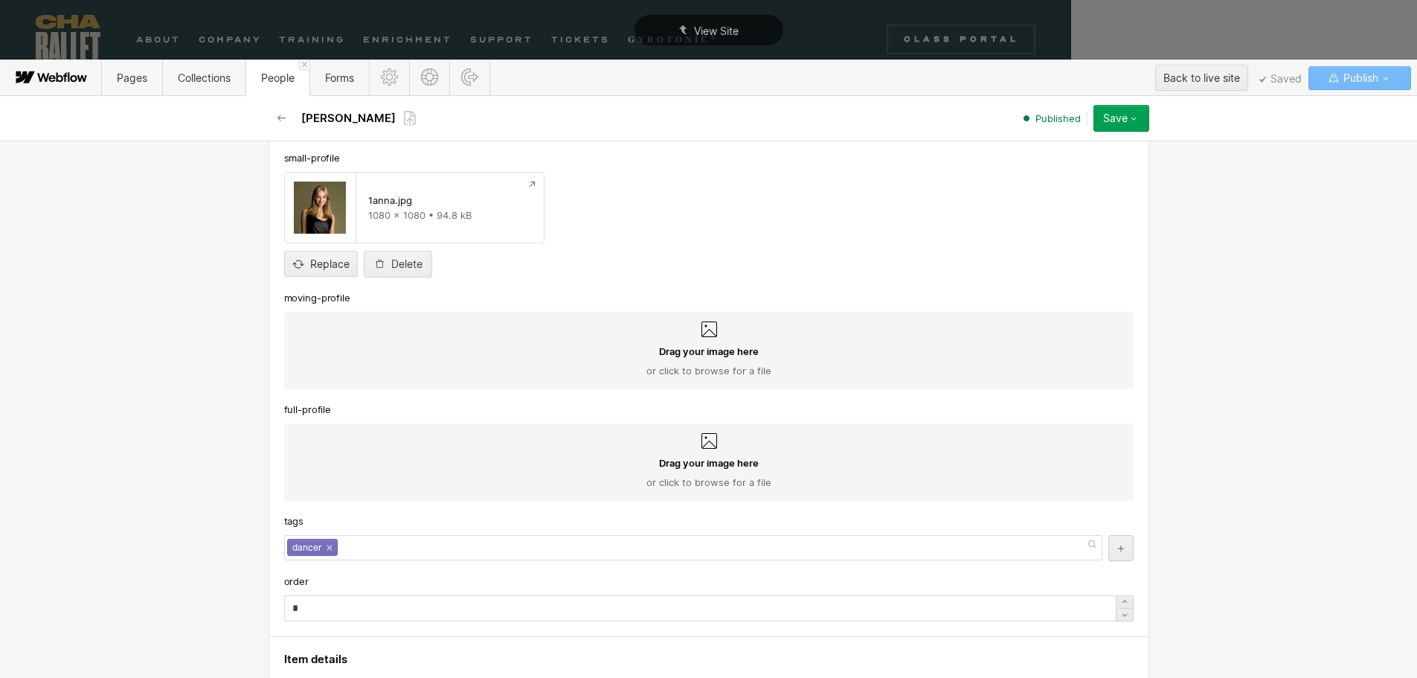
click at [698, 461] on span "Drag your image here" at bounding box center [709, 462] width 100 height 13
click at [0, 0] on input "Drag your image here or click to browse for a file" at bounding box center [0, 0] width 0 height 0
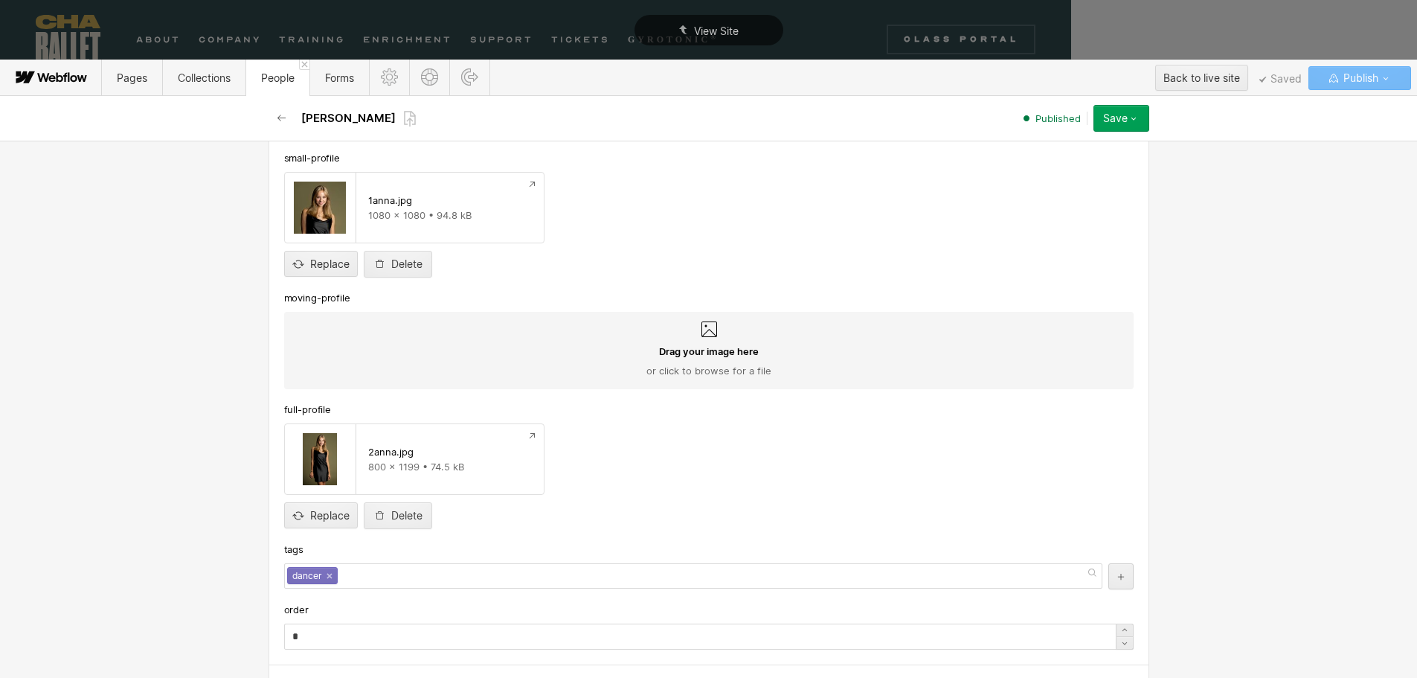
click at [1128, 120] on icon "button" at bounding box center [1134, 118] width 12 height 12
click at [1048, 153] on span "Save changes" at bounding box center [1042, 148] width 60 height 14
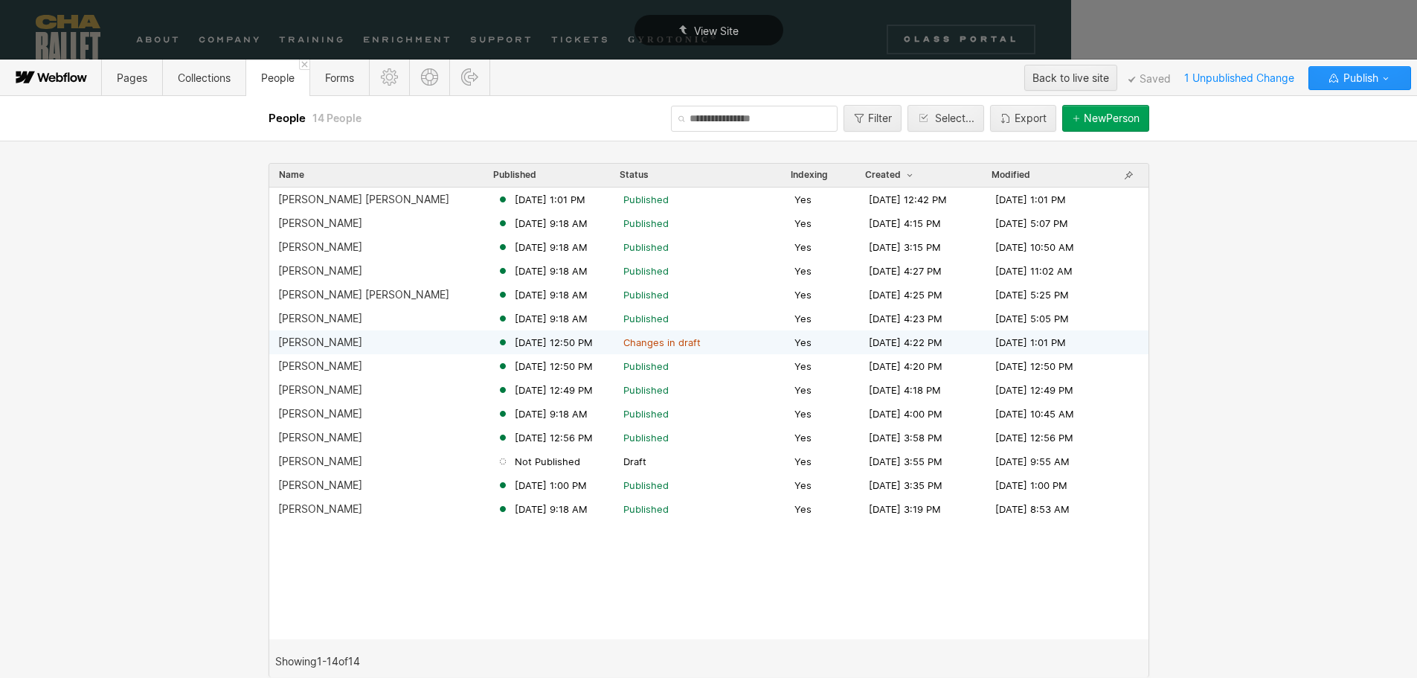
click at [314, 344] on div "Anna Anderson" at bounding box center [320, 342] width 84 height 12
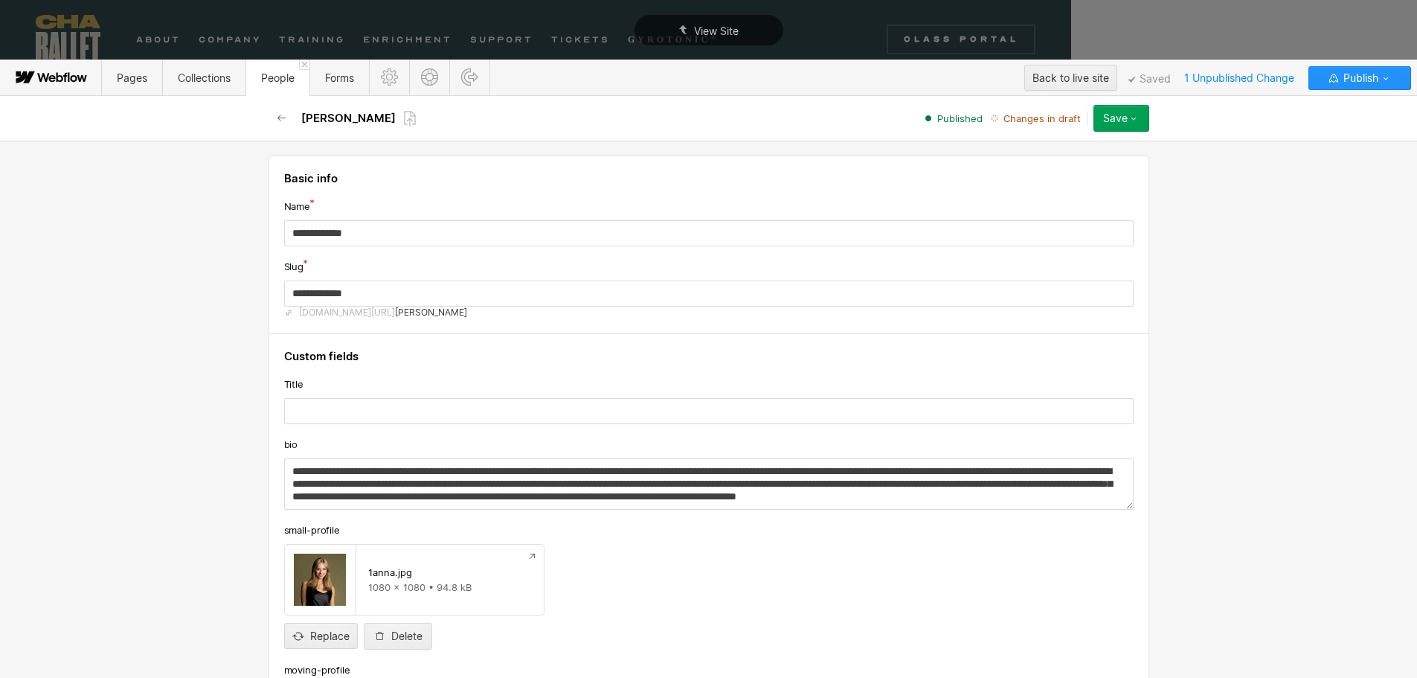
click at [1122, 118] on div "Save" at bounding box center [1115, 118] width 25 height 12
click at [1044, 173] on span "Publish now" at bounding box center [1037, 168] width 51 height 14
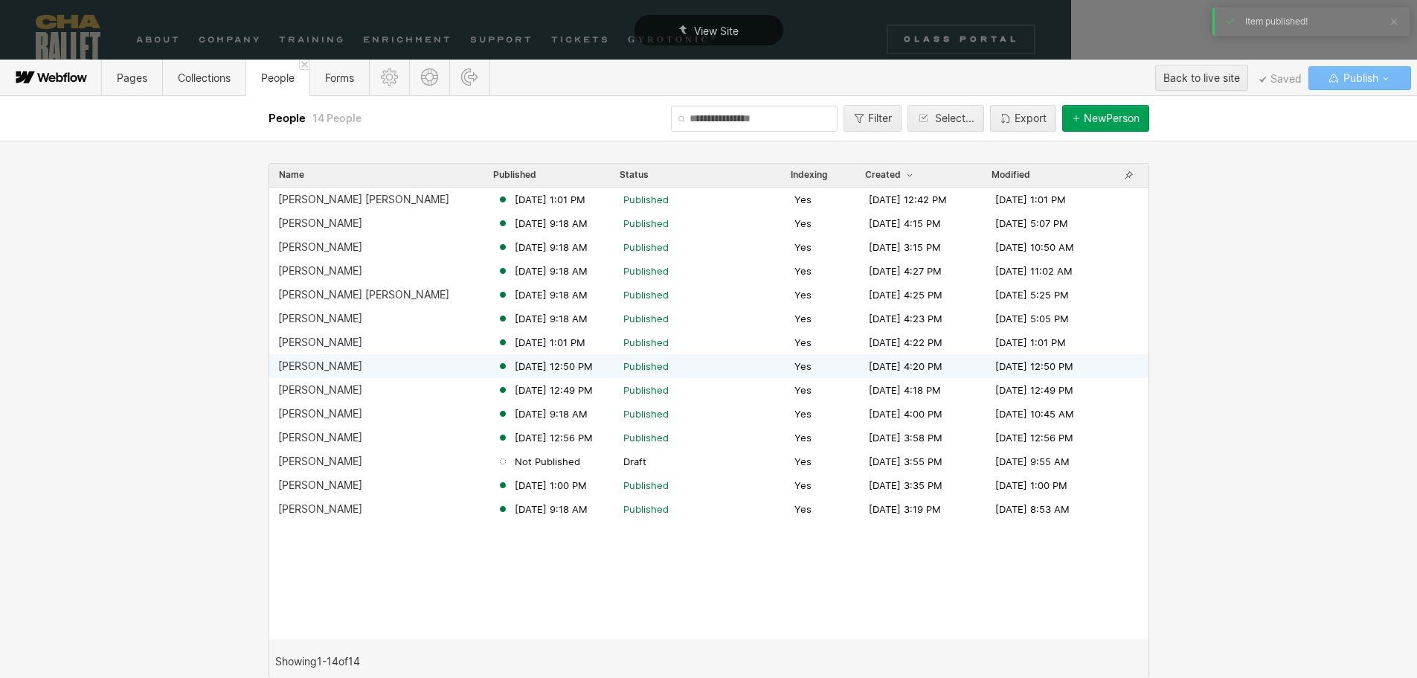
click at [298, 372] on div "Lucy Sheppard Sep 24, 2025 12:50 PM Published Yes Nov 28, 2022 4:20 PM Sep 24, …" at bounding box center [708, 366] width 879 height 24
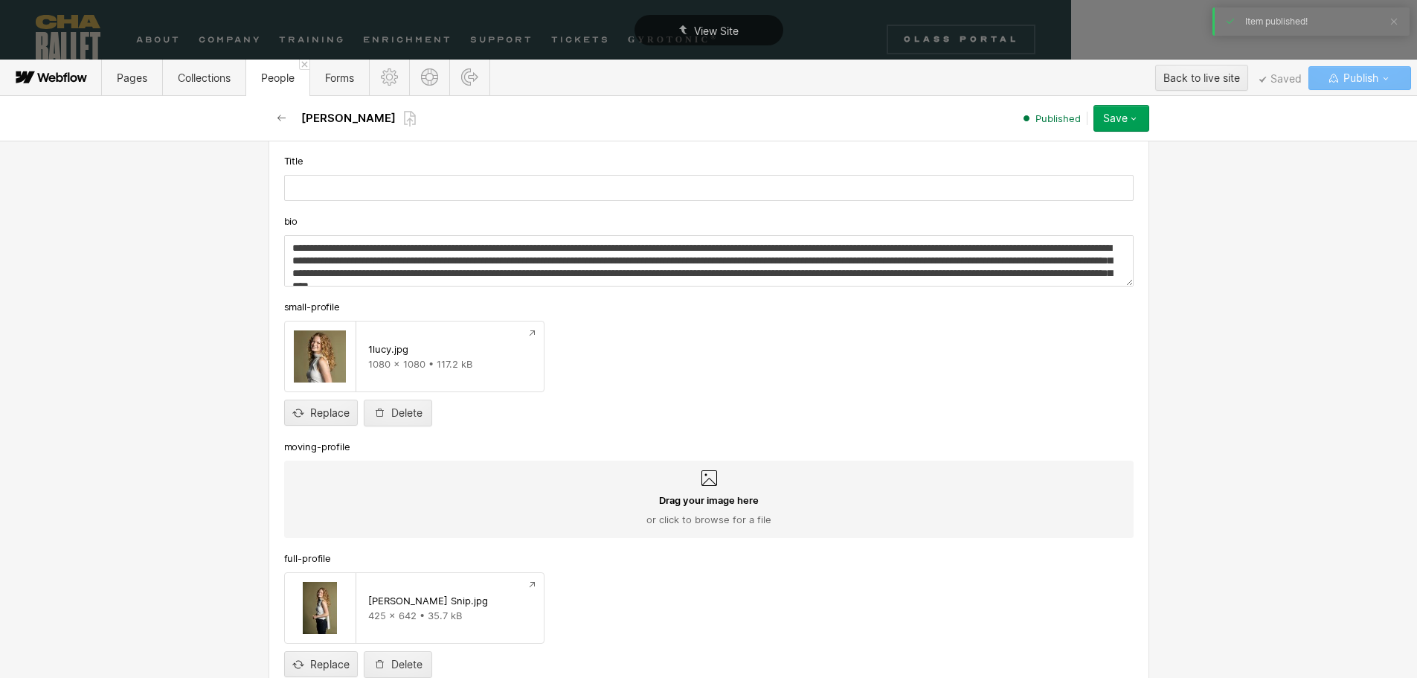
scroll to position [521, 0]
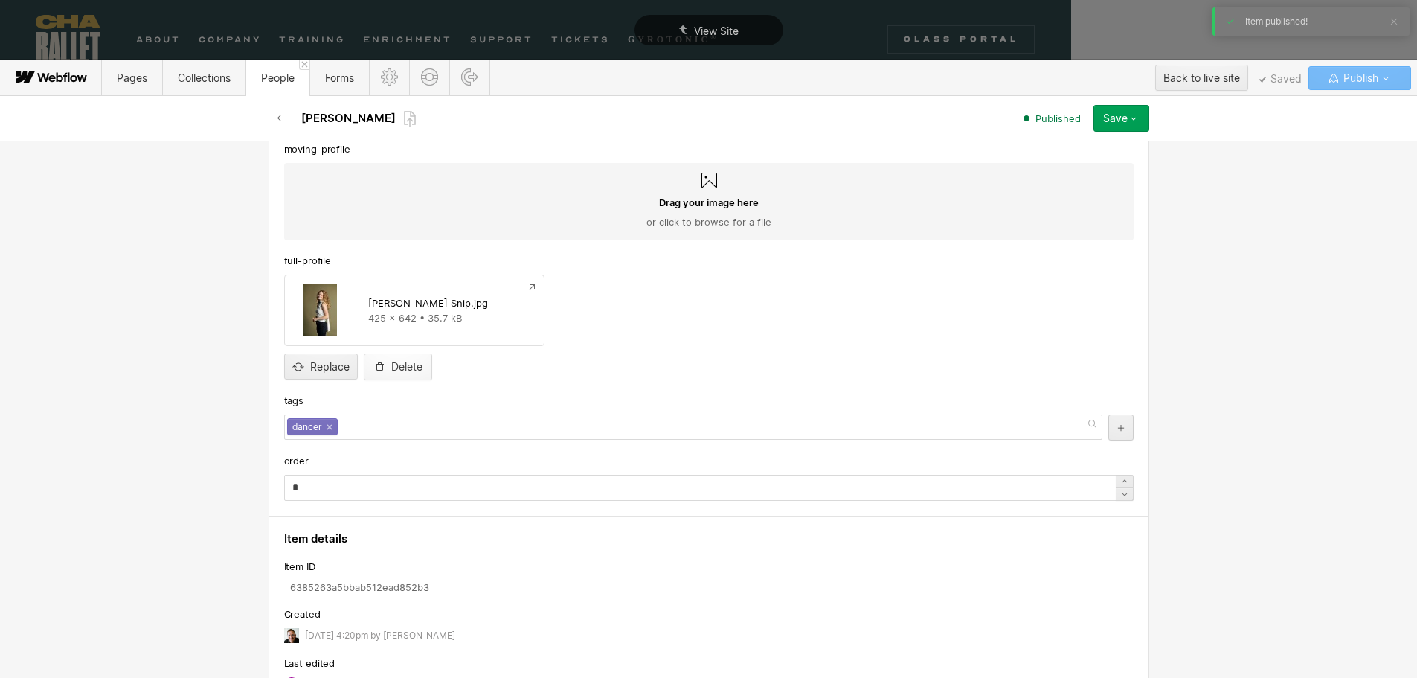
click at [398, 364] on div "Delete" at bounding box center [406, 367] width 31 height 12
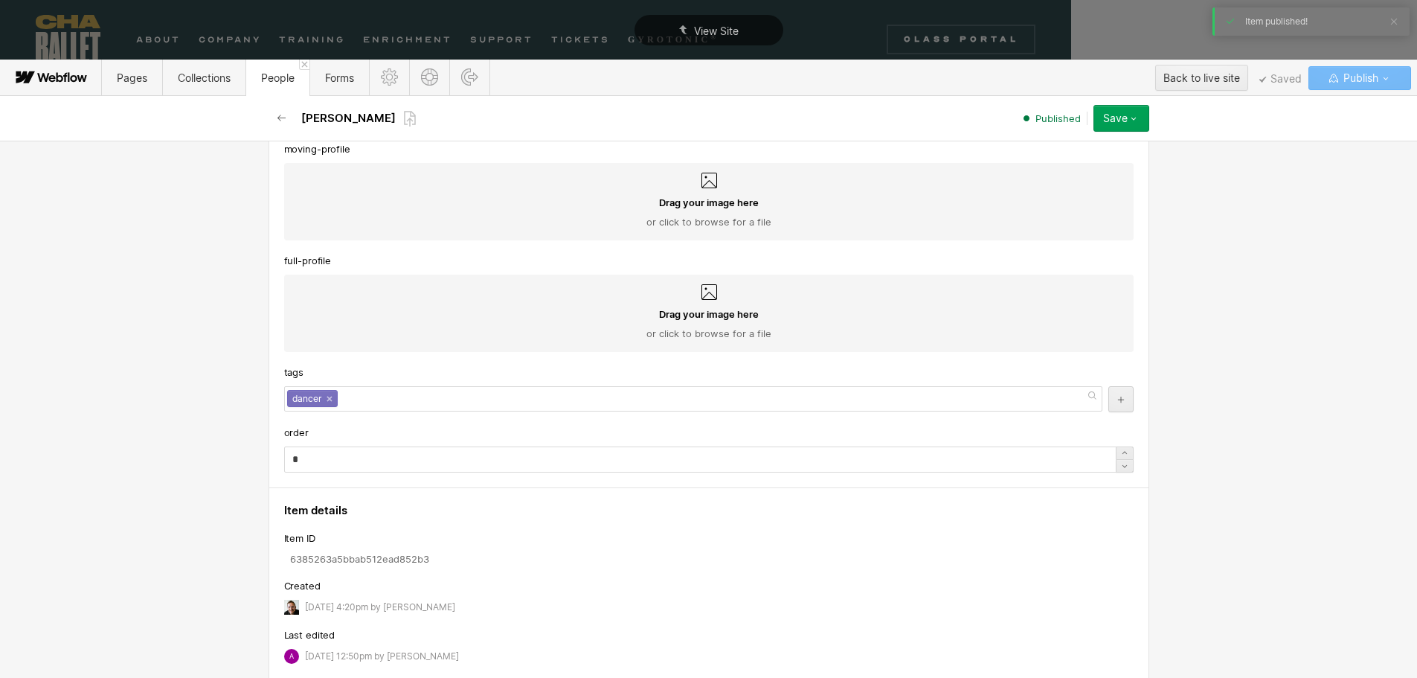
click at [706, 311] on span "Drag your image here" at bounding box center [709, 313] width 100 height 13
click at [0, 0] on input "Drag your image here or click to browse for a file" at bounding box center [0, 0] width 0 height 0
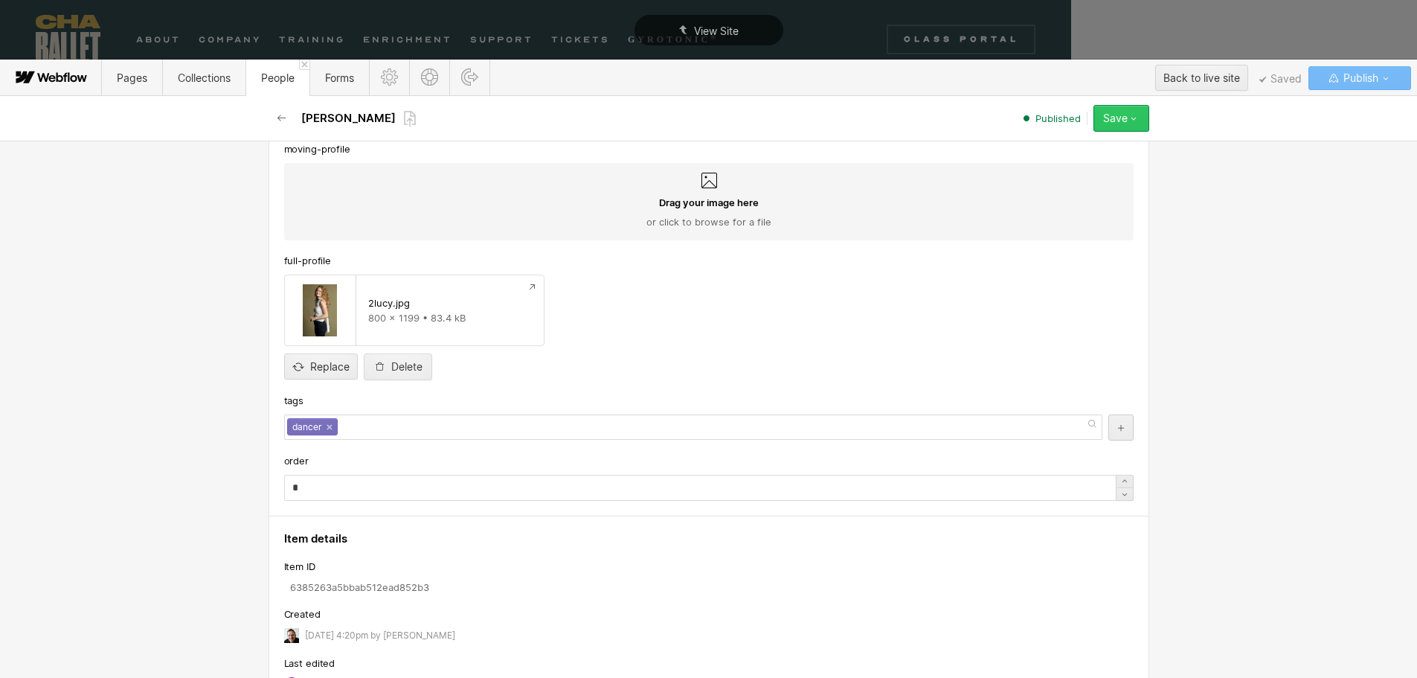
click at [1109, 115] on div "Save" at bounding box center [1115, 118] width 25 height 12
click at [1063, 149] on span "Save changes" at bounding box center [1042, 148] width 60 height 14
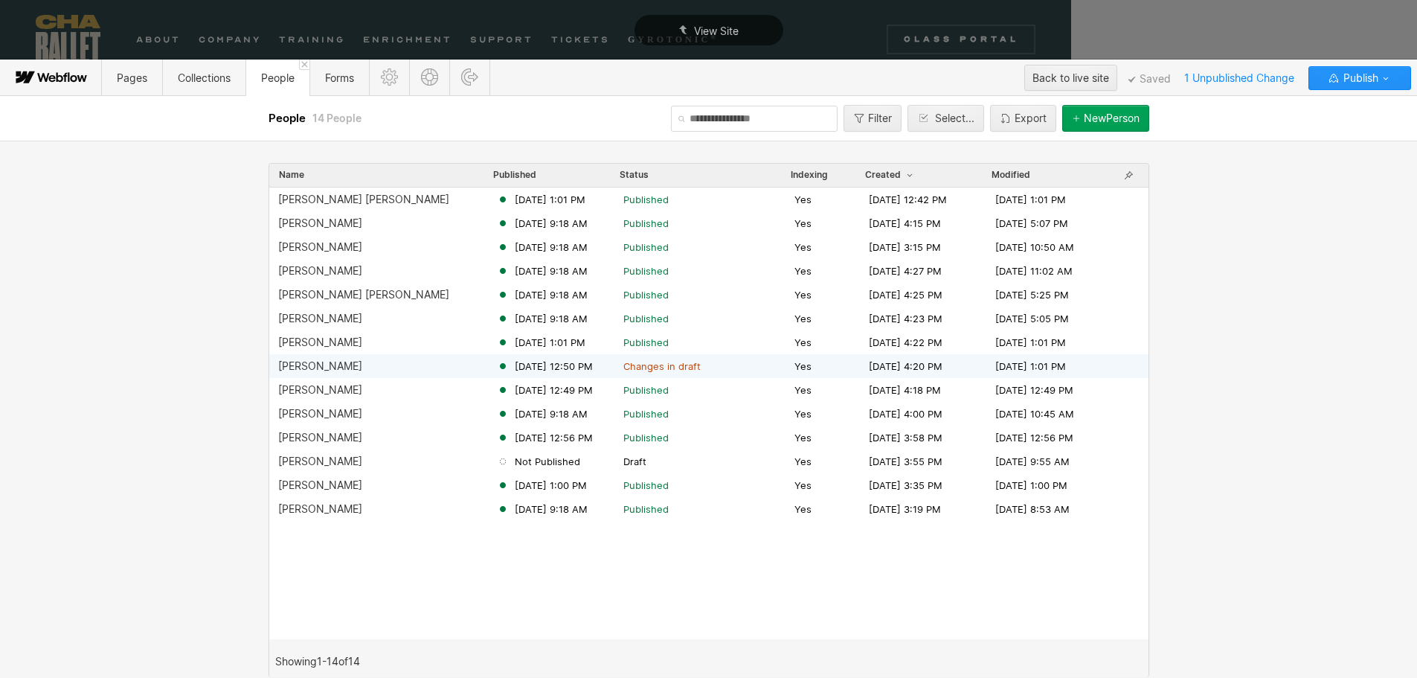
click at [299, 367] on div "Lucy Sheppard" at bounding box center [320, 366] width 84 height 12
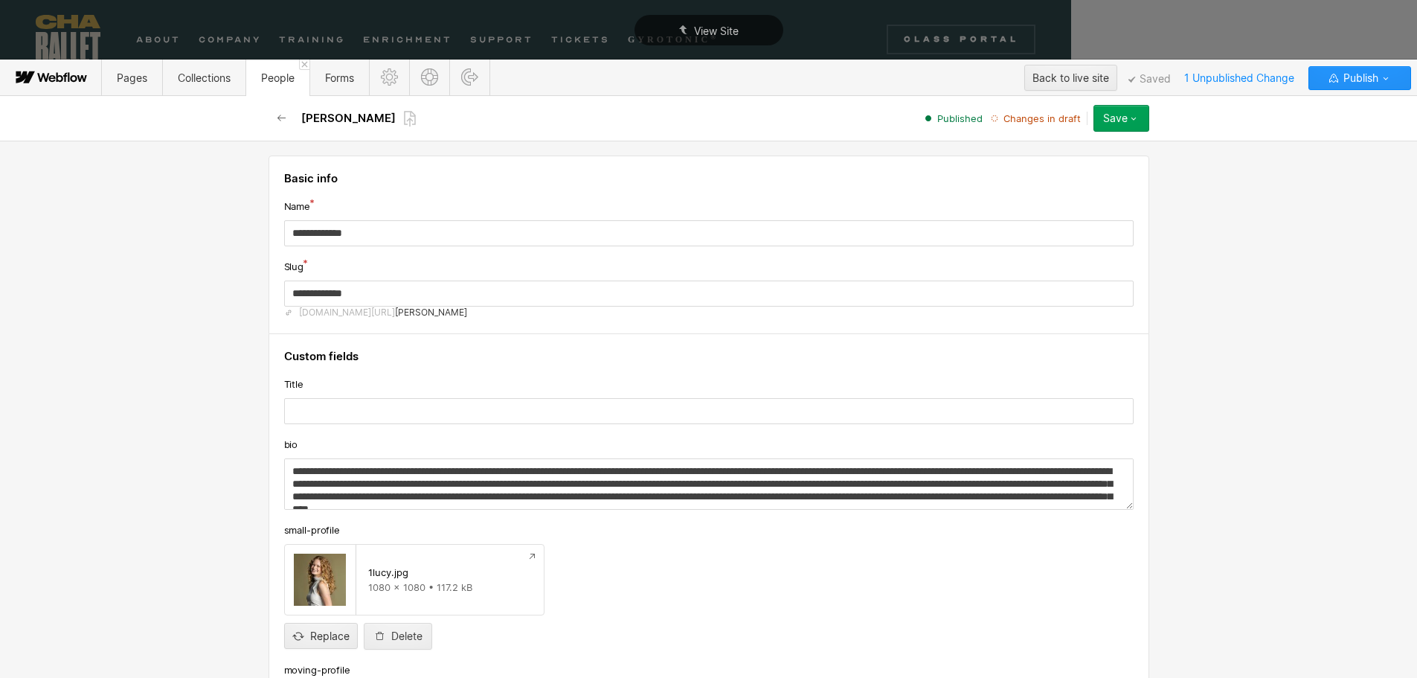
click at [1117, 118] on div "Save" at bounding box center [1115, 118] width 25 height 12
click at [1036, 167] on span "Publish now" at bounding box center [1037, 168] width 51 height 14
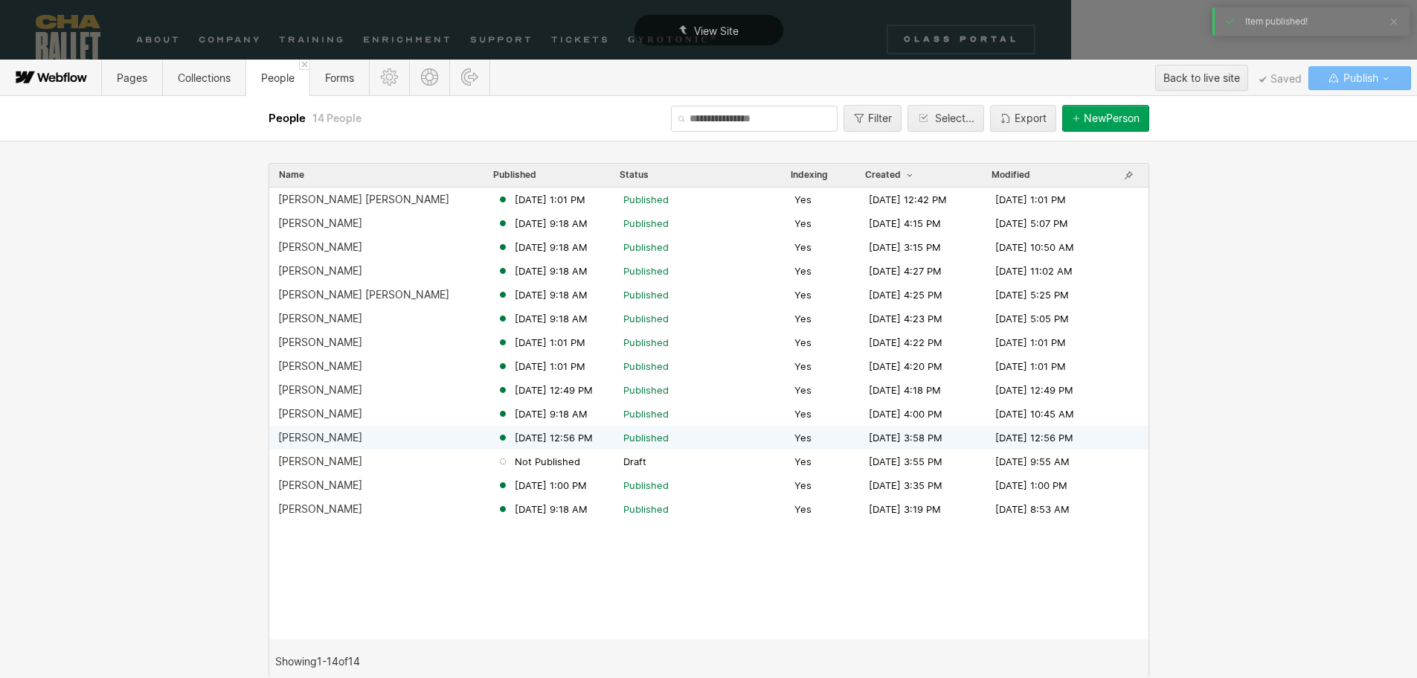
click at [315, 443] on div "[PERSON_NAME]" at bounding box center [320, 437] width 84 height 12
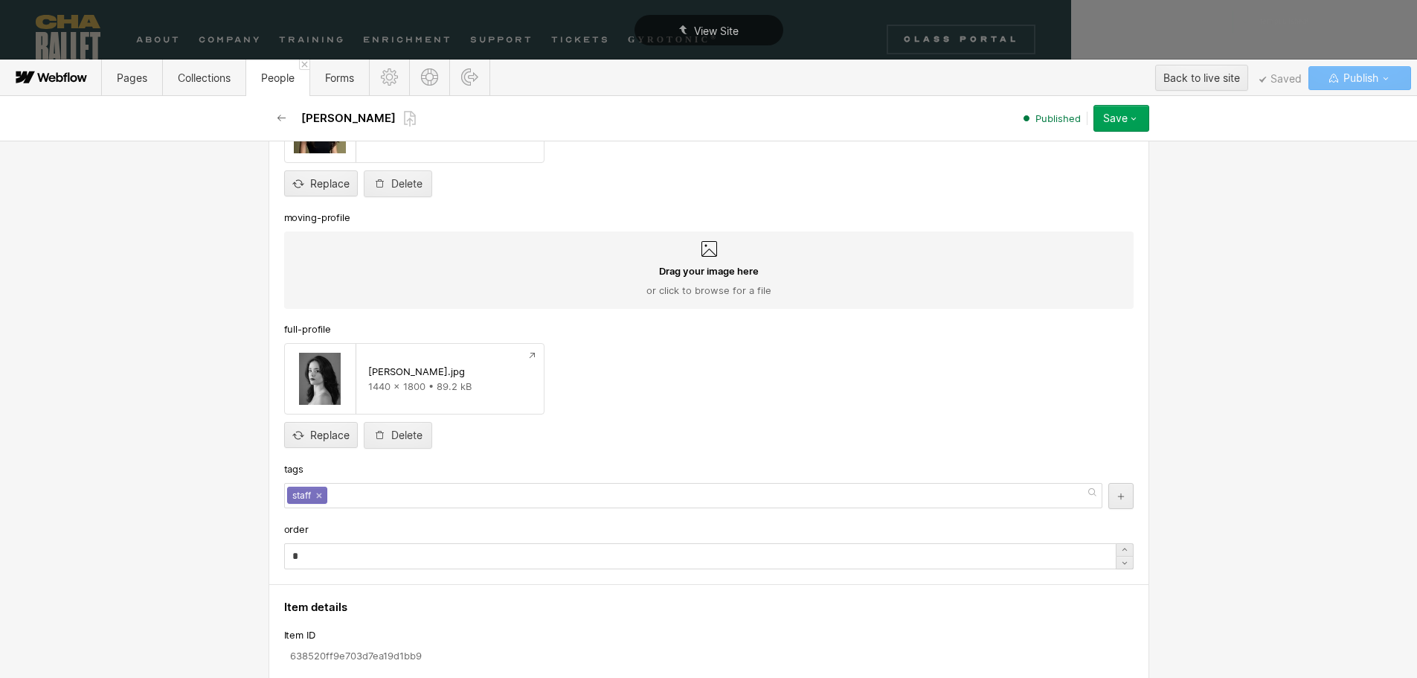
scroll to position [595, 0]
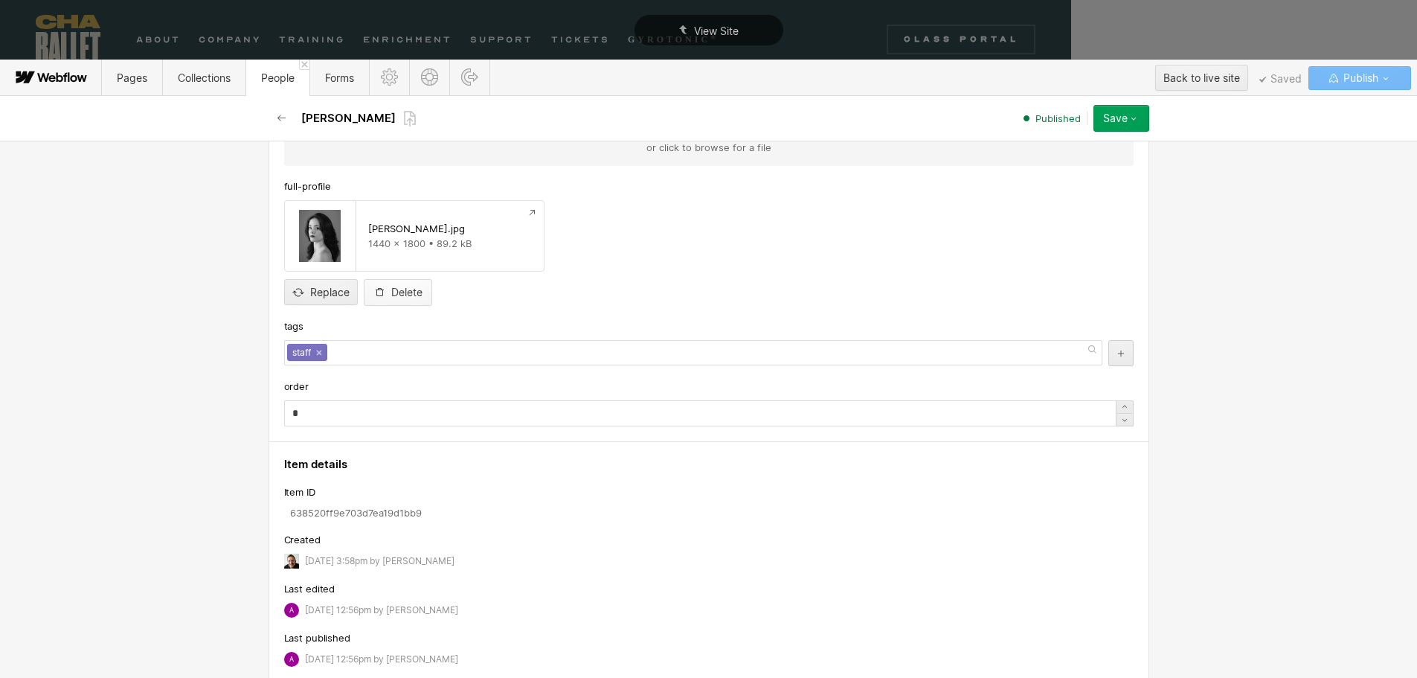
click at [397, 293] on div "Delete" at bounding box center [406, 292] width 31 height 12
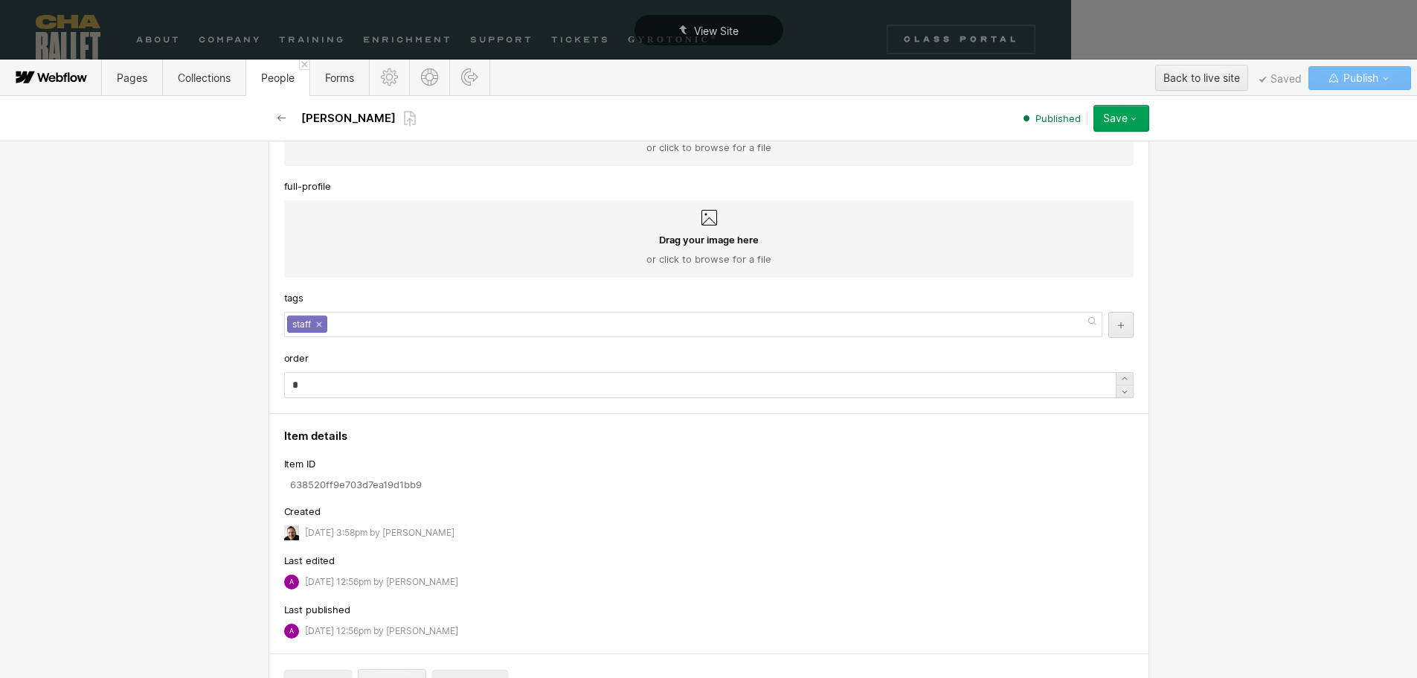
click at [691, 236] on span "Drag your image here" at bounding box center [709, 239] width 100 height 13
click at [0, 0] on input "Drag your image here or click to browse for a file" at bounding box center [0, 0] width 0 height 0
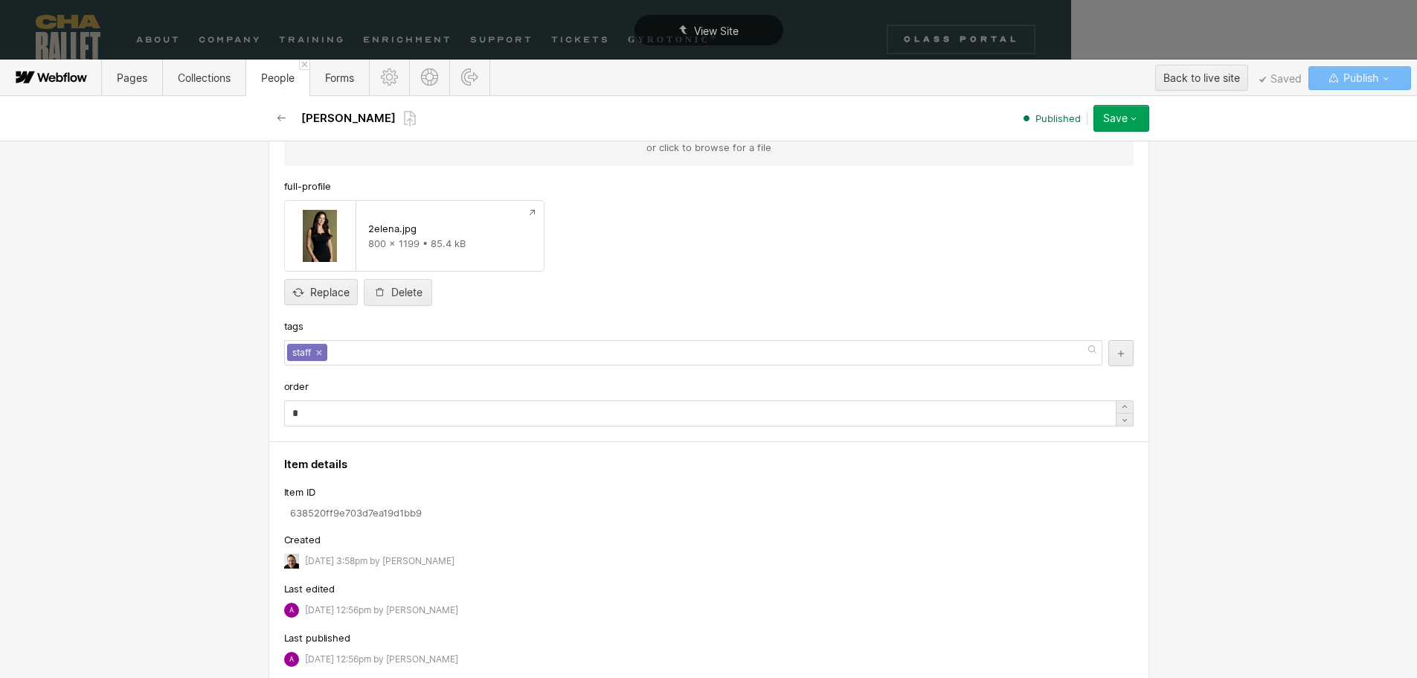
click at [1121, 123] on div "Save" at bounding box center [1115, 118] width 25 height 12
click at [1032, 152] on span "Save changes" at bounding box center [1042, 148] width 60 height 14
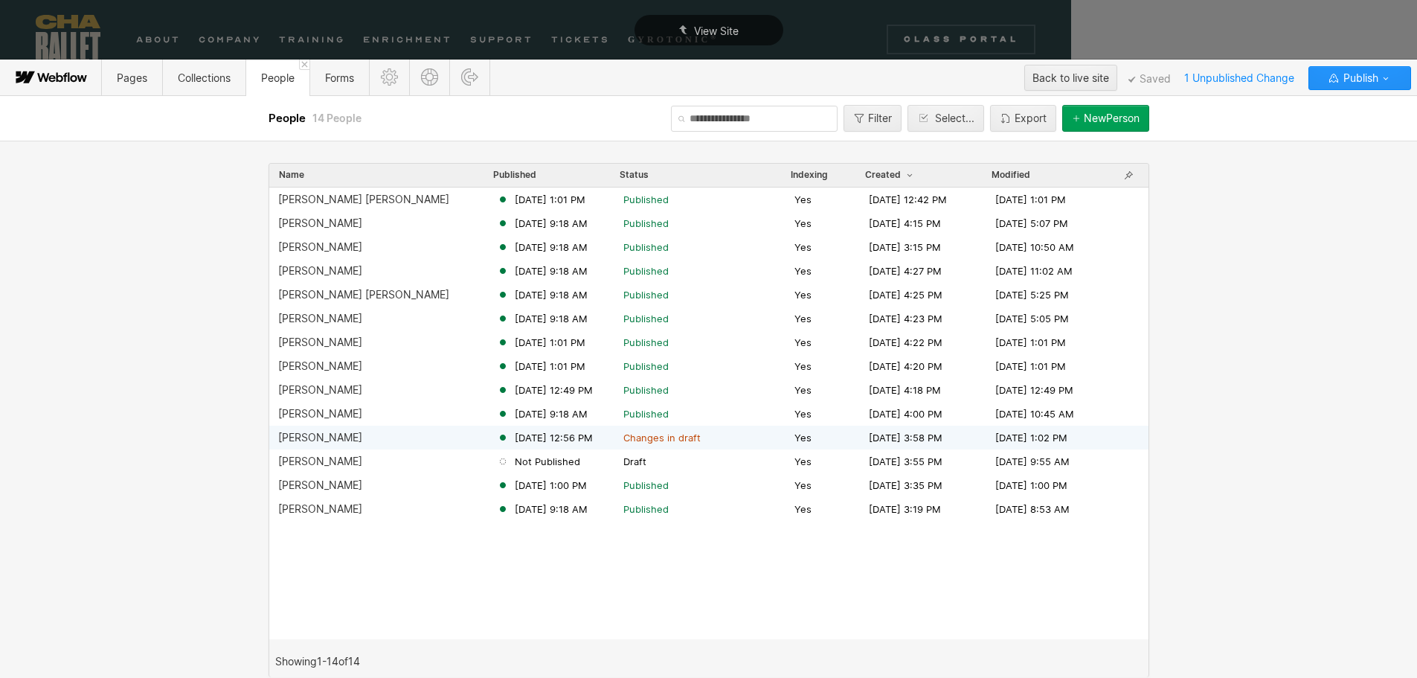
click at [319, 433] on div "[PERSON_NAME]" at bounding box center [320, 437] width 84 height 12
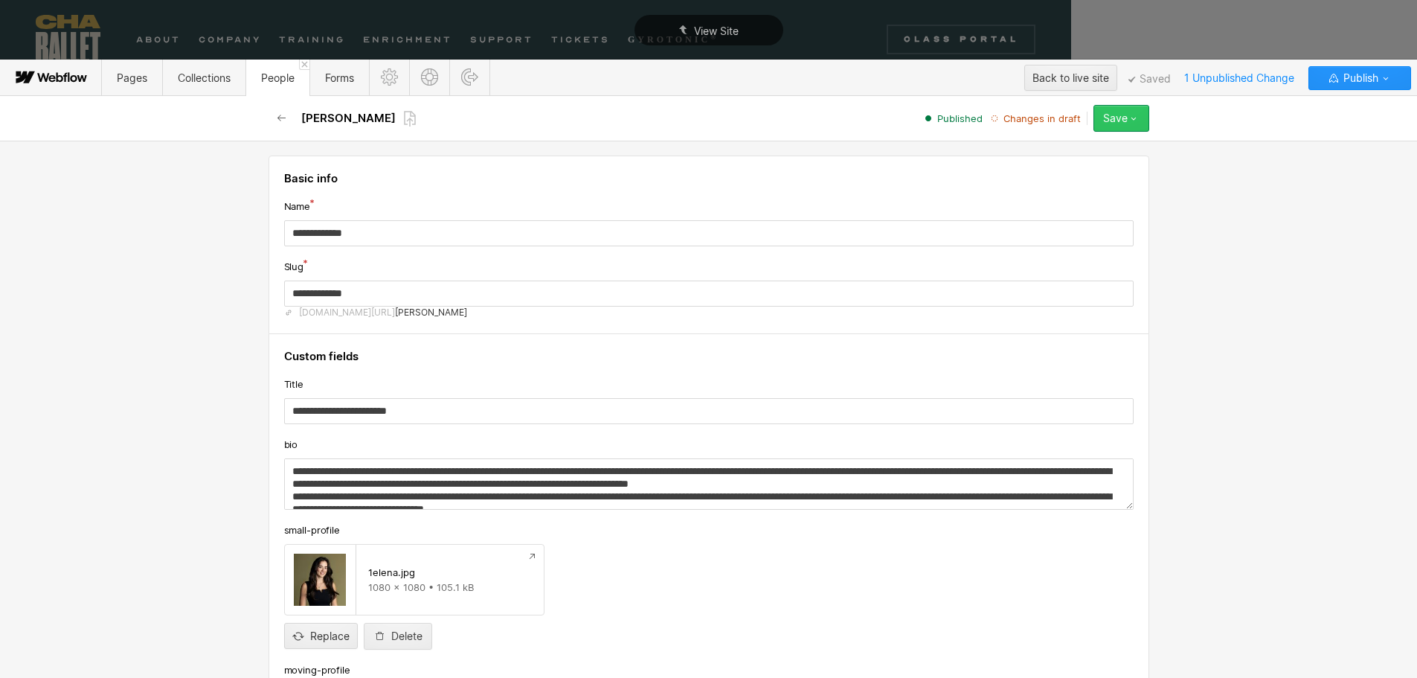
click at [1129, 120] on icon "button" at bounding box center [1134, 118] width 12 height 12
click at [1039, 174] on span "Publish now" at bounding box center [1037, 168] width 51 height 14
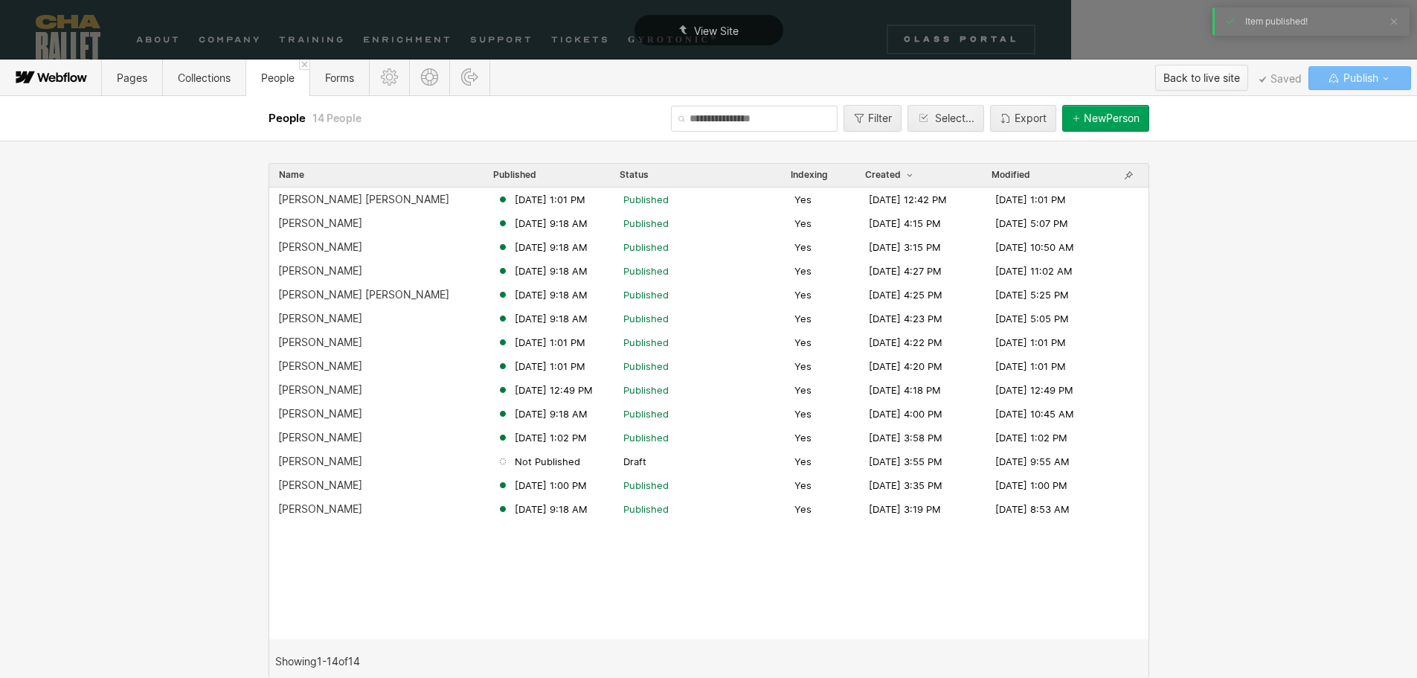
click at [1193, 79] on div "Back to live site" at bounding box center [1201, 78] width 77 height 22
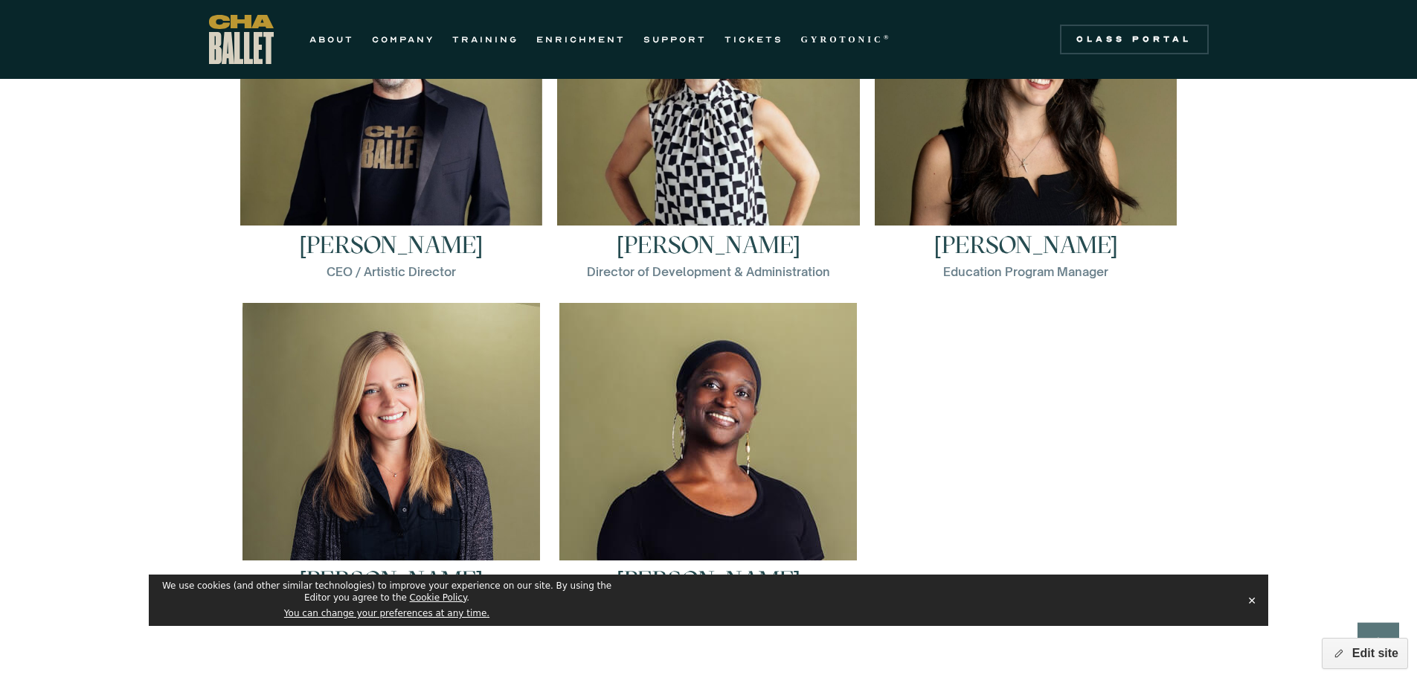
scroll to position [2083, 0]
